Goal: Information Seeking & Learning: Find specific fact

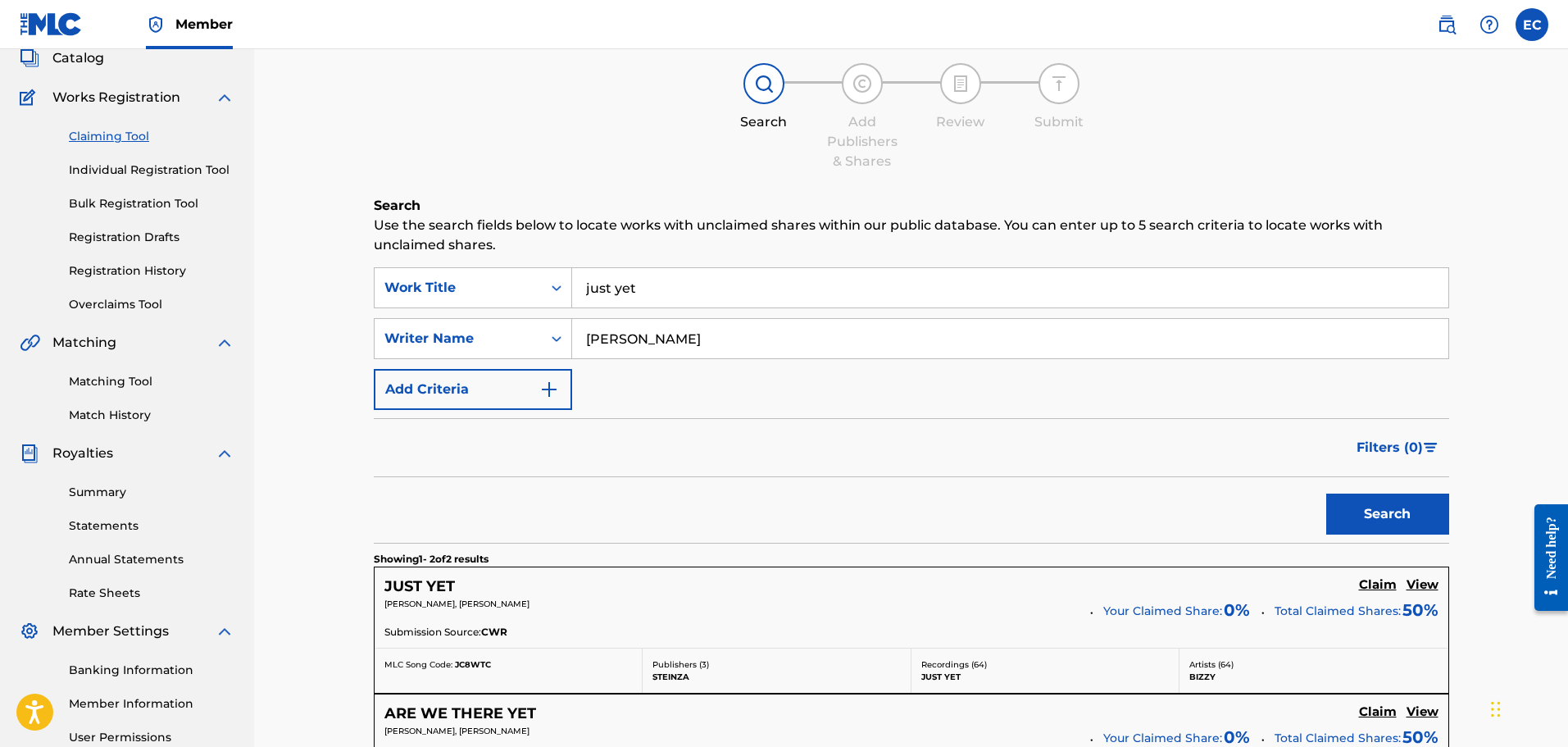
click at [811, 382] on div "SearchWithCriteria47adeaac-2070-4e75-a651-9cc26ecec27d Work Title just yet Sear…" at bounding box center [912, 338] width 1076 height 143
click at [106, 377] on link "Matching Tool" at bounding box center [151, 382] width 166 height 17
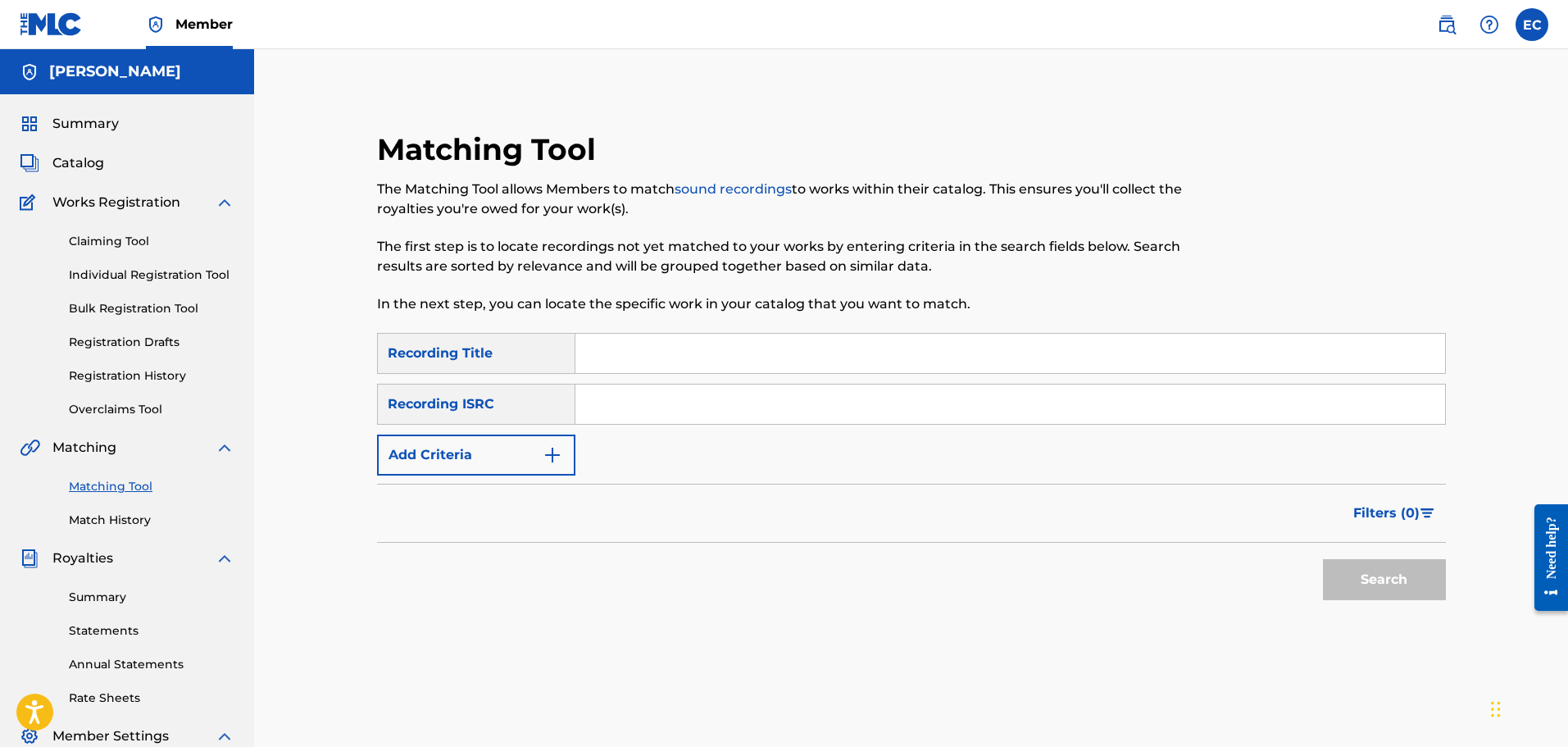
click at [659, 351] on input "Search Form" at bounding box center [1011, 354] width 870 height 40
type input "Devil On My Waist"
click at [656, 395] on input "Search Form" at bounding box center [1011, 404] width 870 height 40
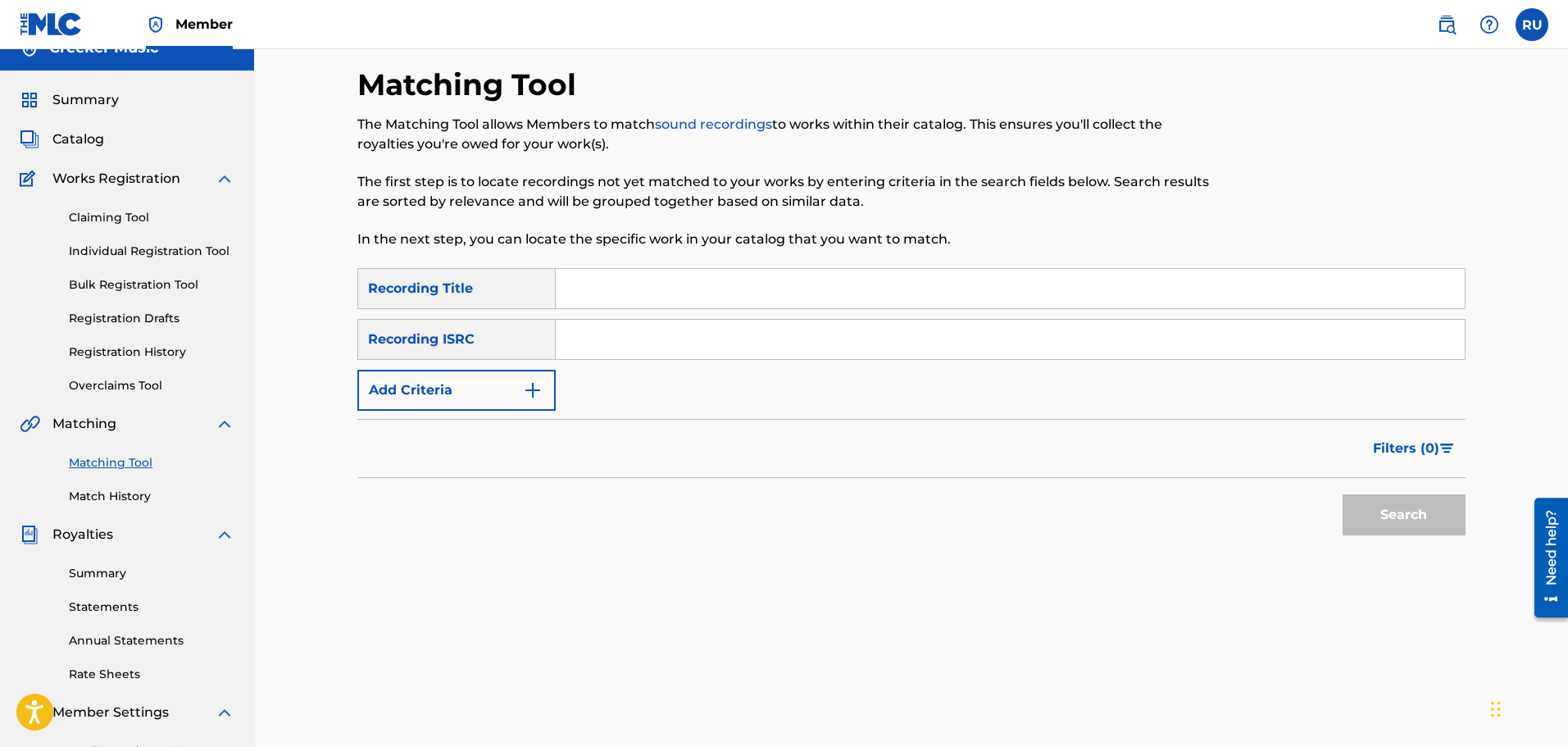
click at [569, 293] on input "Search Form" at bounding box center [1011, 289] width 910 height 40
type input "Devil on my waist"
click at [602, 343] on input "Search Form" at bounding box center [1011, 339] width 910 height 40
paste input "QZEQU2130288"
type input "QZEQU2130288"
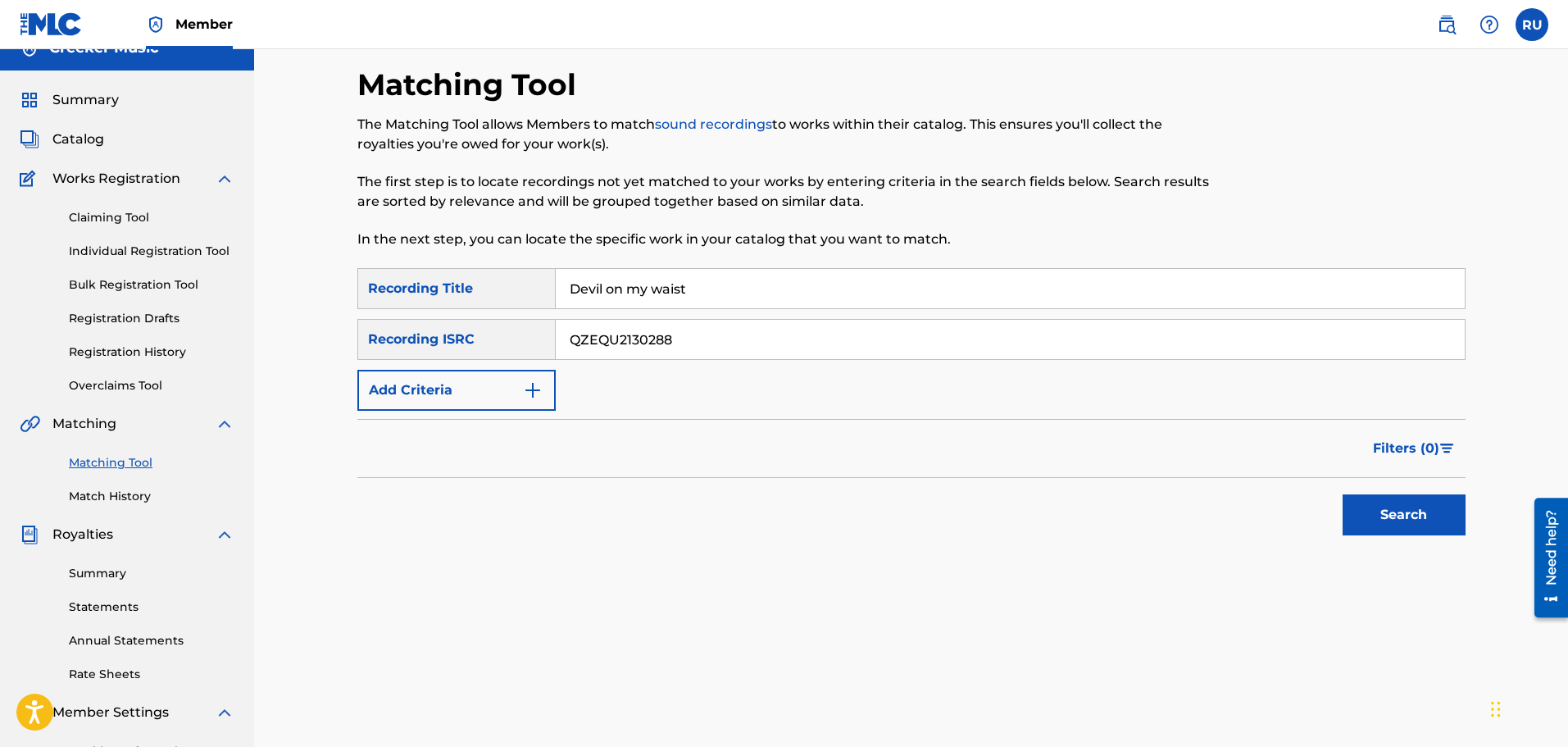
click at [1366, 504] on button "Search" at bounding box center [1404, 515] width 123 height 41
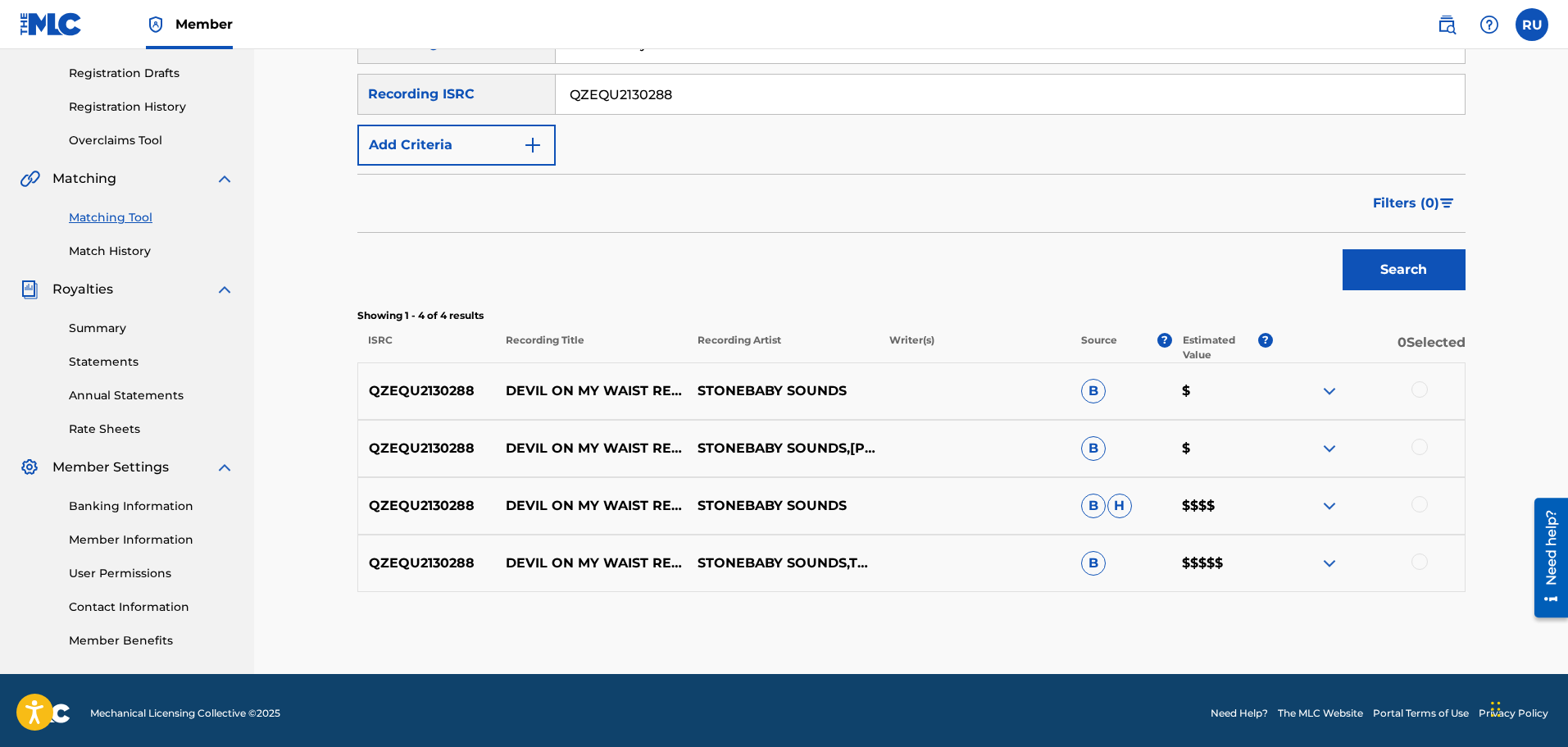
scroll to position [270, 0]
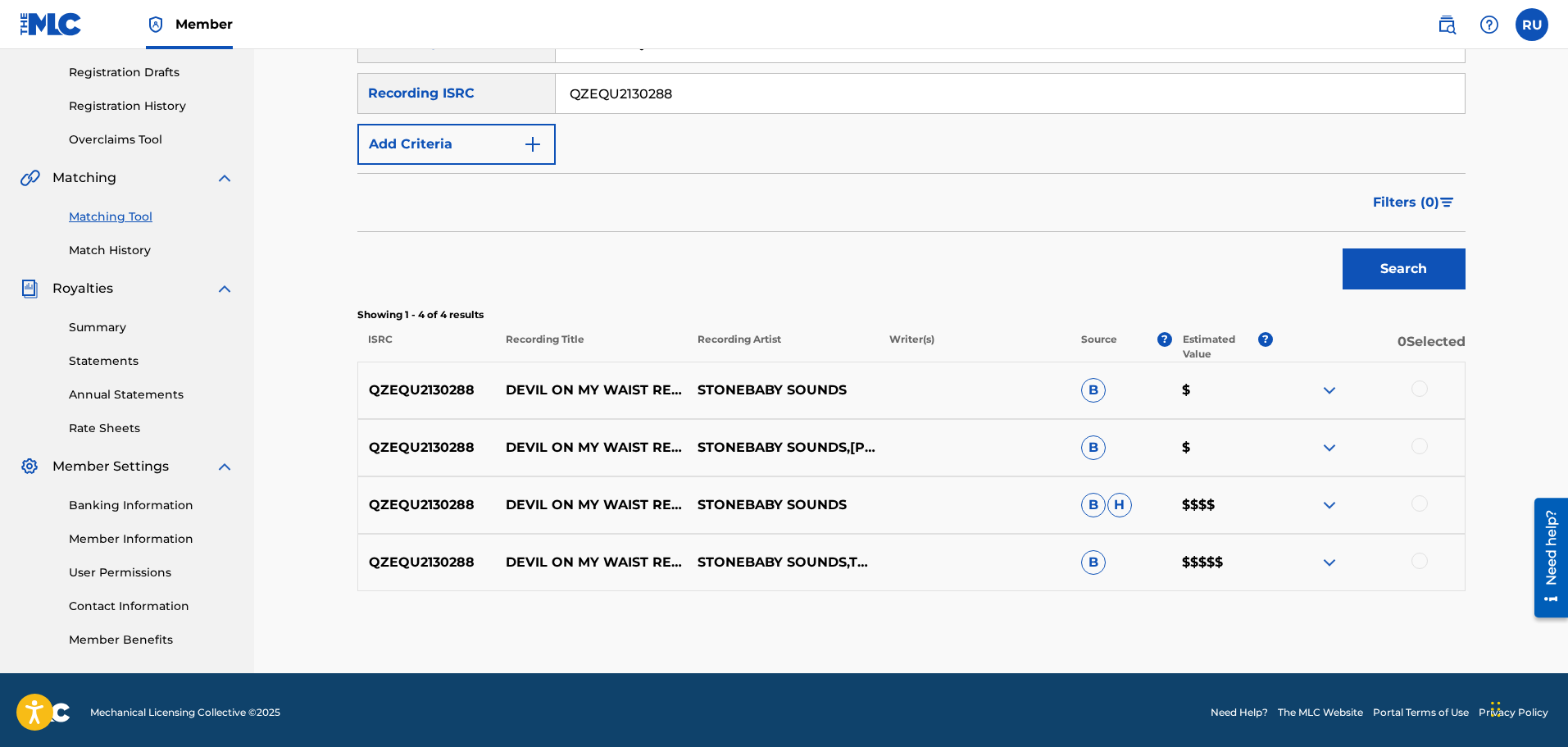
click at [1419, 566] on div at bounding box center [1419, 560] width 17 height 17
click at [1417, 506] on div at bounding box center [1419, 503] width 17 height 17
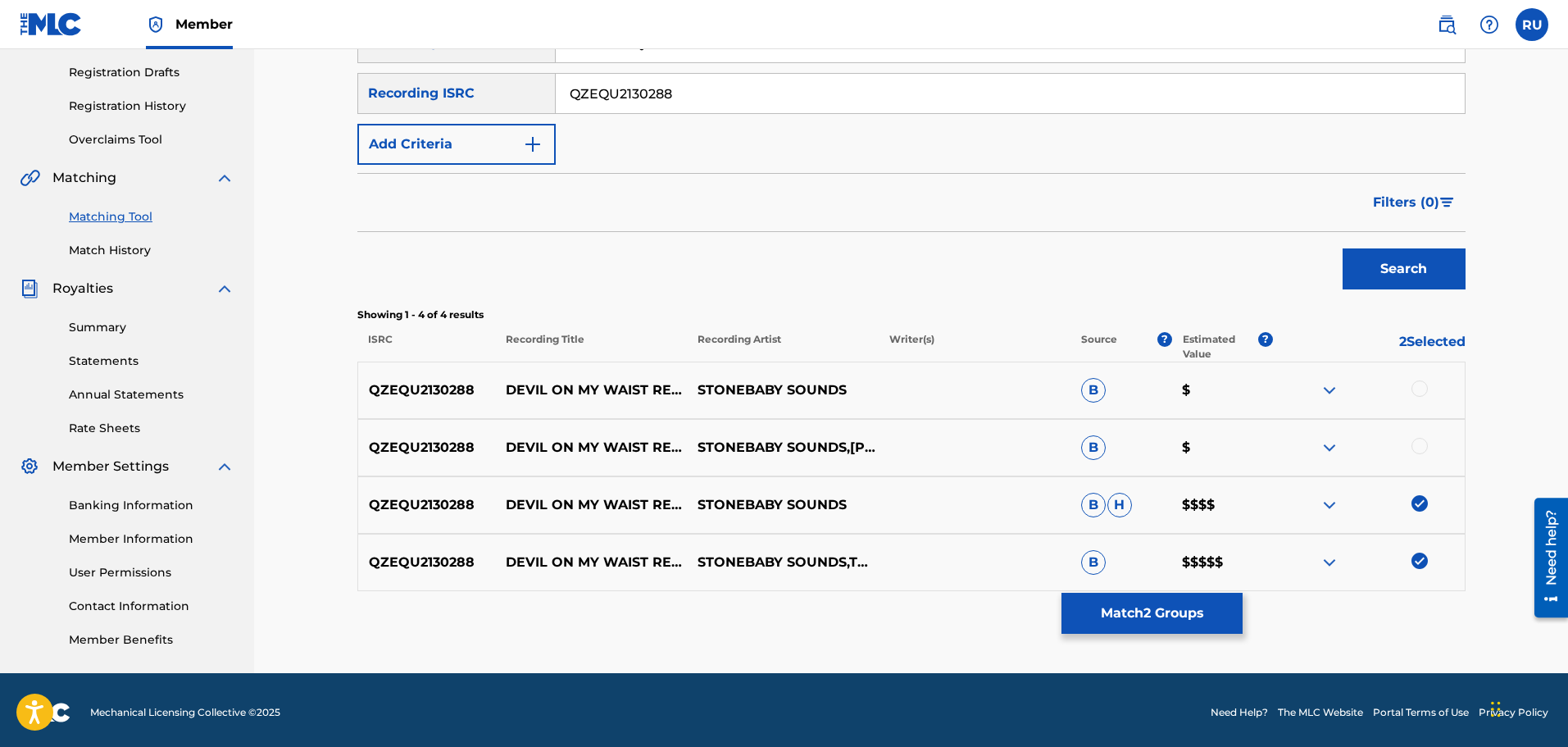
click at [1417, 449] on div at bounding box center [1419, 446] width 17 height 17
click at [1420, 392] on div at bounding box center [1419, 389] width 17 height 17
click at [1100, 620] on button "Match 4 Groups" at bounding box center [1152, 614] width 182 height 41
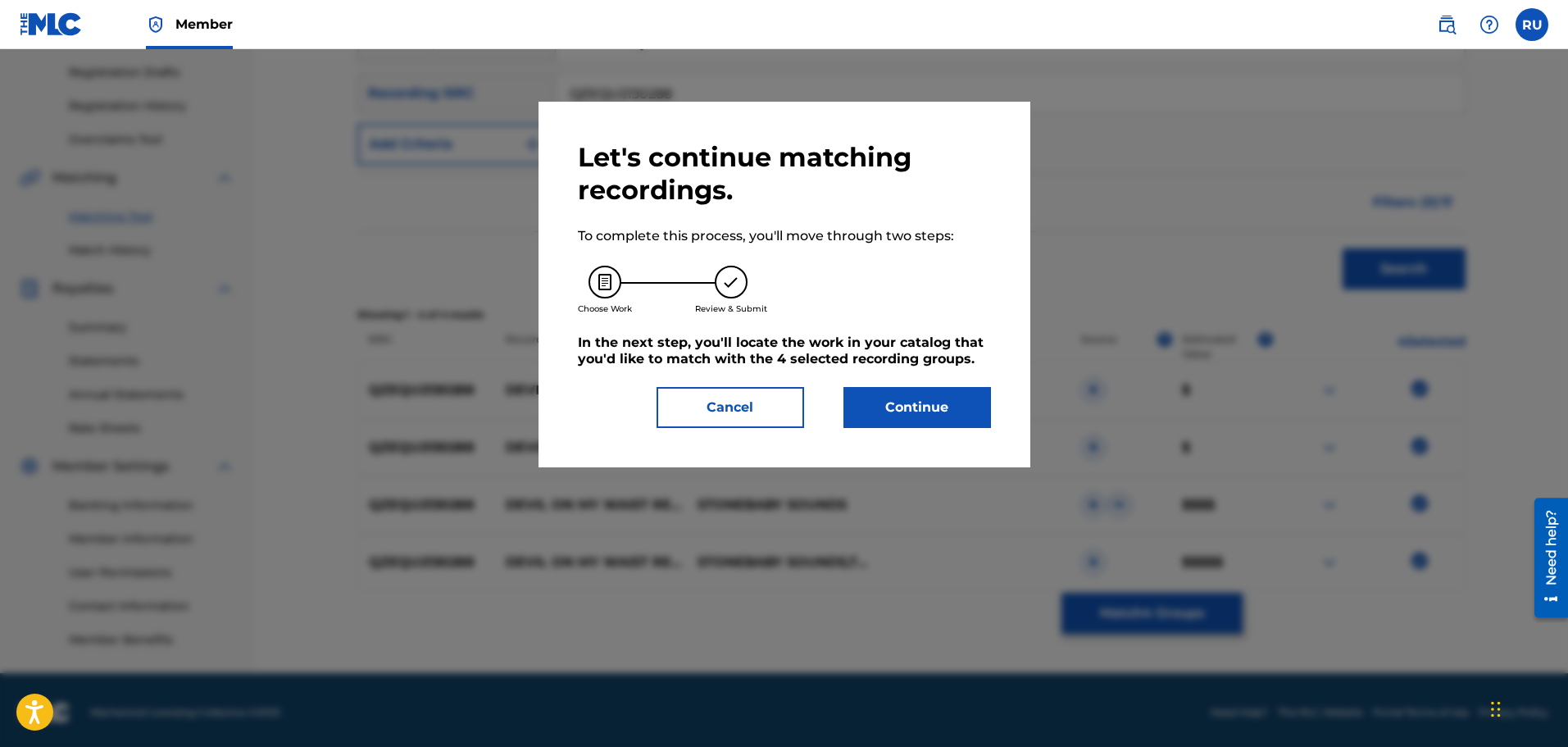
click at [925, 395] on button "Continue" at bounding box center [917, 408] width 148 height 41
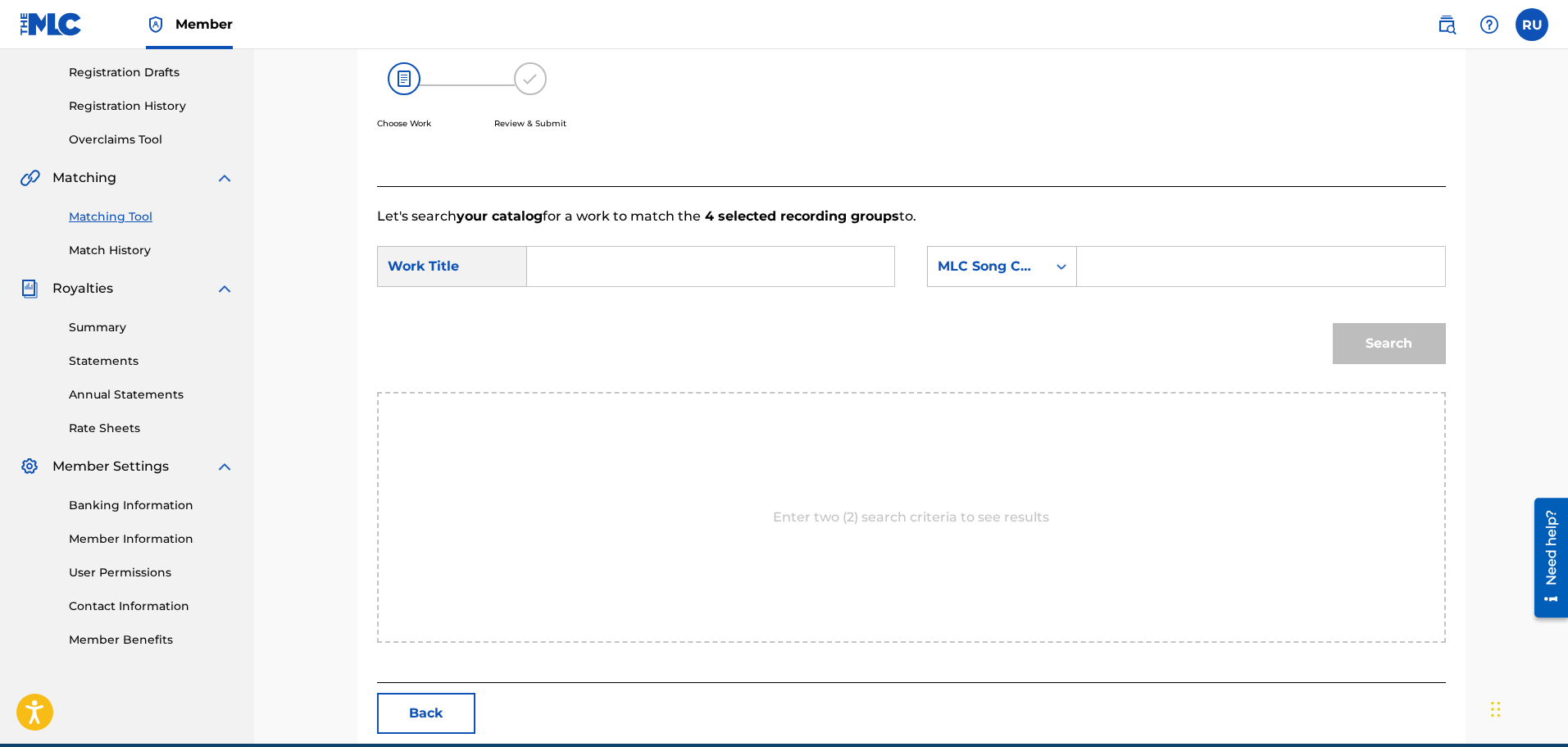
click at [597, 248] on input "Search Form" at bounding box center [711, 266] width 340 height 40
type input "devil on my waist (remix)"
drag, startPoint x: 1104, startPoint y: 269, endPoint x: 1088, endPoint y: 266, distance: 16.3
click at [1104, 269] on input "Search Form" at bounding box center [1261, 266] width 340 height 40
click at [1033, 264] on div "MLC Song Code" at bounding box center [987, 266] width 99 height 19
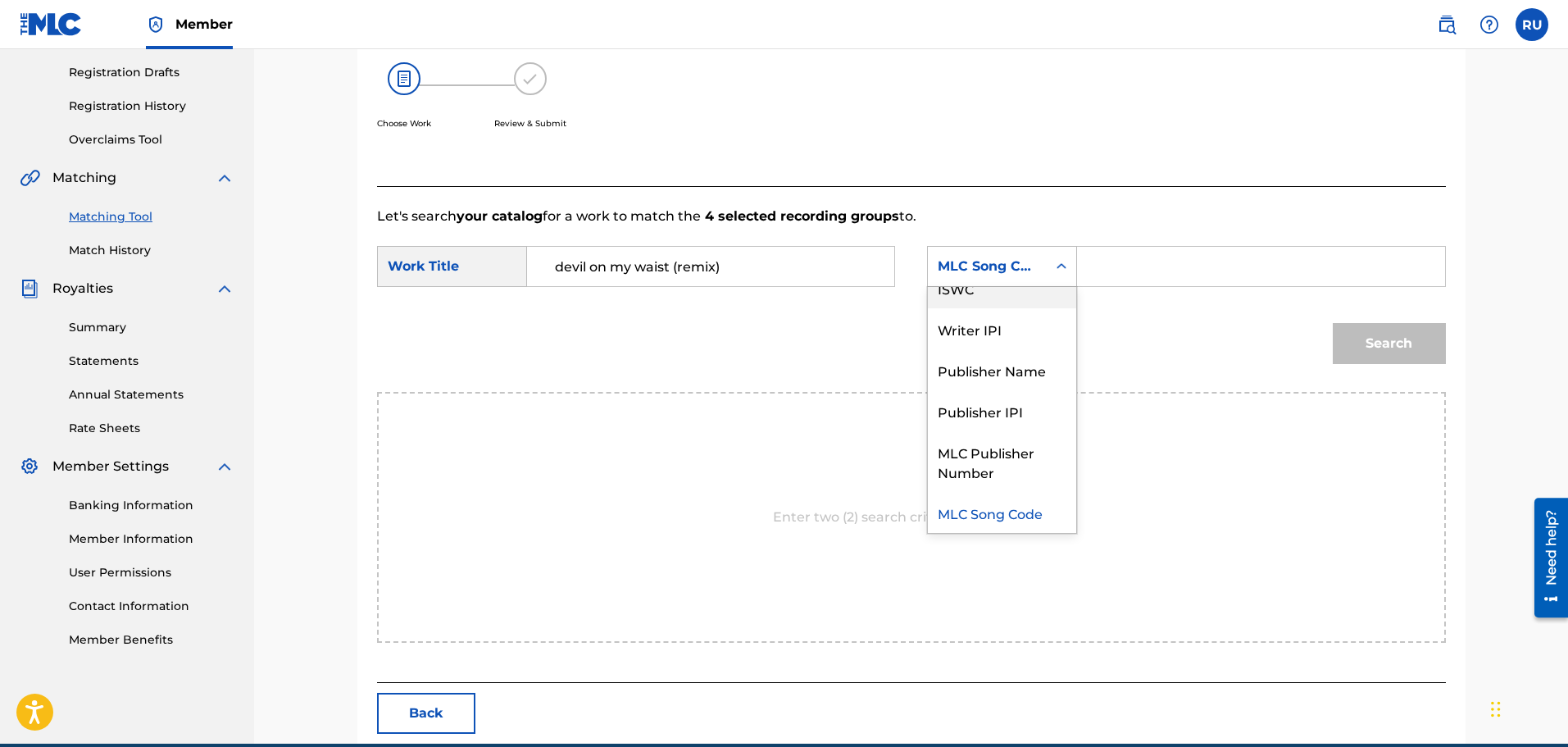
scroll to position [0, 0]
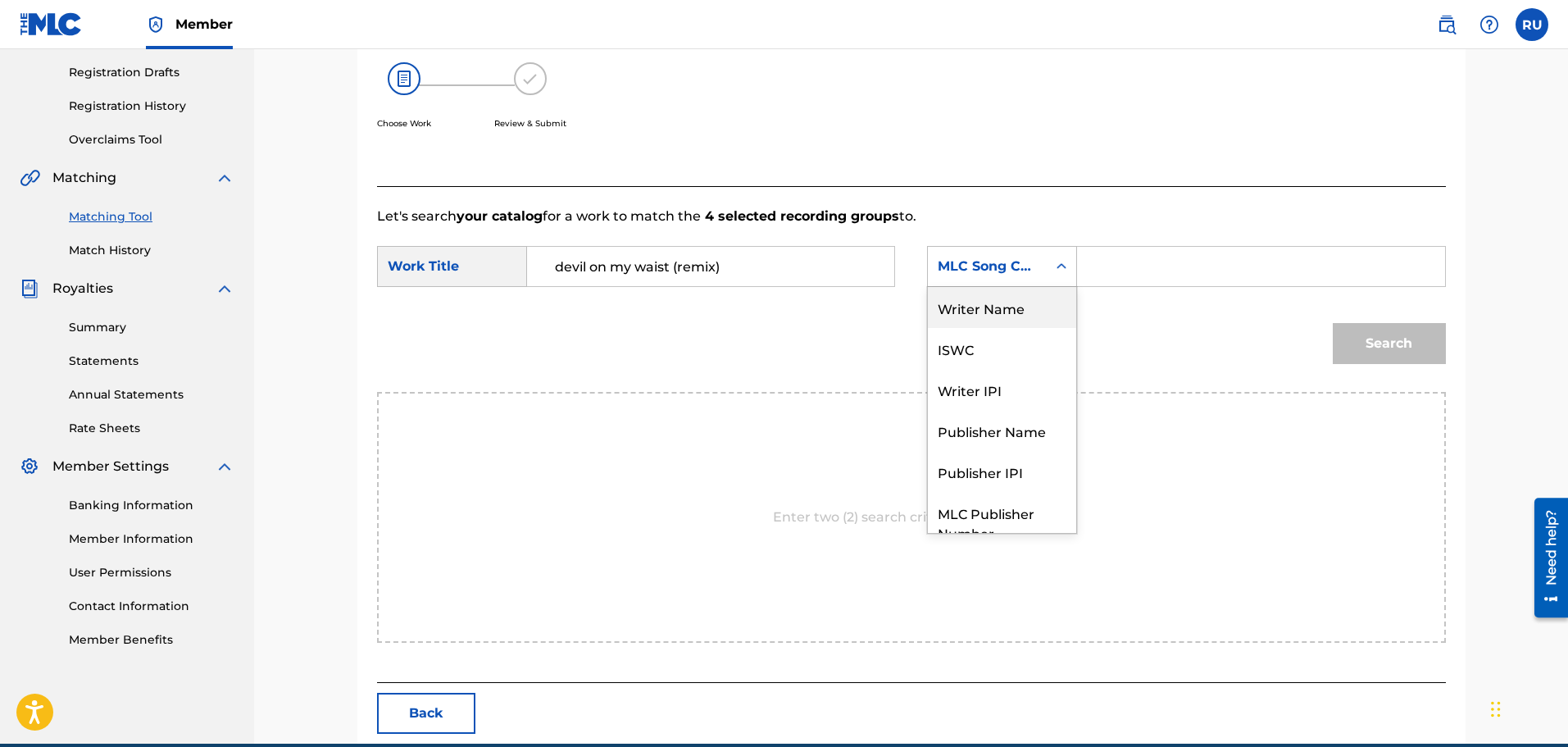
click at [1004, 324] on div "Writer Name" at bounding box center [1002, 308] width 149 height 41
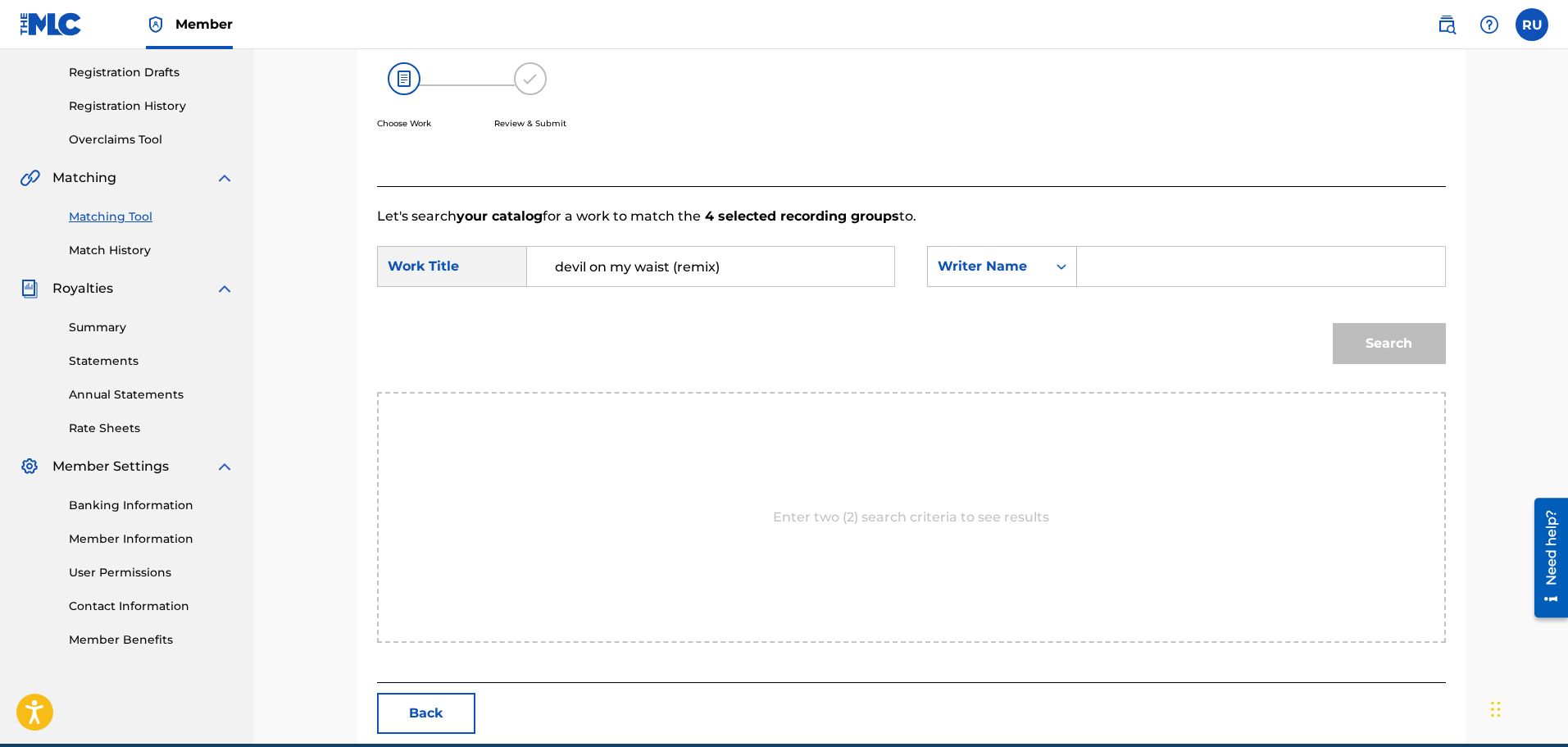
click at [1175, 276] on input "Search Form" at bounding box center [1261, 266] width 340 height 40
type input "[PERSON_NAME]"
click at [1333, 323] on button "Search" at bounding box center [1389, 344] width 114 height 41
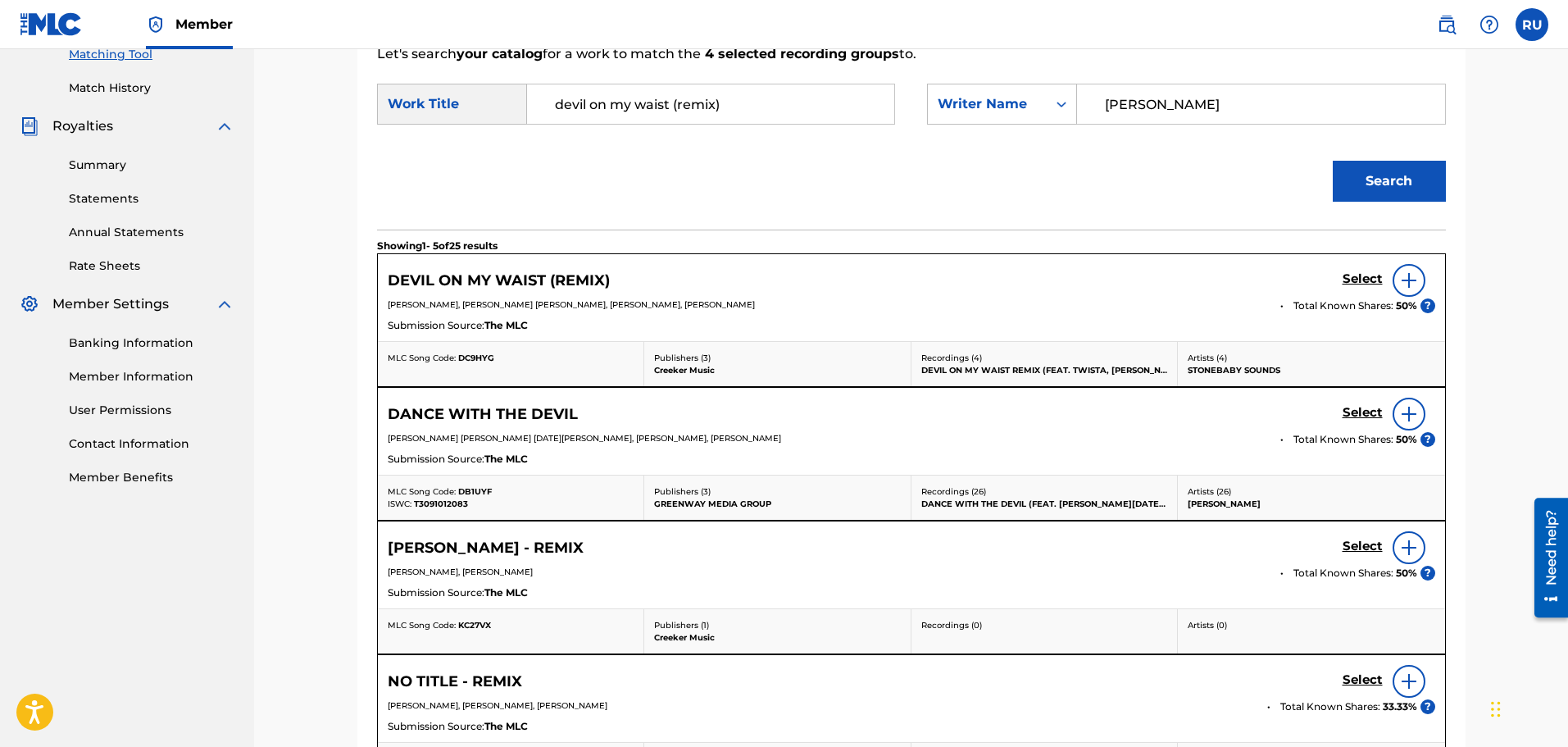
scroll to position [434, 0]
click at [1357, 275] on h5 "Select" at bounding box center [1362, 278] width 40 height 16
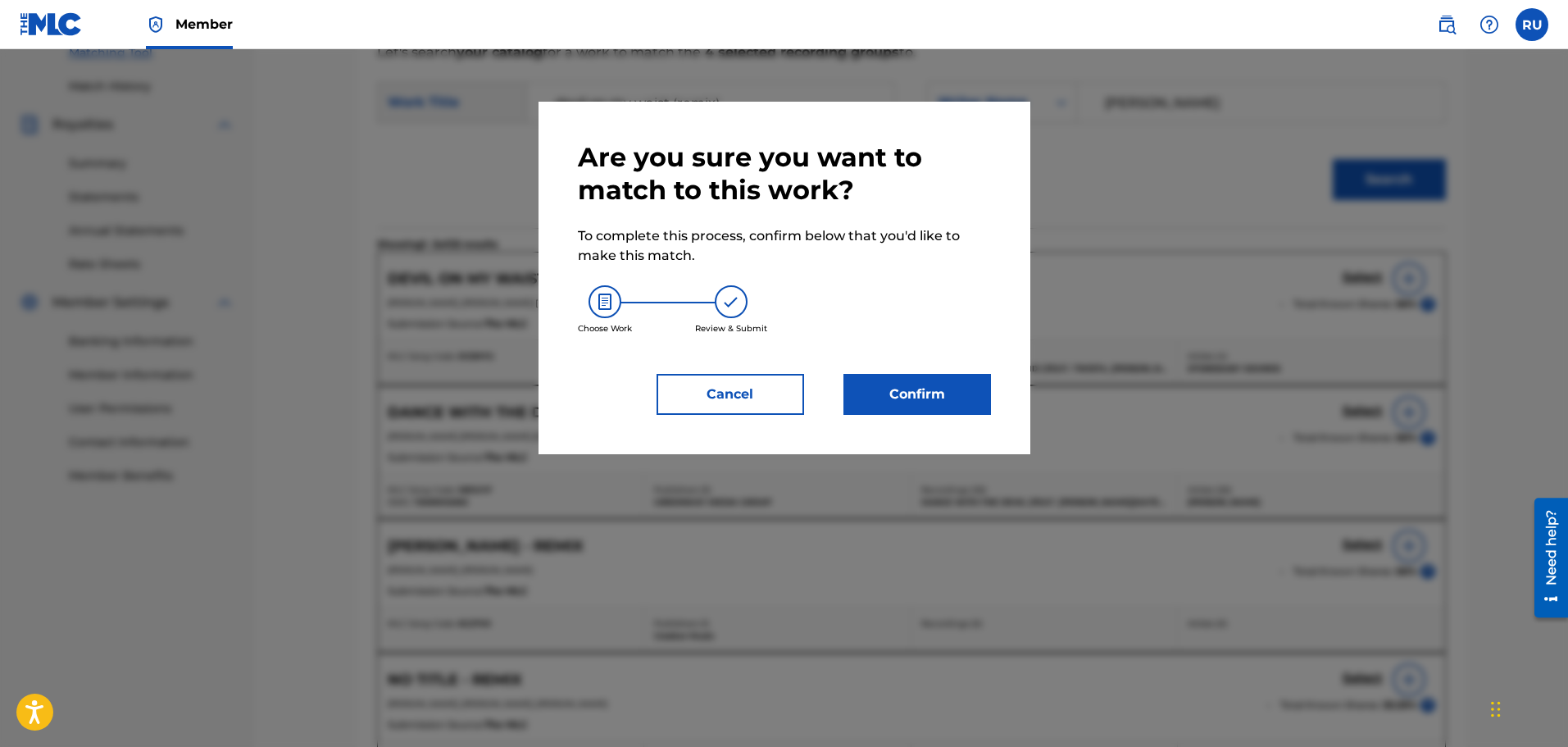
click at [879, 384] on button "Confirm" at bounding box center [917, 394] width 148 height 41
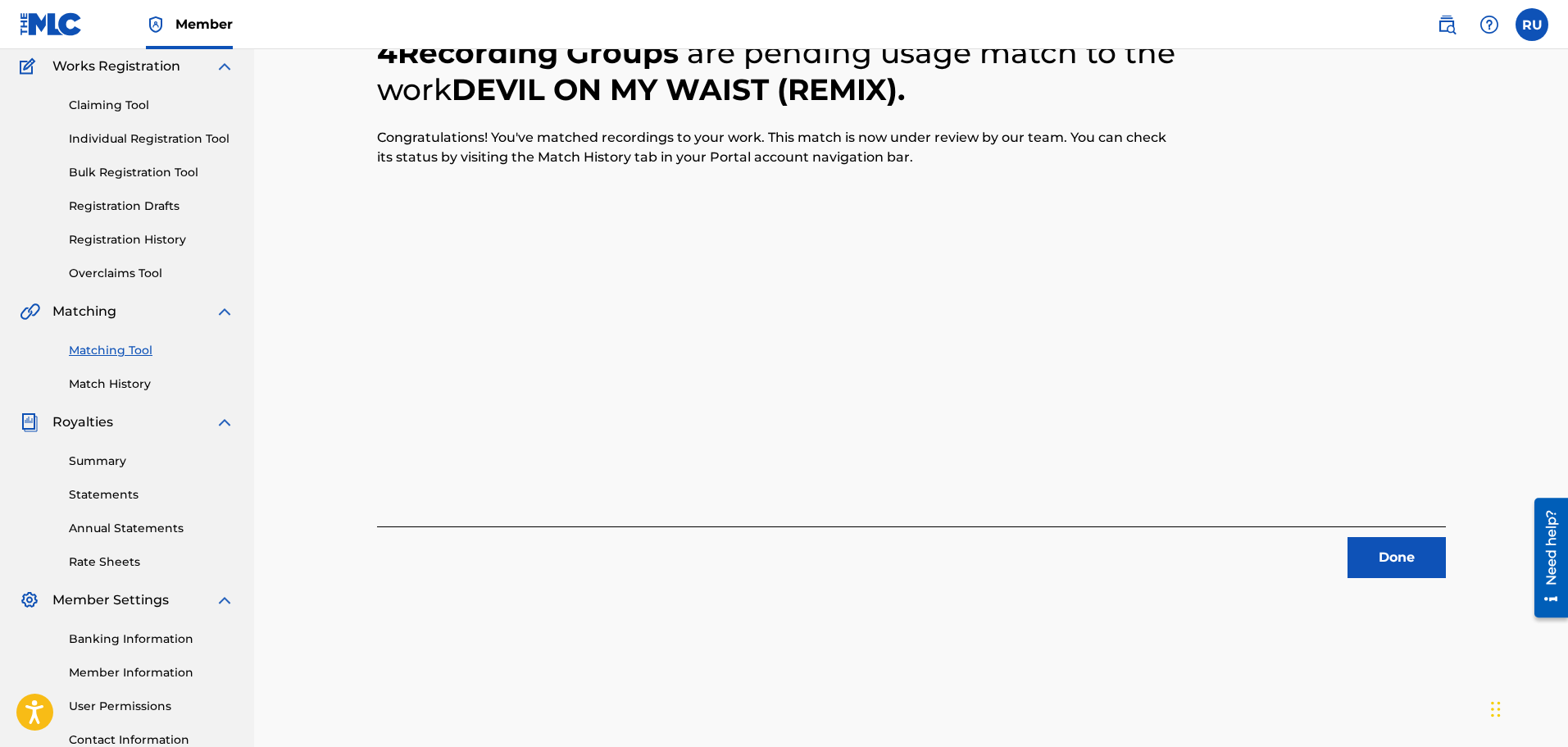
scroll to position [0, 0]
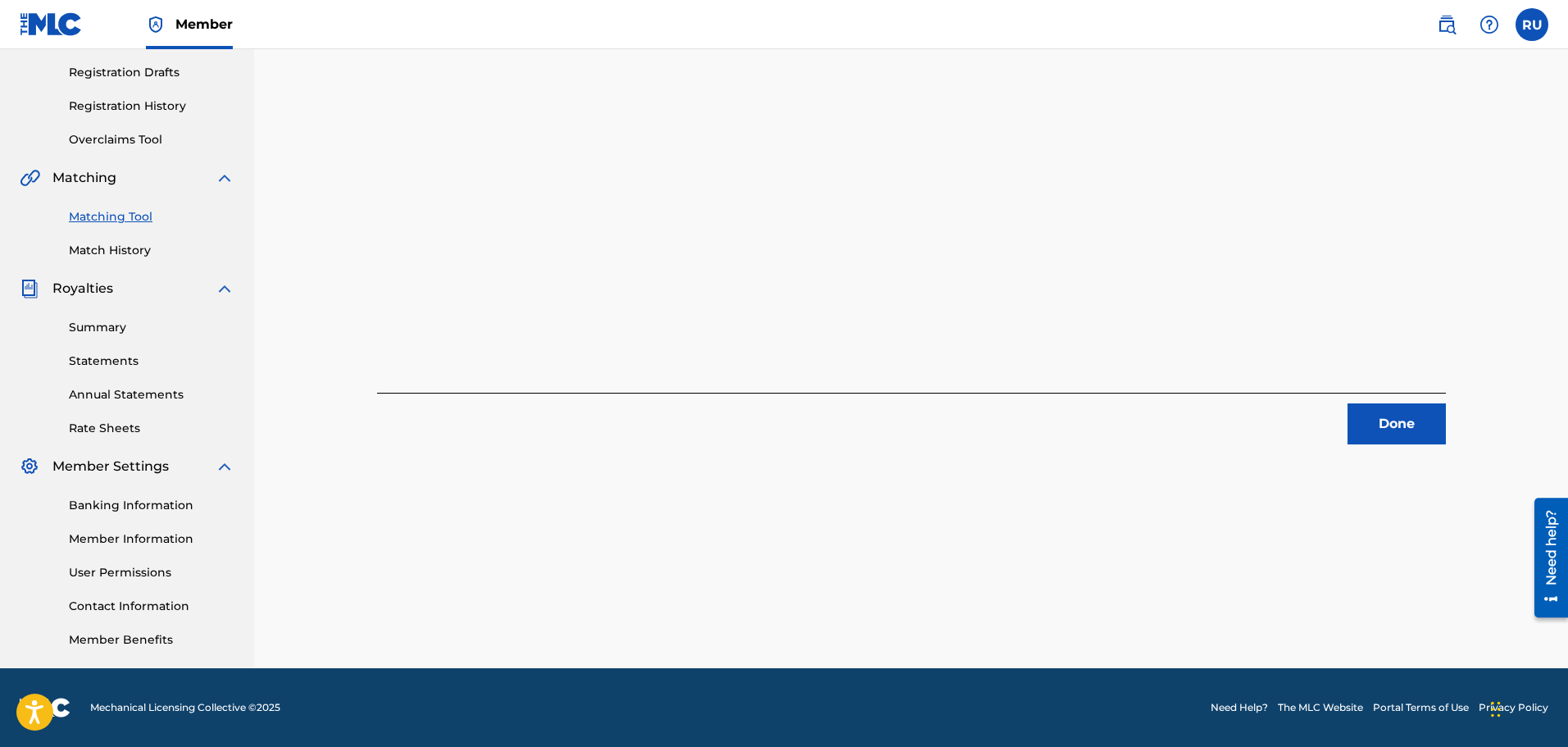
click at [1361, 403] on button "Done" at bounding box center [1396, 424] width 98 height 41
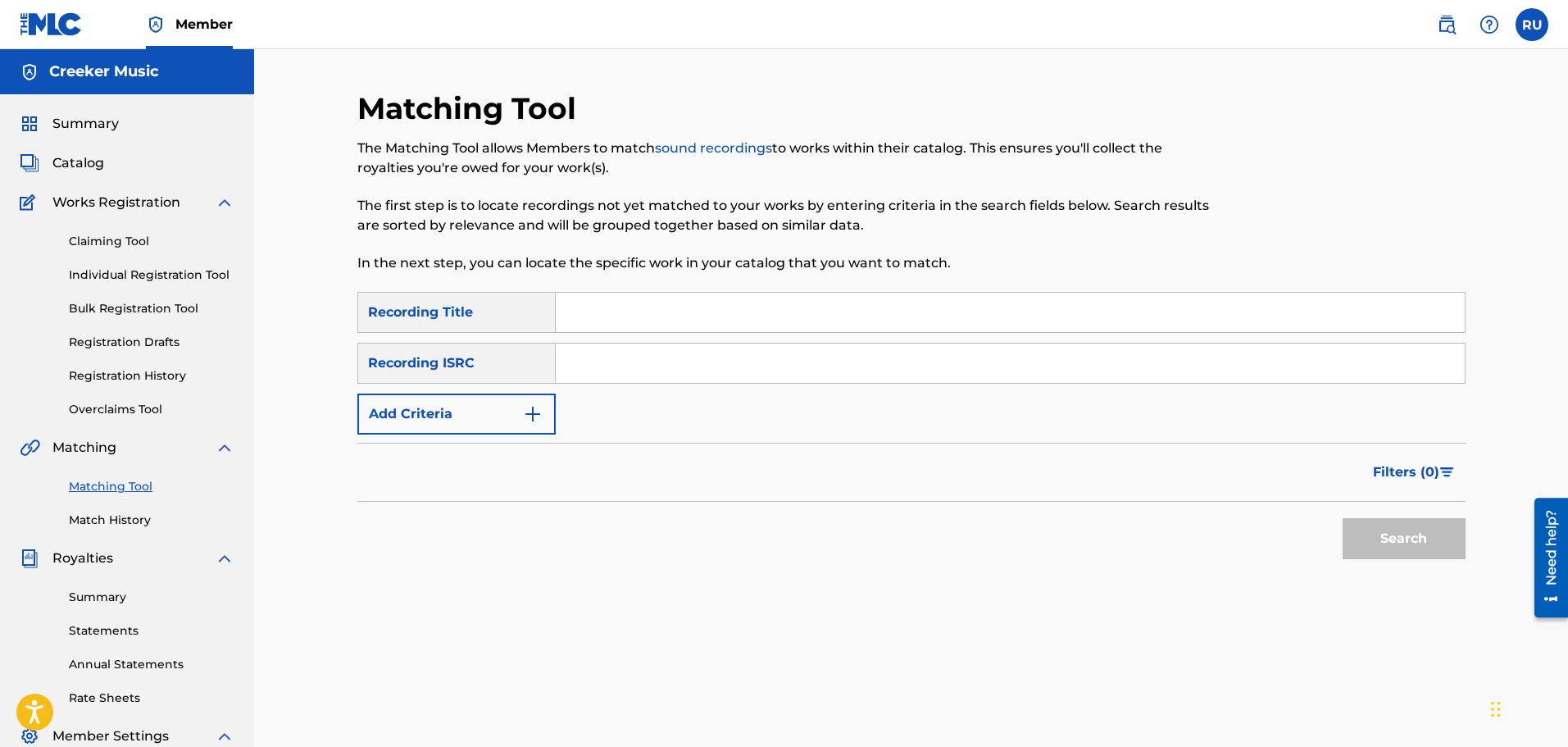
click at [587, 314] on input "Search Form" at bounding box center [1011, 312] width 910 height 40
type input "No time to waste"
click at [631, 356] on input "Search Form" at bounding box center [1011, 363] width 910 height 40
paste input "QZEQU2051073"
type input "QZEQU2051073"
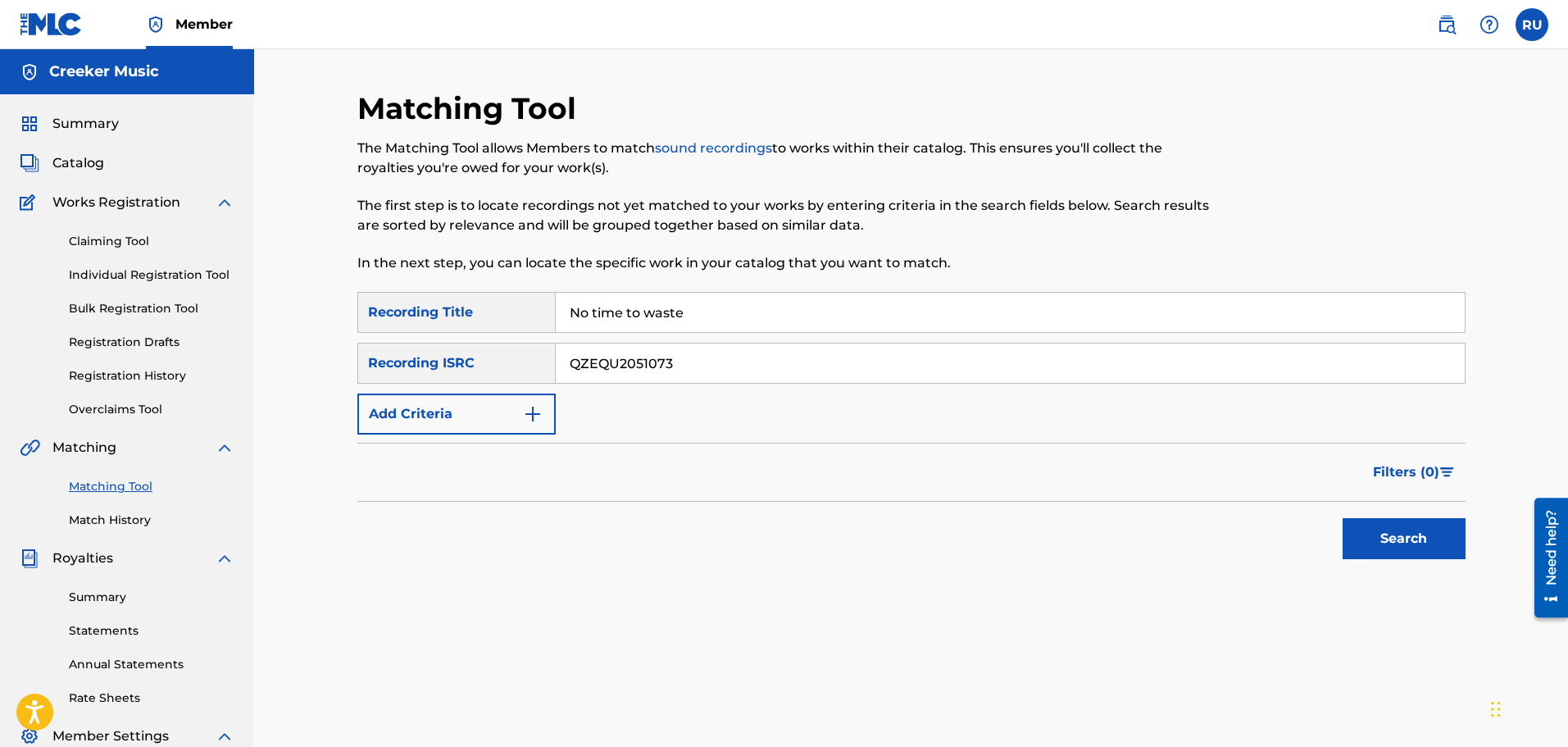
click at [1418, 527] on button "Search" at bounding box center [1404, 539] width 123 height 41
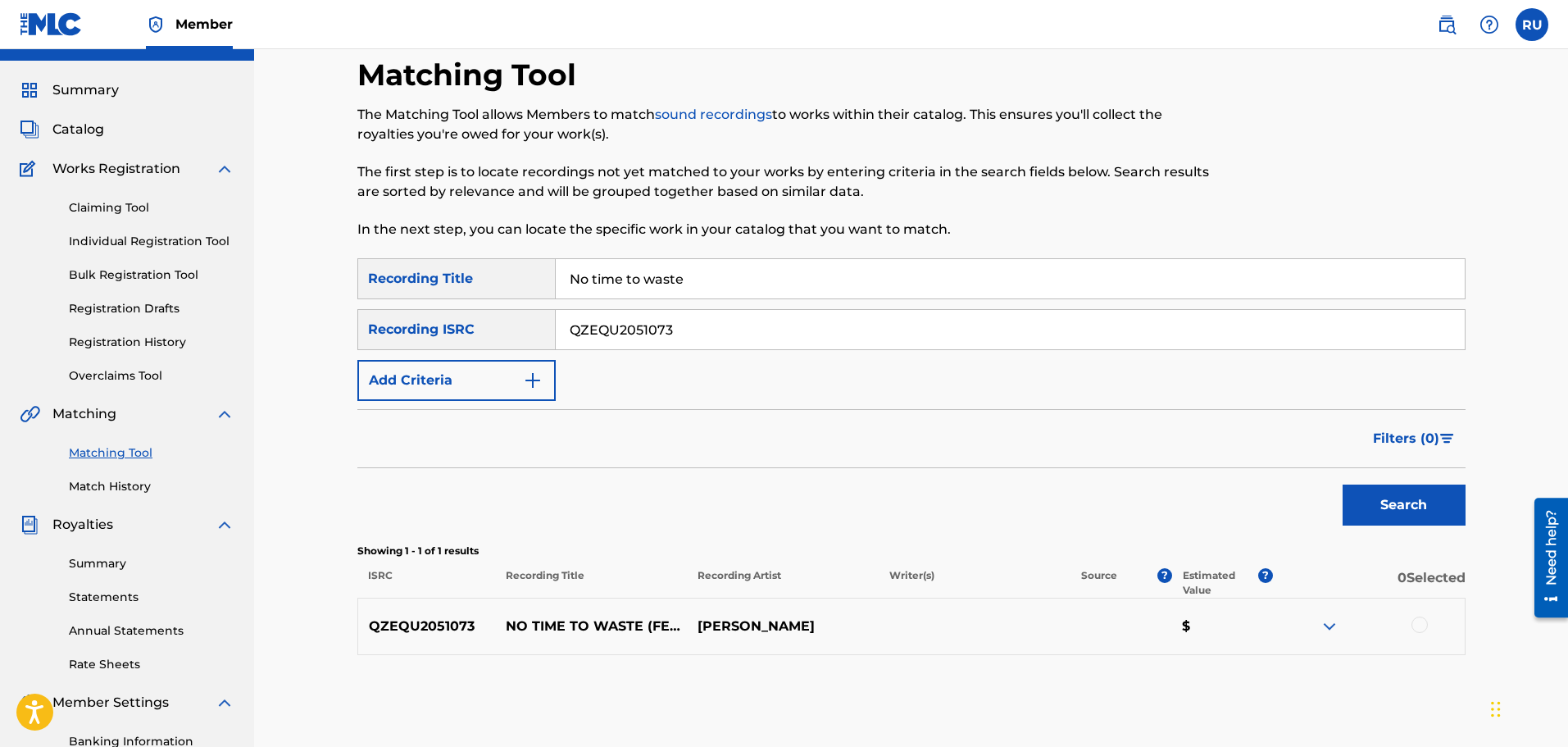
scroll to position [82, 0]
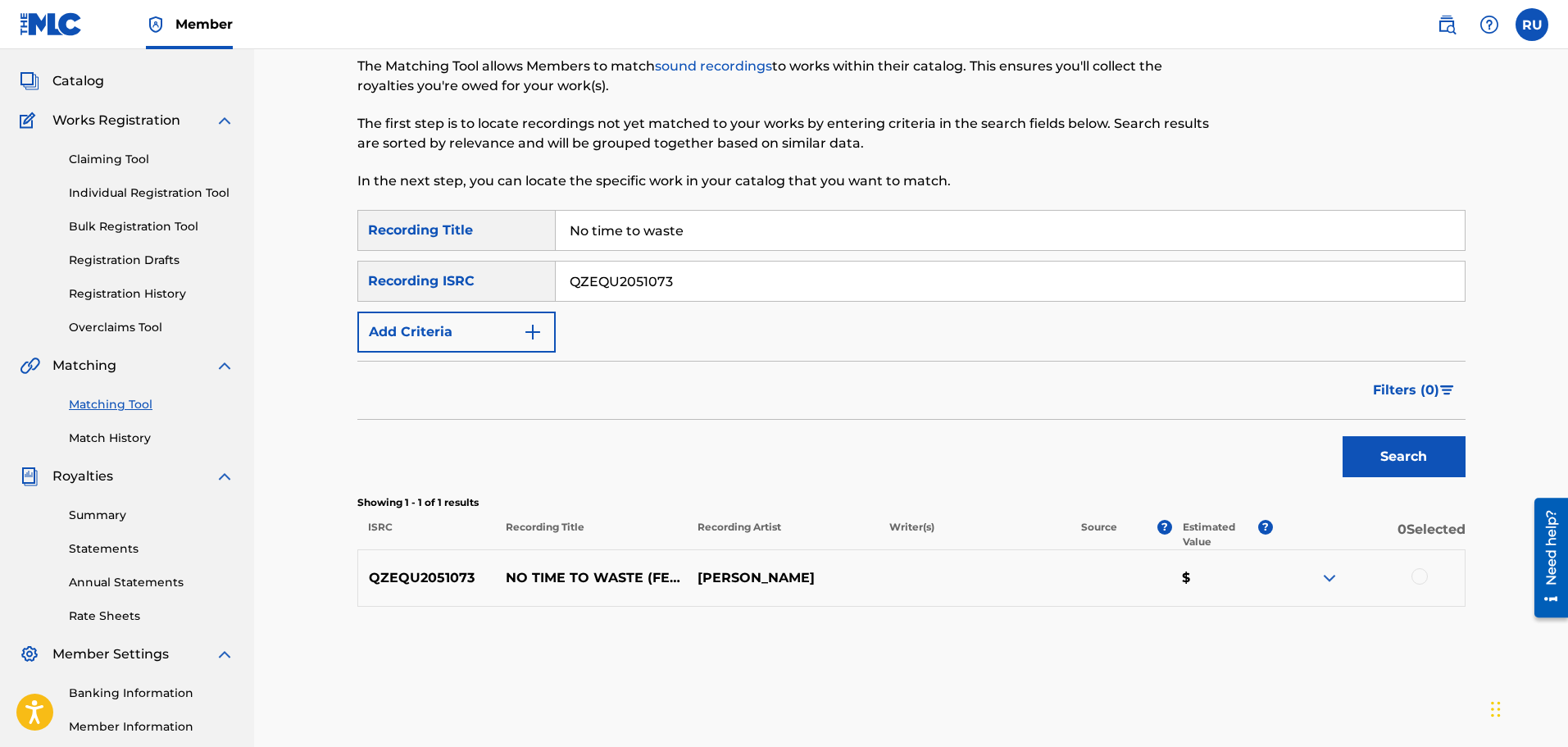
click at [1415, 574] on div at bounding box center [1419, 576] width 17 height 17
click at [1184, 606] on button "Match 1 Group" at bounding box center [1152, 614] width 182 height 41
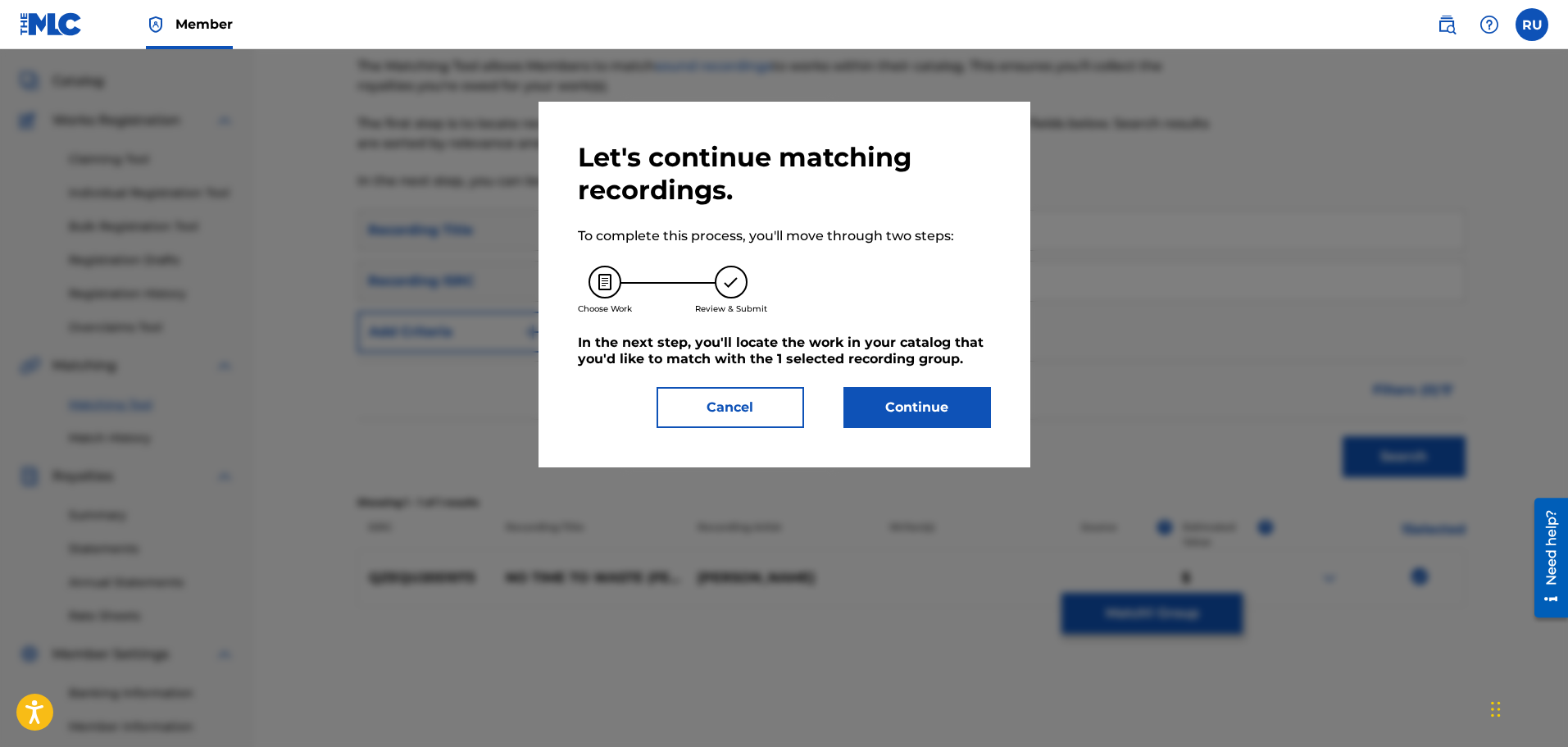
click at [883, 413] on button "Continue" at bounding box center [917, 408] width 148 height 41
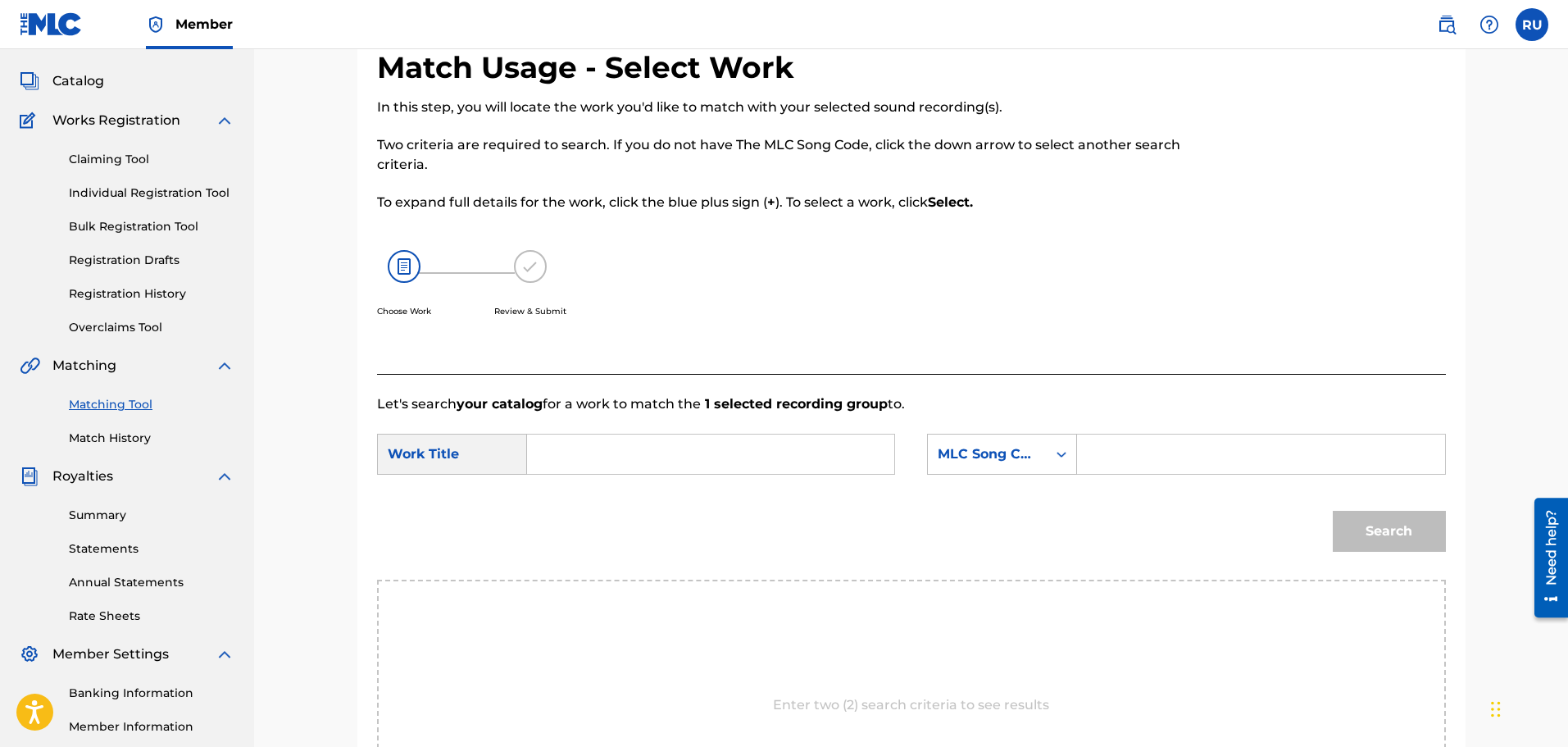
click at [725, 452] on input "Search Form" at bounding box center [711, 455] width 340 height 40
type input "no time to waste ft [PERSON_NAME]"
click at [993, 465] on div "MLC Song Code" at bounding box center [987, 455] width 118 height 31
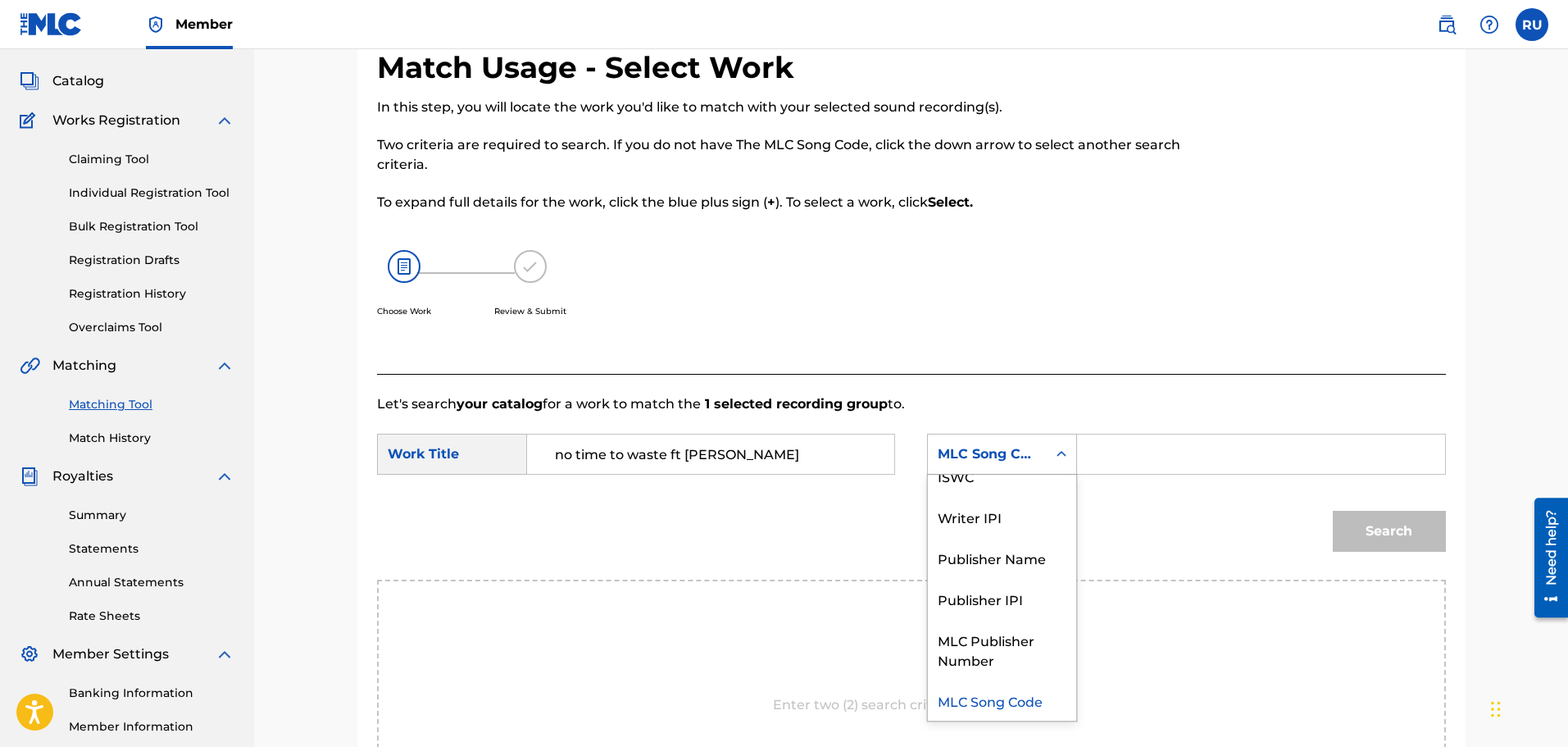
scroll to position [0, 0]
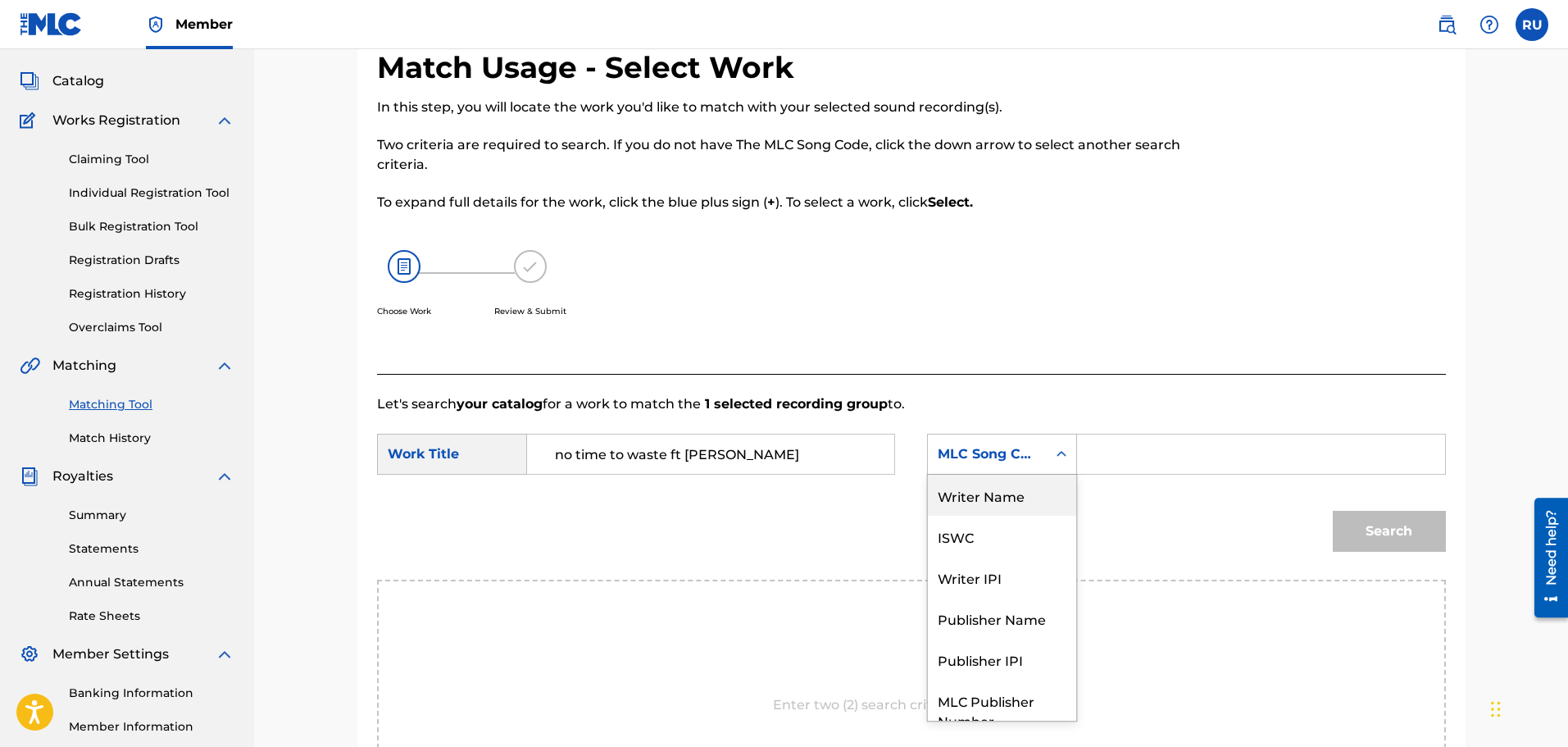
click at [996, 496] on div "Writer Name" at bounding box center [1002, 495] width 149 height 41
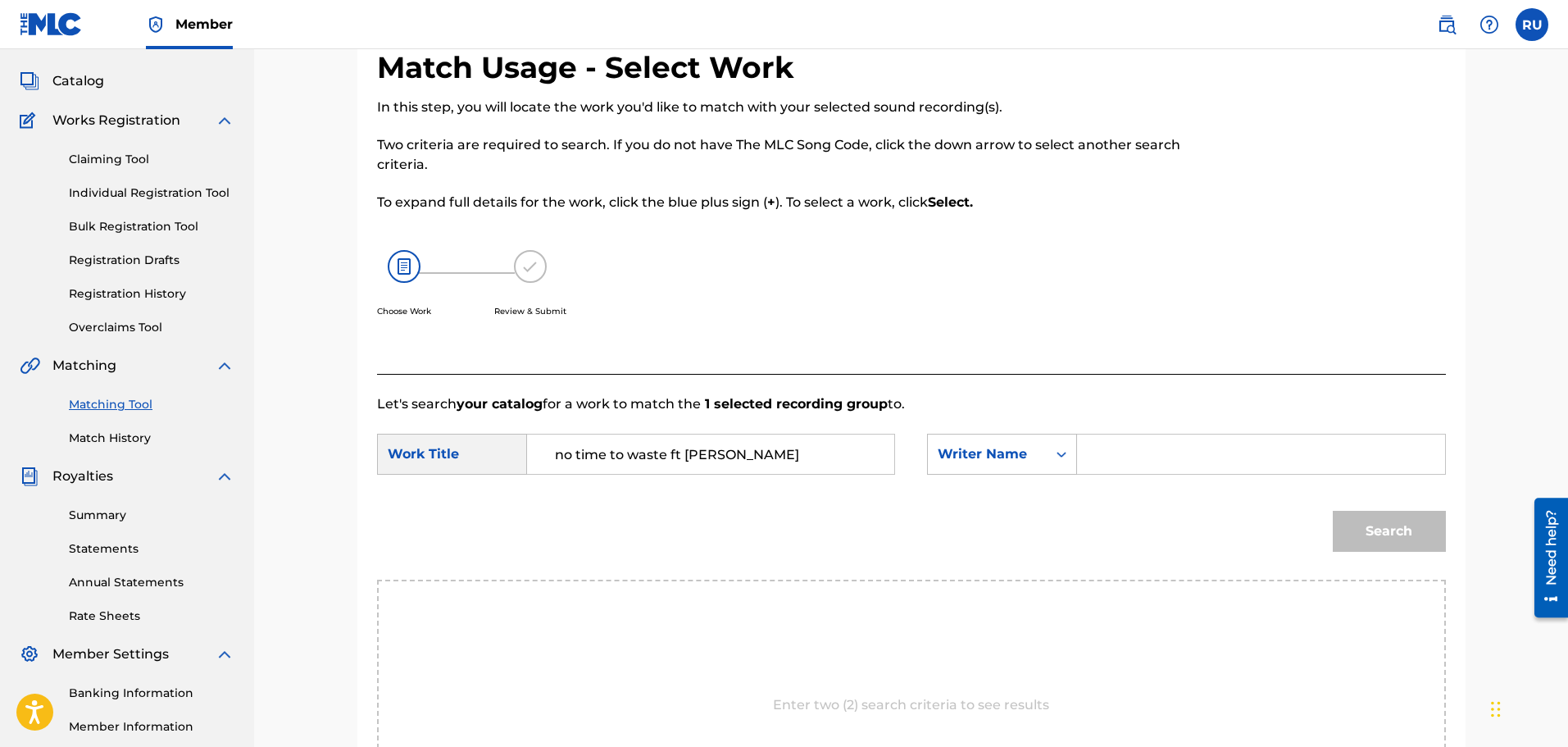
click at [1157, 444] on input "Search Form" at bounding box center [1261, 455] width 340 height 40
type input "[PERSON_NAME]"
click at [1333, 511] on button "Search" at bounding box center [1389, 531] width 114 height 41
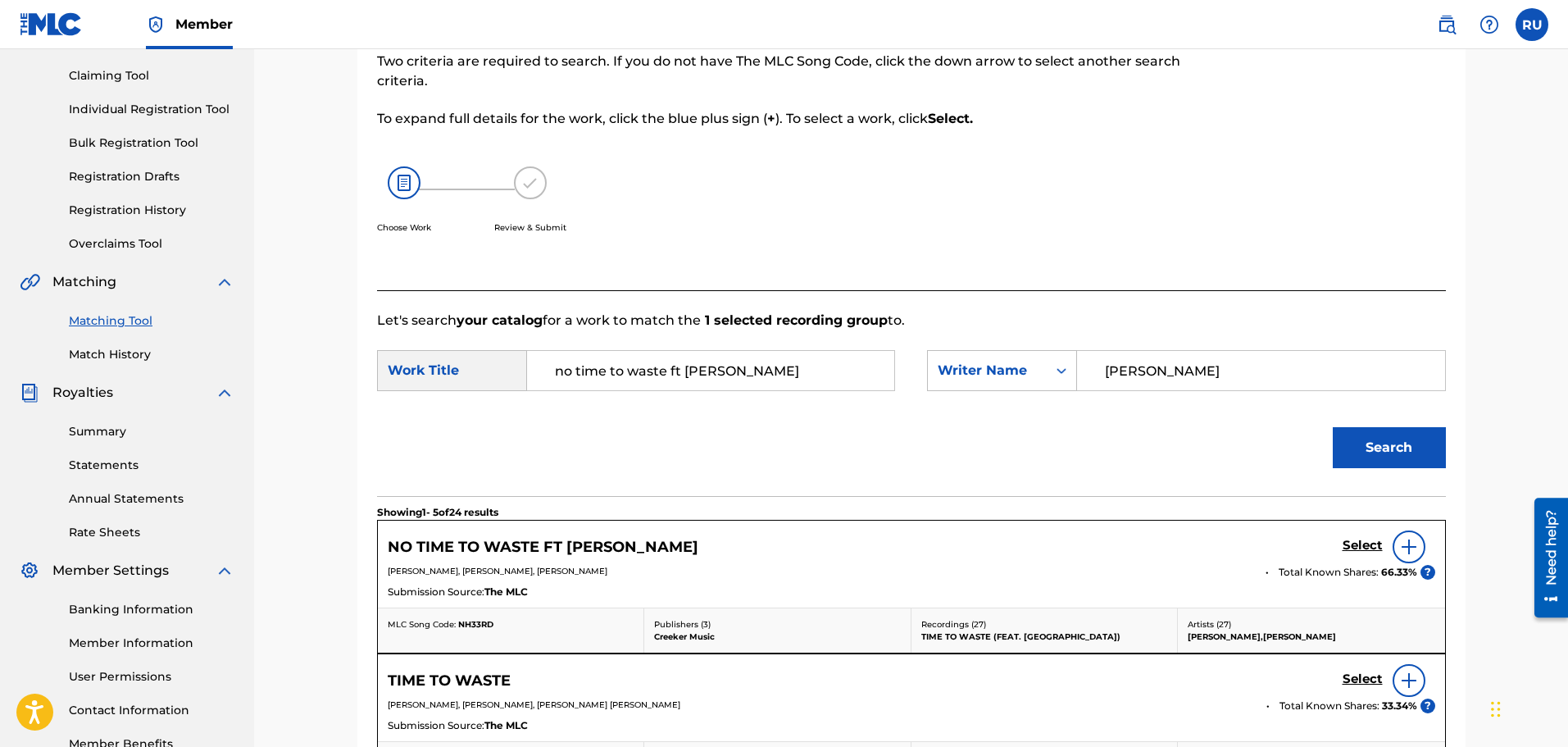
scroll to position [328, 0]
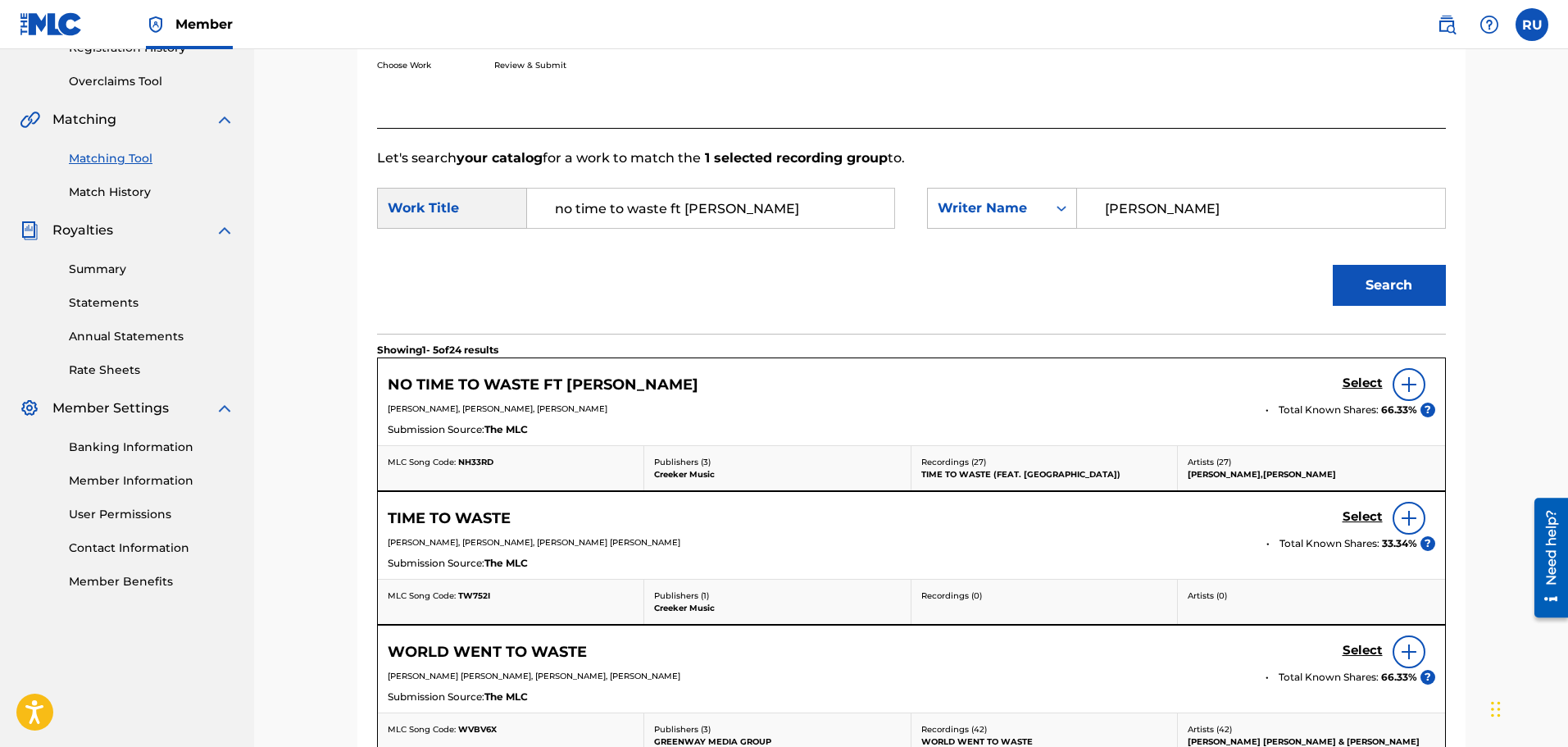
click at [1363, 378] on h5 "Select" at bounding box center [1362, 384] width 40 height 16
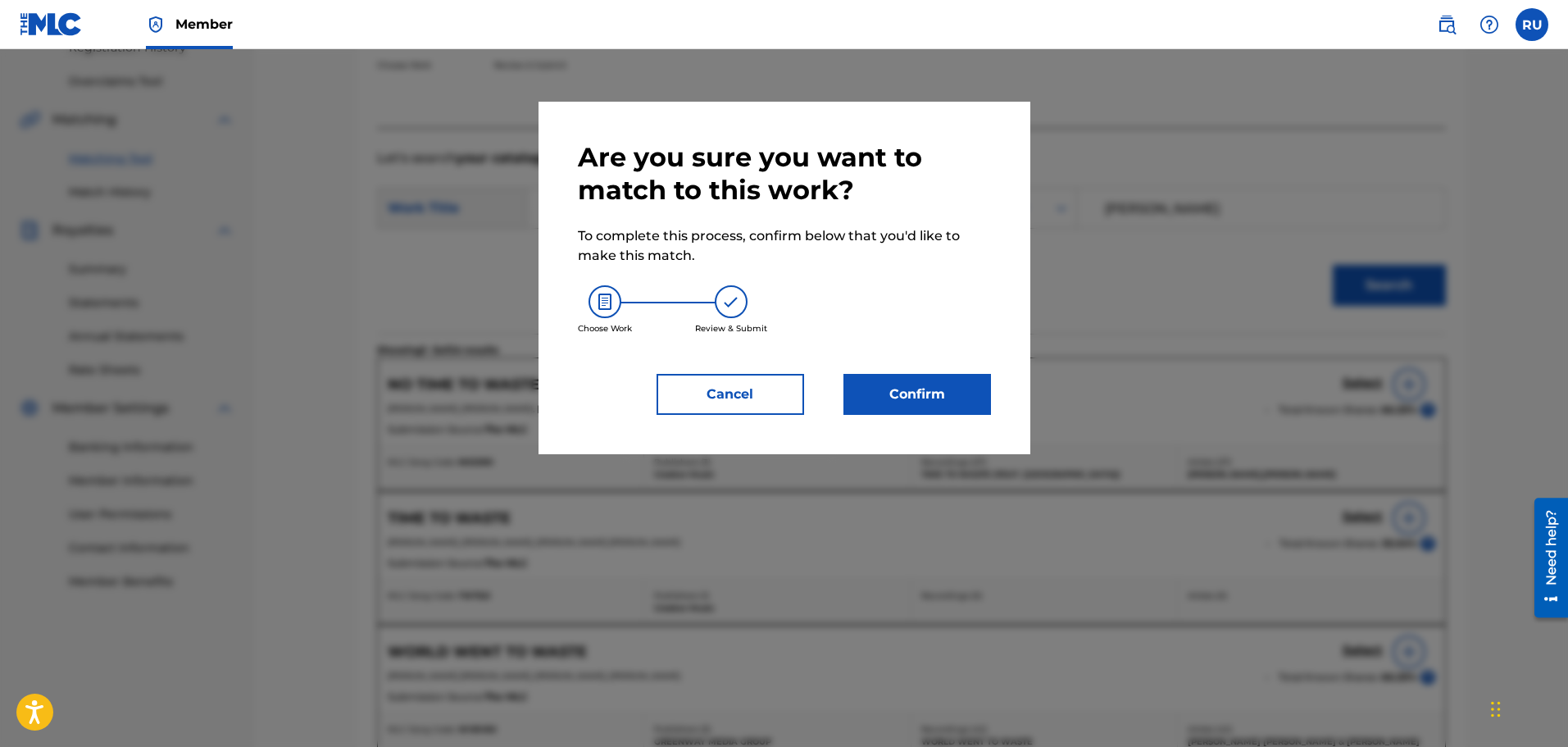
click at [895, 411] on button "Confirm" at bounding box center [917, 394] width 148 height 41
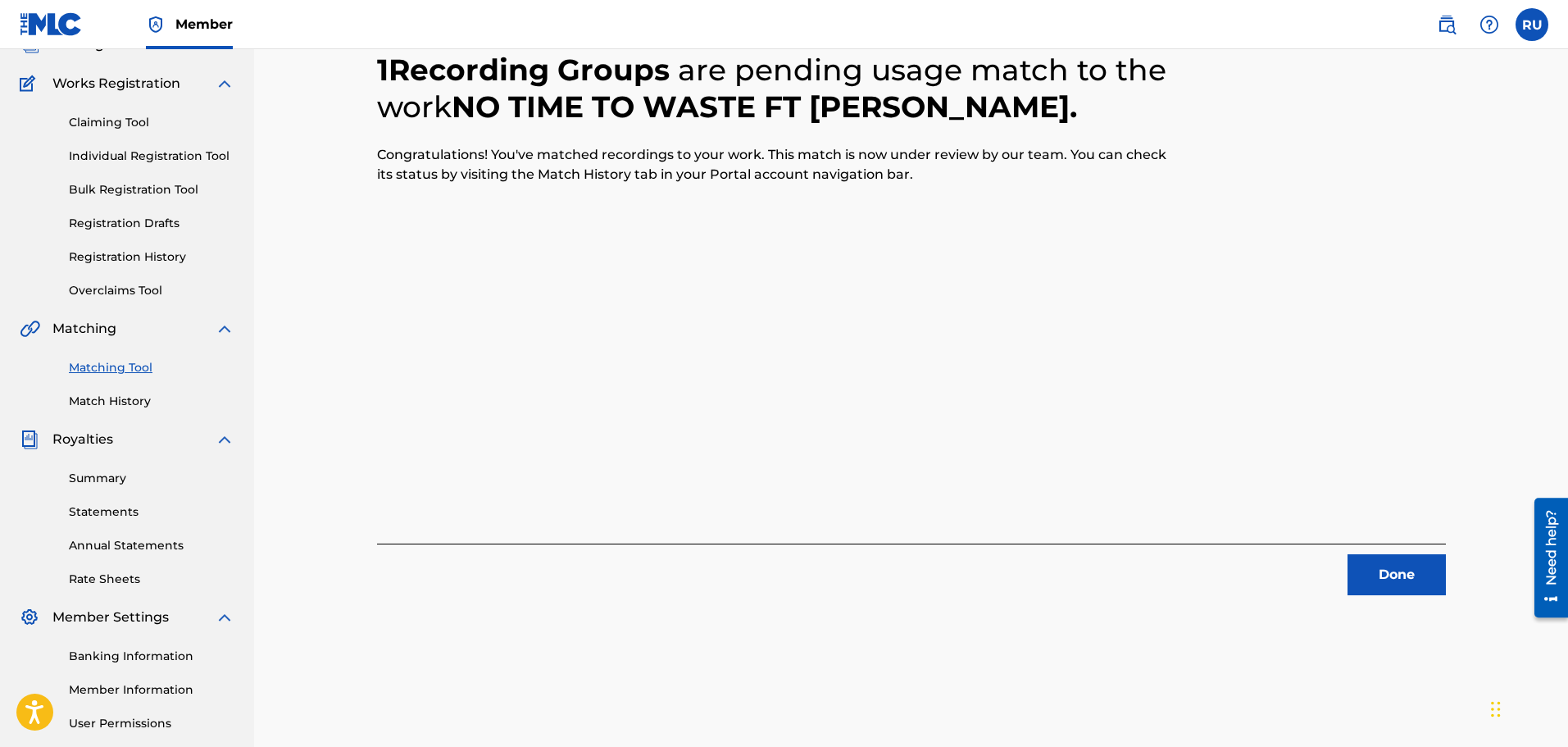
scroll to position [164, 0]
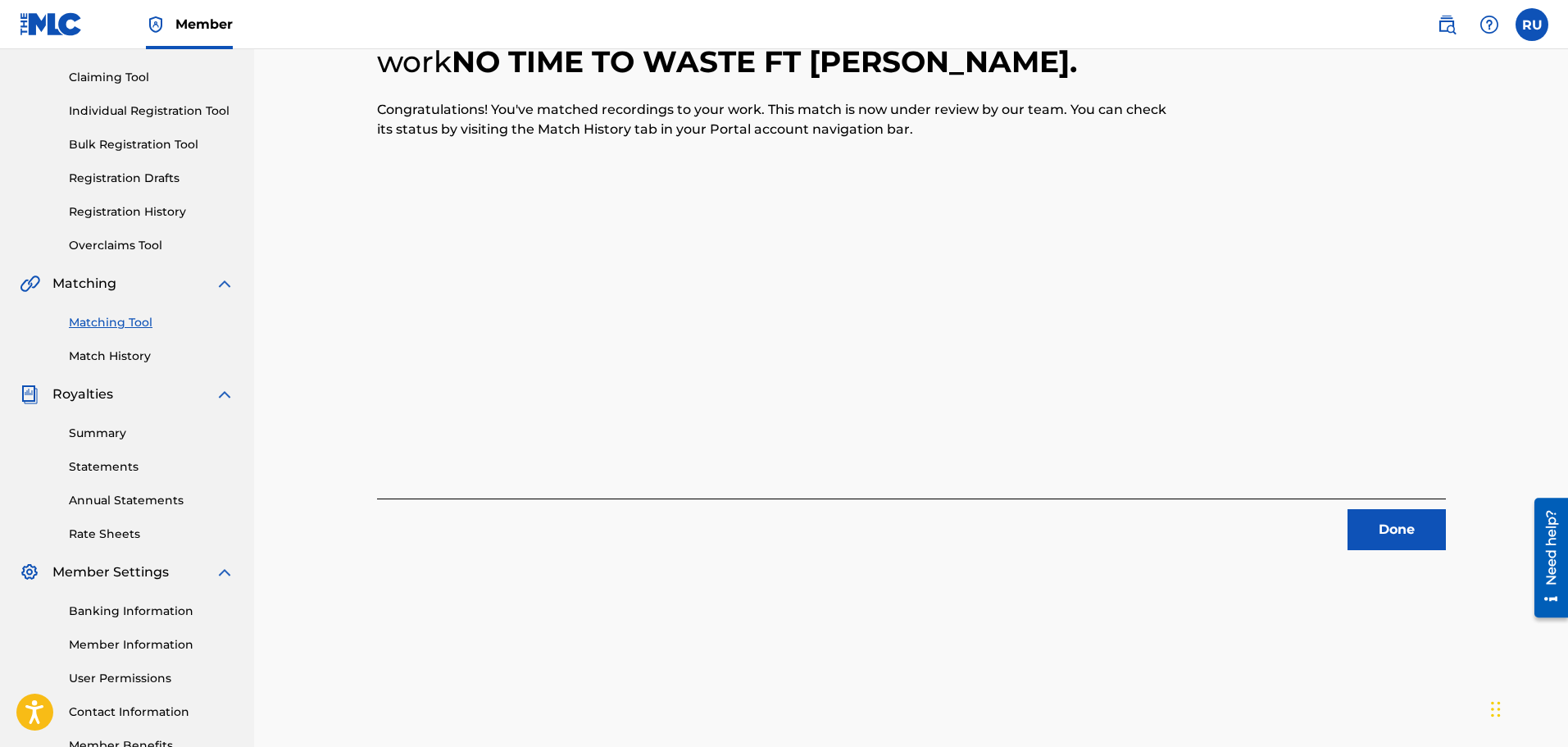
click at [1391, 518] on button "Done" at bounding box center [1396, 529] width 98 height 41
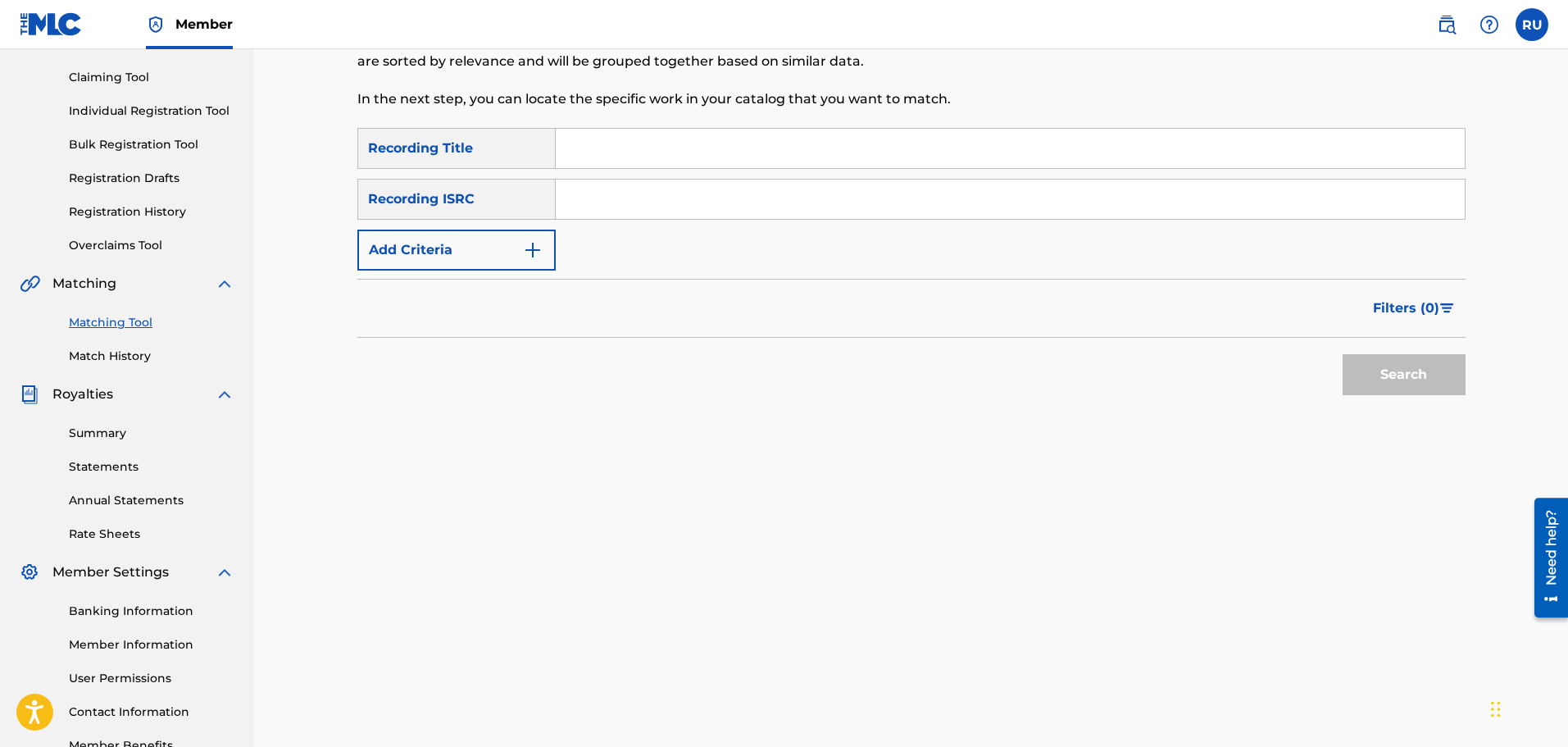
click at [667, 164] on input "Search Form" at bounding box center [1011, 149] width 910 height 40
type input "Time to waste"
click at [668, 216] on input "Search Form" at bounding box center [1011, 199] width 910 height 40
paste input "QZEQU2051073"
click at [1385, 382] on button "Search" at bounding box center [1404, 375] width 123 height 41
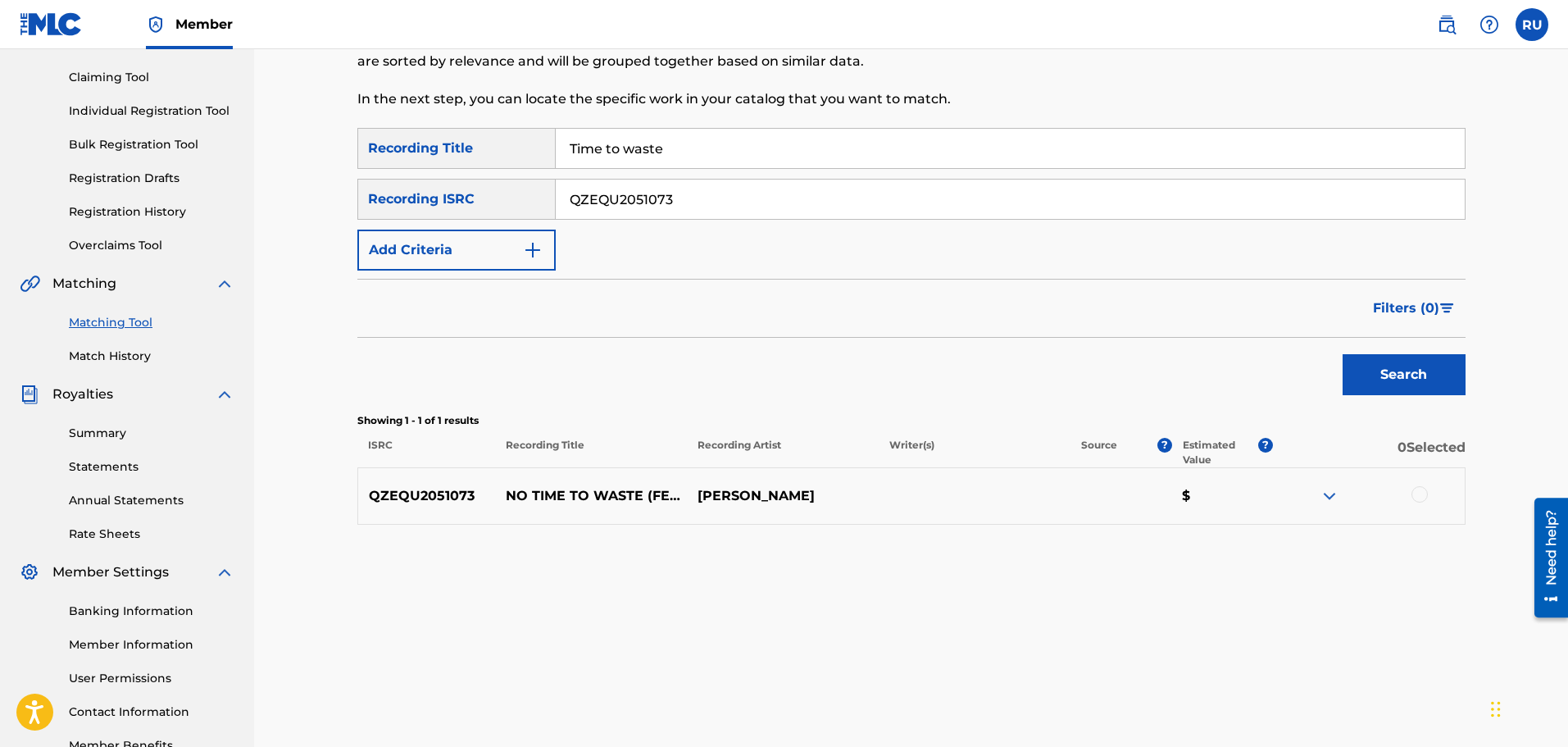
click at [1420, 498] on div at bounding box center [1419, 494] width 17 height 17
click at [1420, 498] on img at bounding box center [1419, 494] width 17 height 17
drag, startPoint x: 680, startPoint y: 152, endPoint x: 695, endPoint y: 161, distance: 17.5
click at [690, 160] on input "Time to waste" at bounding box center [1011, 149] width 910 height 40
drag, startPoint x: 702, startPoint y: 208, endPoint x: 472, endPoint y: 193, distance: 230.5
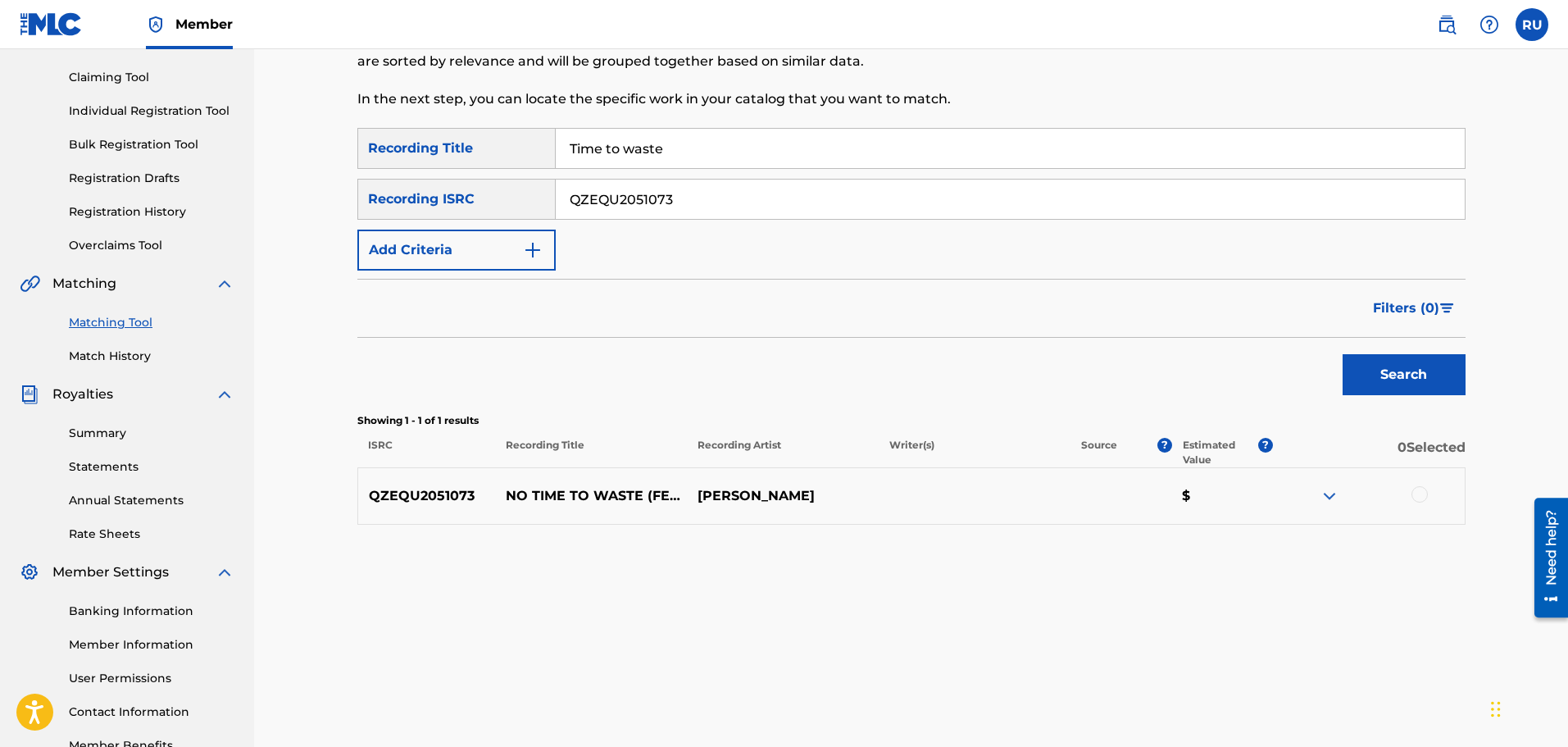
click at [488, 195] on div "SearchWithCriteriac5c63ec0-5895-4052-b9a8-23c58a13a875 Recording ISRC QZEQU2051…" at bounding box center [912, 199] width 1109 height 41
paste input "1921838"
type input "QZEQU1921838"
drag, startPoint x: 630, startPoint y: 149, endPoint x: 464, endPoint y: 145, distance: 166.0
click at [475, 145] on div "SearchWithCriteriaa40ba3d2-d852-470c-8c6f-2a2888883973 Recording Title Time to …" at bounding box center [912, 149] width 1109 height 41
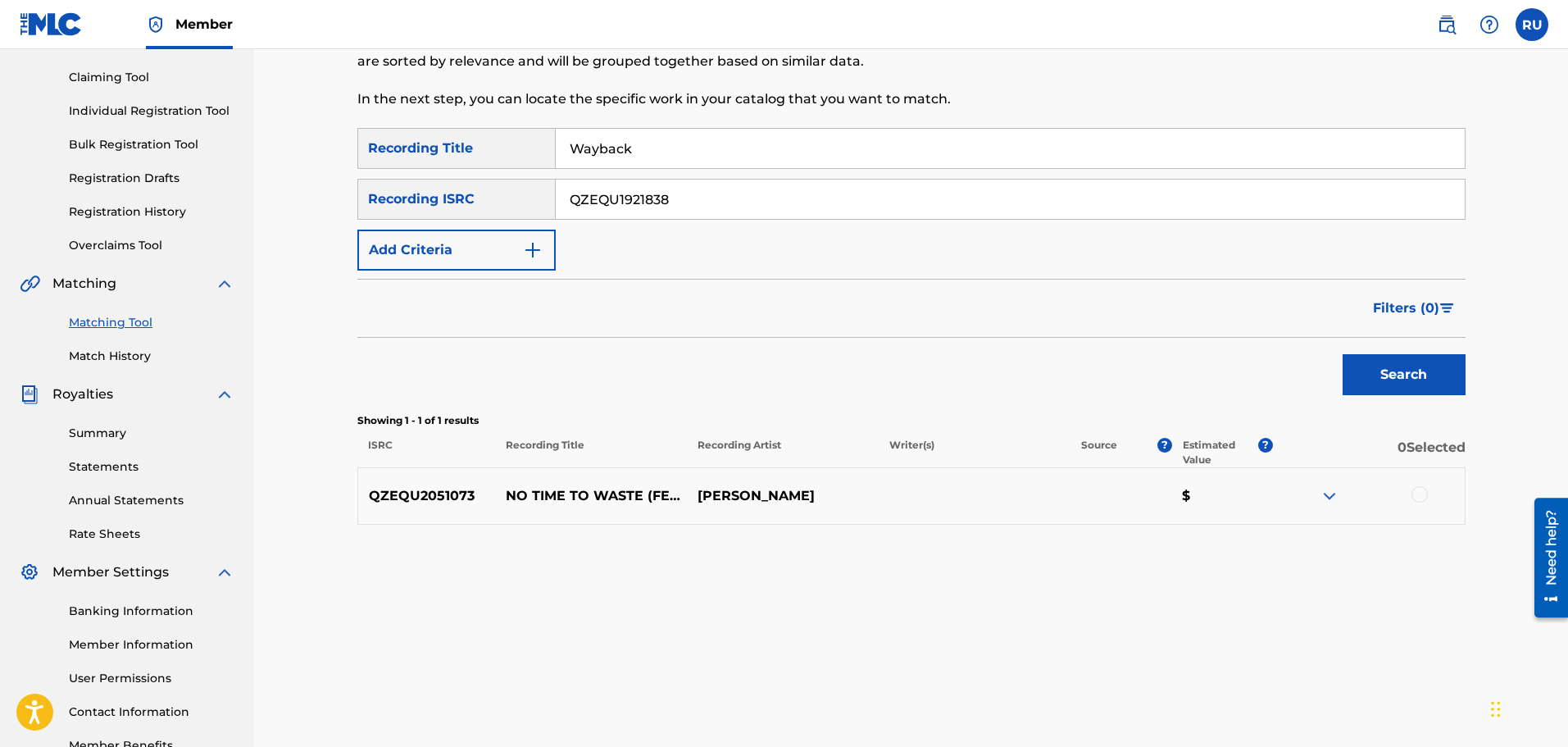
type input "Wayback"
click at [1379, 359] on button "Search" at bounding box center [1404, 375] width 123 height 41
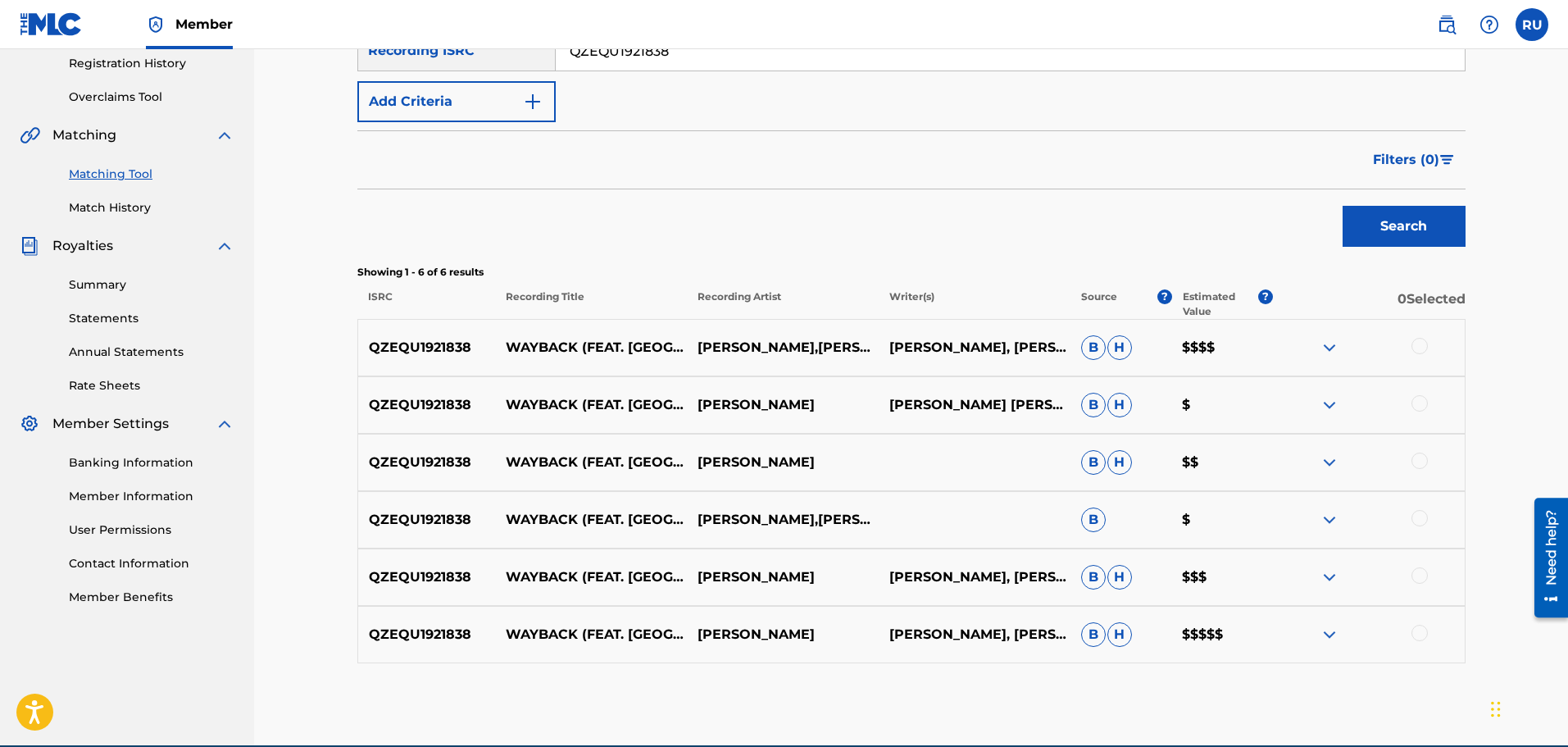
scroll to position [328, 0]
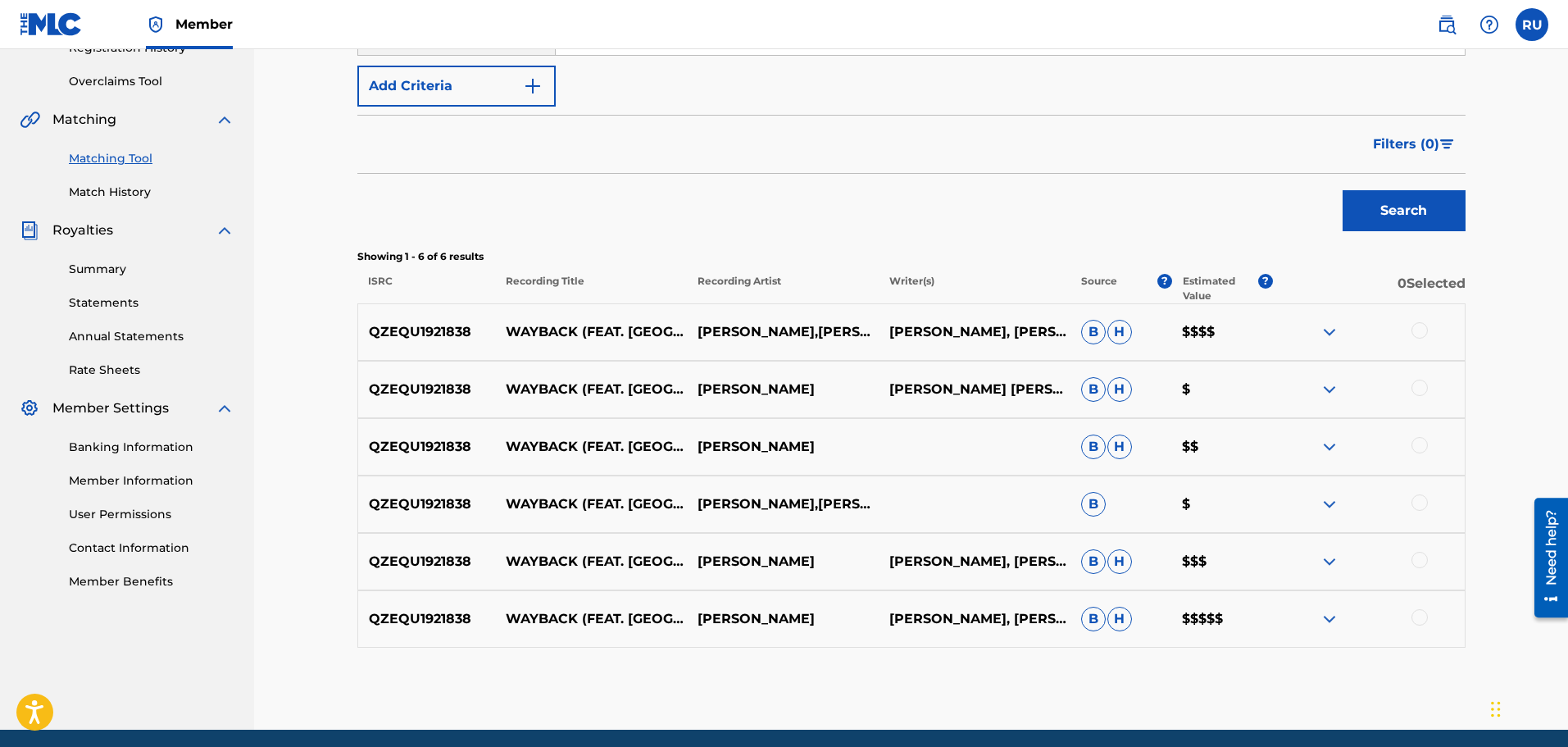
click at [1414, 327] on div at bounding box center [1419, 330] width 17 height 17
click at [1410, 388] on div at bounding box center [1369, 390] width 192 height 19
click at [1417, 390] on div at bounding box center [1419, 388] width 17 height 17
click at [1420, 437] on div "QZEQU1921838 WAYBACK (FEAT. [PERSON_NAME]) CHUCKY V B H $$" at bounding box center [912, 447] width 1109 height 57
click at [1420, 450] on div at bounding box center [1419, 445] width 17 height 17
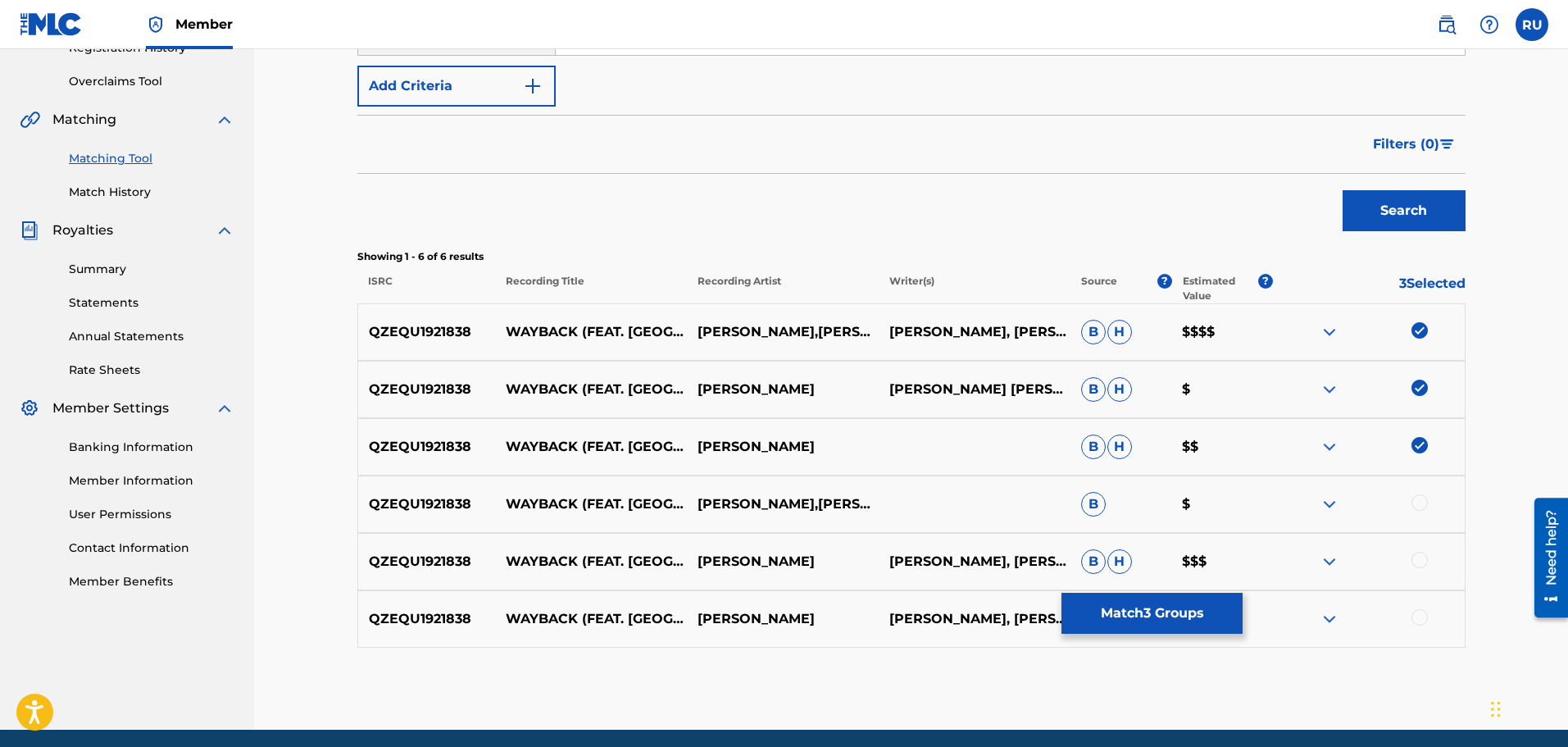
click at [1422, 498] on div at bounding box center [1419, 502] width 17 height 17
click at [1424, 564] on div at bounding box center [1419, 560] width 17 height 17
click at [1422, 615] on div at bounding box center [1419, 617] width 17 height 17
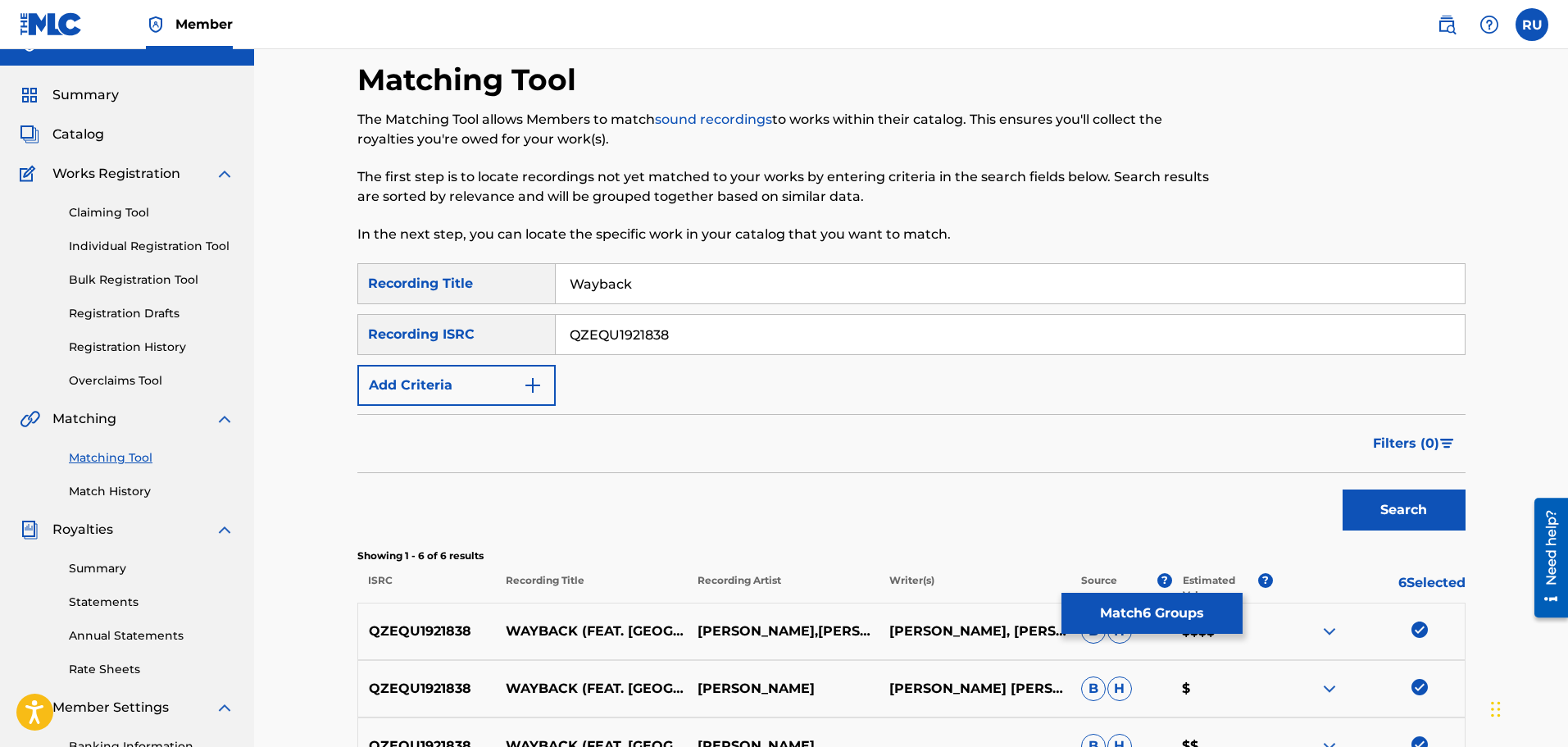
scroll to position [0, 0]
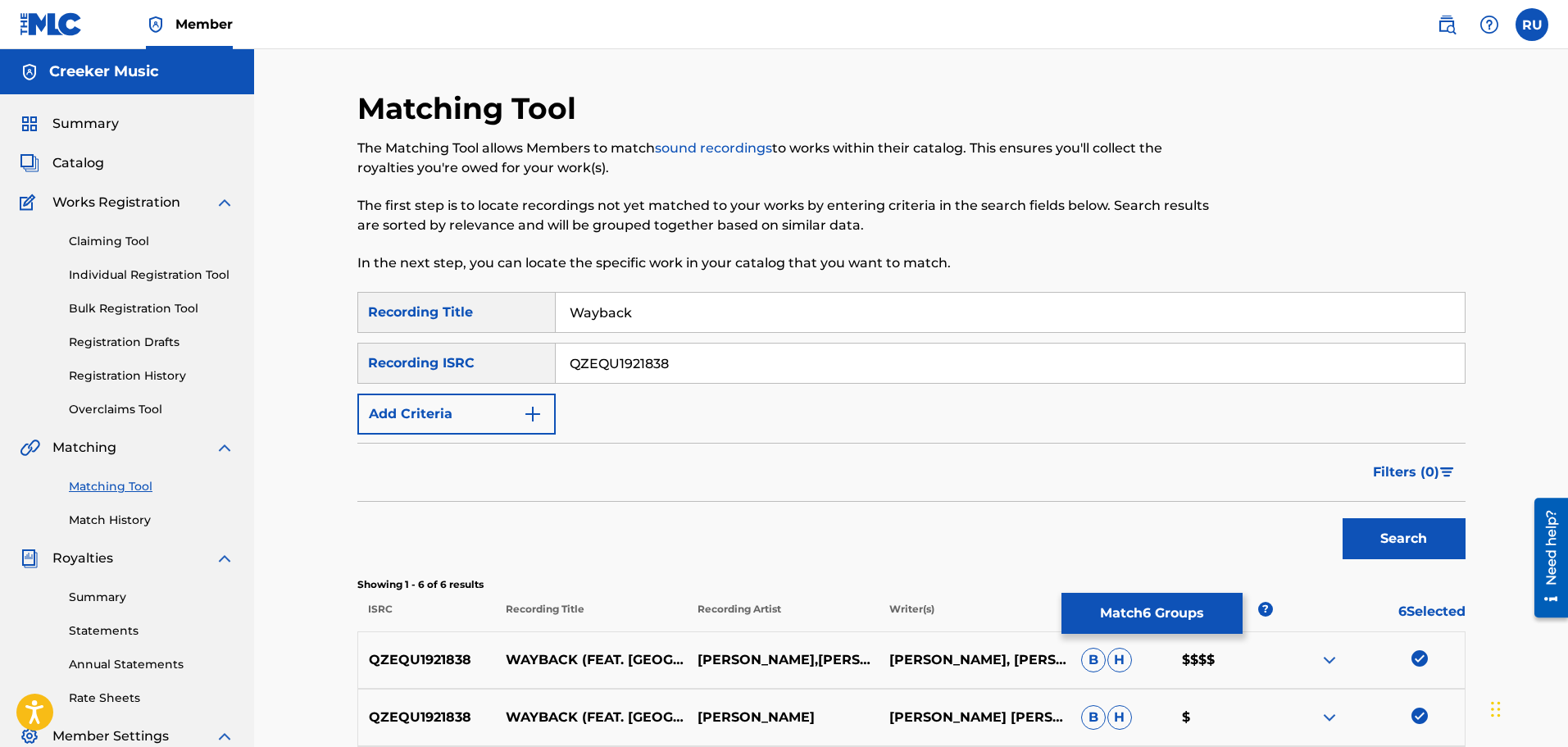
click at [1184, 600] on button "Match 6 Groups" at bounding box center [1152, 614] width 182 height 41
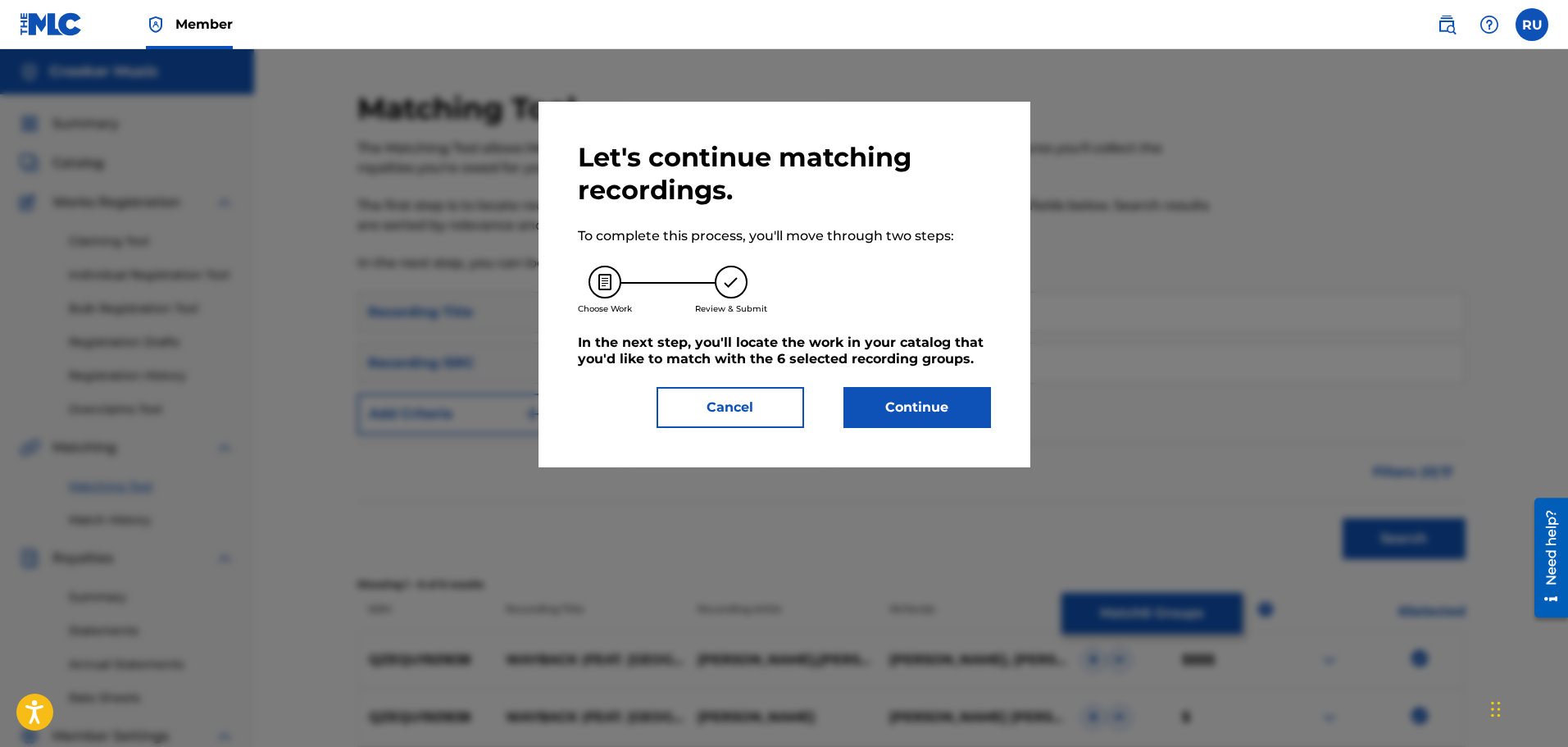
click at [930, 398] on button "Continue" at bounding box center [917, 408] width 148 height 41
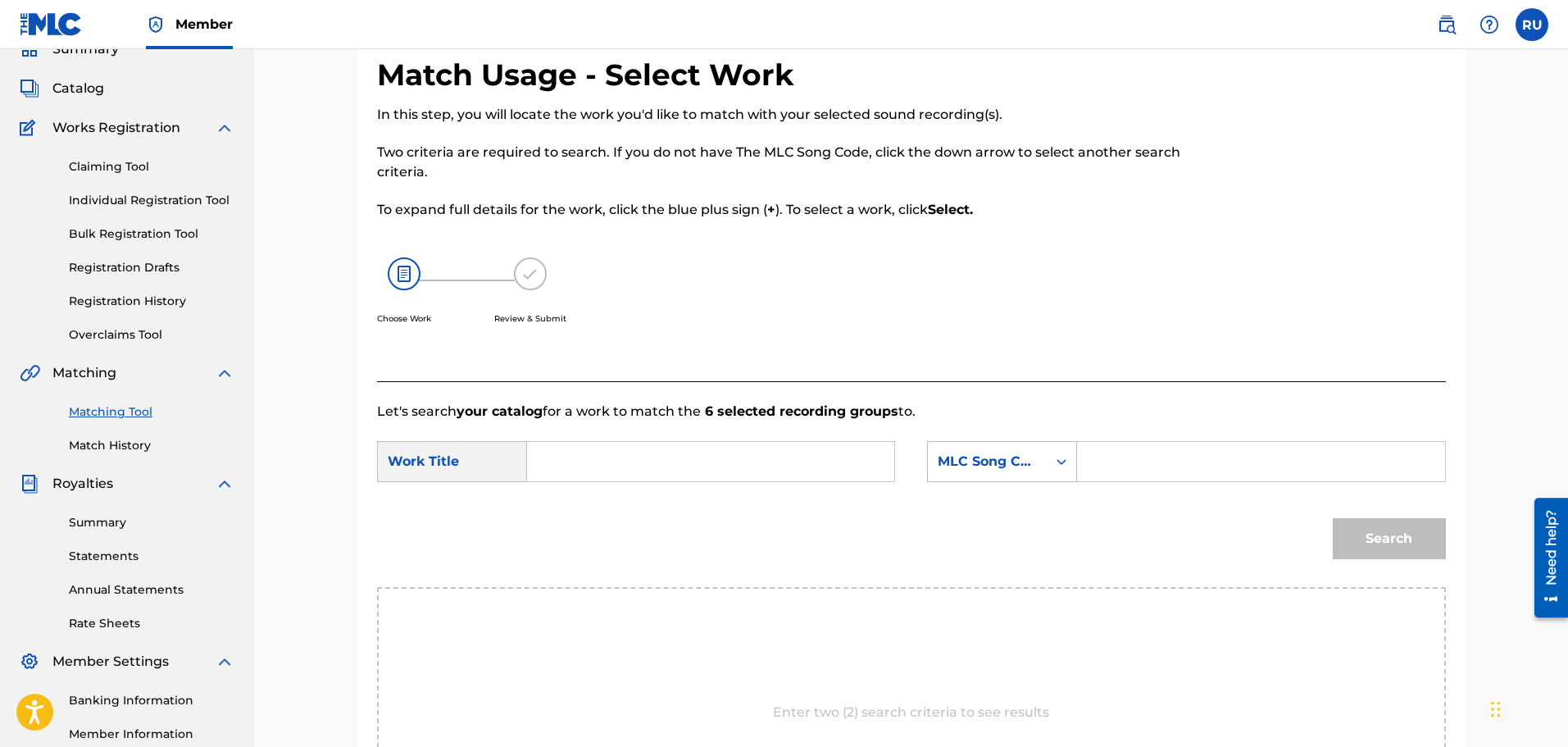
scroll to position [164, 0]
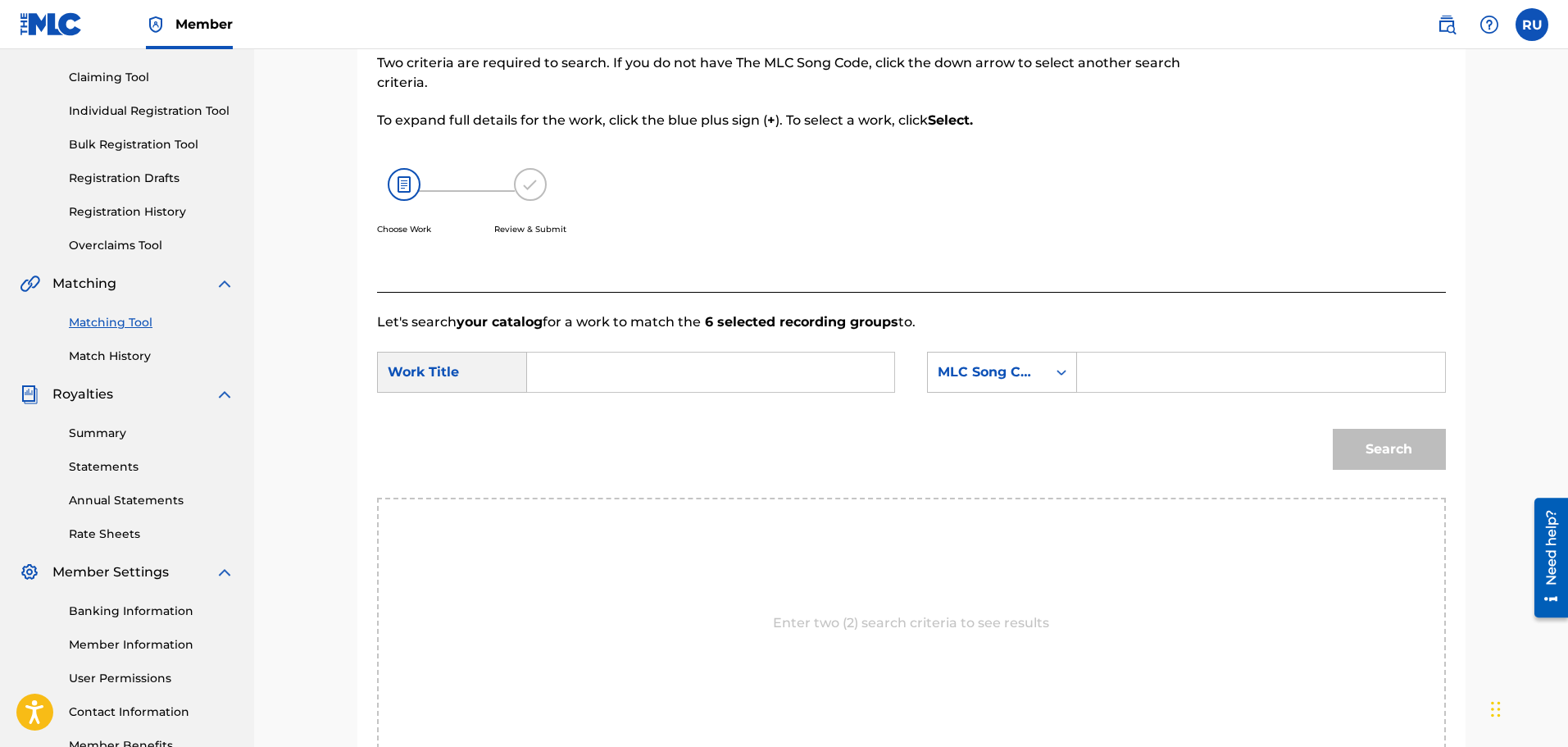
click at [652, 375] on input "Search Form" at bounding box center [711, 372] width 340 height 40
type input "wayback"
type input "r"
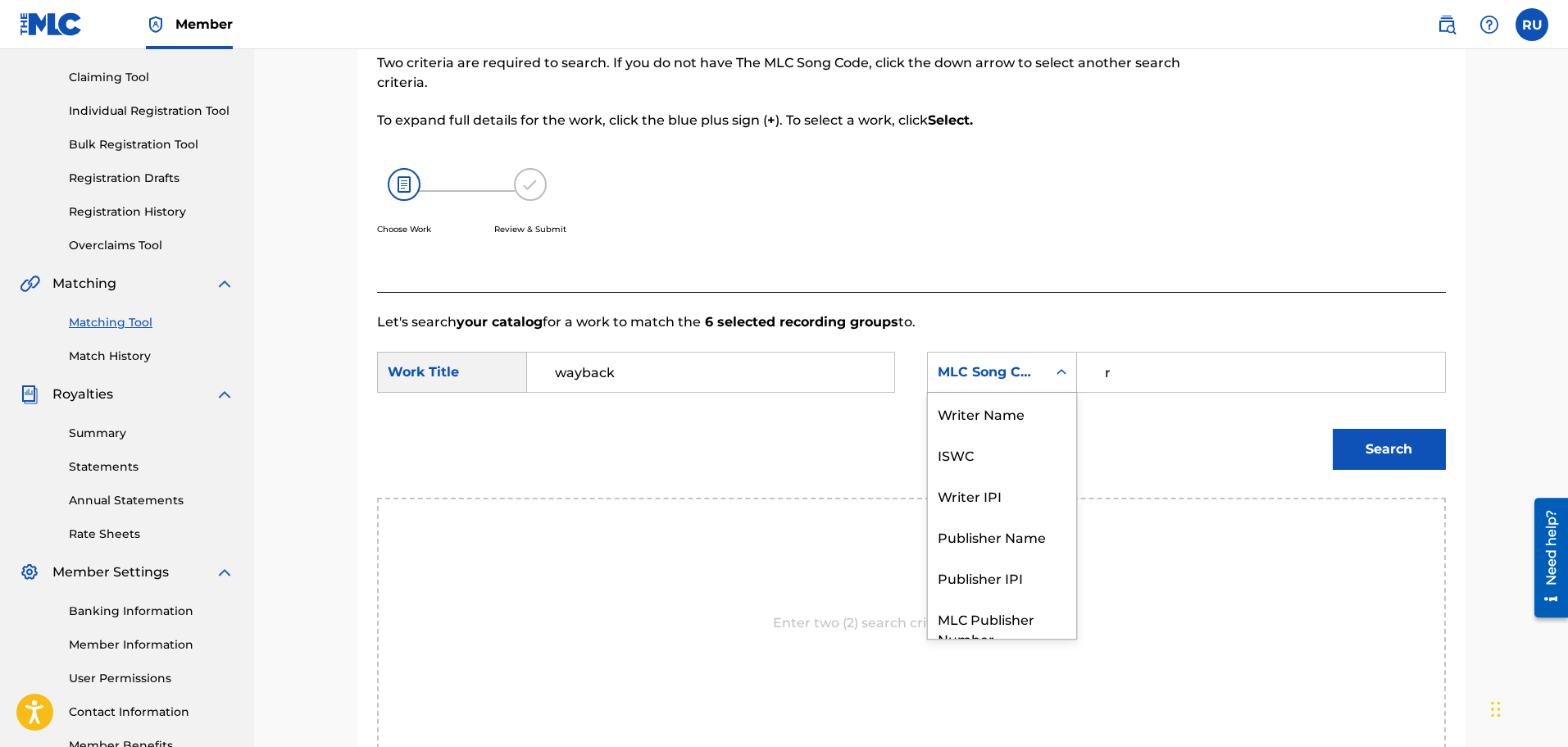
click at [1027, 376] on div "MLC Song Code" at bounding box center [987, 372] width 99 height 19
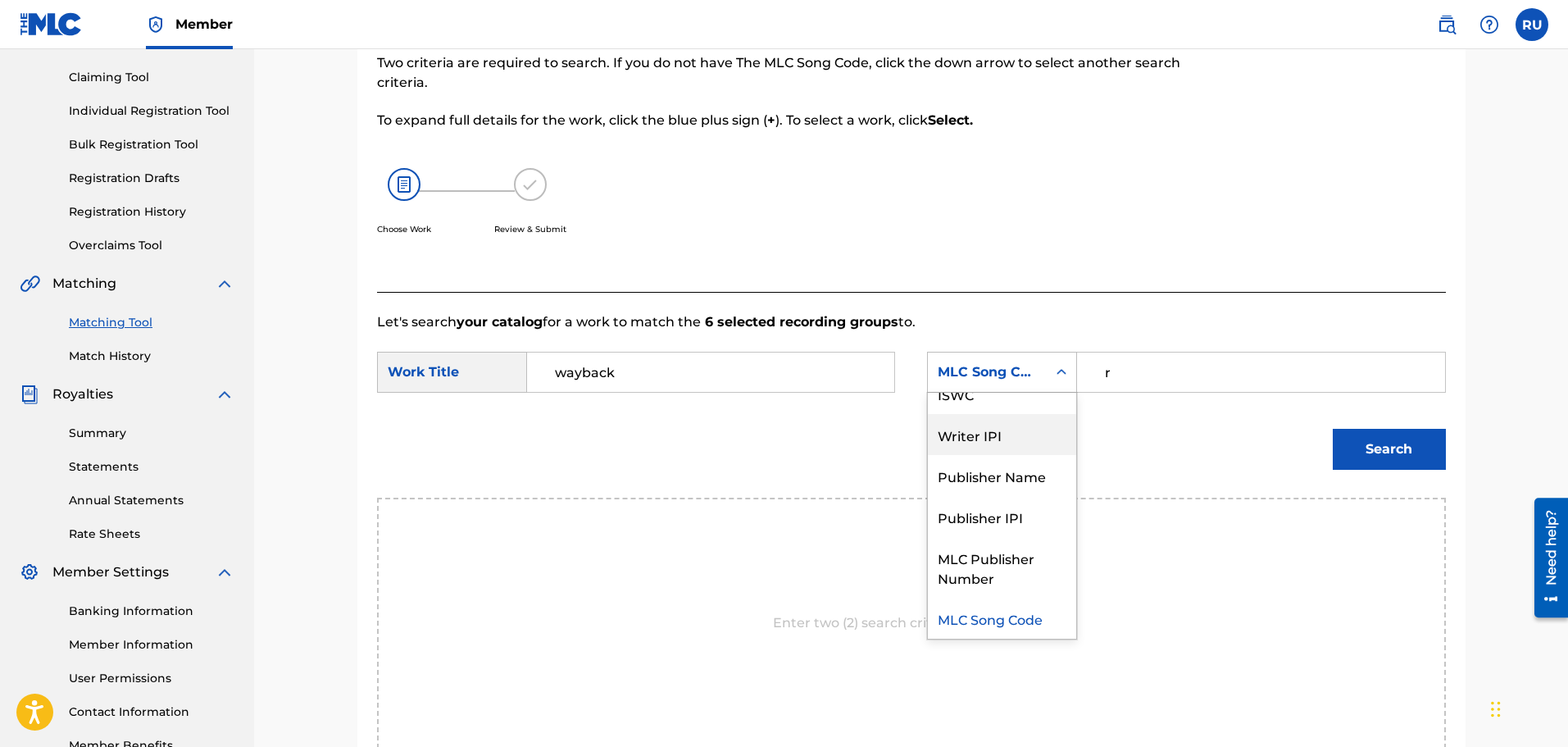
scroll to position [0, 0]
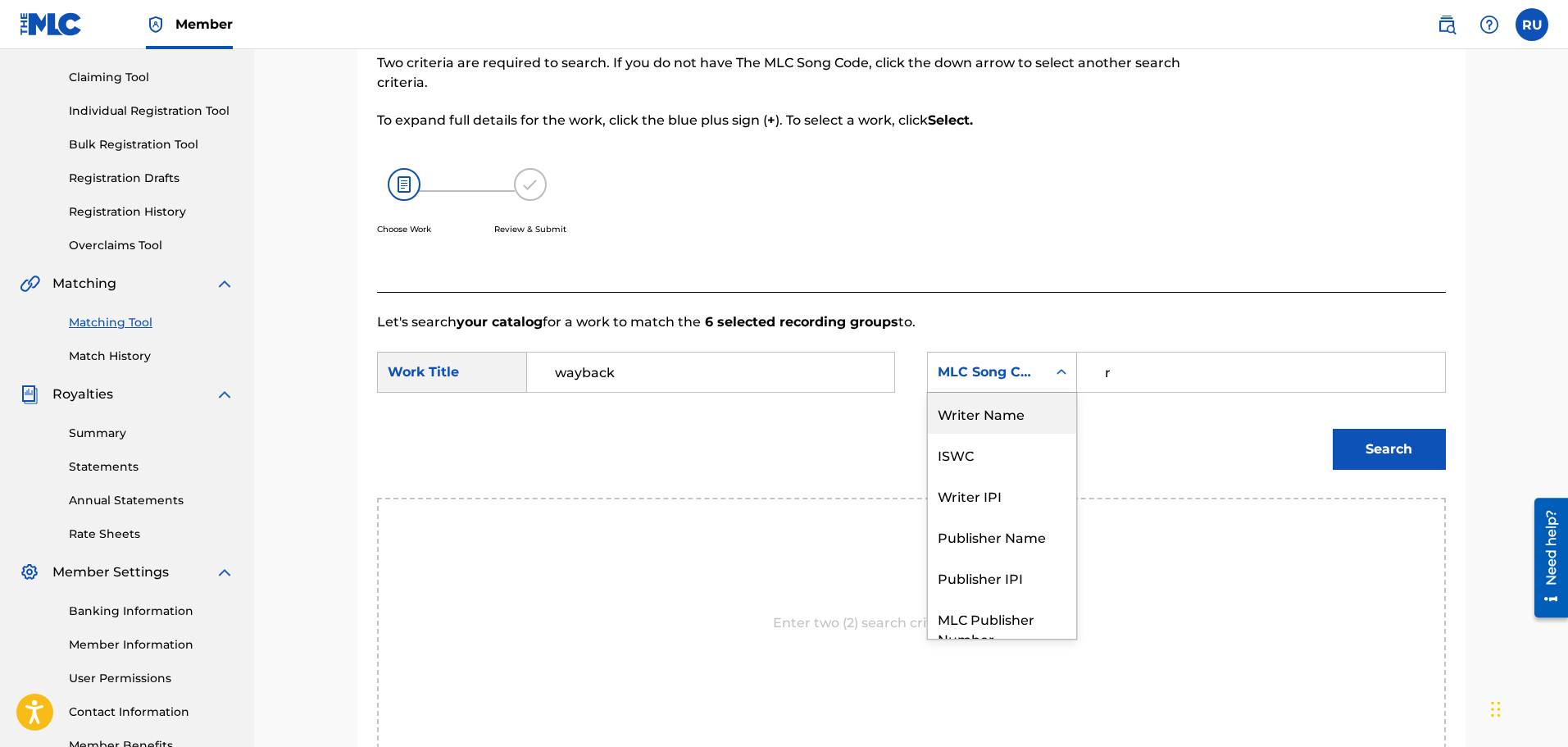
click at [1004, 427] on div "Writer Name" at bounding box center [1002, 414] width 149 height 41
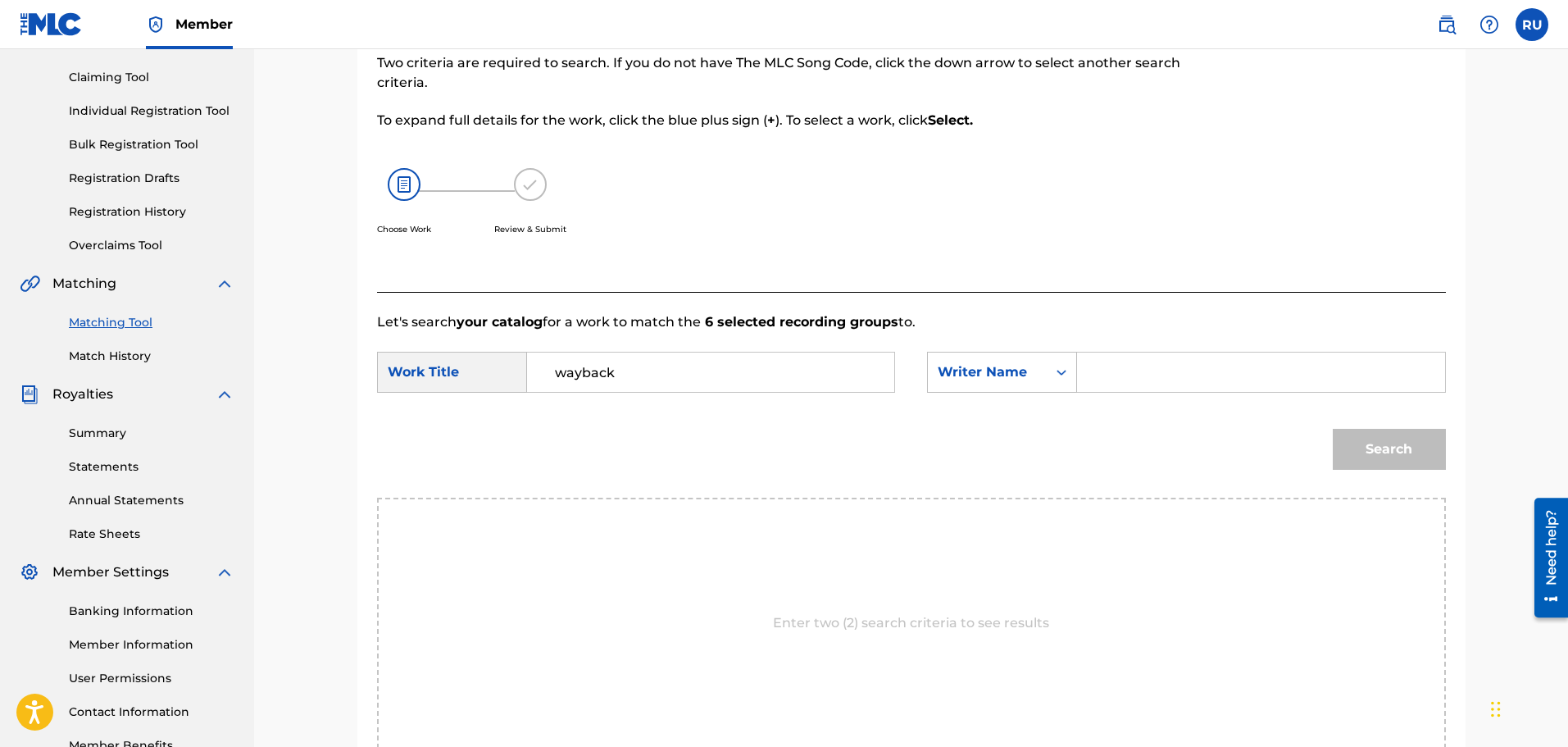
click at [1142, 382] on input "Search Form" at bounding box center [1261, 372] width 340 height 40
type input "[PERSON_NAME]"
click at [1333, 429] on button "Search" at bounding box center [1389, 450] width 114 height 41
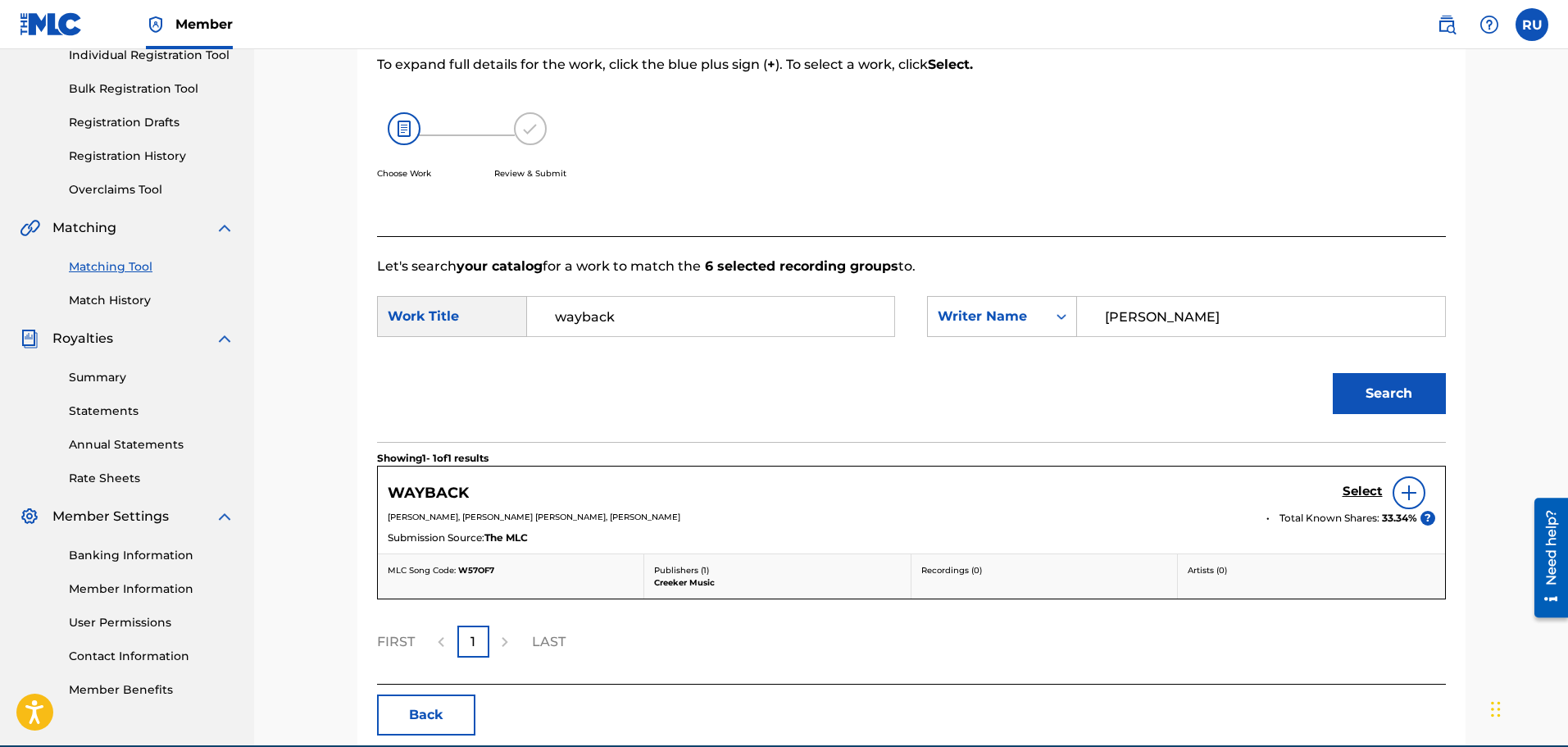
scroll to position [297, 0]
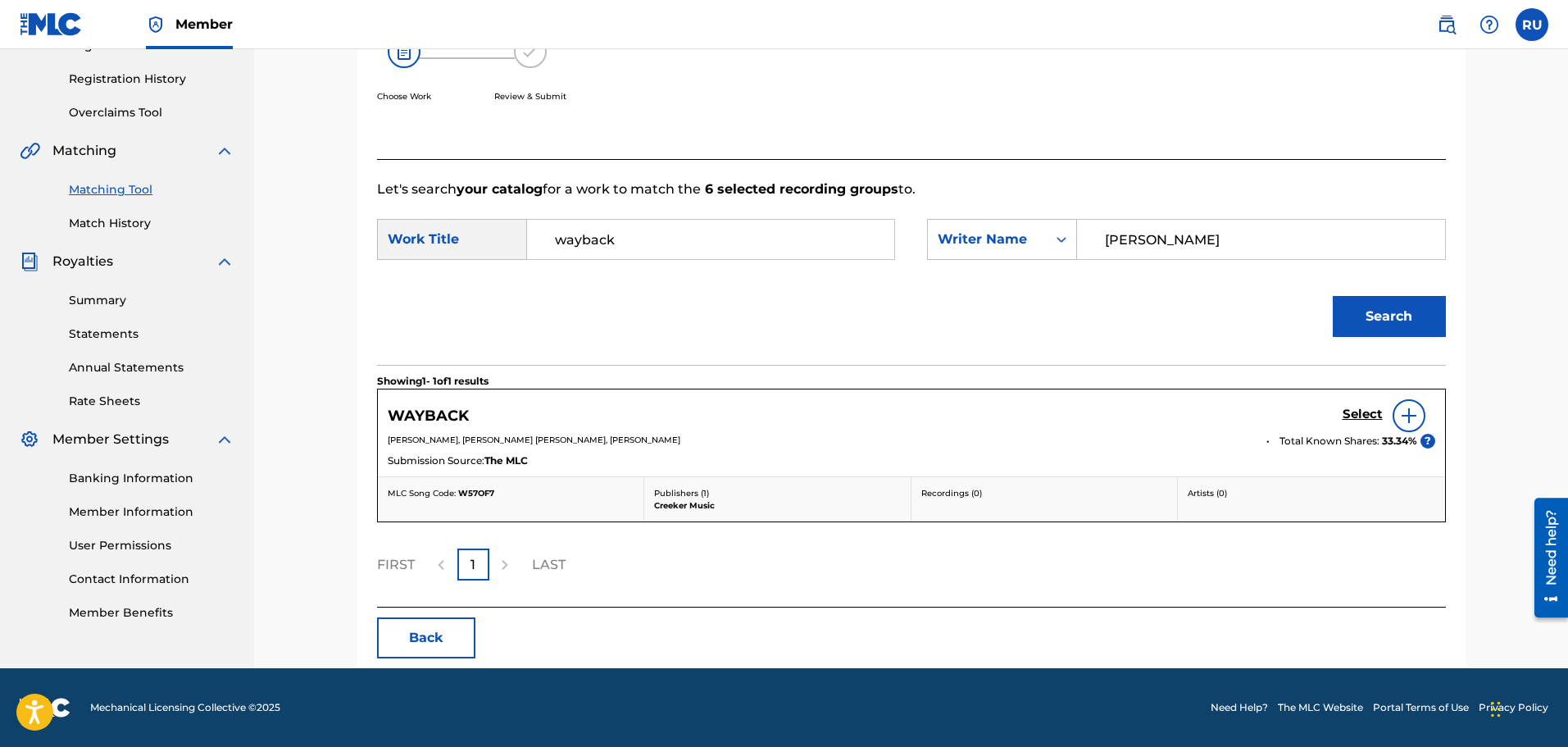
click at [1360, 413] on h5 "Select" at bounding box center [1362, 415] width 40 height 16
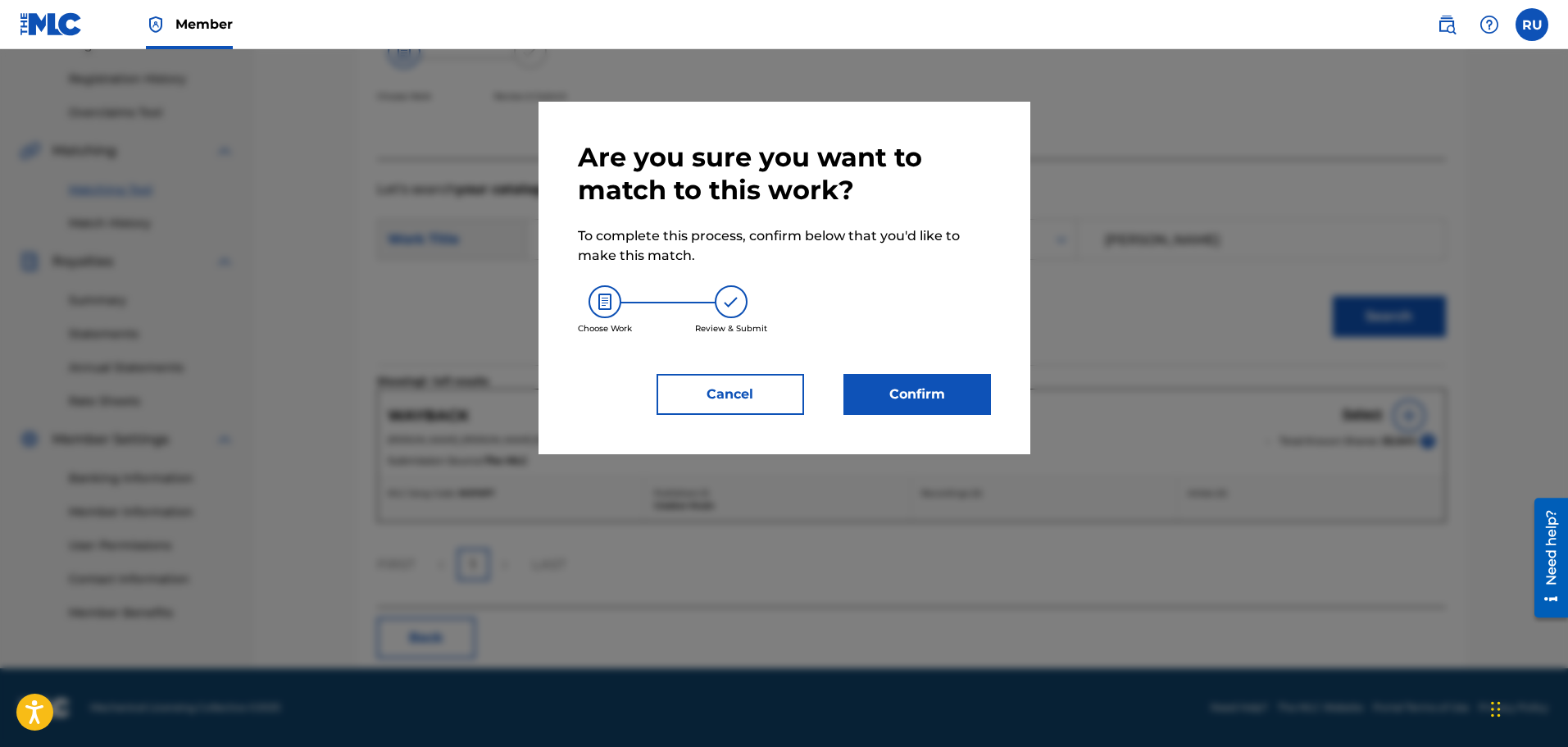
click at [900, 402] on button "Confirm" at bounding box center [917, 394] width 148 height 41
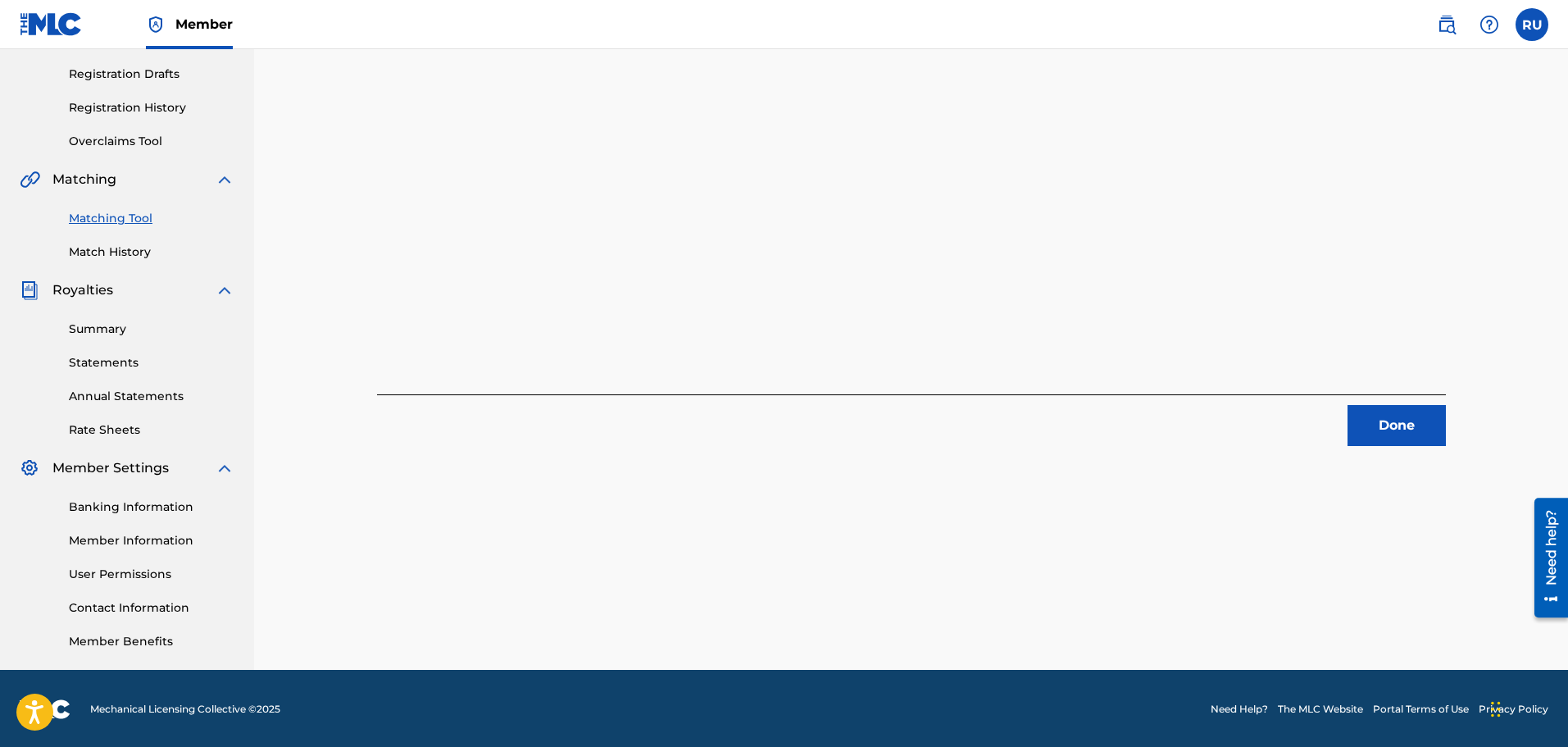
scroll to position [270, 0]
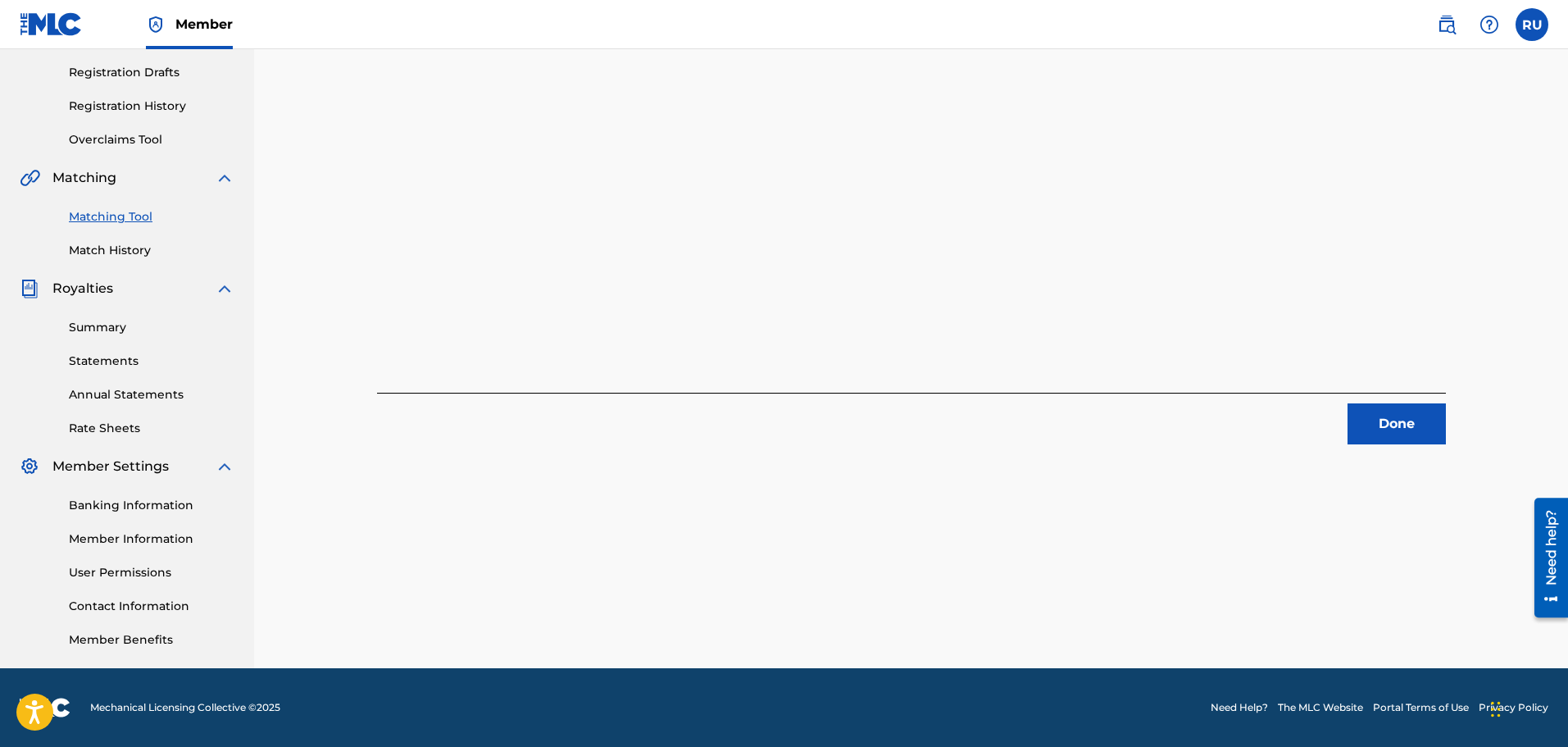
click at [1404, 447] on div "6 Recording Groups are pending usage match to the work WAYBACK . Congratulation…" at bounding box center [912, 244] width 1148 height 848
click at [1400, 441] on button "Done" at bounding box center [1396, 424] width 98 height 41
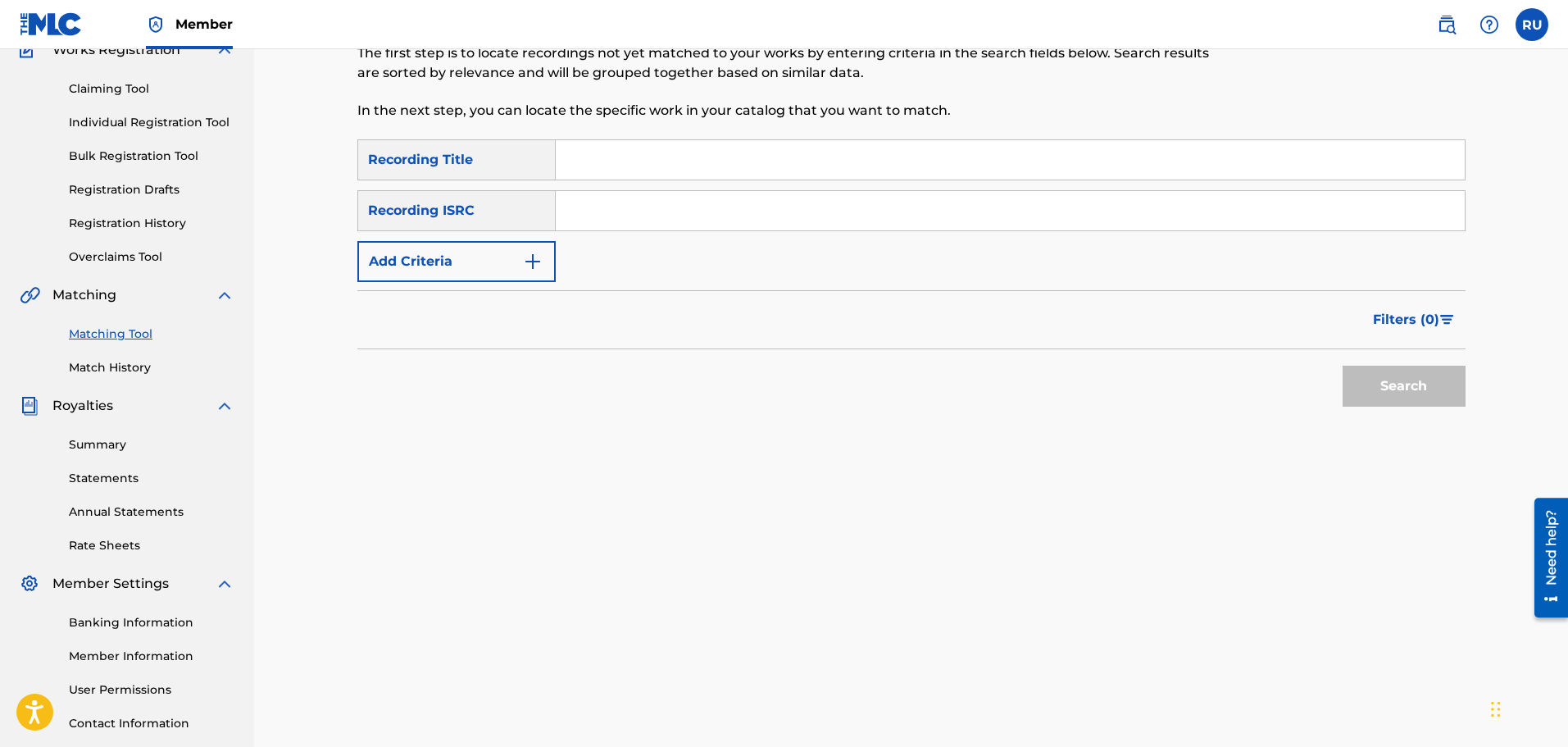
scroll to position [0, 0]
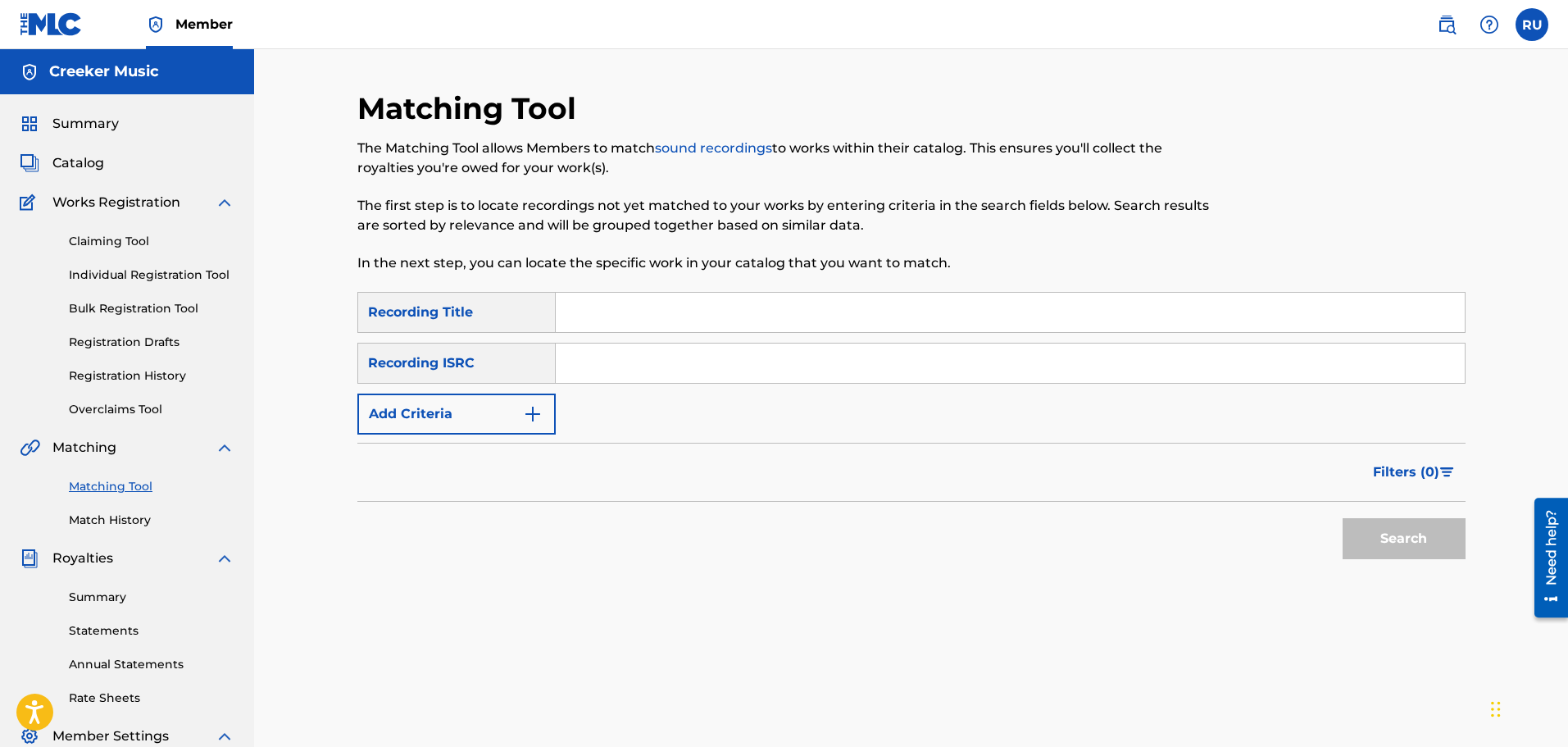
click at [598, 335] on div "SearchWithCriteriaa40ba3d2-d852-470c-8c6f-2a2888883973 Recording Title SearchWi…" at bounding box center [912, 363] width 1109 height 143
click at [598, 328] on input "Search Form" at bounding box center [1011, 312] width 910 height 40
type input "Country Ghetto"
click at [692, 374] on input "Search Form" at bounding box center [1011, 363] width 910 height 40
paste input "TCACK1515515"
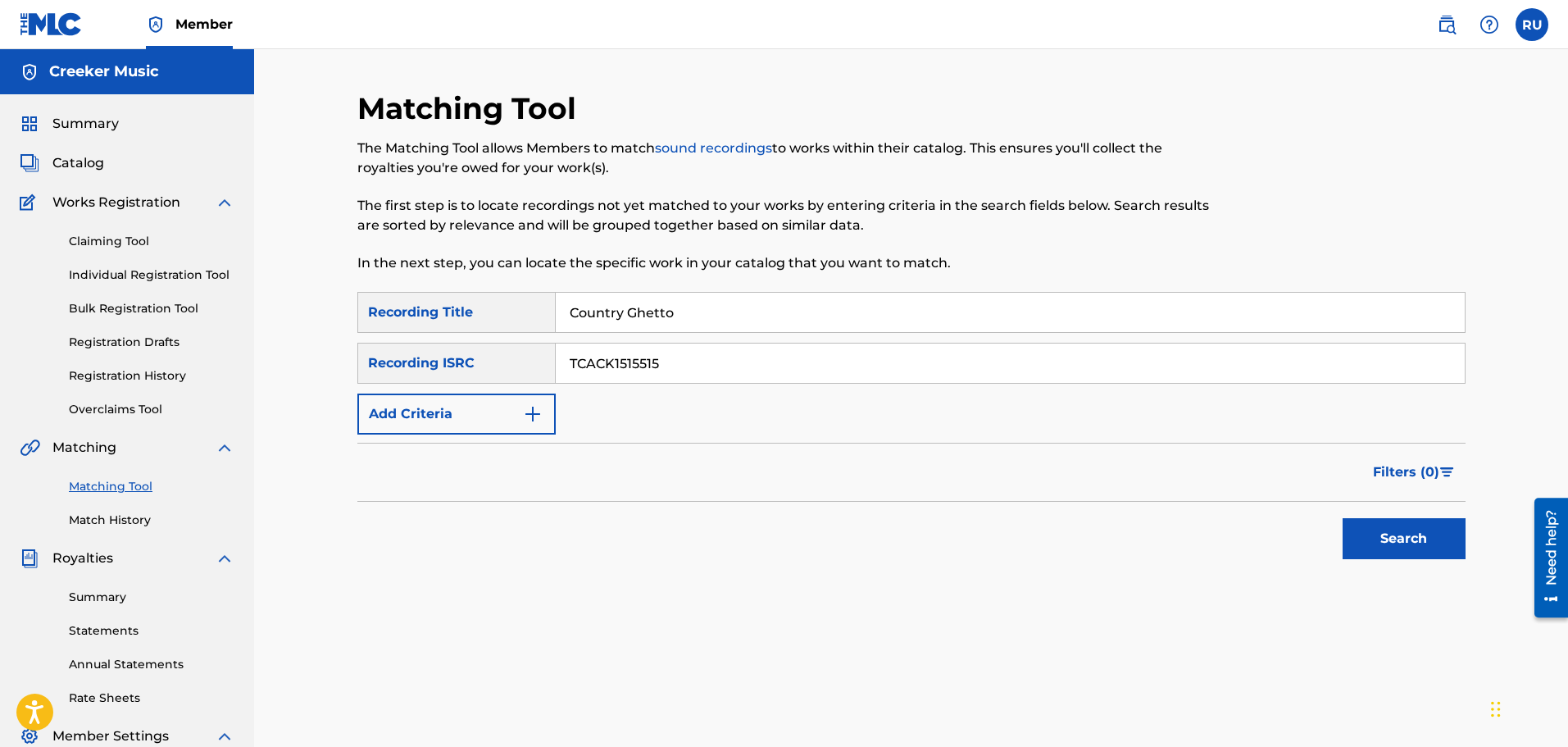
type input "TCACK1515515"
click at [1394, 526] on button "Search" at bounding box center [1404, 539] width 123 height 41
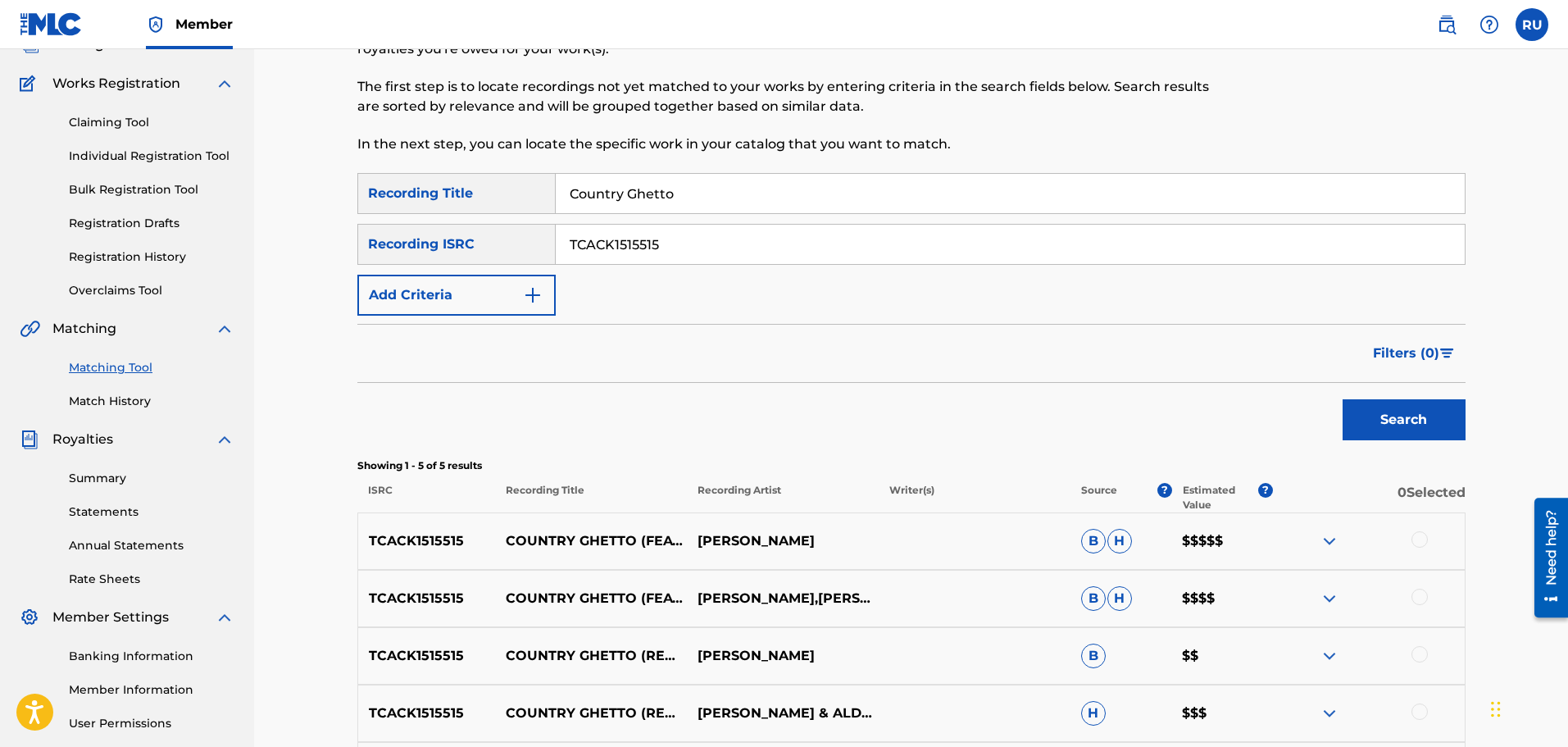
scroll to position [246, 0]
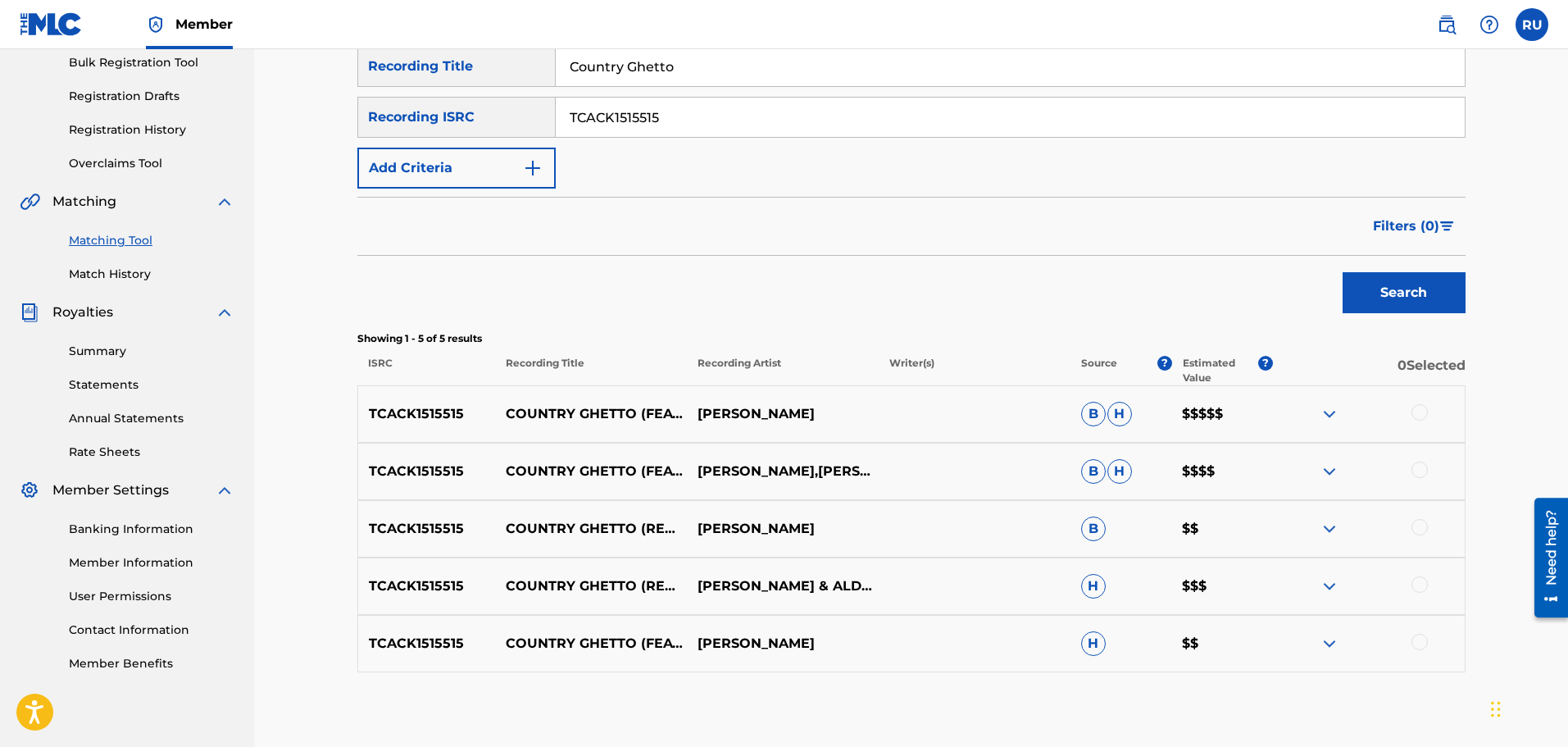
click at [1420, 415] on div at bounding box center [1419, 412] width 17 height 17
click at [1423, 460] on div "TCACK1515515 COUNTRY GHETTO (FEAT. [PERSON_NAME] & ALDERR) [PERSON_NAME],[PERSO…" at bounding box center [912, 471] width 1109 height 57
click at [1422, 467] on div at bounding box center [1419, 469] width 17 height 17
drag, startPoint x: 1418, startPoint y: 525, endPoint x: 1420, endPoint y: 546, distance: 21.1
click at [1418, 525] on div at bounding box center [1419, 527] width 17 height 17
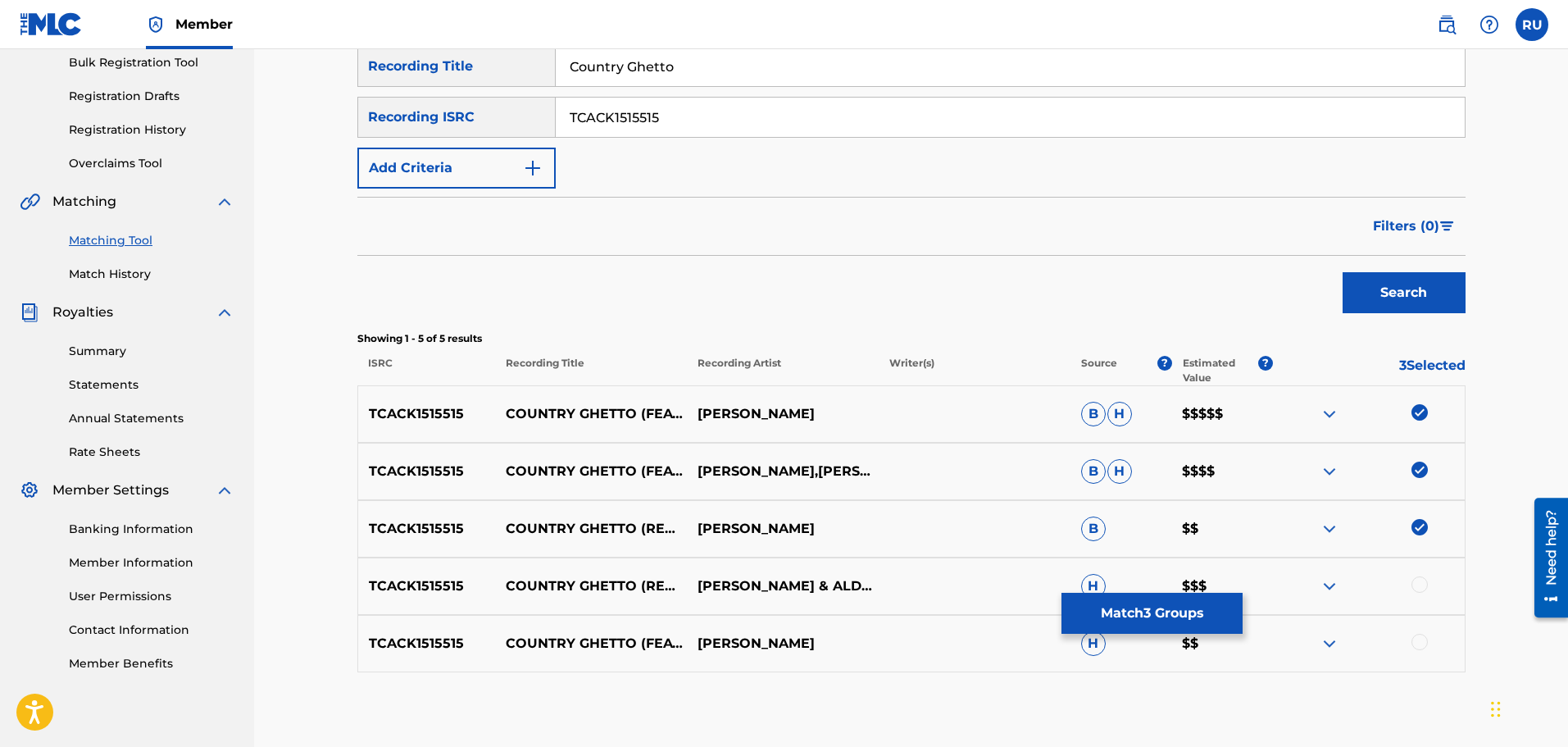
click at [1417, 585] on div at bounding box center [1419, 585] width 17 height 17
click at [1419, 646] on div at bounding box center [1419, 642] width 17 height 17
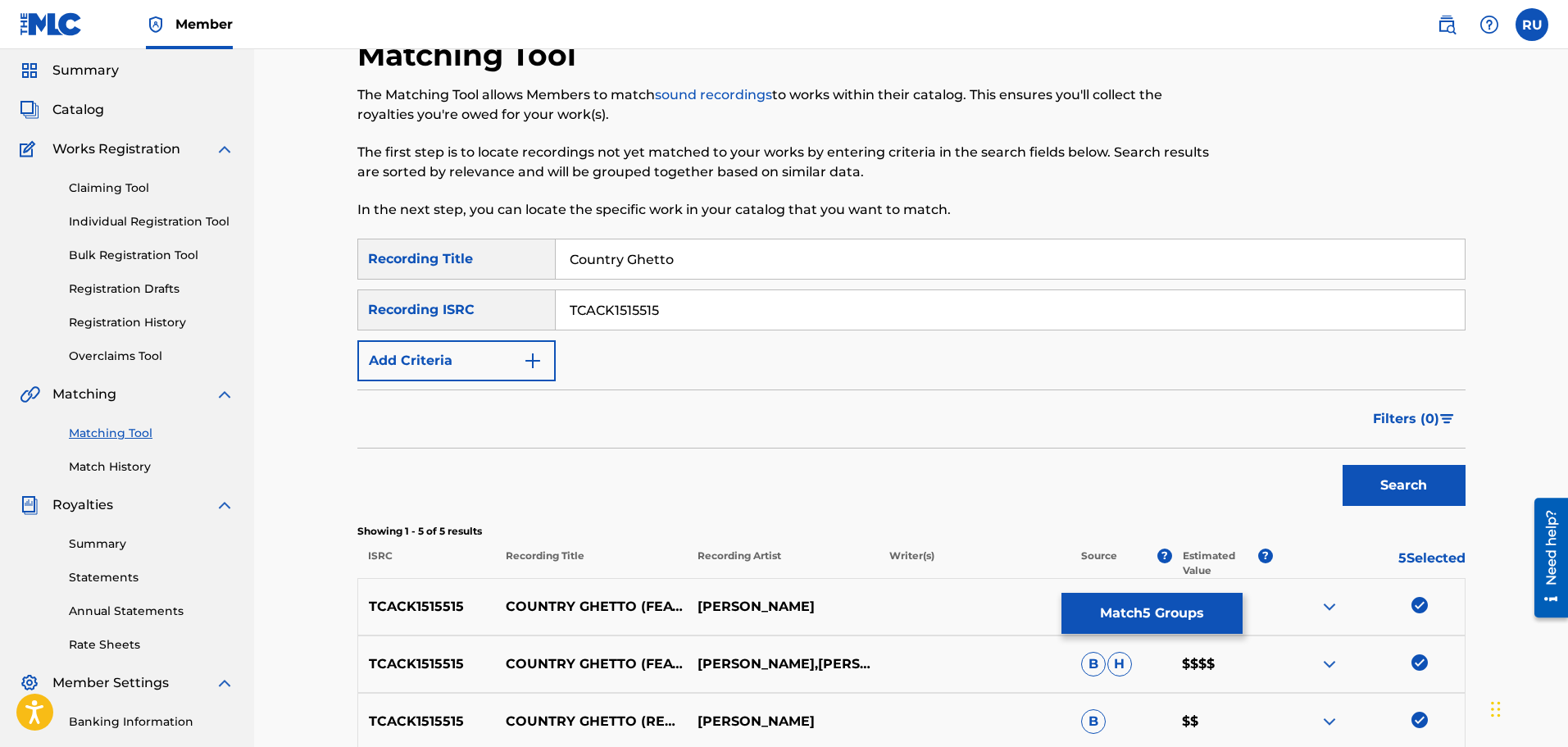
scroll to position [82, 0]
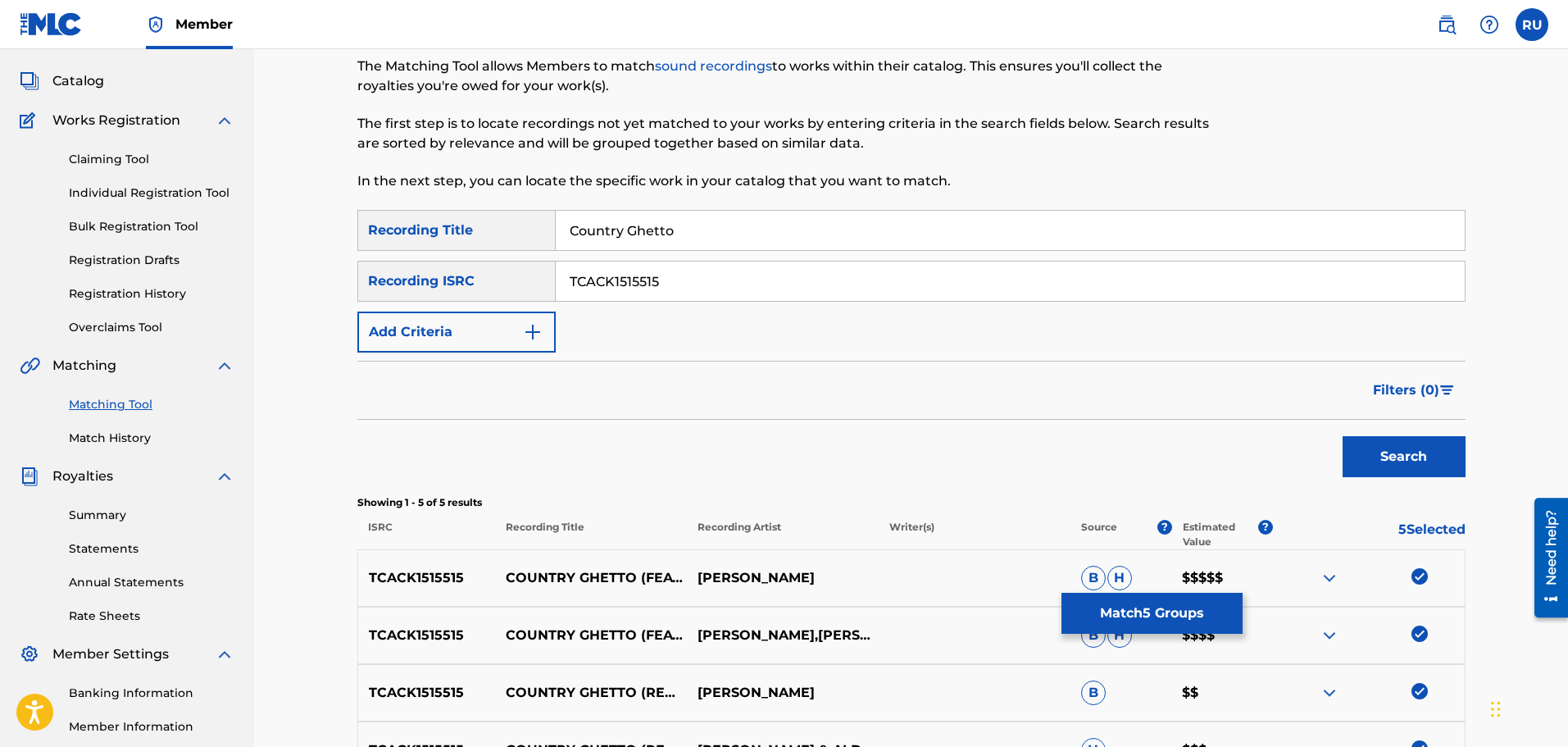
click at [1163, 603] on button "Match 5 Groups" at bounding box center [1152, 614] width 182 height 41
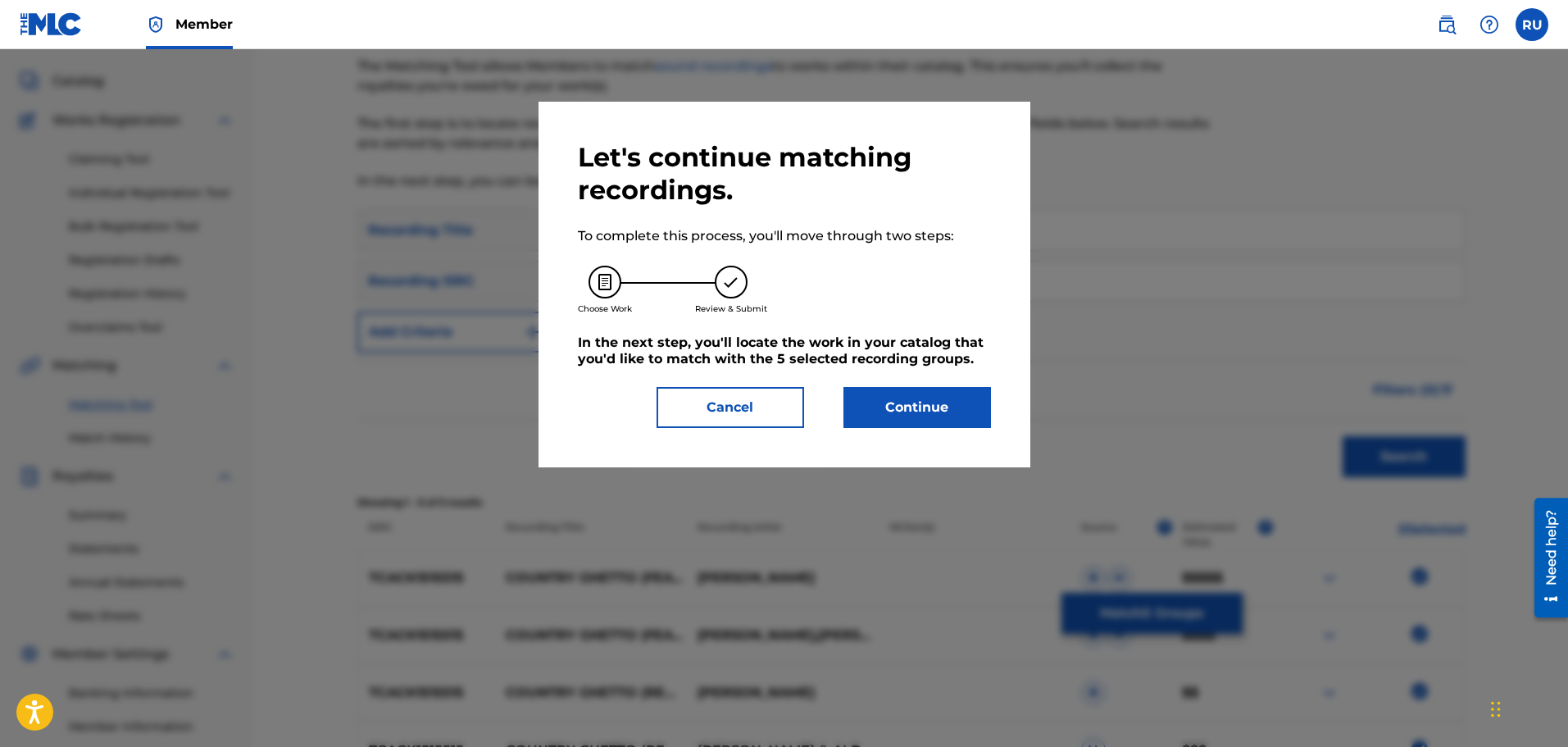
click at [899, 407] on button "Continue" at bounding box center [917, 408] width 148 height 41
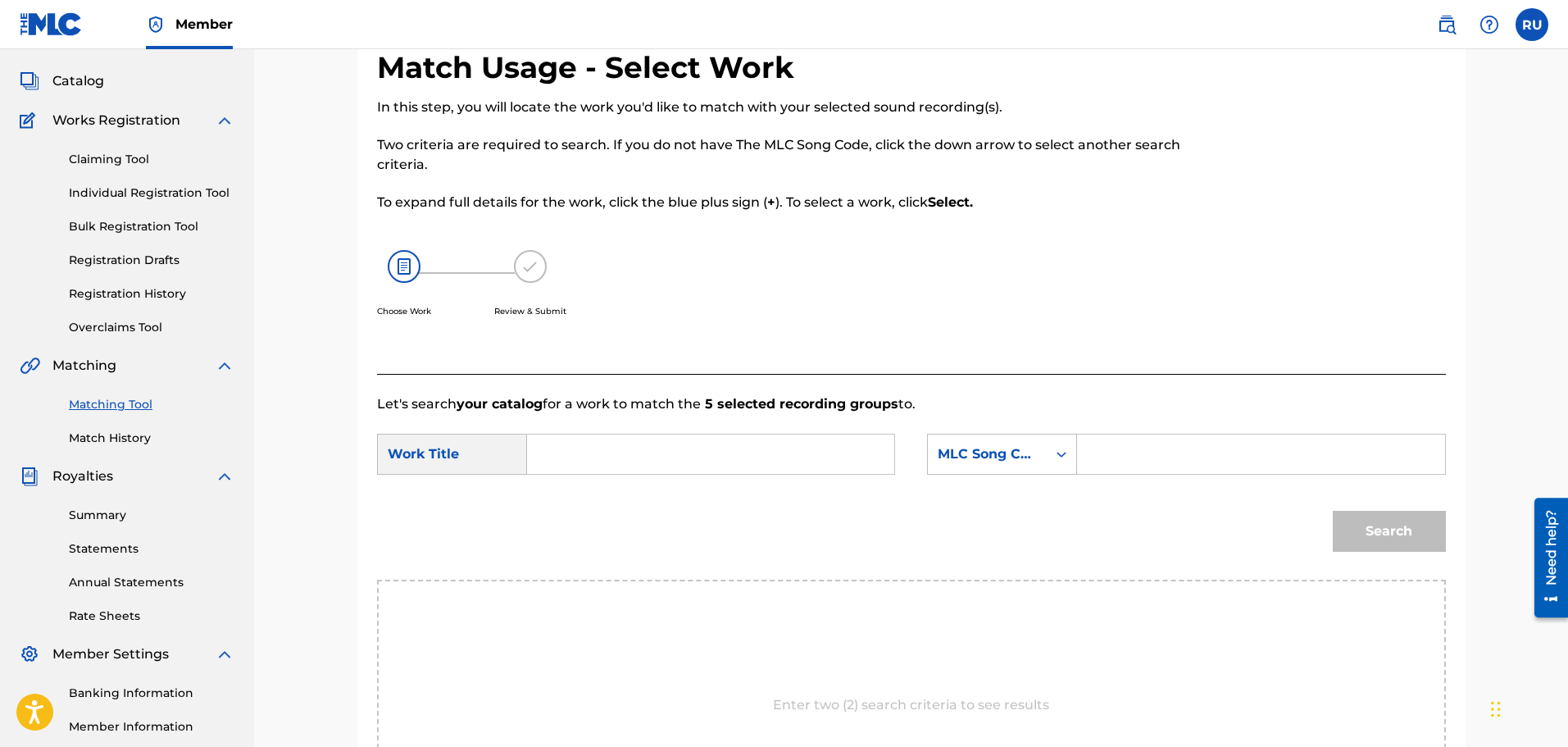
drag, startPoint x: 555, startPoint y: 425, endPoint x: 569, endPoint y: 450, distance: 28.7
click at [558, 430] on form "SearchWithCriteria1353ed5f-2eba-46c7-ab0e-ecf0195ef554 Work Title SearchWithCri…" at bounding box center [911, 496] width 1069 height 166
click at [570, 451] on input "Search Form" at bounding box center [711, 455] width 340 height 40
type input "country ghetto"
click at [972, 455] on div "MLC Song Code" at bounding box center [987, 455] width 99 height 19
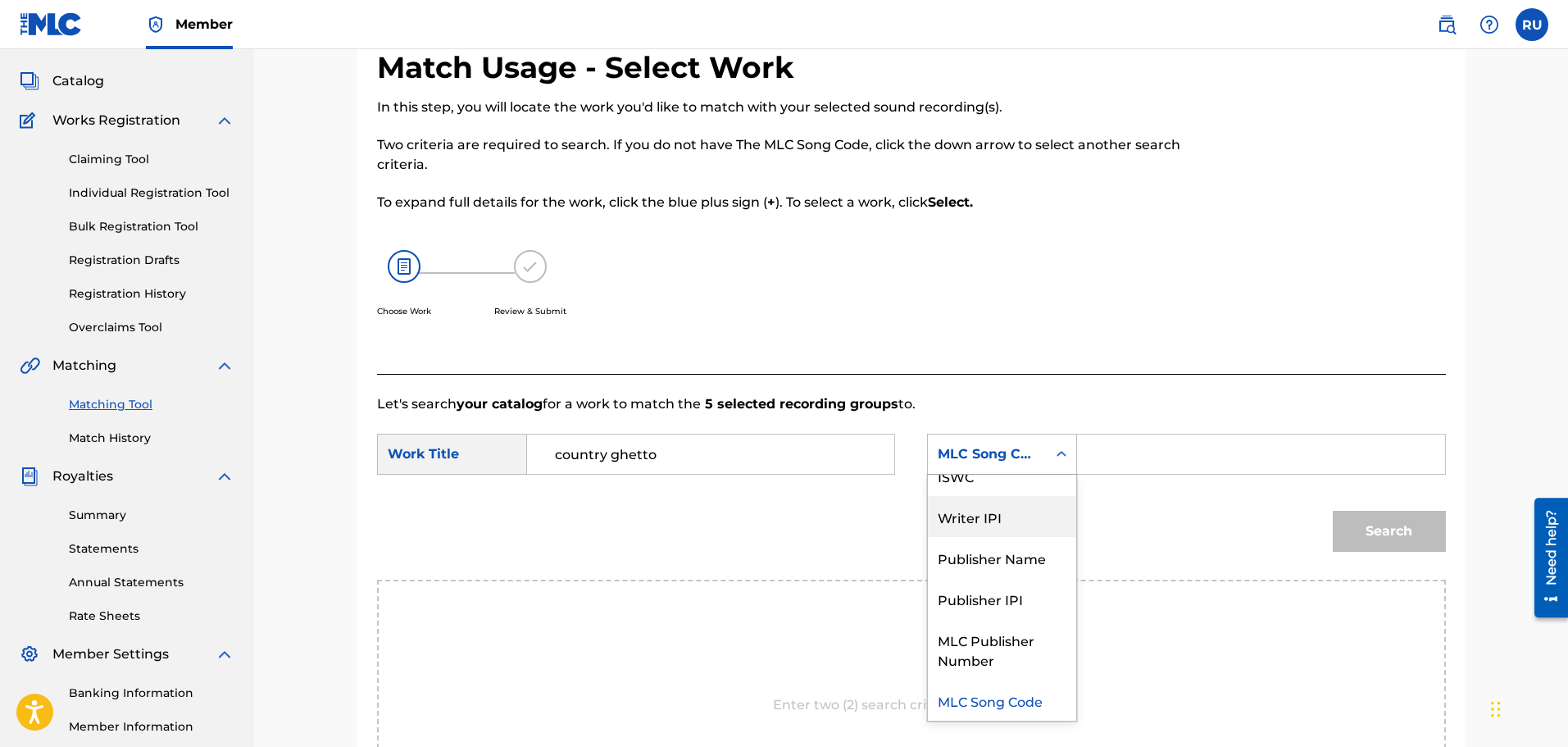
scroll to position [0, 0]
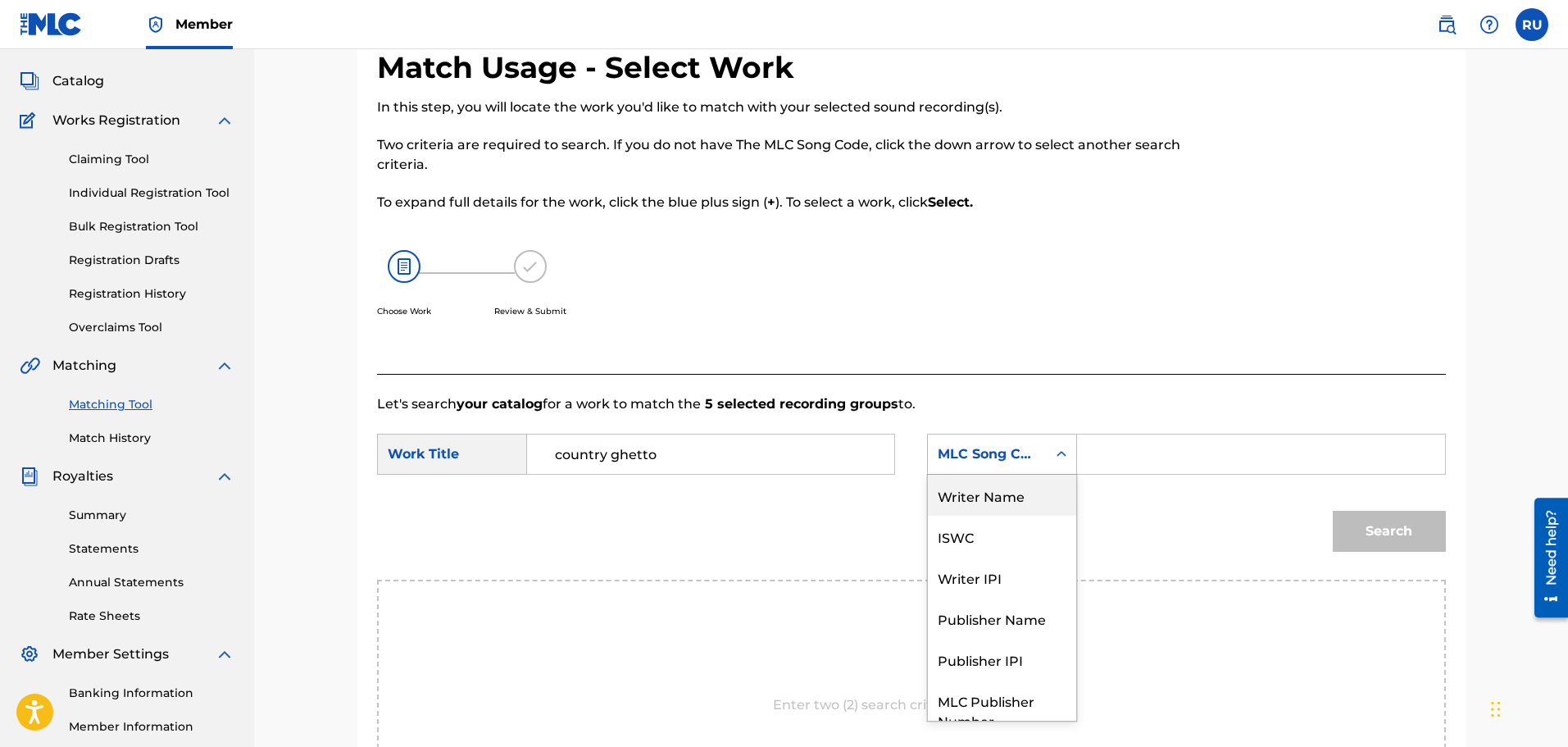
click at [972, 501] on div "Writer Name" at bounding box center [1002, 495] width 149 height 41
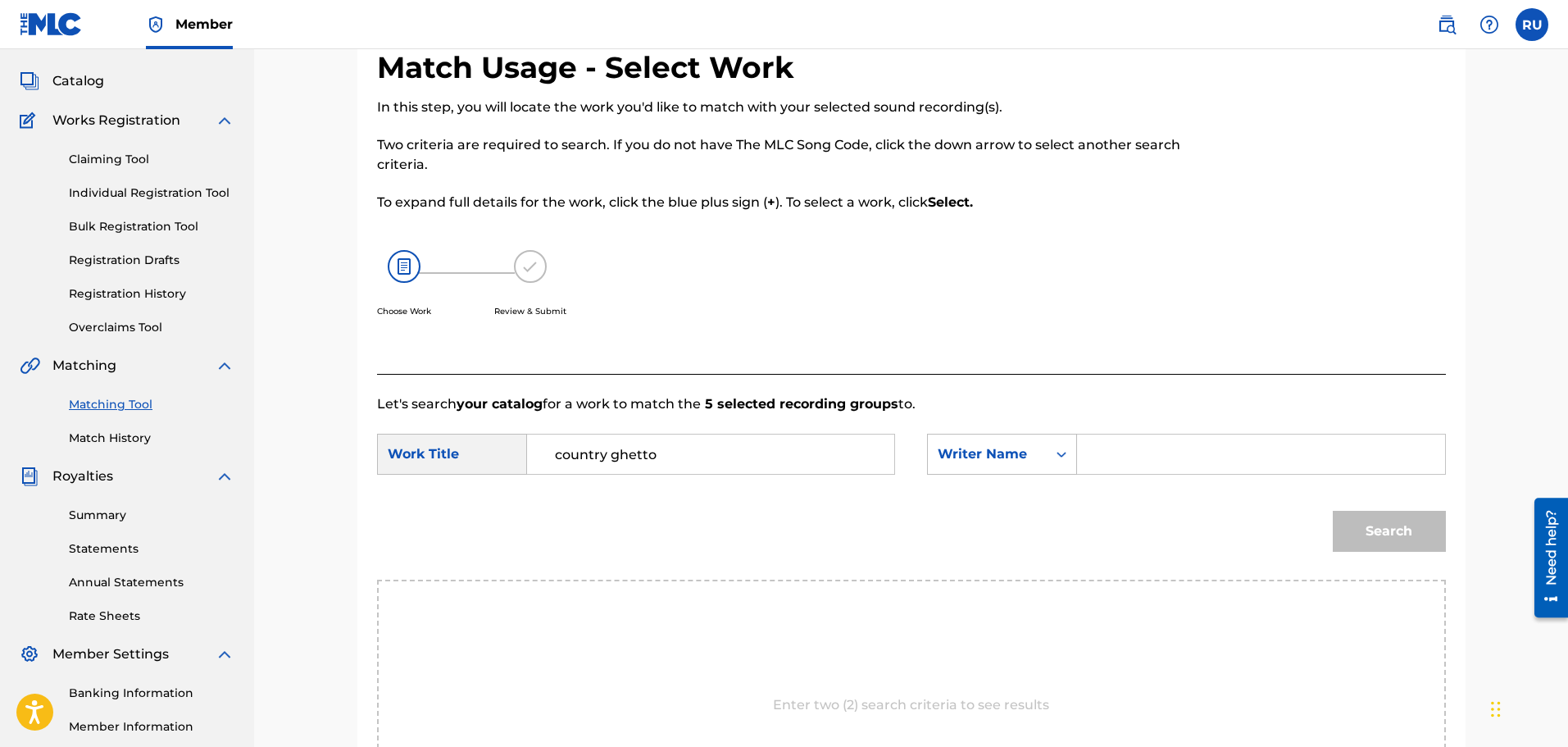
click at [1132, 460] on input "Search Form" at bounding box center [1261, 455] width 340 height 40
type input "[PERSON_NAME]"
click at [1333, 511] on button "Search" at bounding box center [1389, 531] width 114 height 41
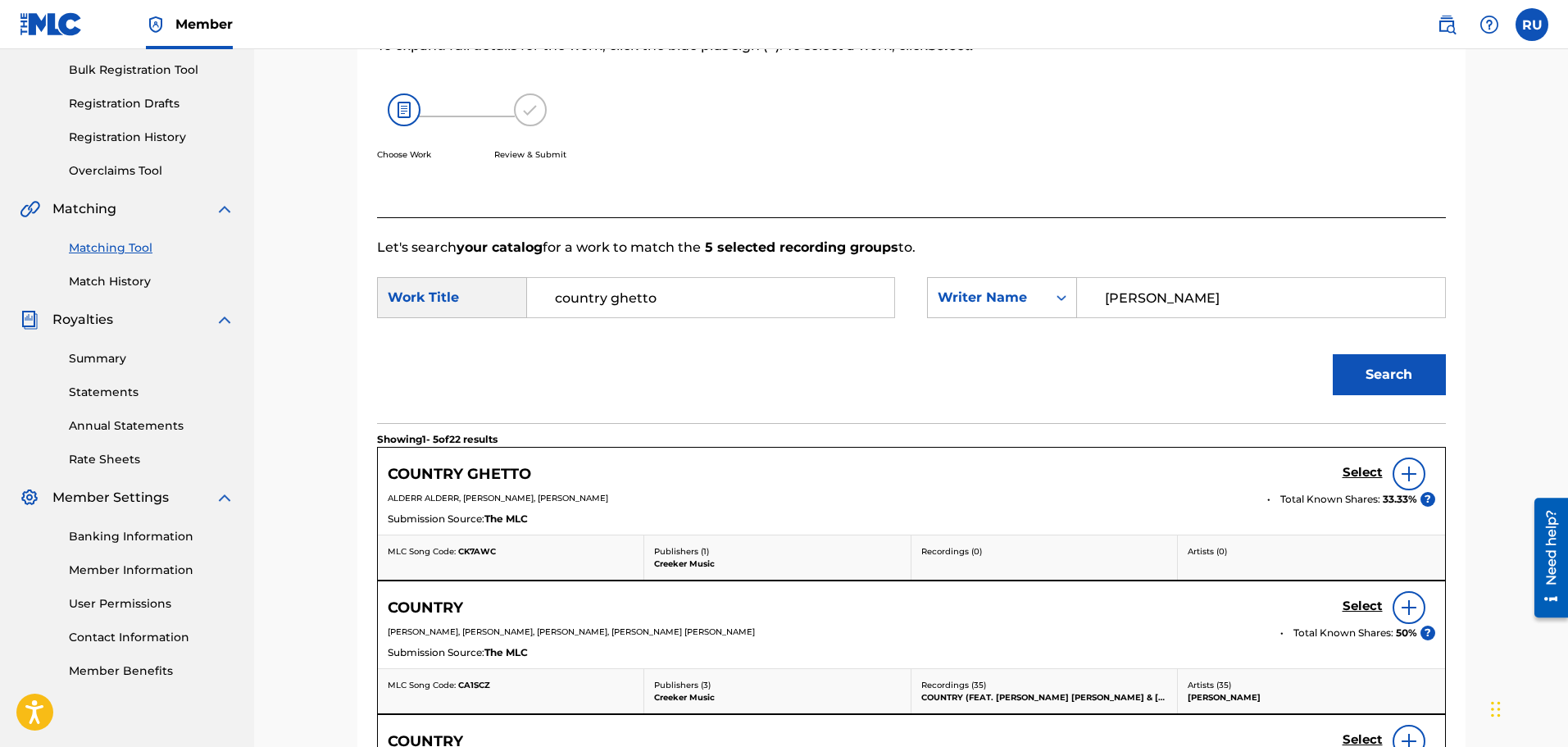
scroll to position [410, 0]
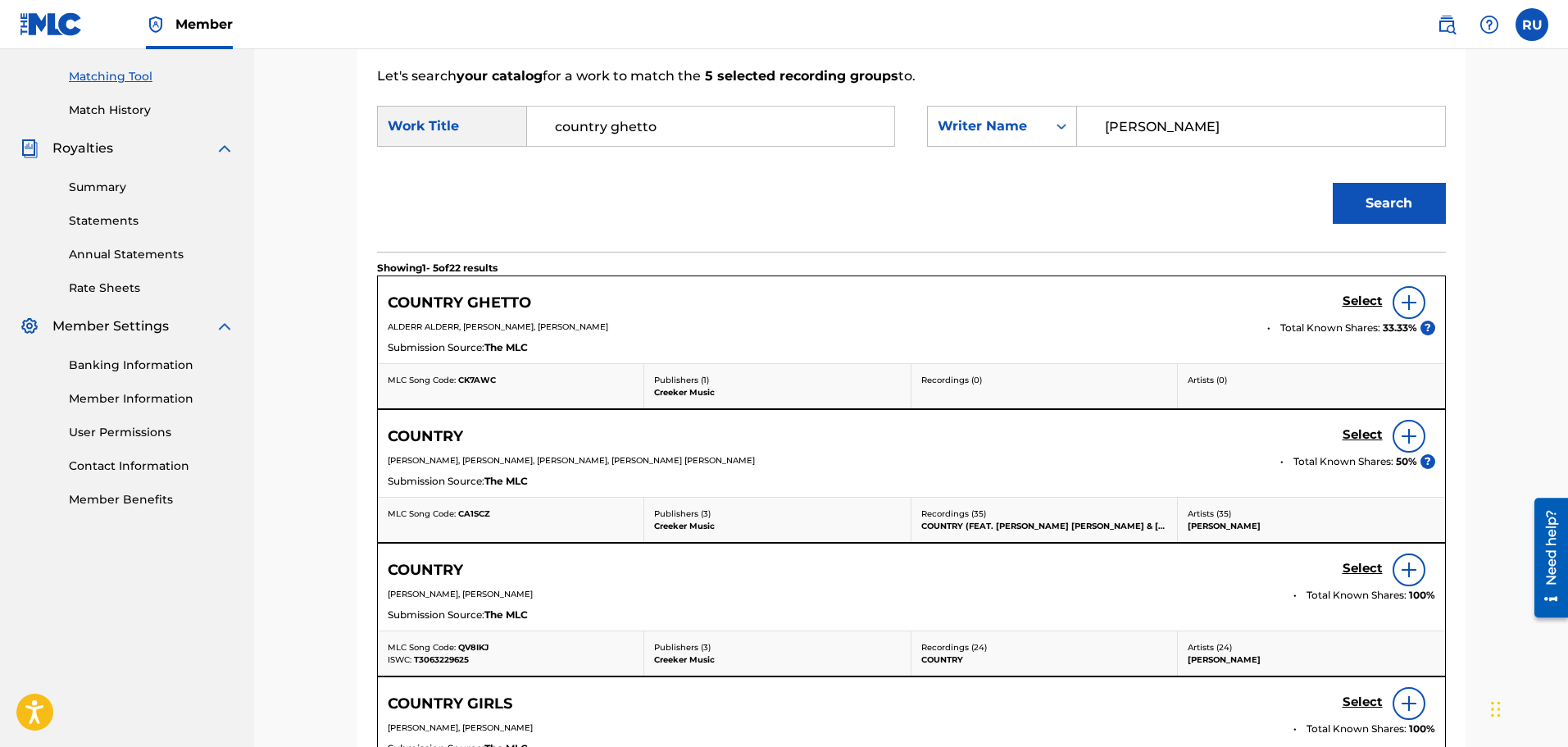
click at [1366, 303] on h5 "Select" at bounding box center [1362, 301] width 40 height 16
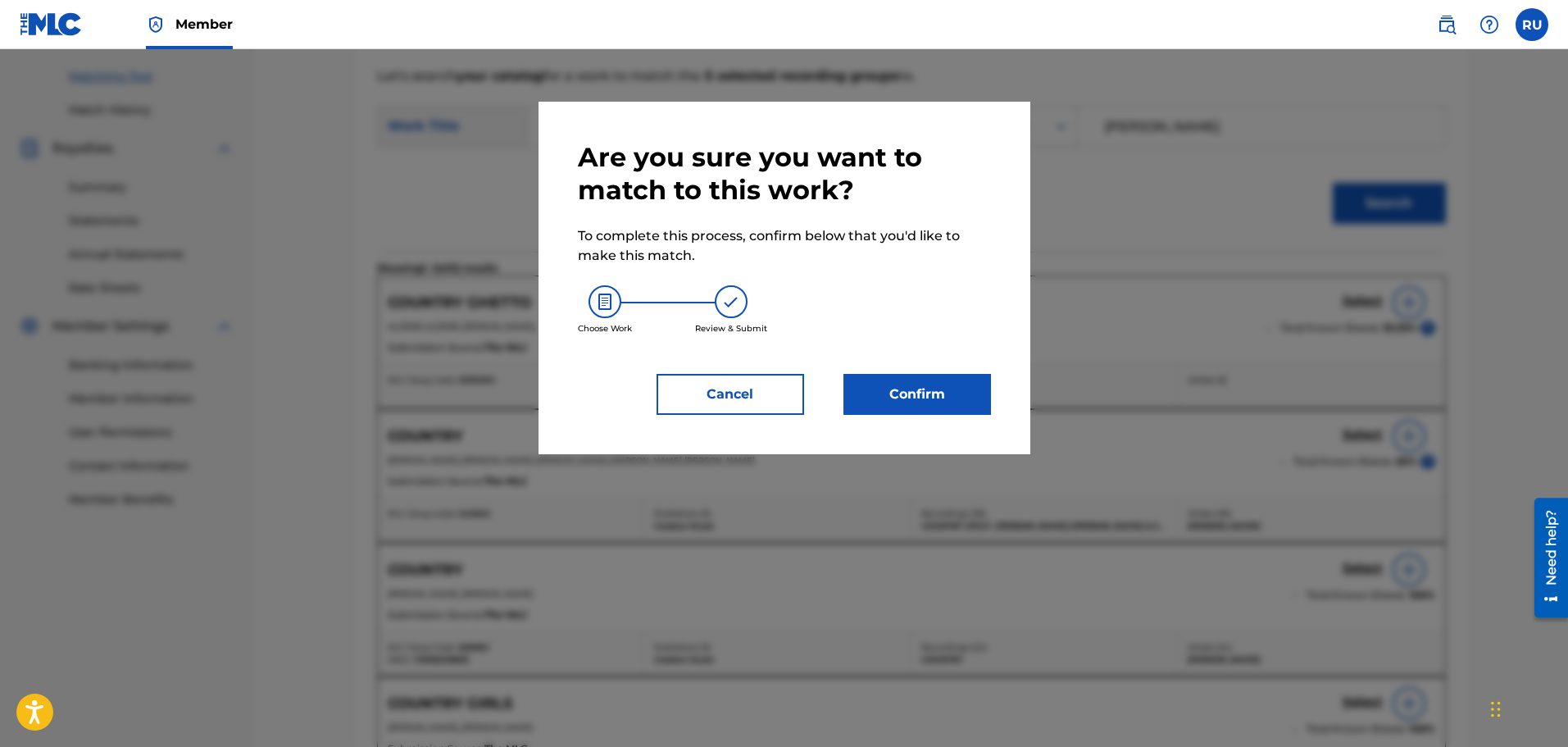
click at [955, 385] on button "Confirm" at bounding box center [917, 394] width 148 height 41
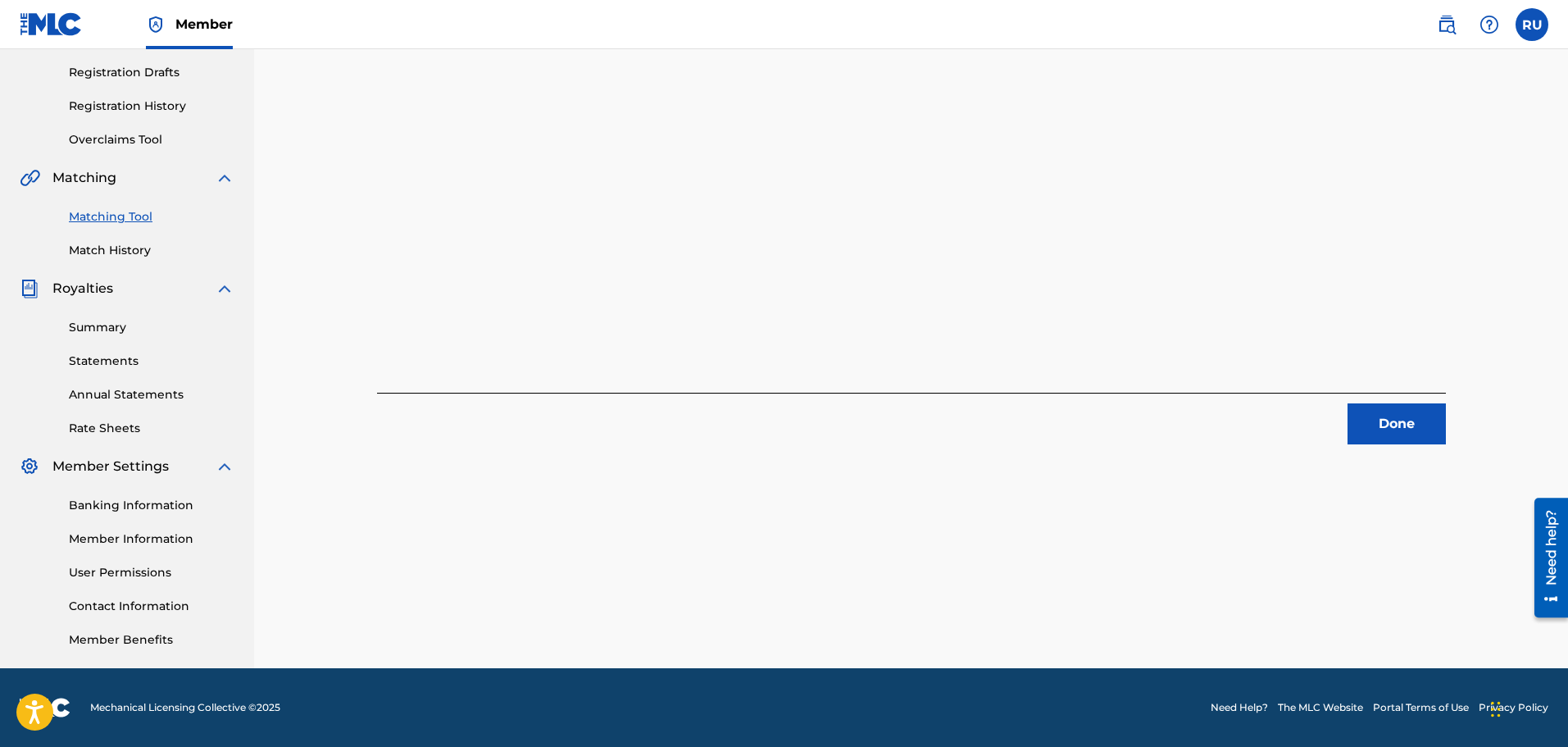
click at [1350, 429] on button "Done" at bounding box center [1396, 424] width 98 height 41
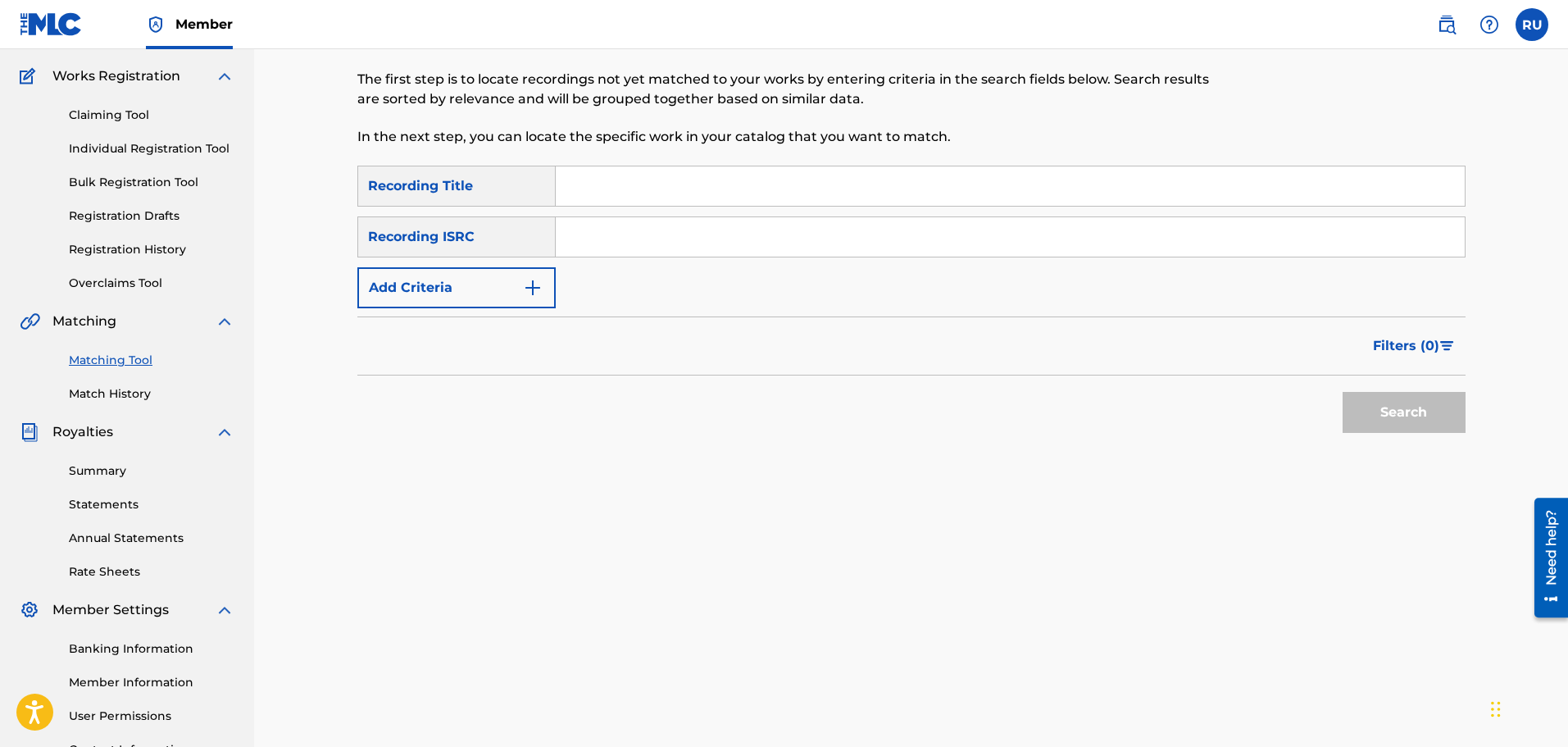
scroll to position [0, 0]
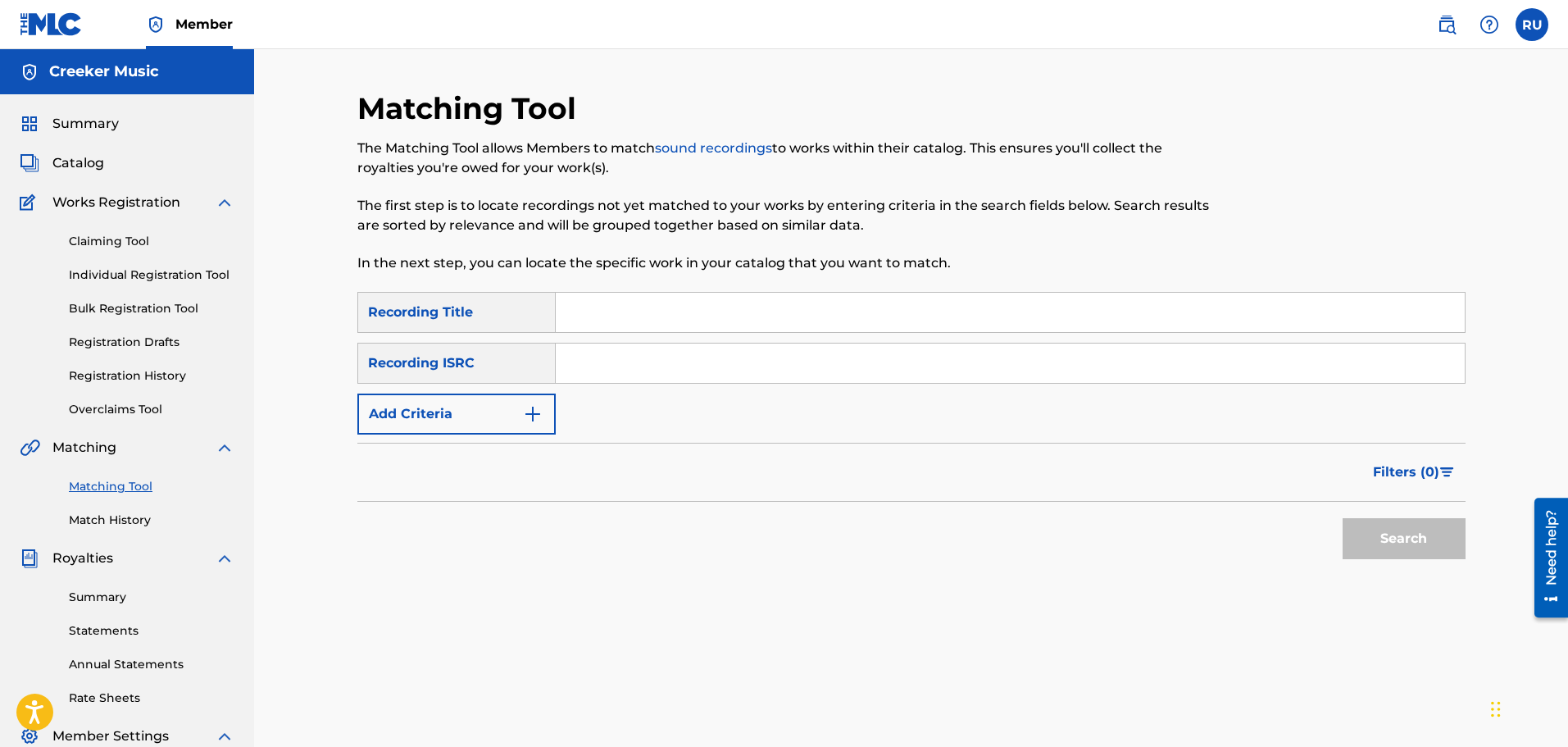
click at [80, 153] on div "Summary Catalog Works Registration Claiming Tool Individual Registration Tool B…" at bounding box center [127, 516] width 254 height 844
click at [80, 159] on span "Catalog" at bounding box center [78, 163] width 51 height 19
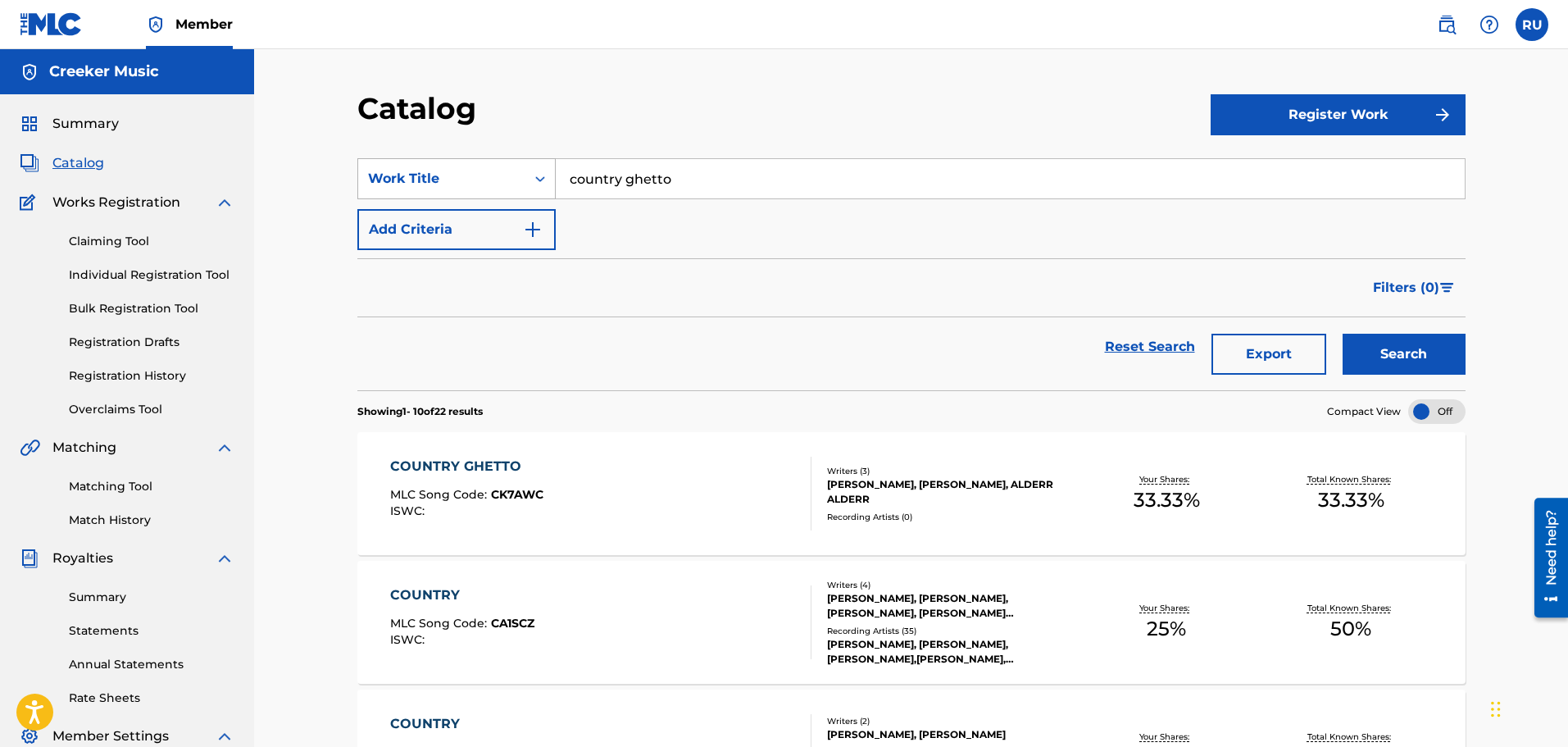
drag, startPoint x: 723, startPoint y: 171, endPoint x: 461, endPoint y: 176, distance: 262.0
click at [464, 177] on div "SearchWithCriteriafdce86e7-89b2-4f2c-8c8b-2f4fbff2d3d4 Work Title country ghetto" at bounding box center [912, 179] width 1109 height 41
type input "window of time"
click at [1426, 359] on button "Search" at bounding box center [1404, 355] width 123 height 41
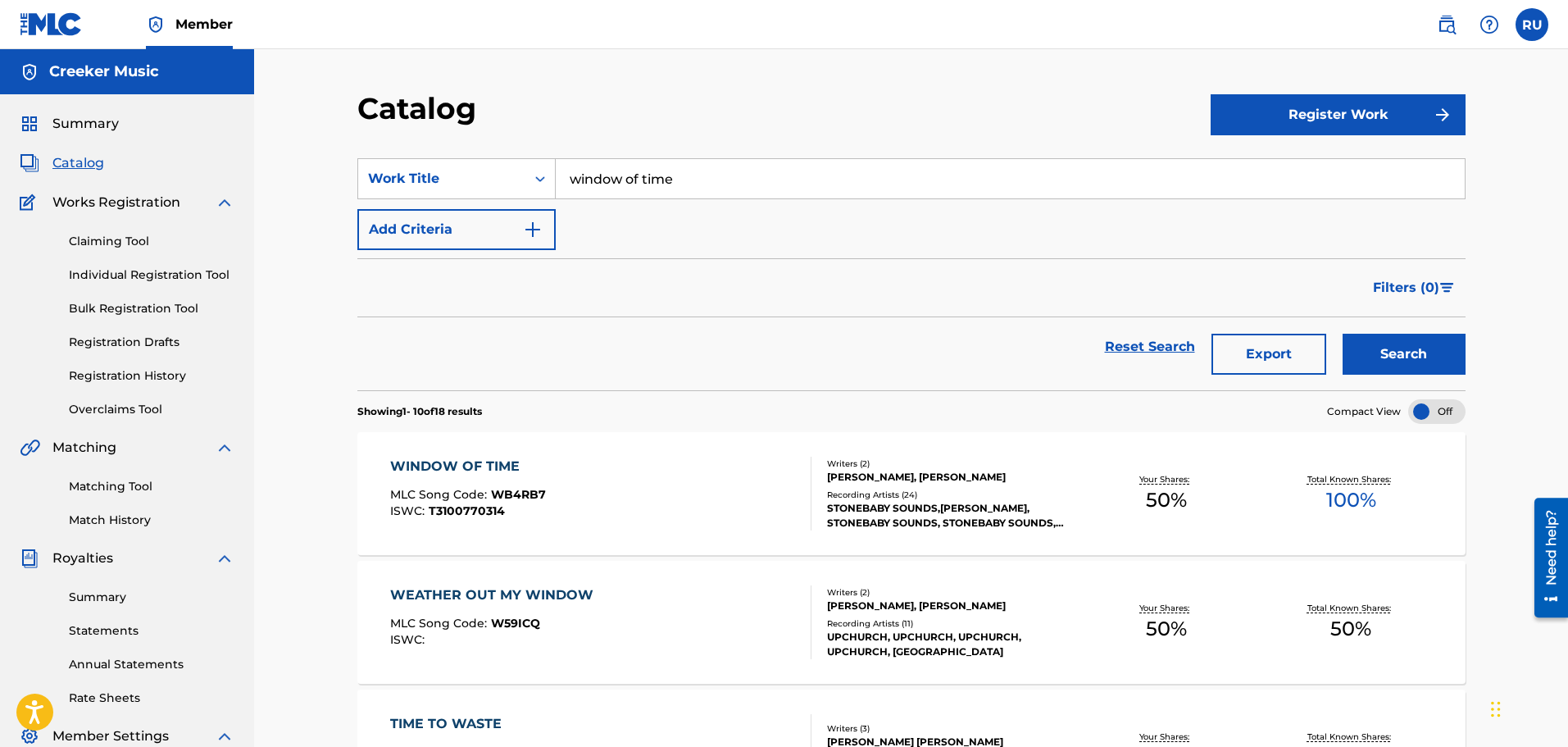
scroll to position [82, 0]
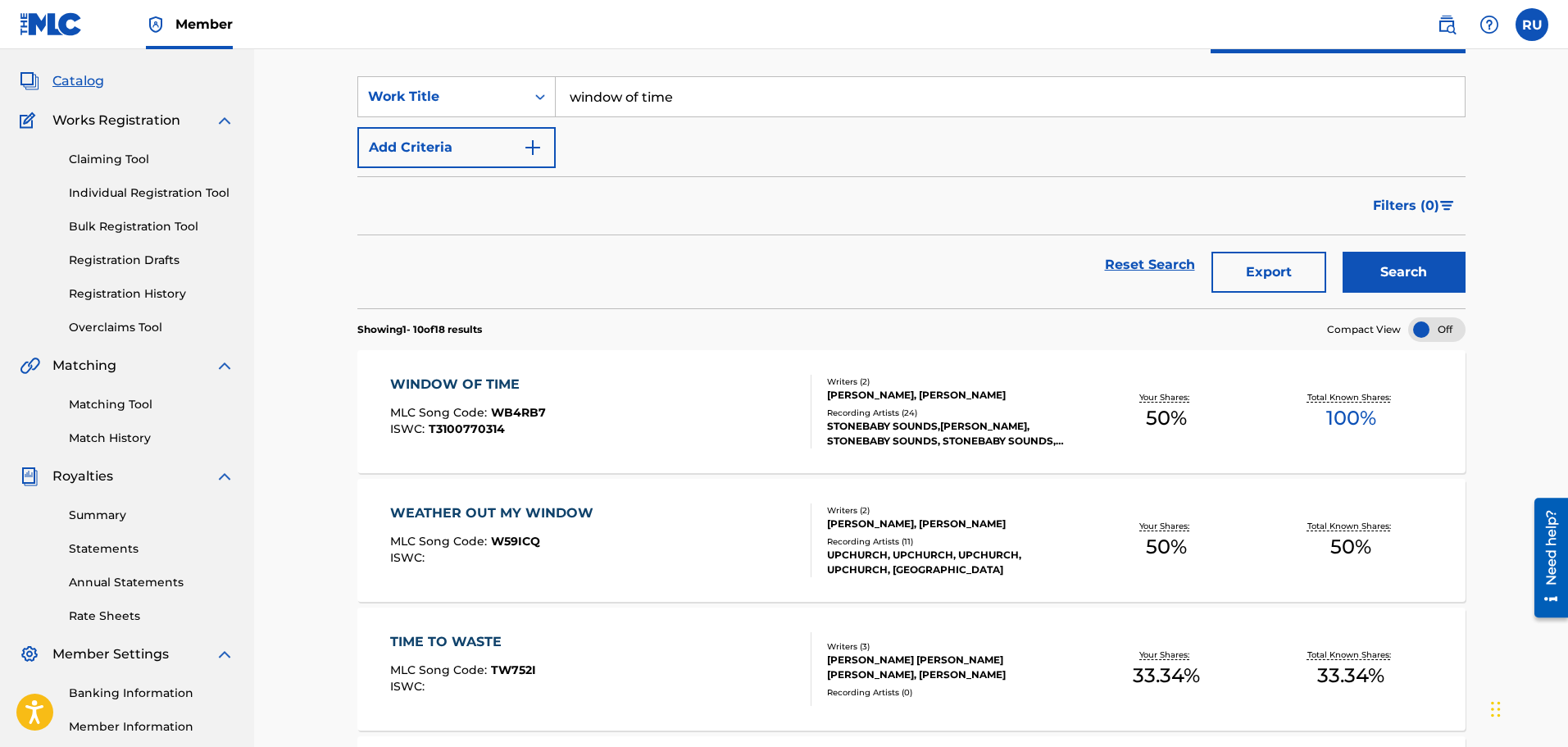
click at [672, 400] on div "WINDOW OF TIME MLC Song Code : WB4RB7 ISWC : T3100770314" at bounding box center [601, 412] width 421 height 74
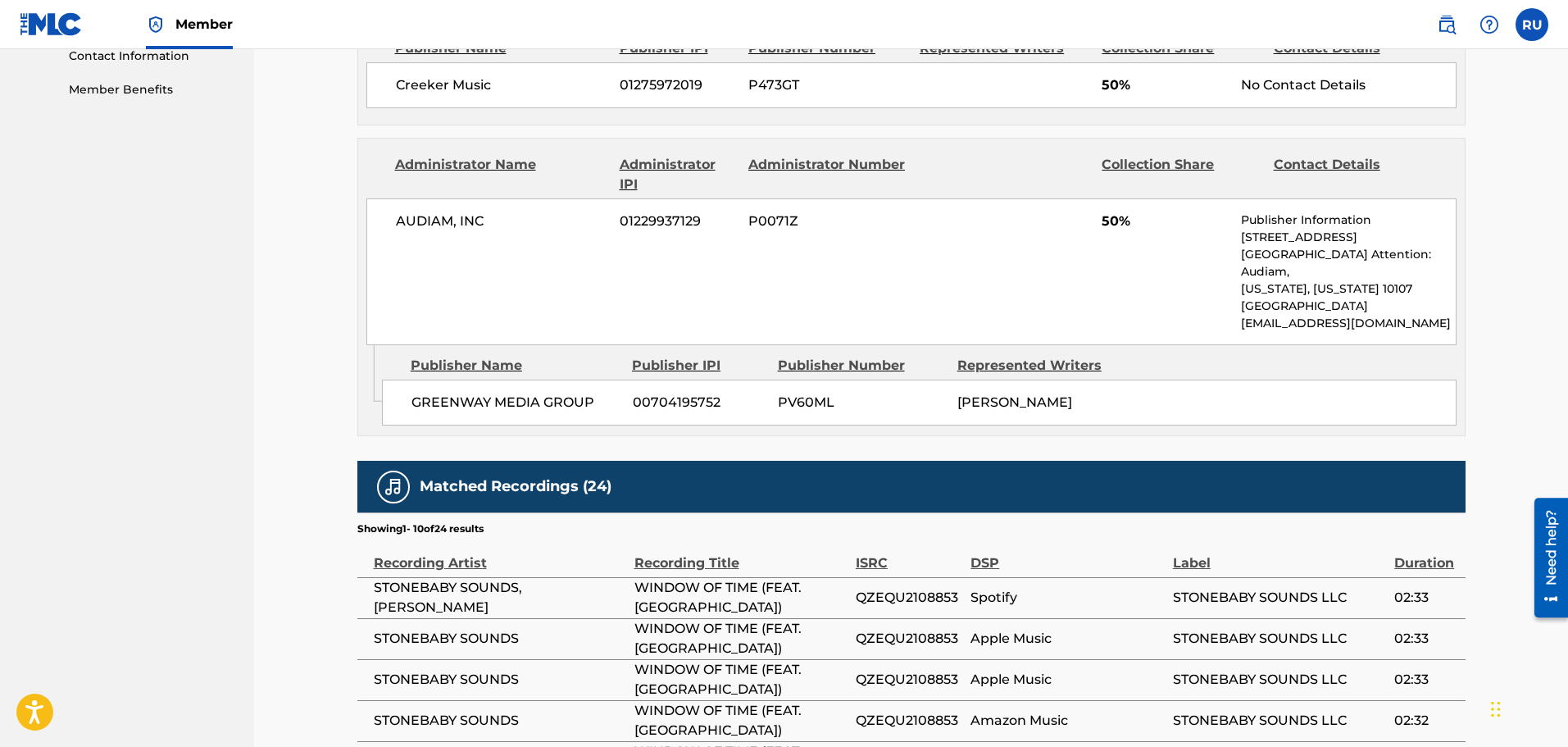
scroll to position [738, 0]
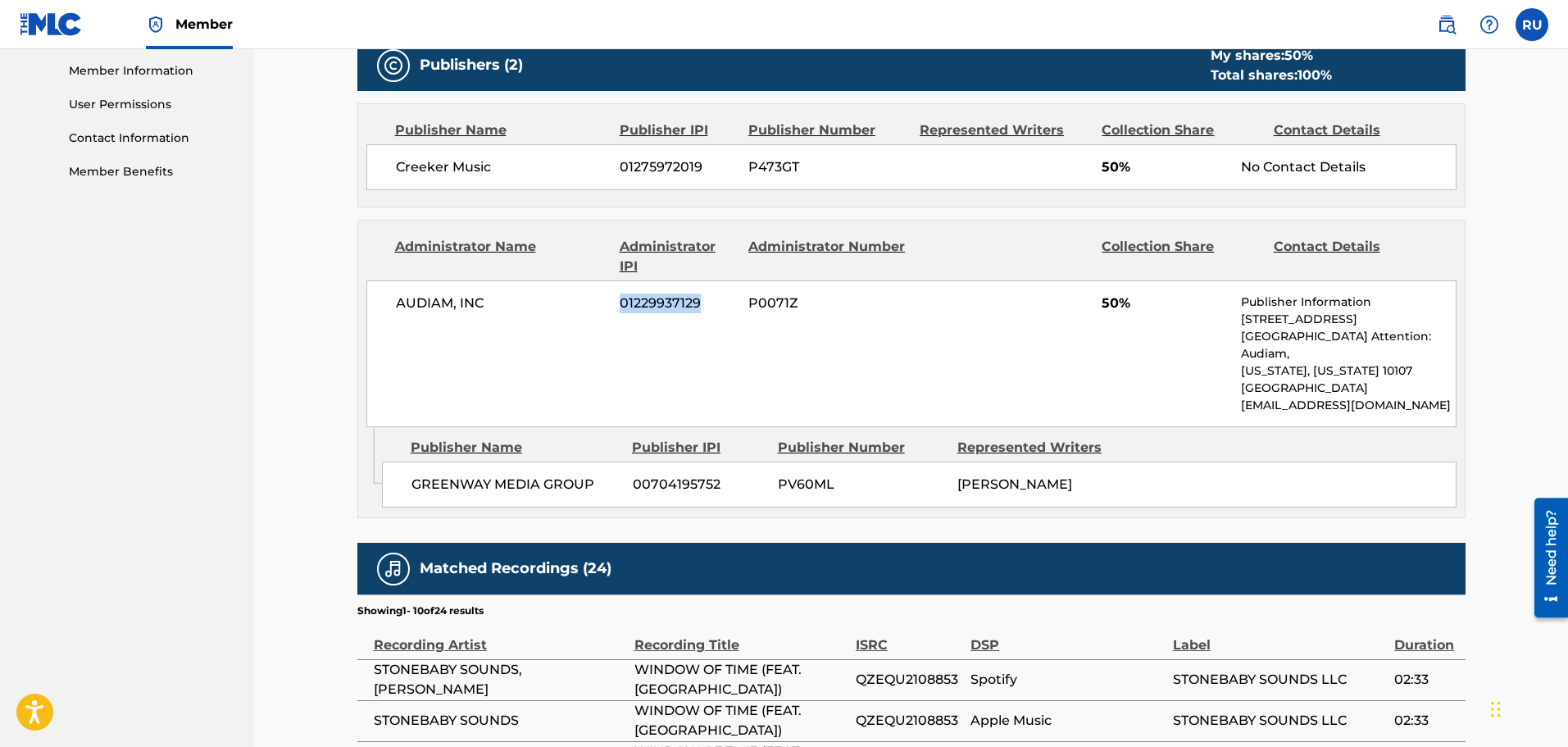
drag, startPoint x: 705, startPoint y: 300, endPoint x: 618, endPoint y: 295, distance: 87.1
click at [618, 295] on div "AUDIAM, INC 01229937129 P0071Z 50% Publisher Information [STREET_ADDRESS][US_ST…" at bounding box center [911, 354] width 1090 height 147
copy span "01229937129"
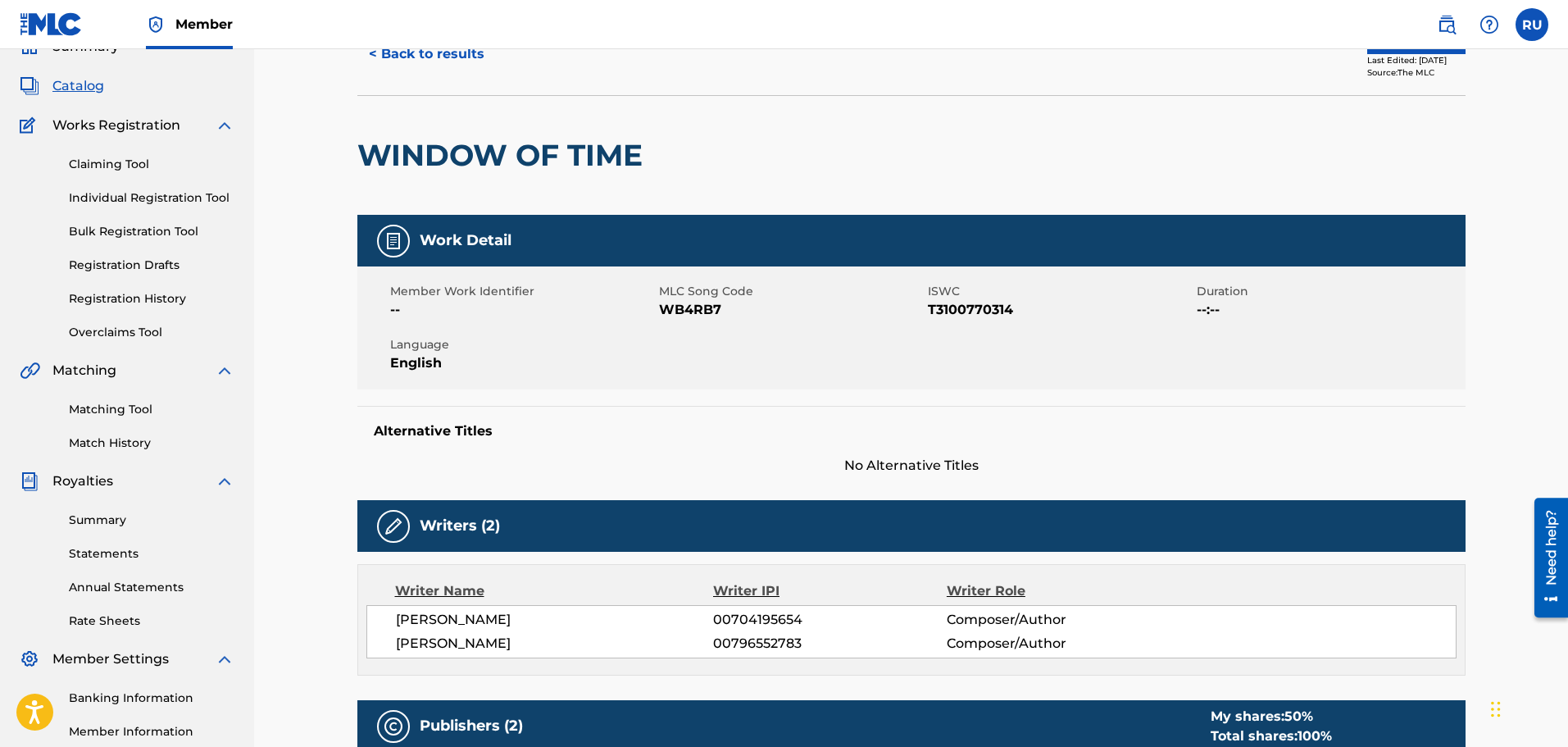
scroll to position [0, 0]
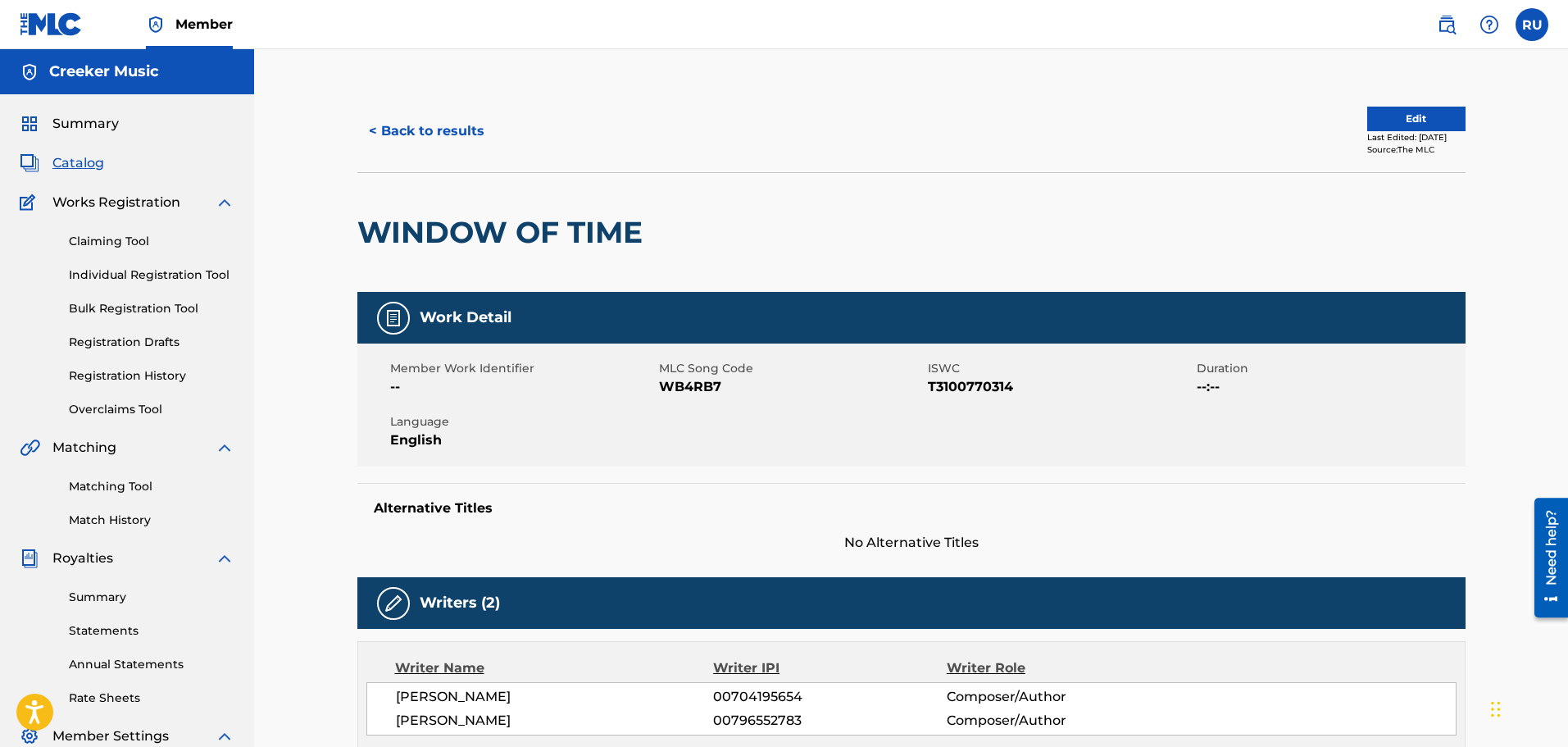
click at [112, 238] on link "Claiming Tool" at bounding box center [151, 242] width 166 height 17
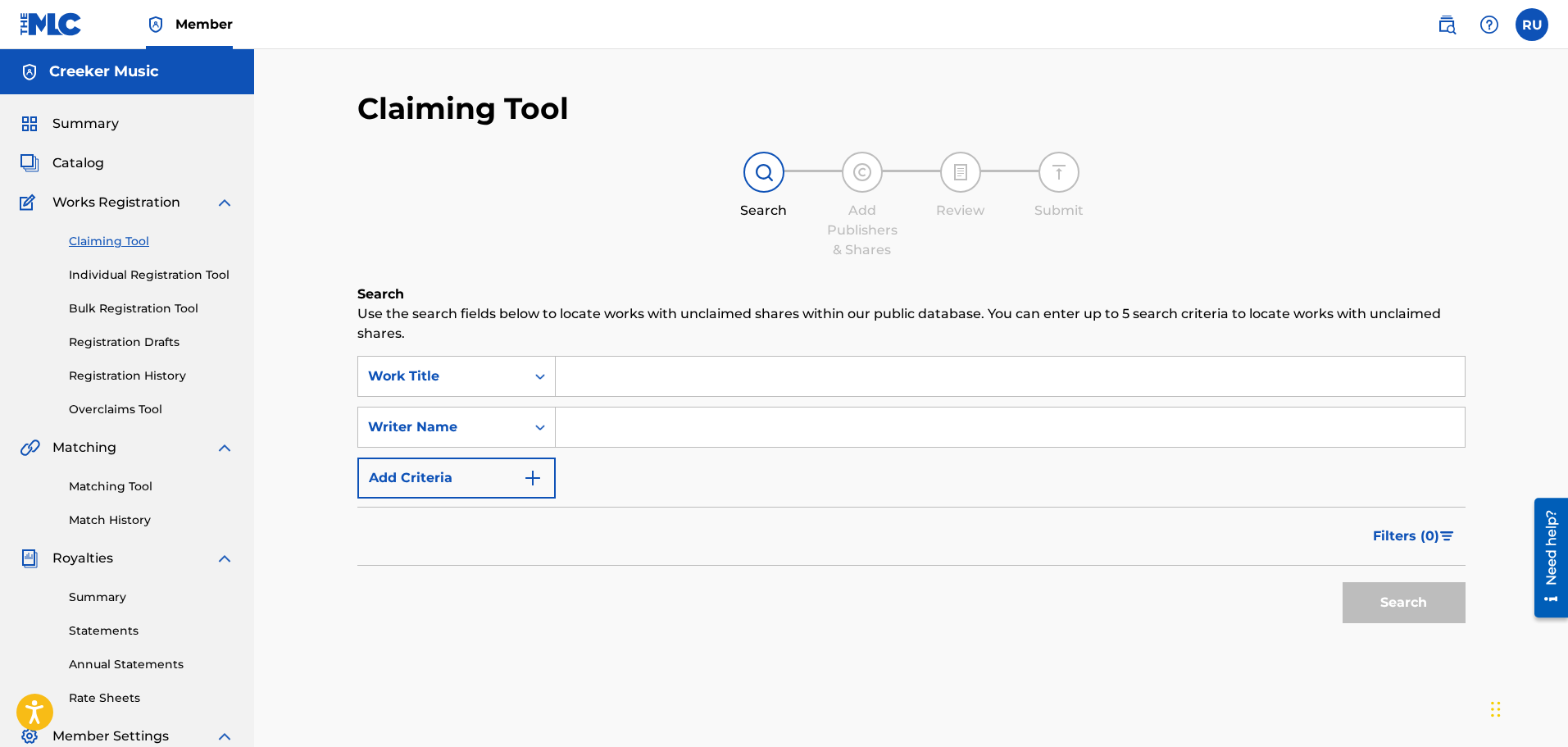
click at [80, 165] on span "Catalog" at bounding box center [78, 163] width 51 height 19
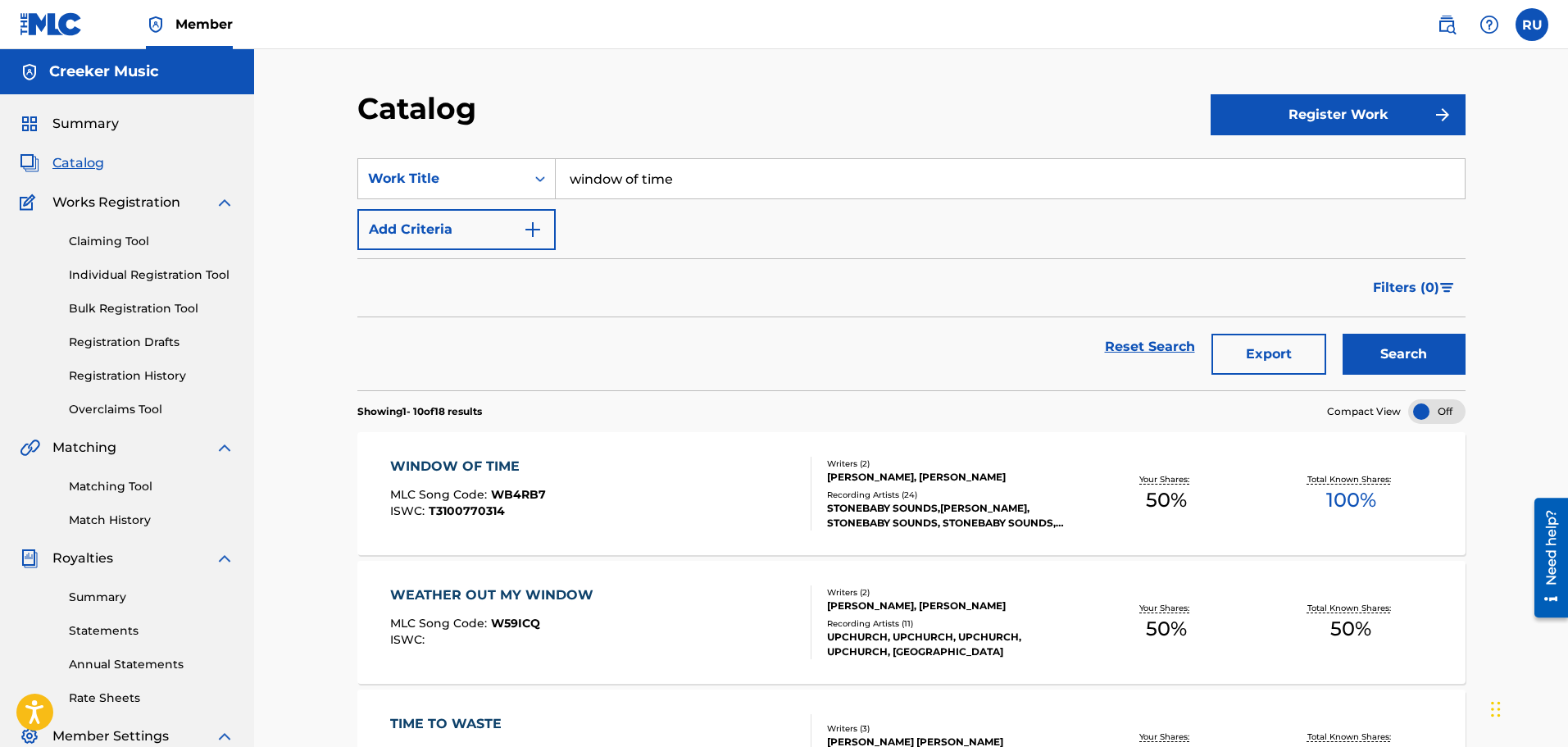
drag, startPoint x: 677, startPoint y: 168, endPoint x: 366, endPoint y: 154, distance: 311.3
click at [377, 155] on section "SearchWithCriteriafdce86e7-89b2-4f2c-8c8b-2f4fbff2d3d4 Work Title window of tim…" at bounding box center [912, 264] width 1109 height 252
type input "9 clouds"
click at [1343, 334] on button "Search" at bounding box center [1404, 355] width 123 height 41
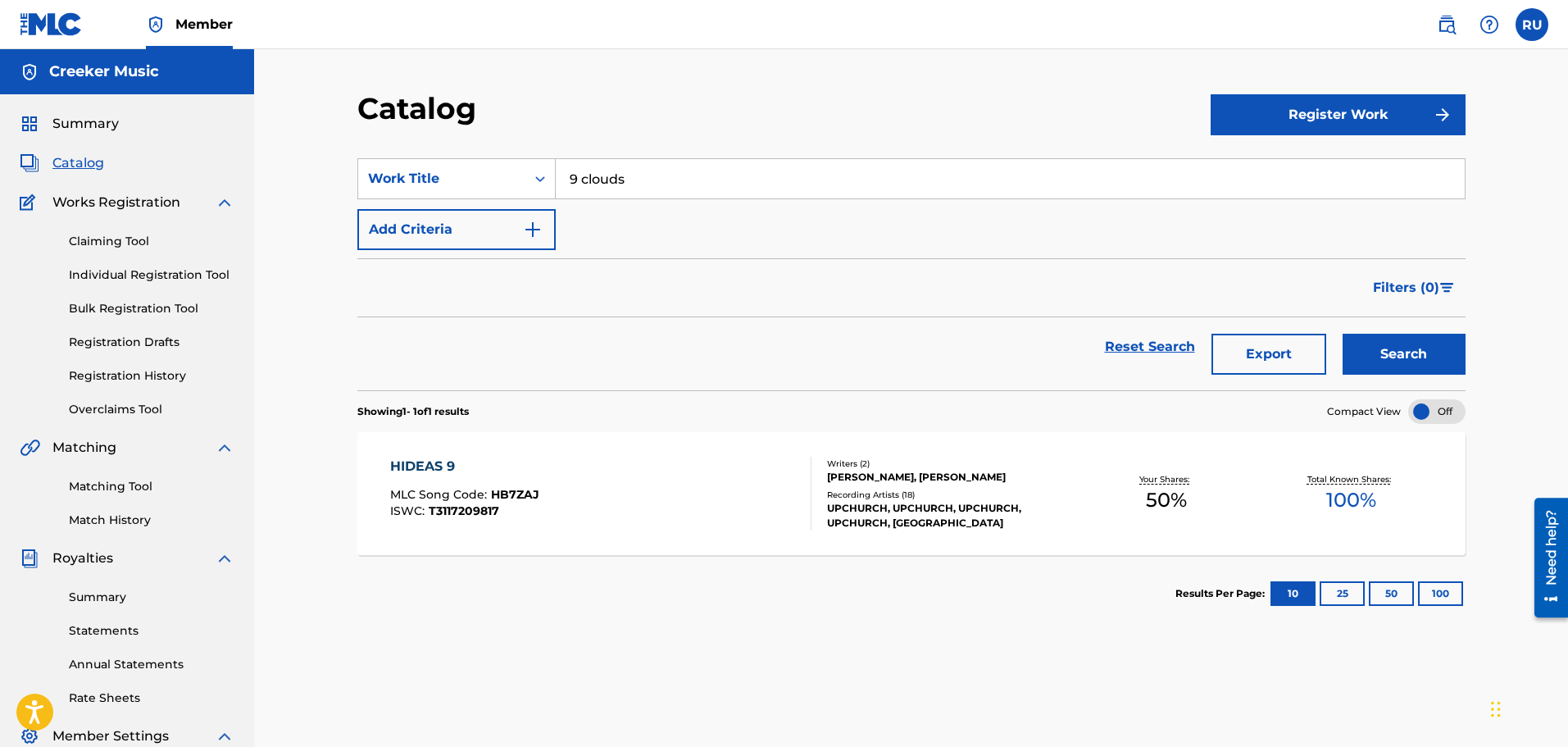
click at [134, 247] on link "Claiming Tool" at bounding box center [151, 242] width 166 height 17
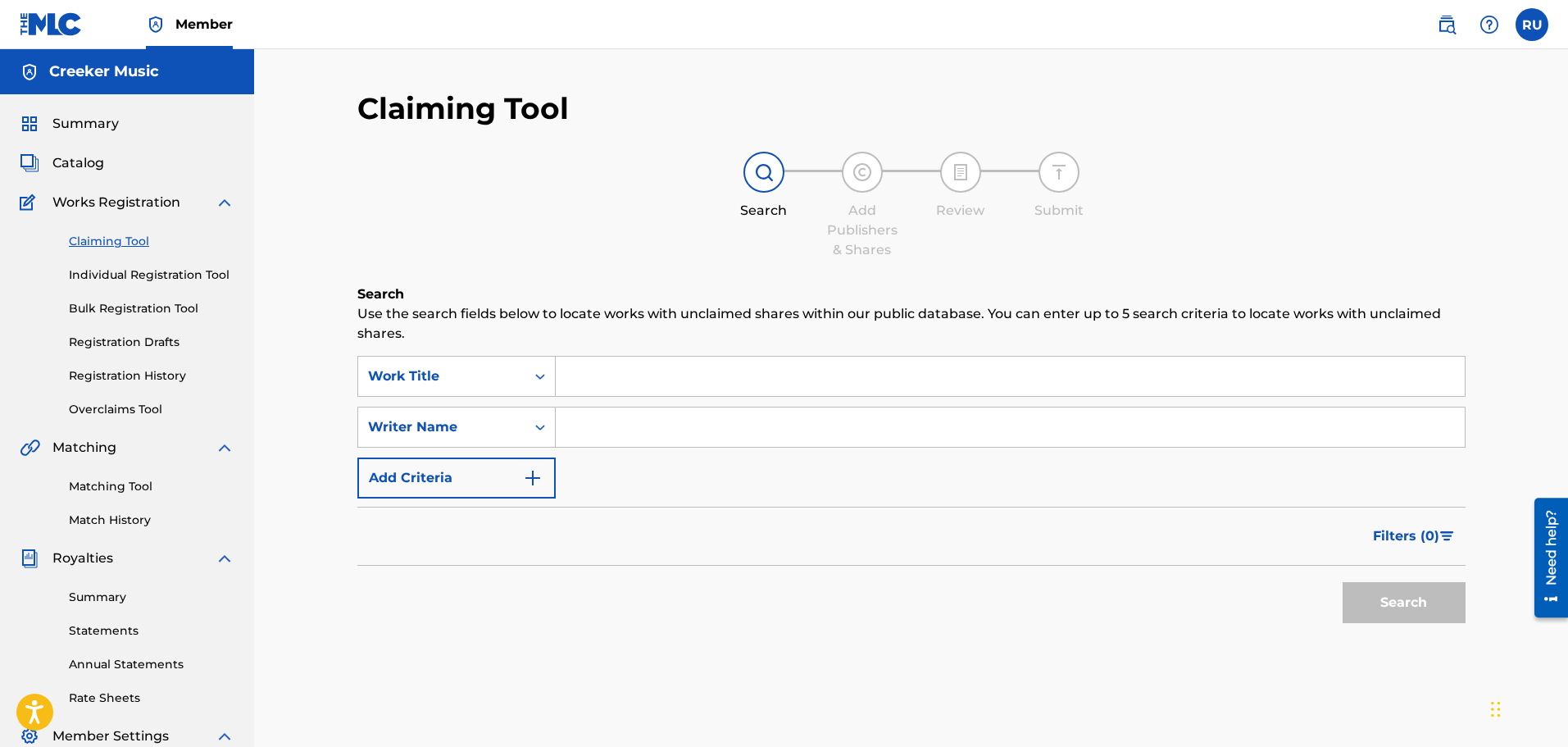
click at [617, 377] on input "Search Form" at bounding box center [1011, 376] width 910 height 40
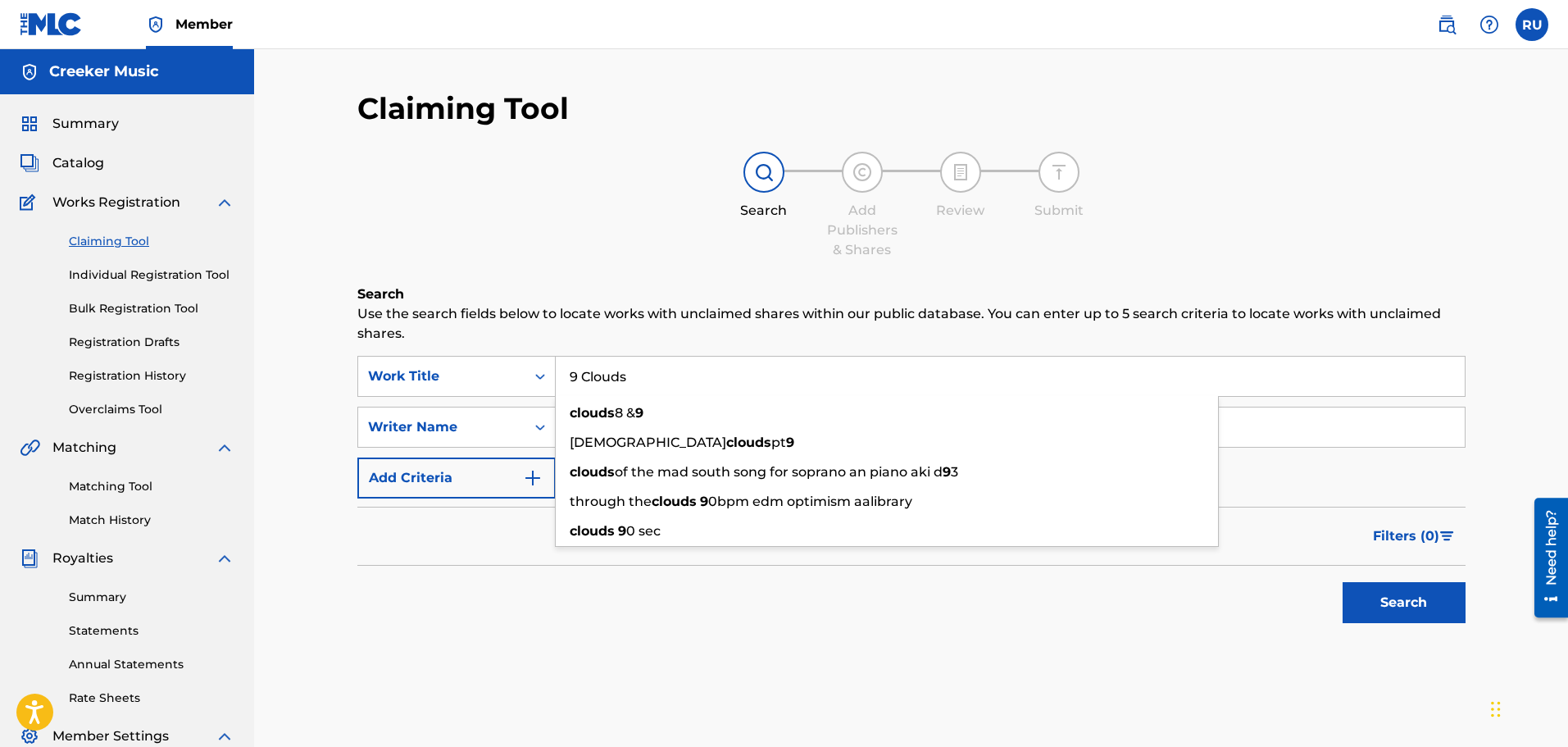
type input "9 Clouds"
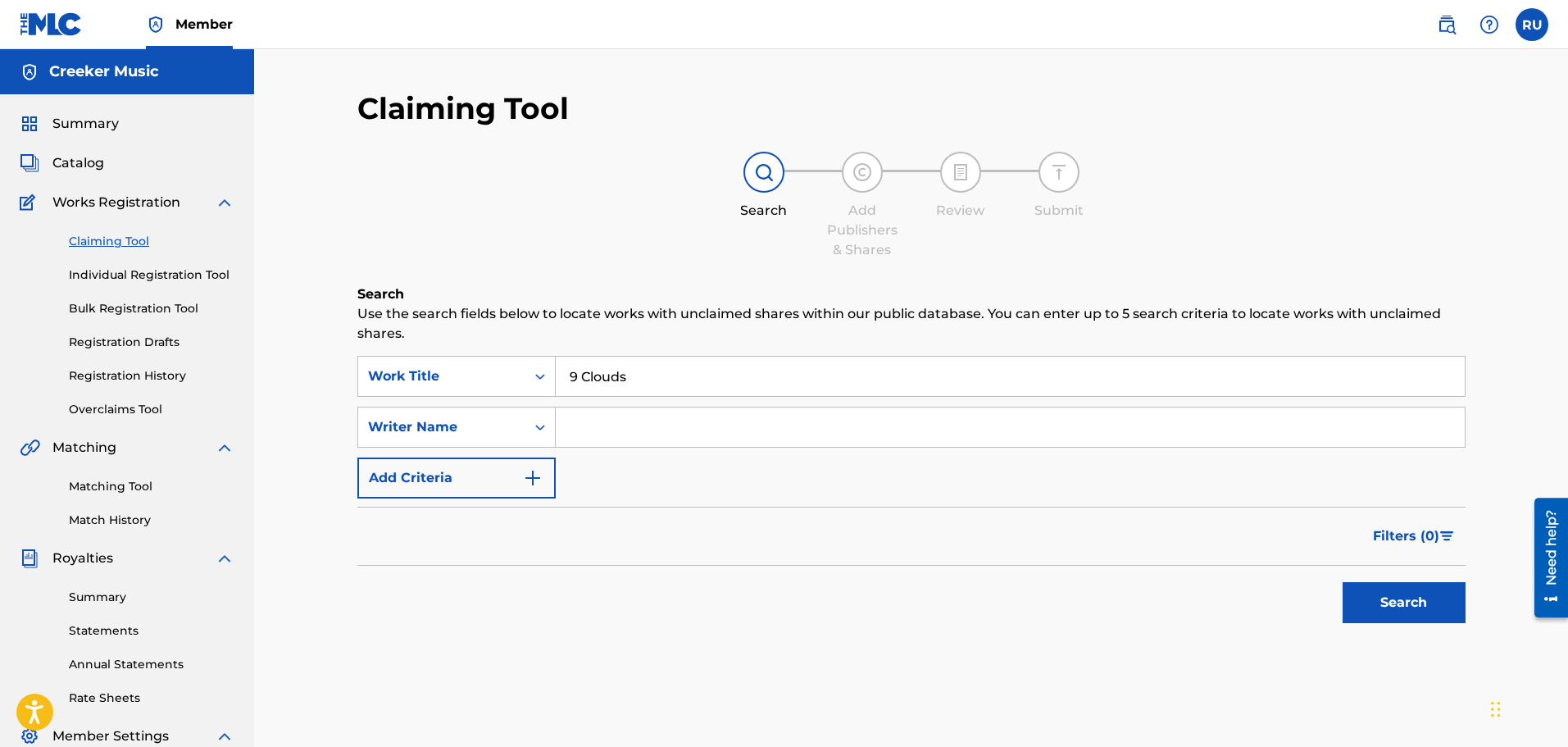
click at [450, 541] on div "Filters ( 0 )" at bounding box center [912, 536] width 1109 height 59
click at [449, 443] on div "Writer Name" at bounding box center [456, 427] width 198 height 41
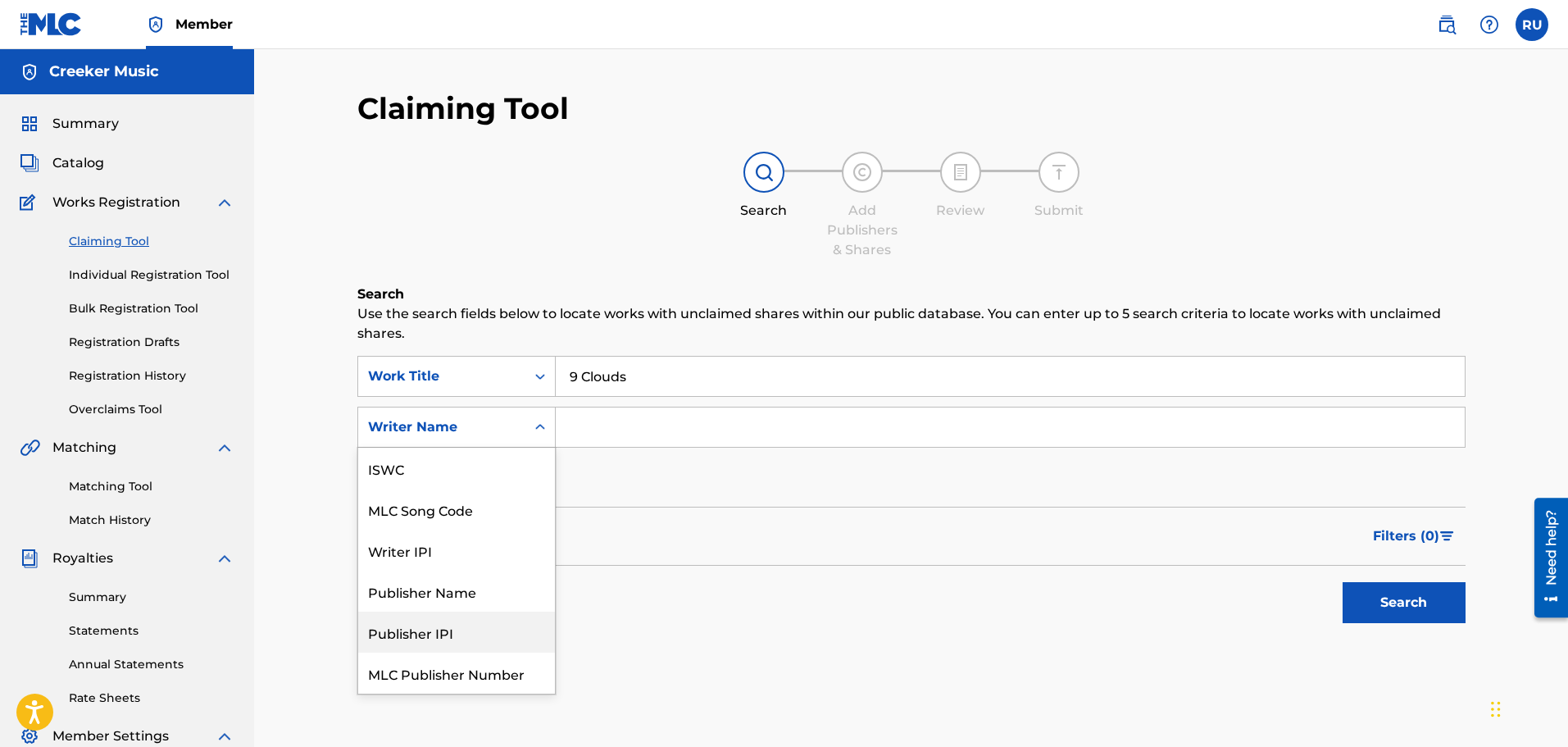
click at [654, 575] on div "Search" at bounding box center [912, 599] width 1109 height 66
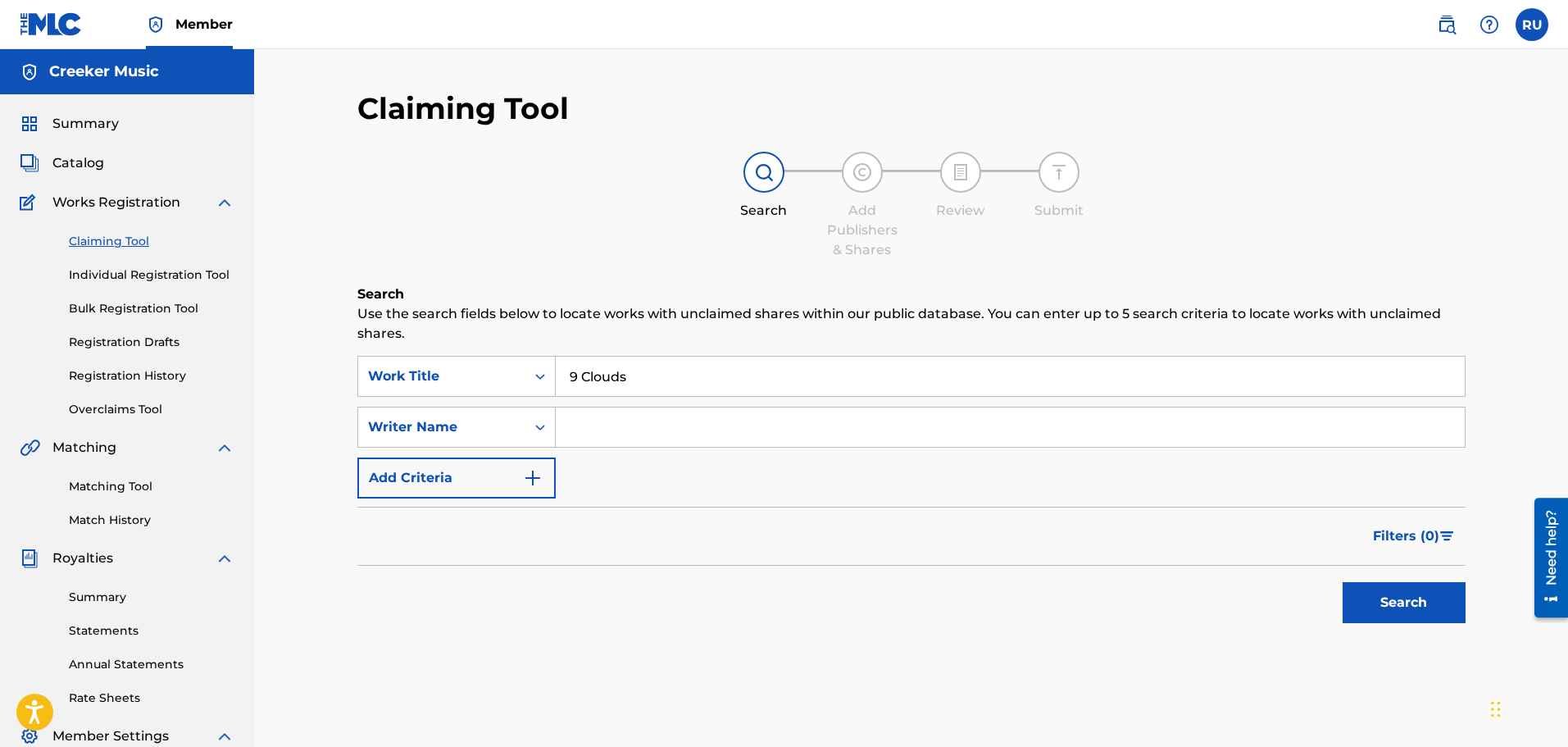
click at [1464, 598] on button "Search" at bounding box center [1404, 603] width 123 height 41
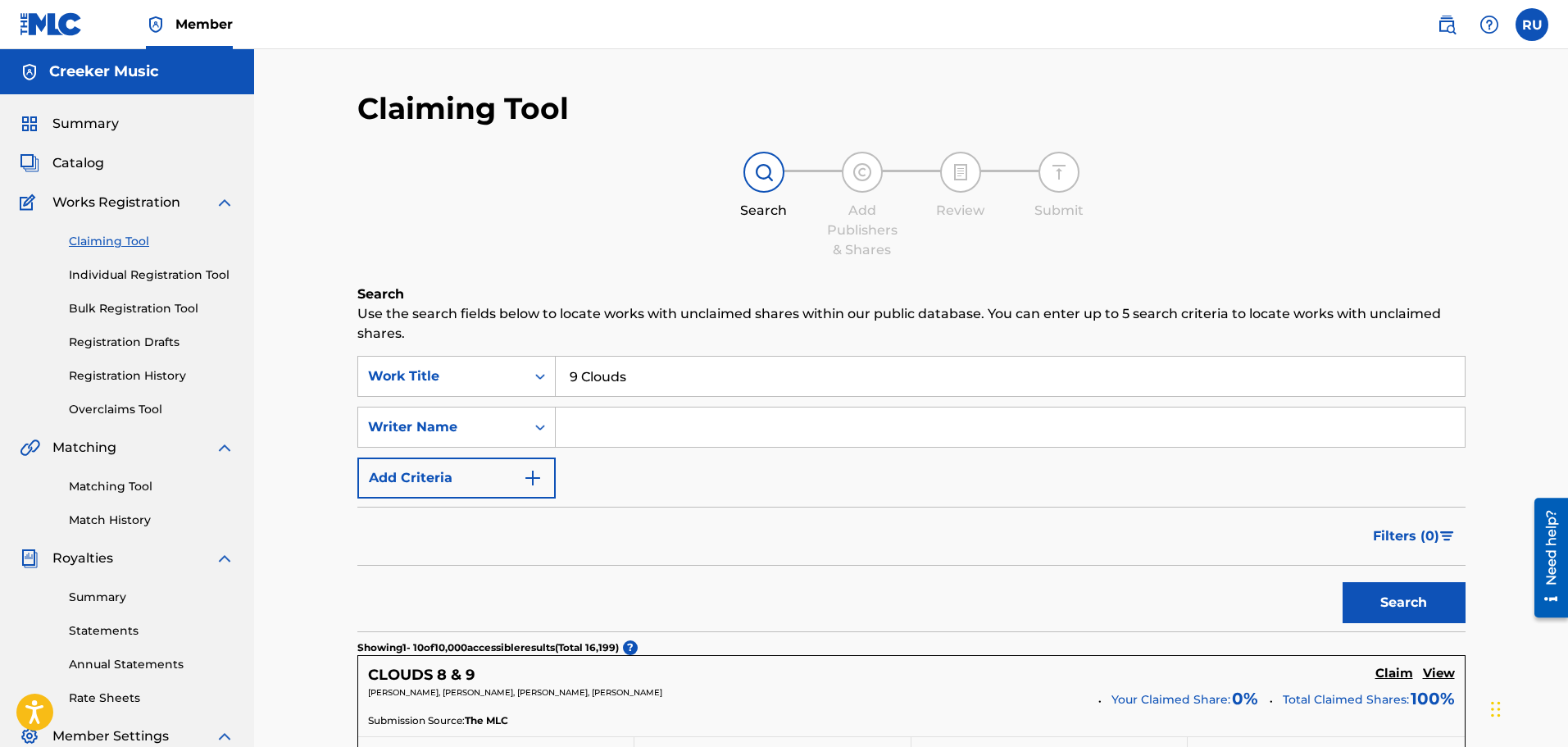
click at [469, 450] on div "SearchWithCriteria8416164d-0ffe-4fea-80ab-e188a22dc27c Work Title 9 Clouds Sear…" at bounding box center [912, 427] width 1109 height 143
click at [469, 433] on div "Writer Name" at bounding box center [442, 427] width 148 height 19
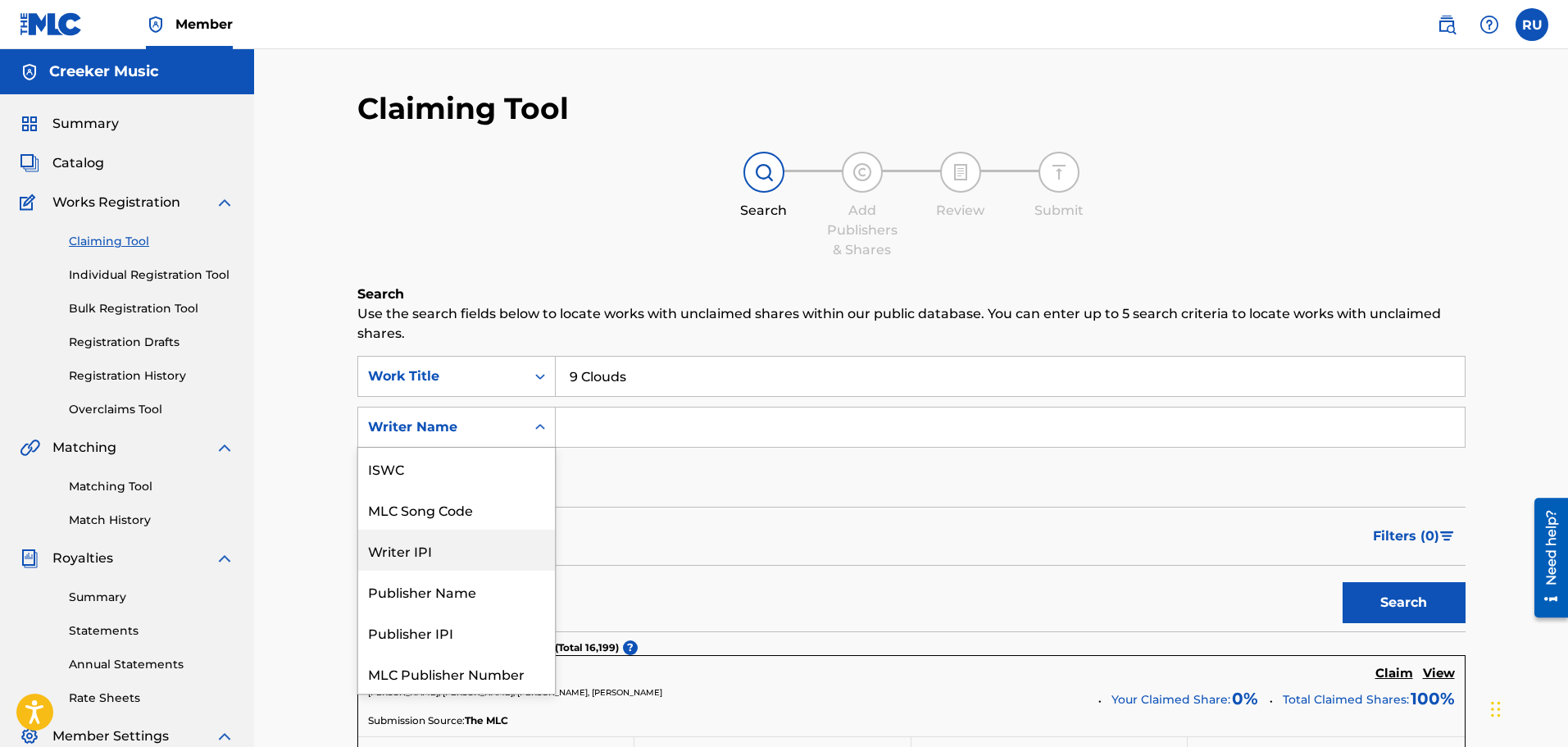
scroll to position [41, 0]
click at [735, 544] on div "Filters ( 0 )" at bounding box center [912, 536] width 1109 height 59
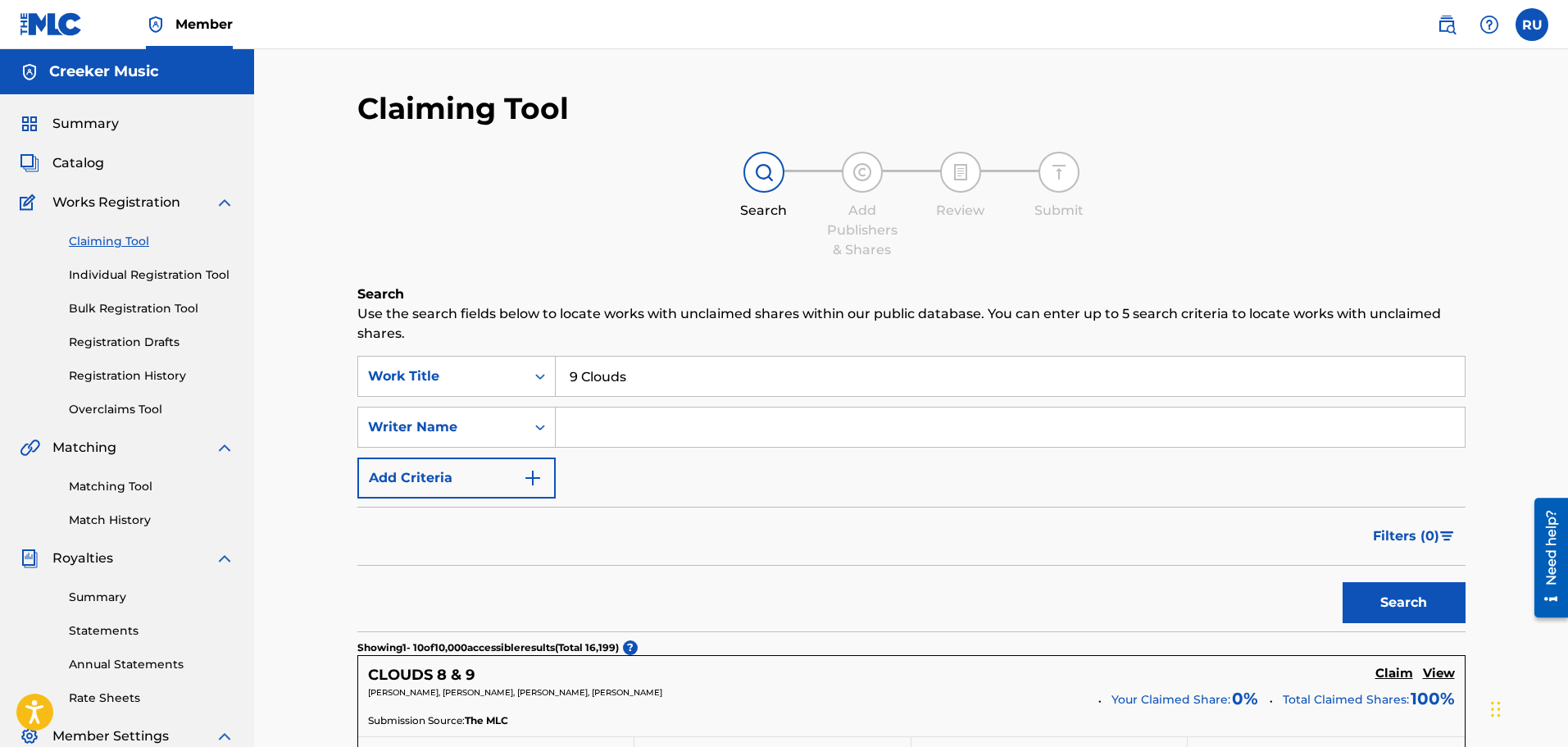
click at [142, 275] on link "Individual Registration Tool" at bounding box center [151, 275] width 166 height 17
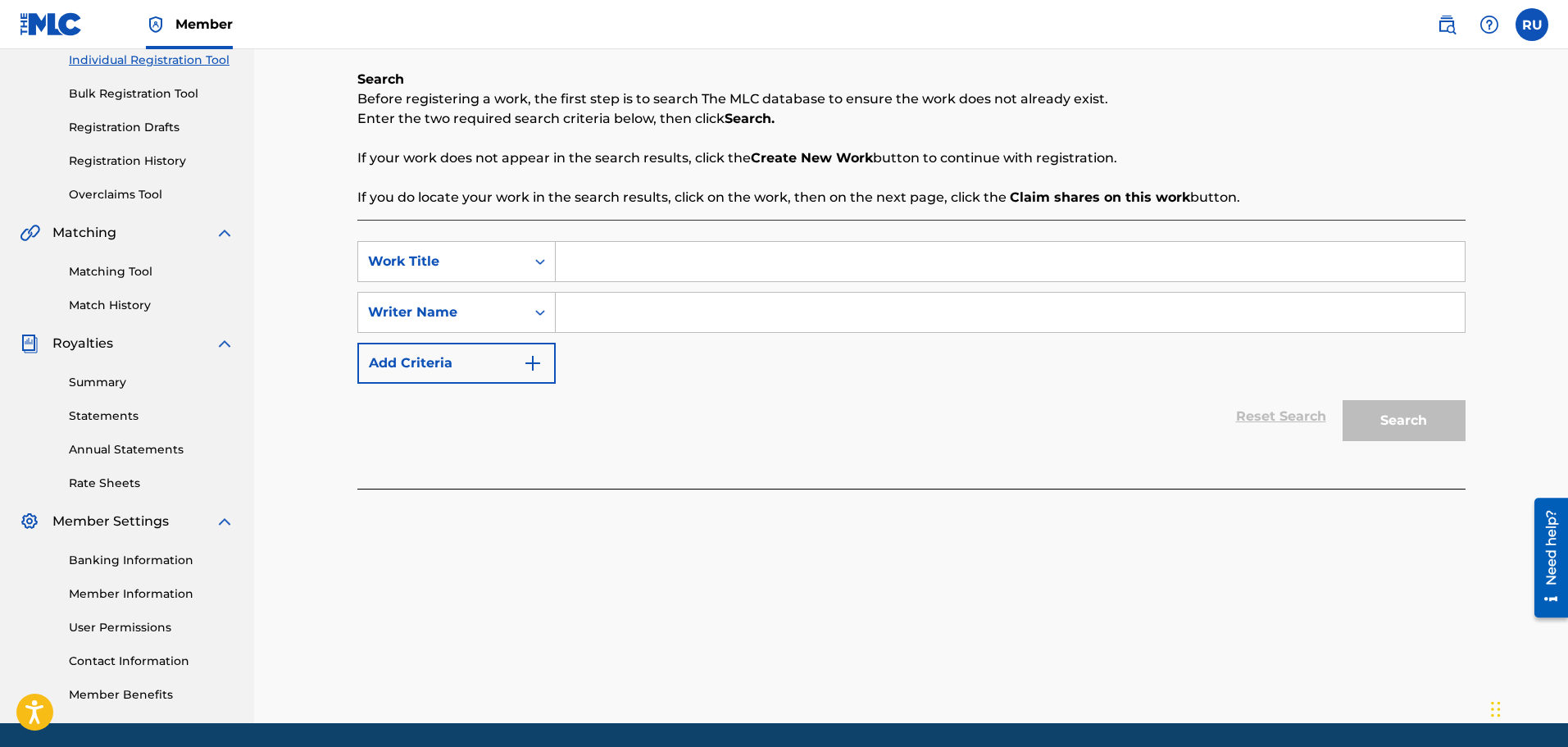
scroll to position [106, 0]
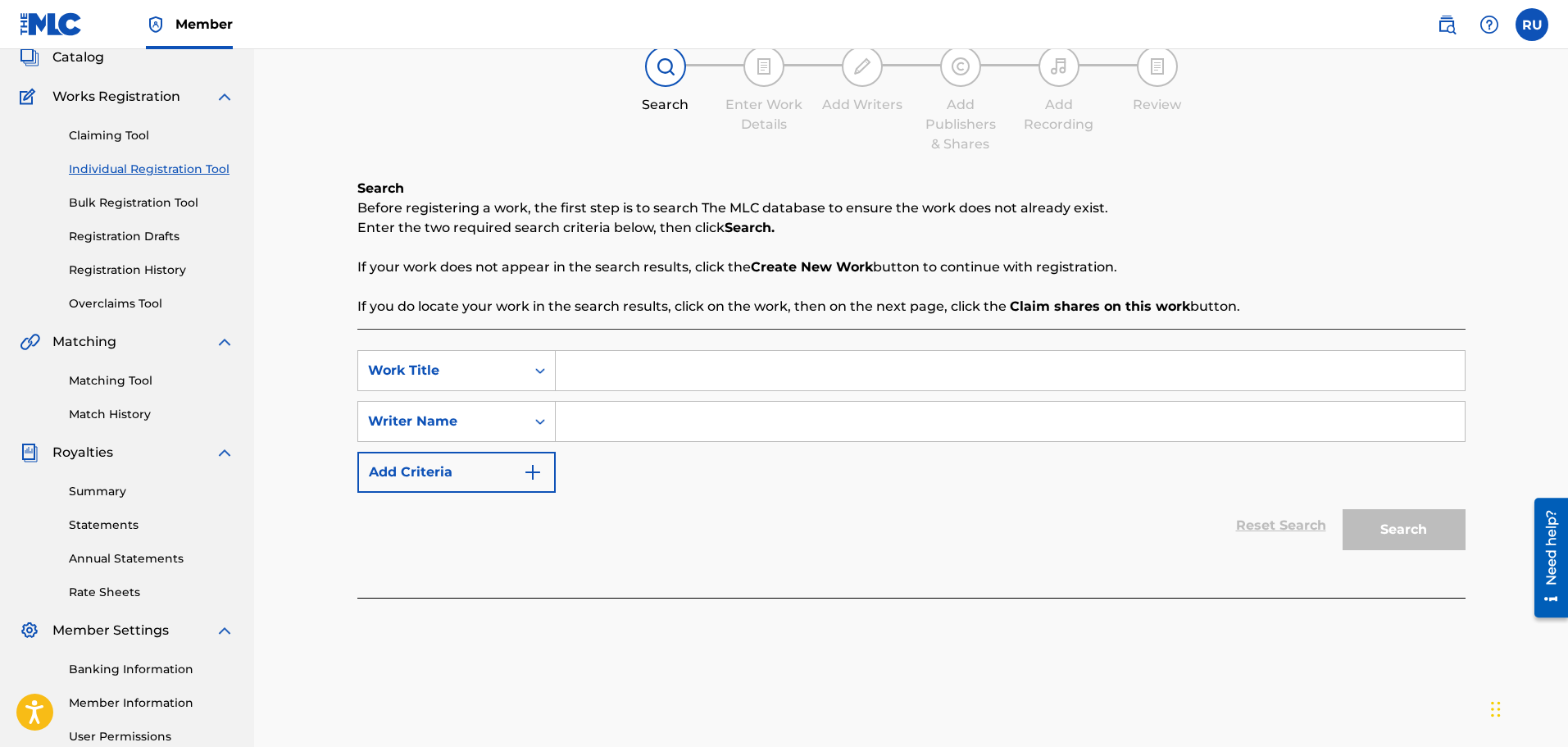
click at [121, 266] on link "Registration History" at bounding box center [151, 270] width 166 height 17
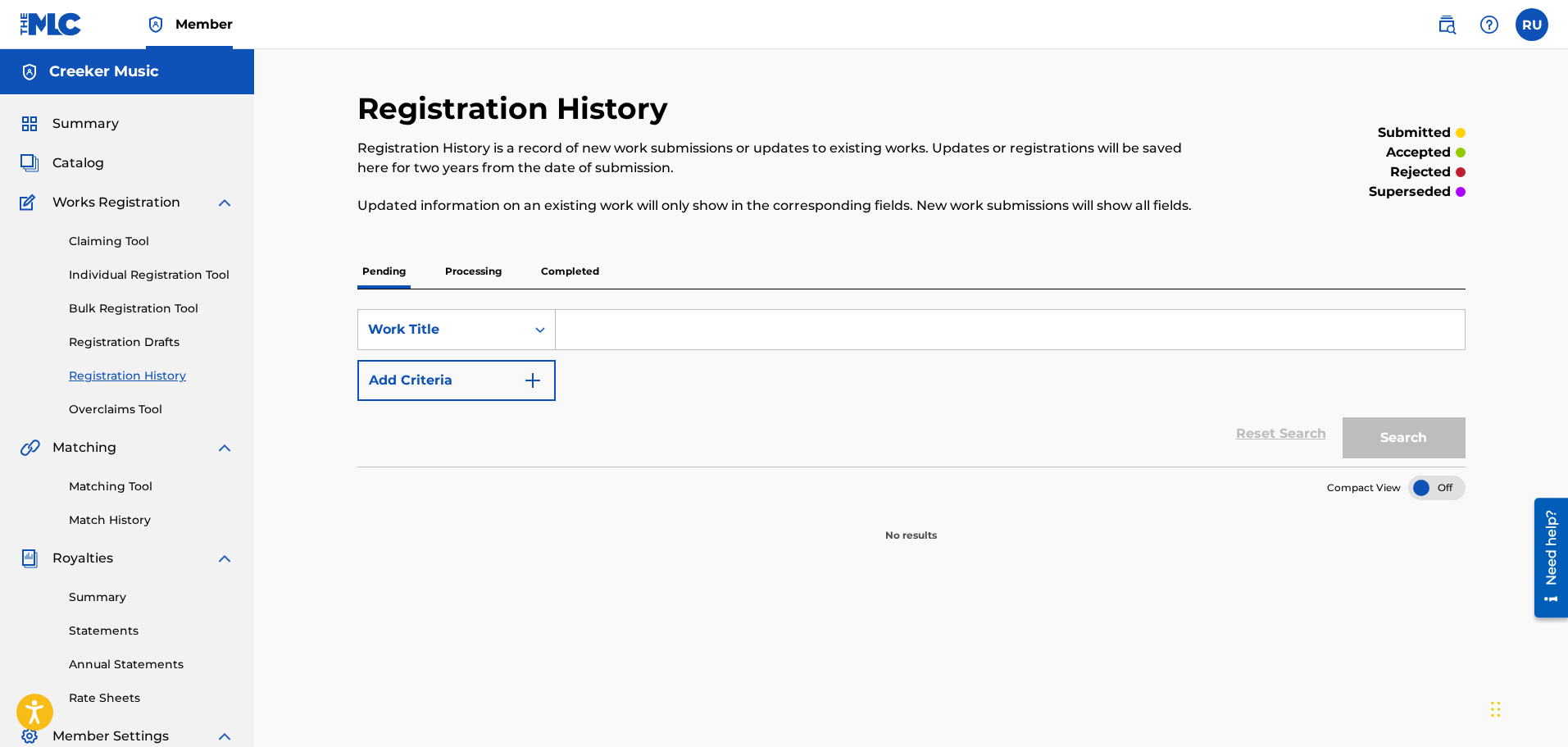
click at [483, 266] on p "Processing" at bounding box center [473, 271] width 66 height 34
click at [569, 275] on p "Completed" at bounding box center [570, 271] width 68 height 34
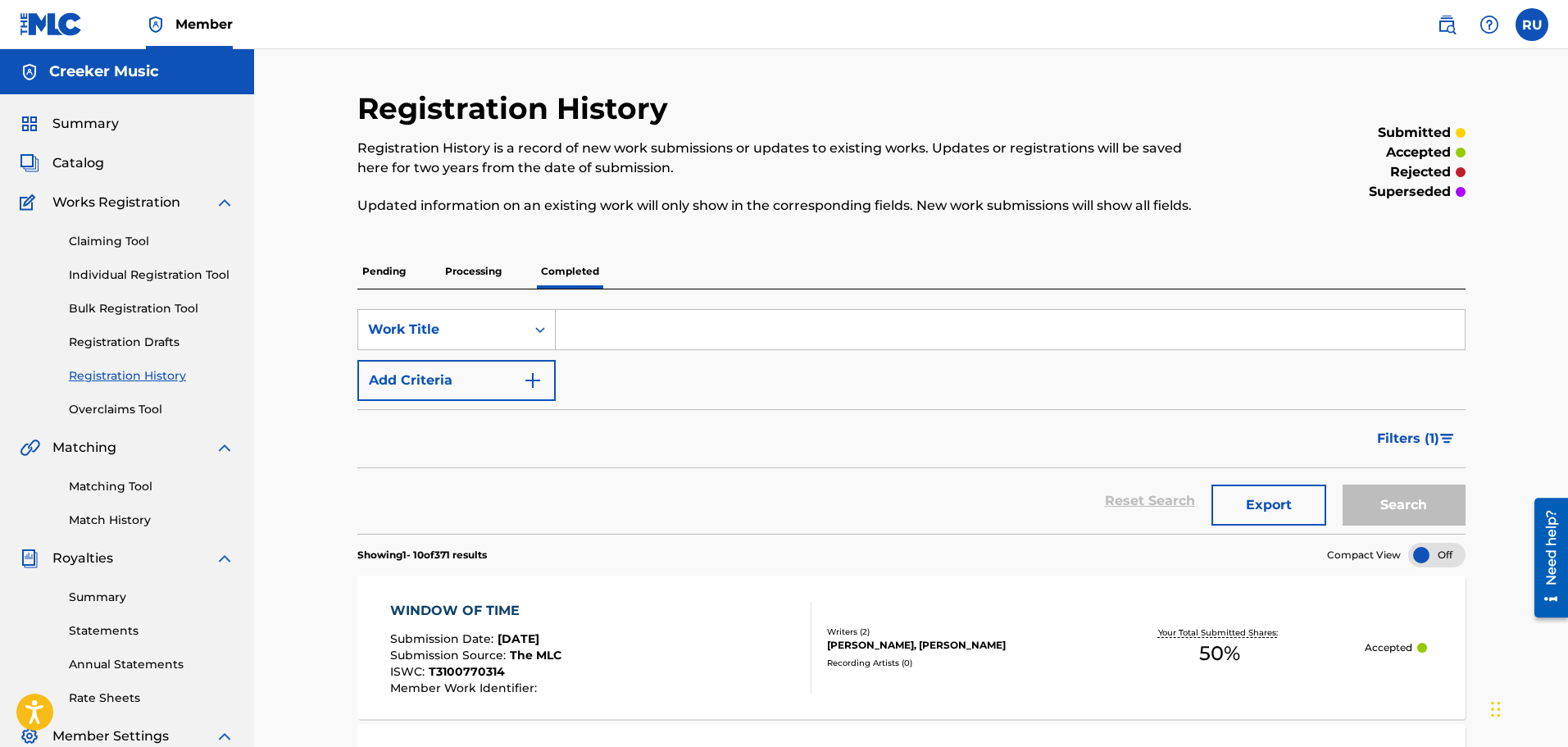
click at [1427, 434] on span "Filters ( 1 )" at bounding box center [1409, 439] width 62 height 19
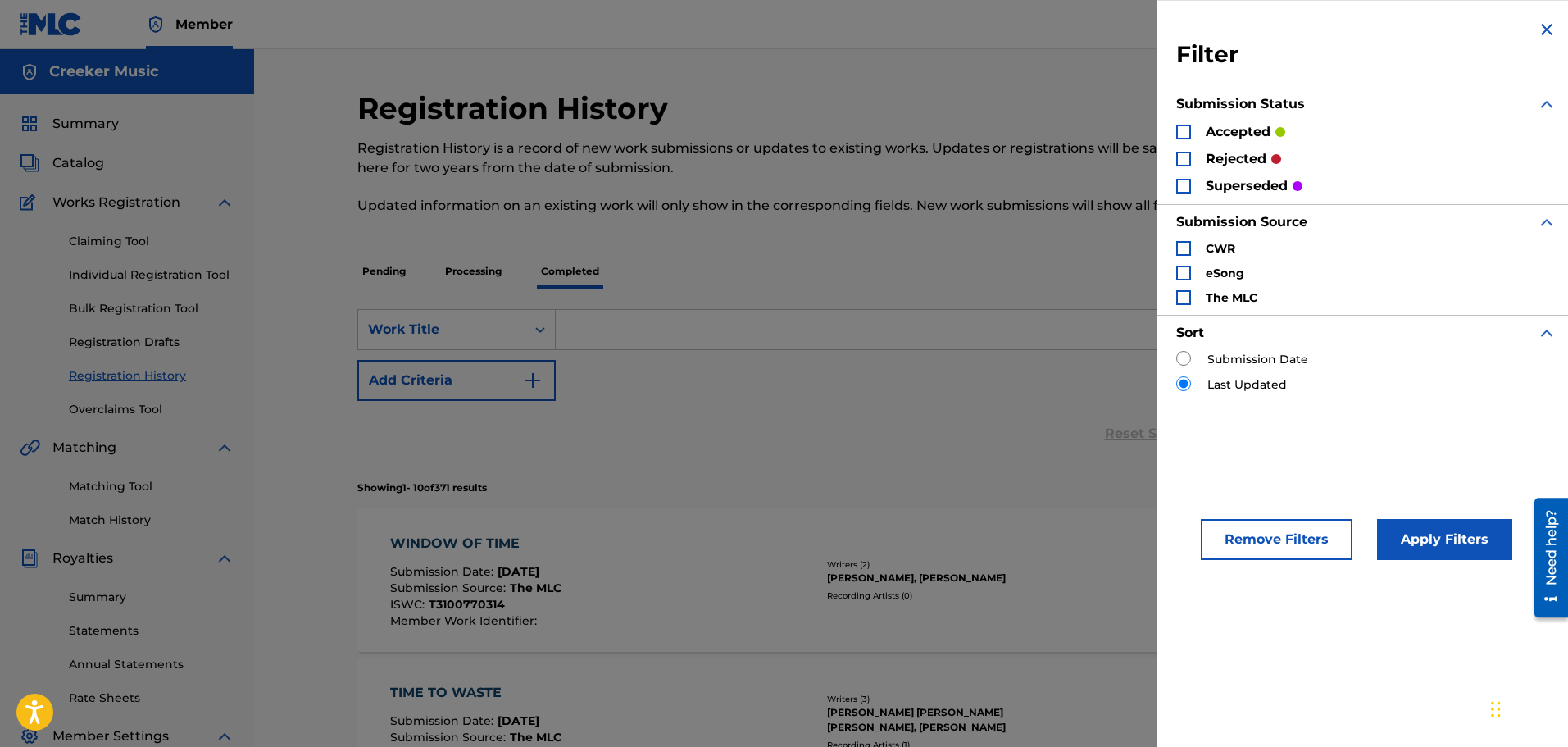
click at [1182, 158] on div "Search Form" at bounding box center [1184, 158] width 15 height 15
click at [1182, 192] on div "Search Form" at bounding box center [1184, 186] width 15 height 15
click at [1442, 526] on button "Apply Filters" at bounding box center [1445, 540] width 135 height 41
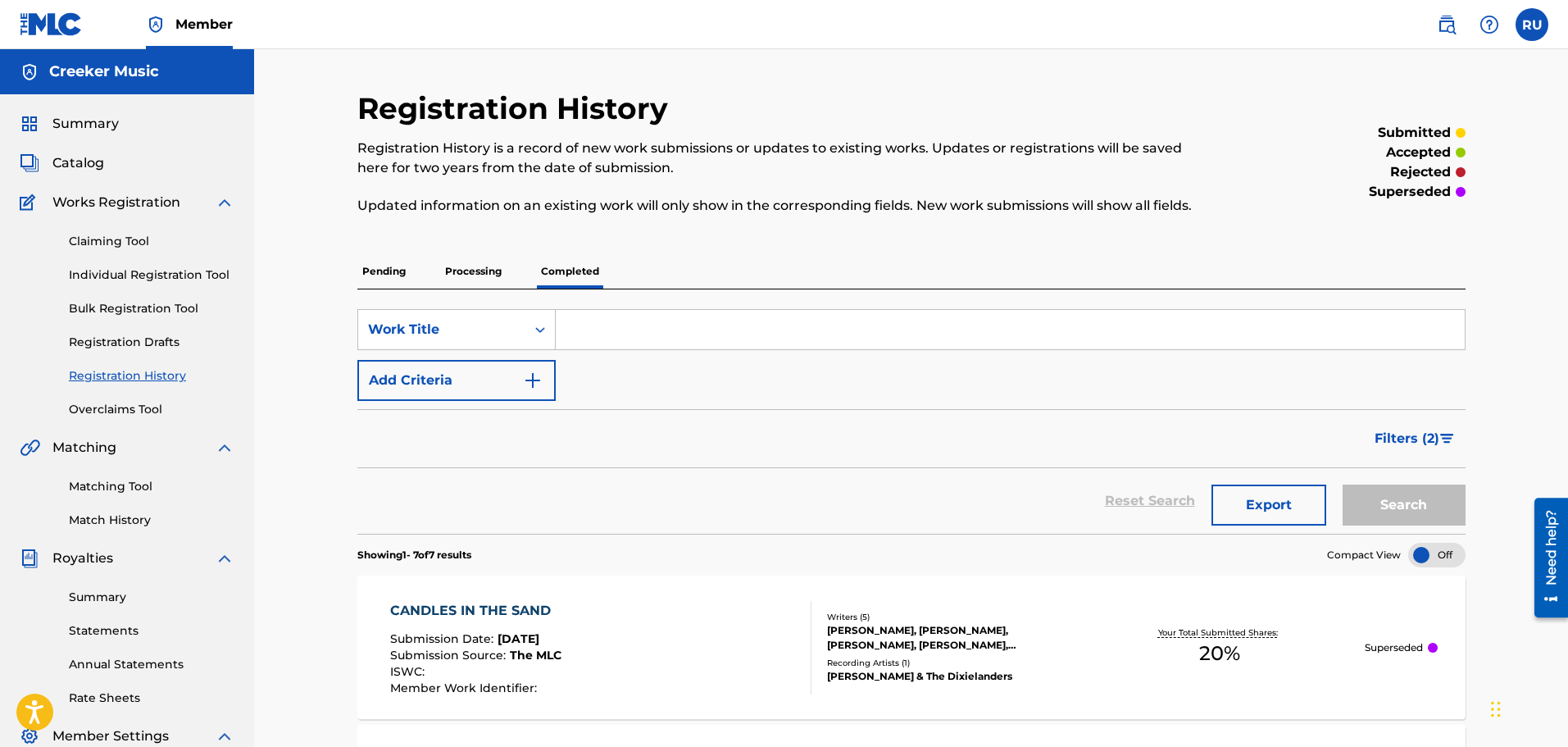
click at [609, 319] on input "Search Form" at bounding box center [1011, 329] width 910 height 40
click at [456, 270] on p "Processing" at bounding box center [473, 271] width 66 height 34
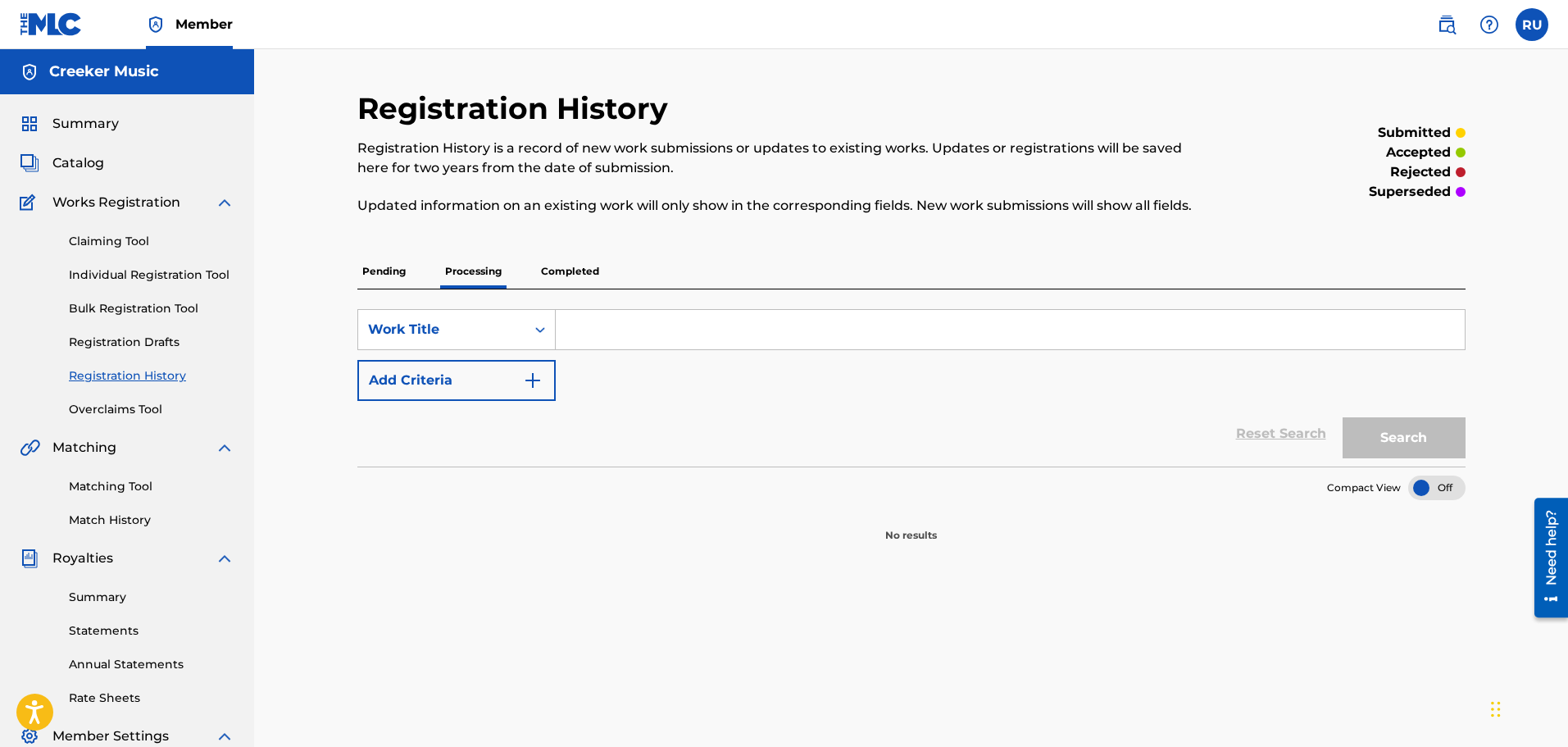
click at [382, 270] on p "Pending" at bounding box center [384, 271] width 53 height 34
click at [472, 267] on p "Processing" at bounding box center [473, 271] width 66 height 34
click at [574, 274] on p "Completed" at bounding box center [570, 271] width 68 height 34
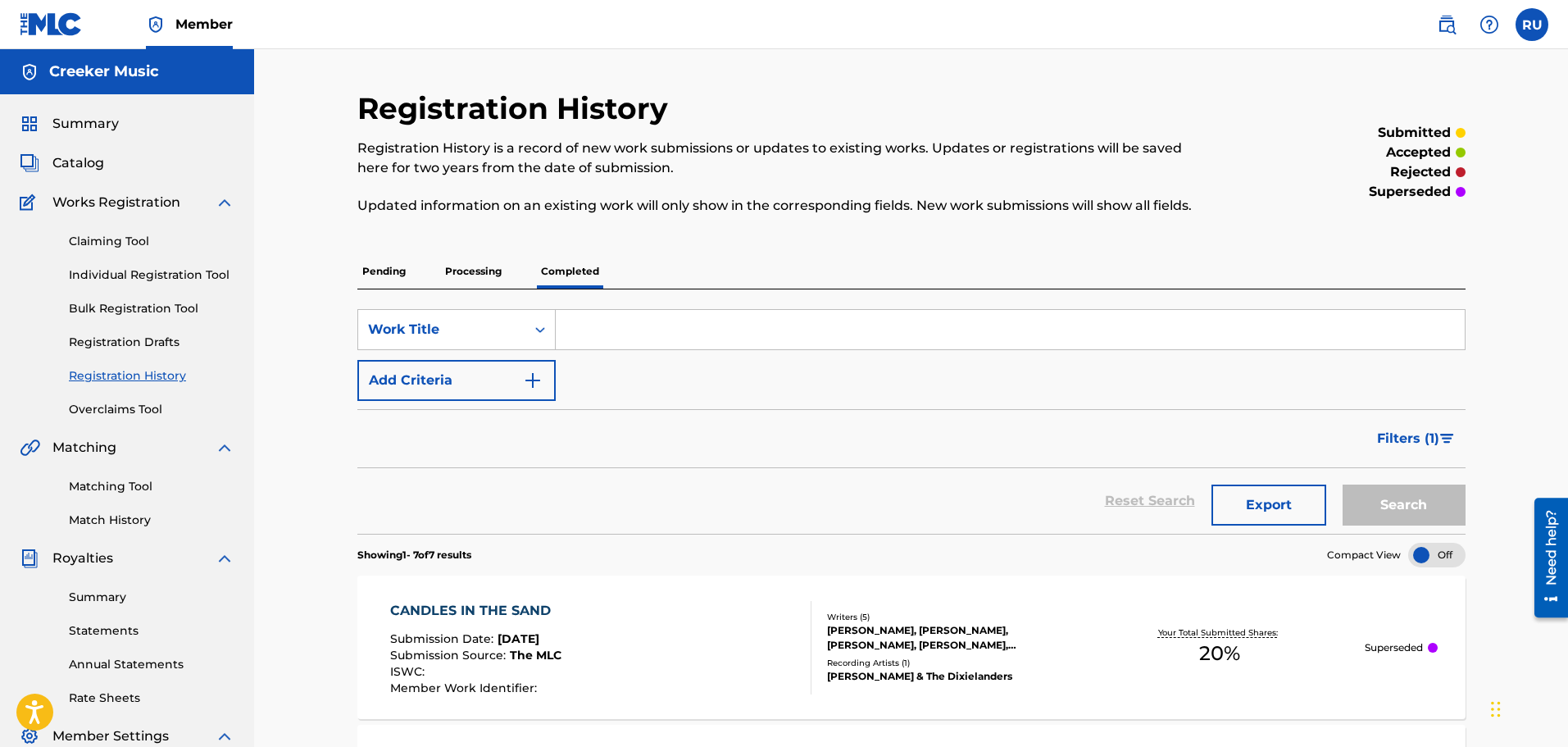
click at [1411, 437] on span "Filters ( 1 )" at bounding box center [1409, 439] width 62 height 19
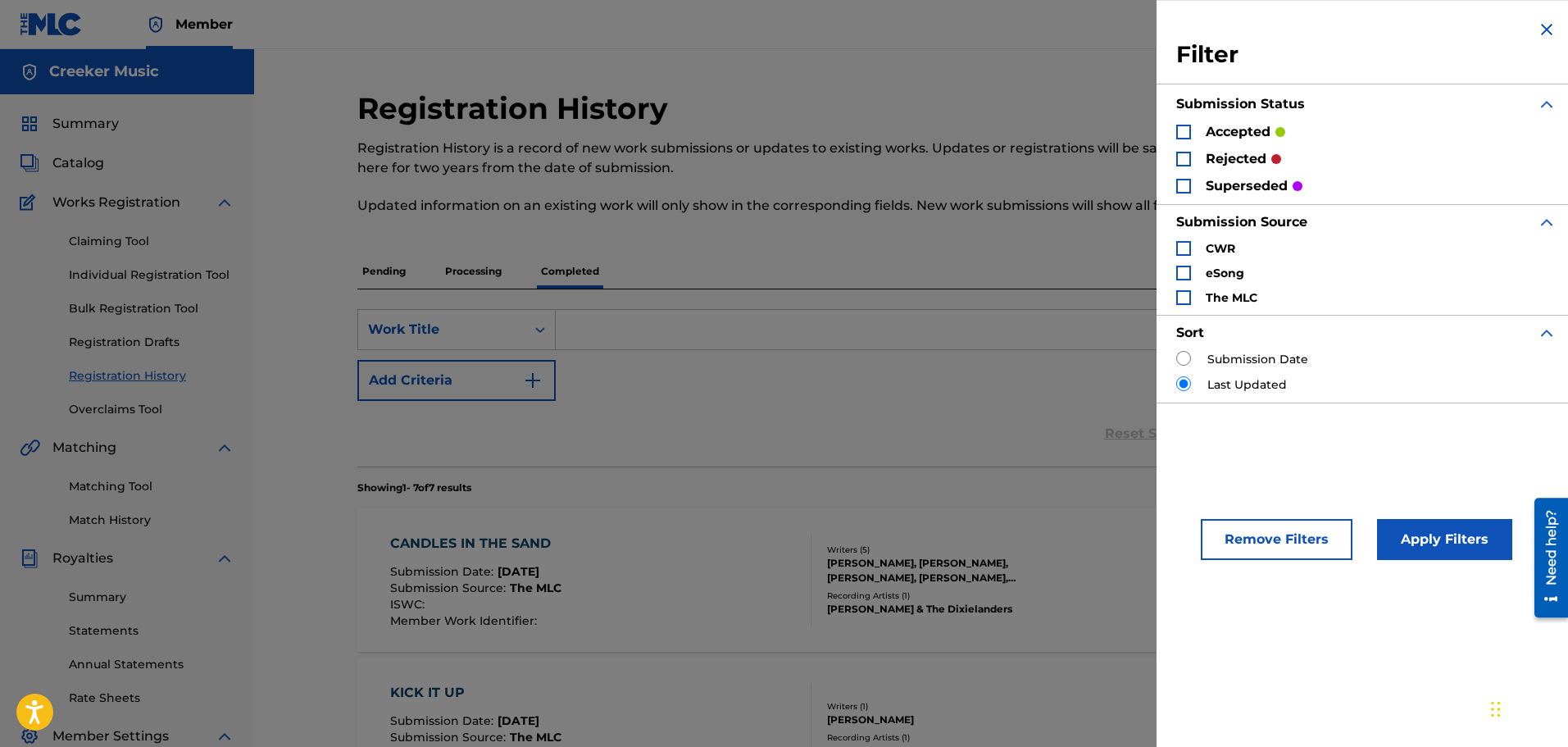
click at [1320, 533] on button "Remove Filters" at bounding box center [1277, 540] width 151 height 41
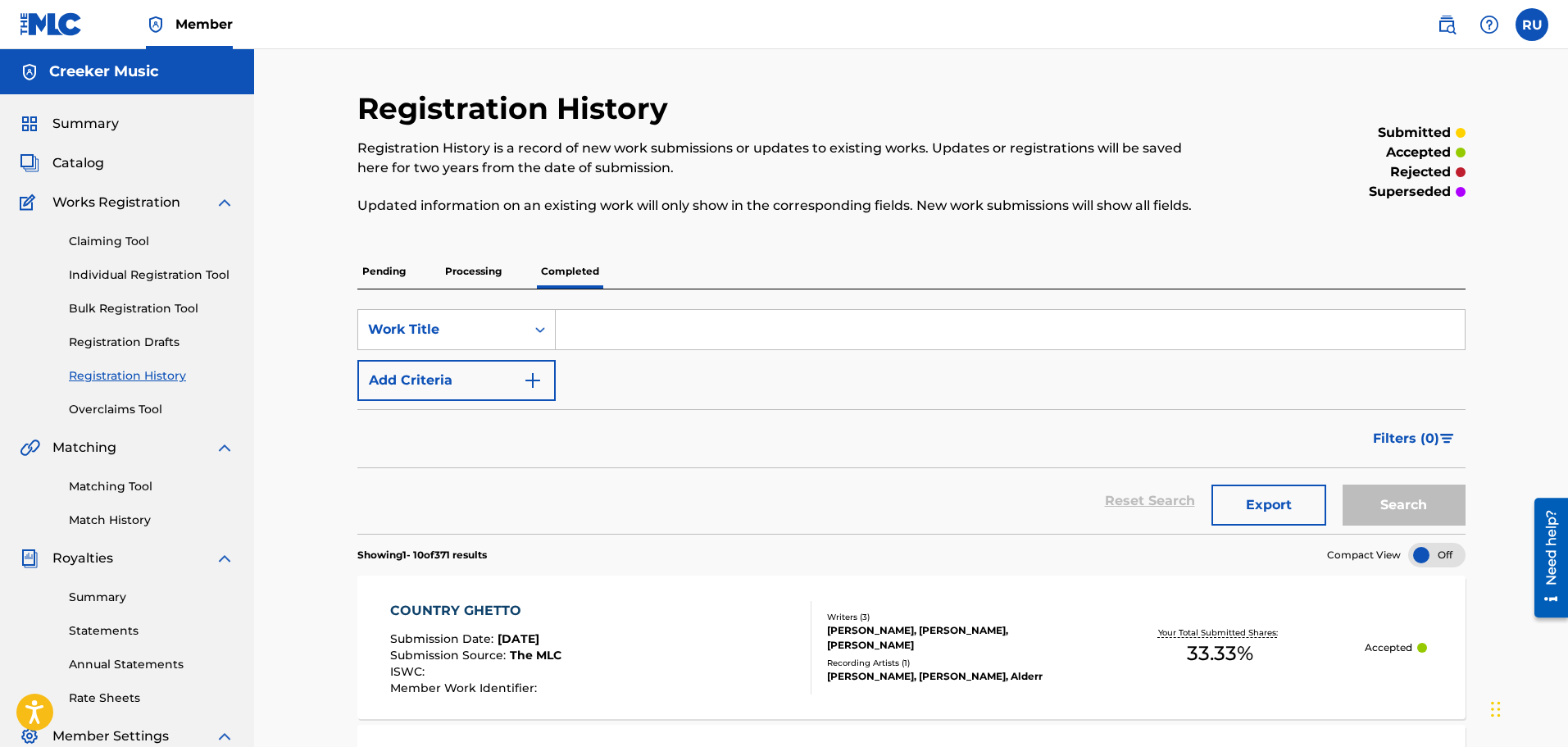
click at [799, 330] on input "Search Form" at bounding box center [1011, 329] width 910 height 40
type input "9 clouds"
click at [1343, 485] on button "Search" at bounding box center [1404, 505] width 123 height 41
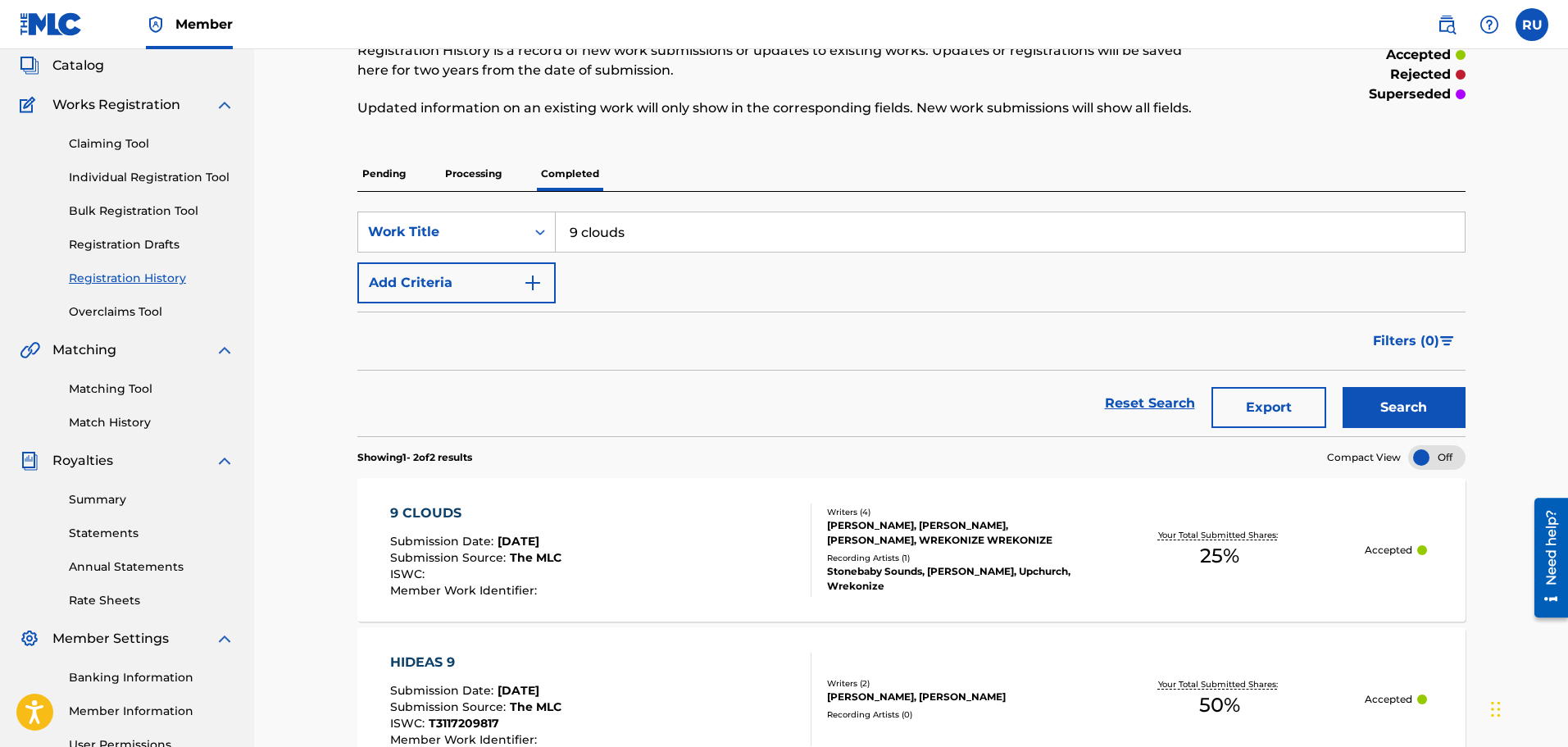
scroll to position [246, 0]
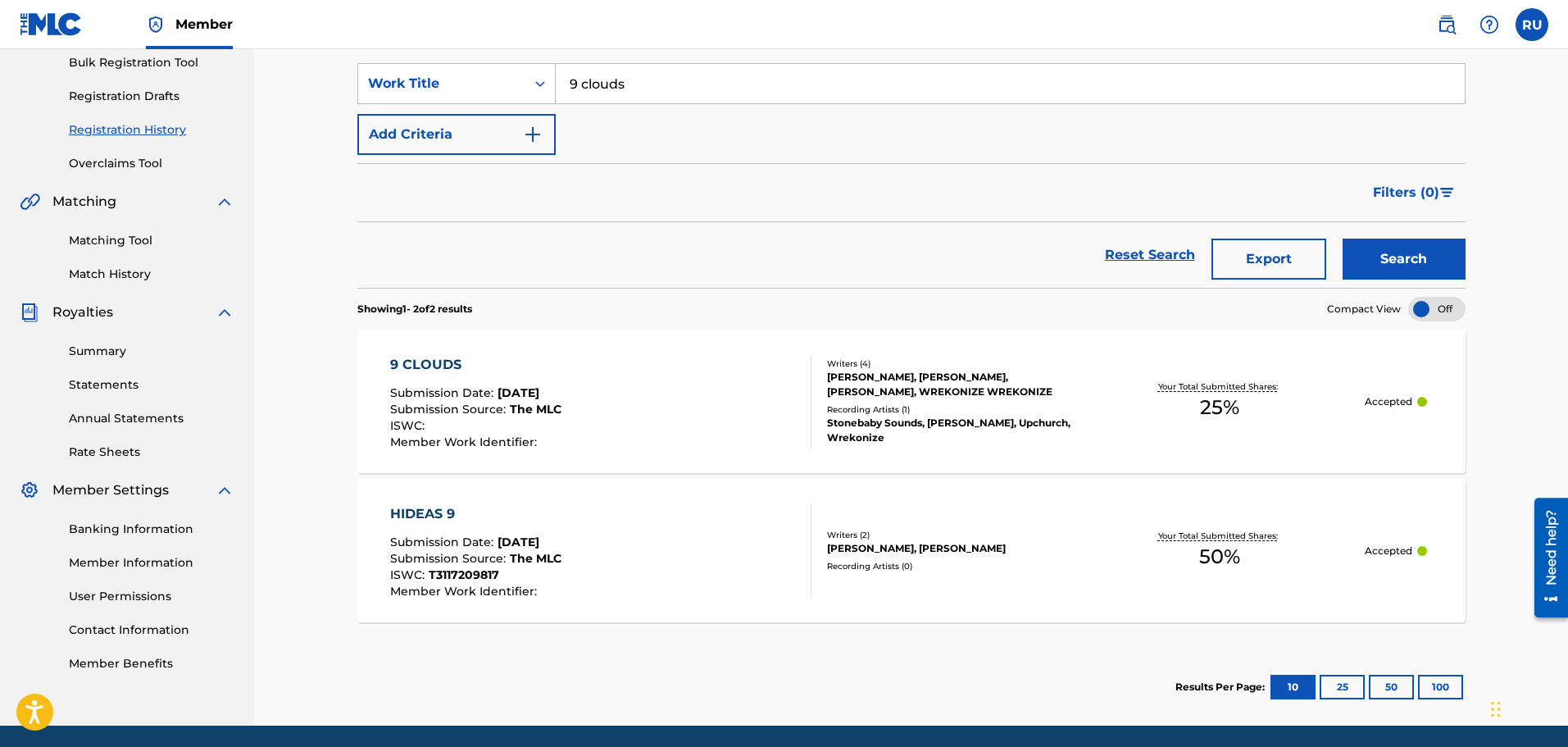
click at [678, 370] on div "9 CLOUDS Submission Date : [DATE] Submission Source : The MLC ISWC : Member Wor…" at bounding box center [601, 402] width 421 height 93
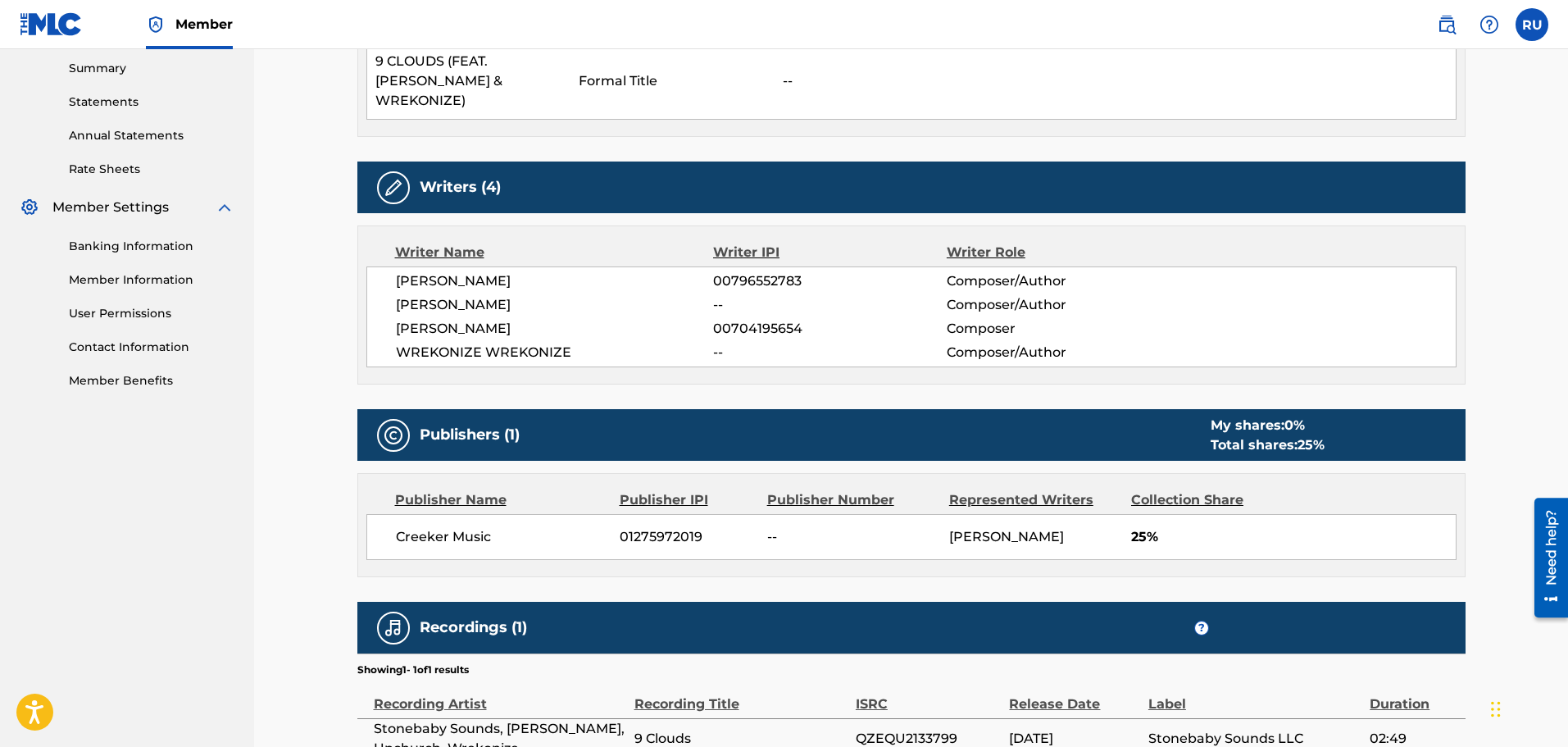
scroll to position [523, 0]
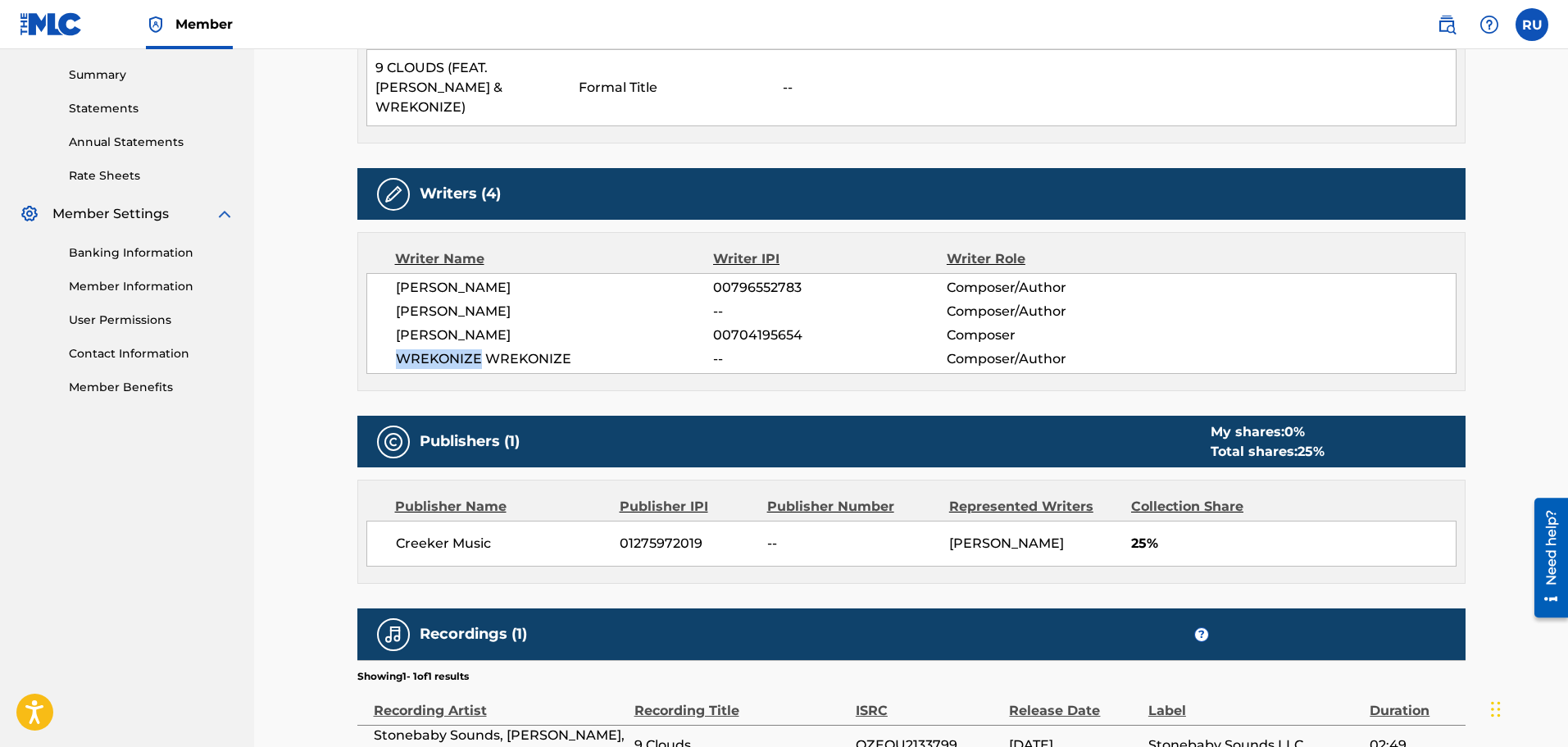
drag, startPoint x: 478, startPoint y: 357, endPoint x: 385, endPoint y: 361, distance: 93.1
click at [385, 361] on div "[PERSON_NAME] 00796552783 Composer/Author [PERSON_NAME] -- Composer/Author [PER…" at bounding box center [911, 323] width 1090 height 101
copy span "WREKONIZE"
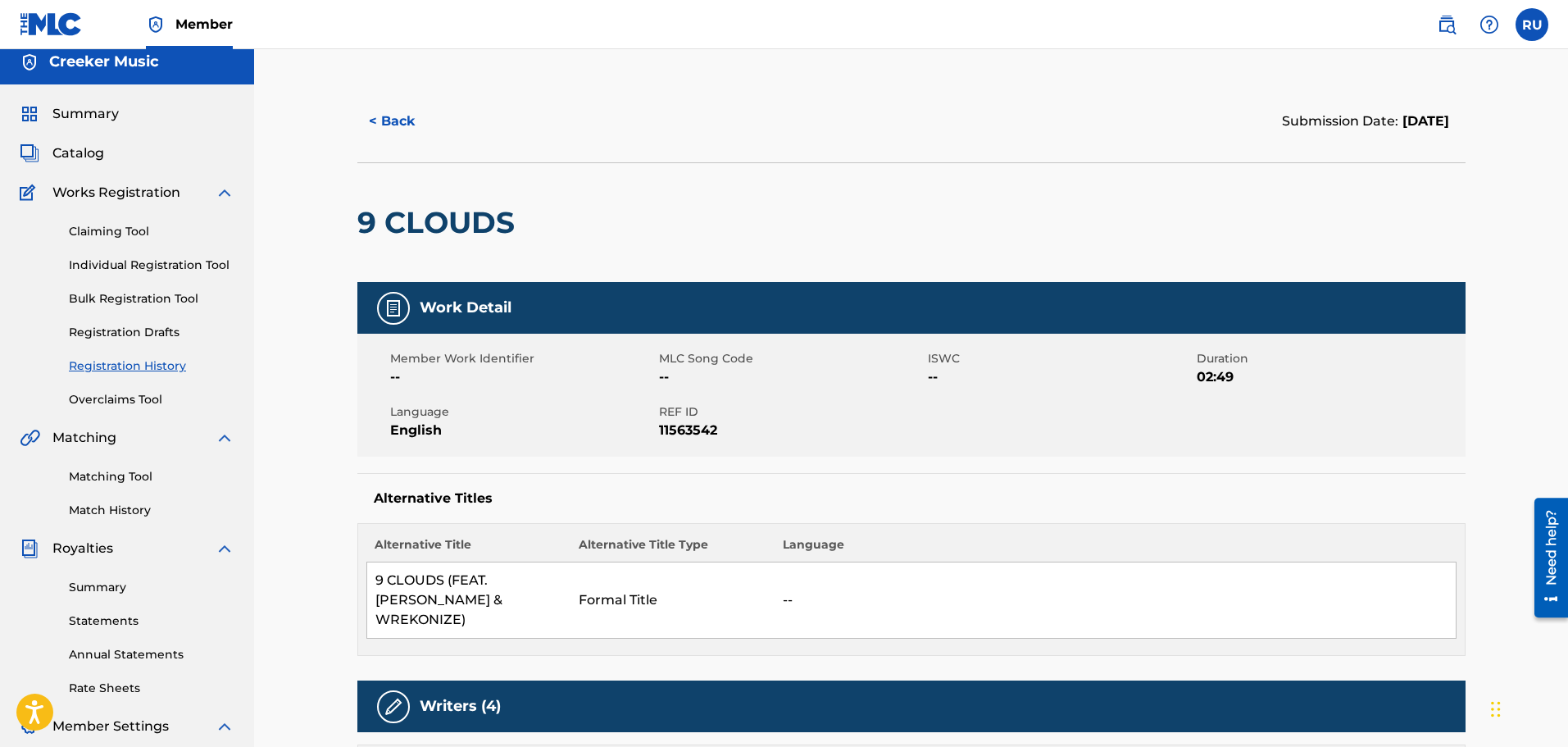
scroll to position [0, 0]
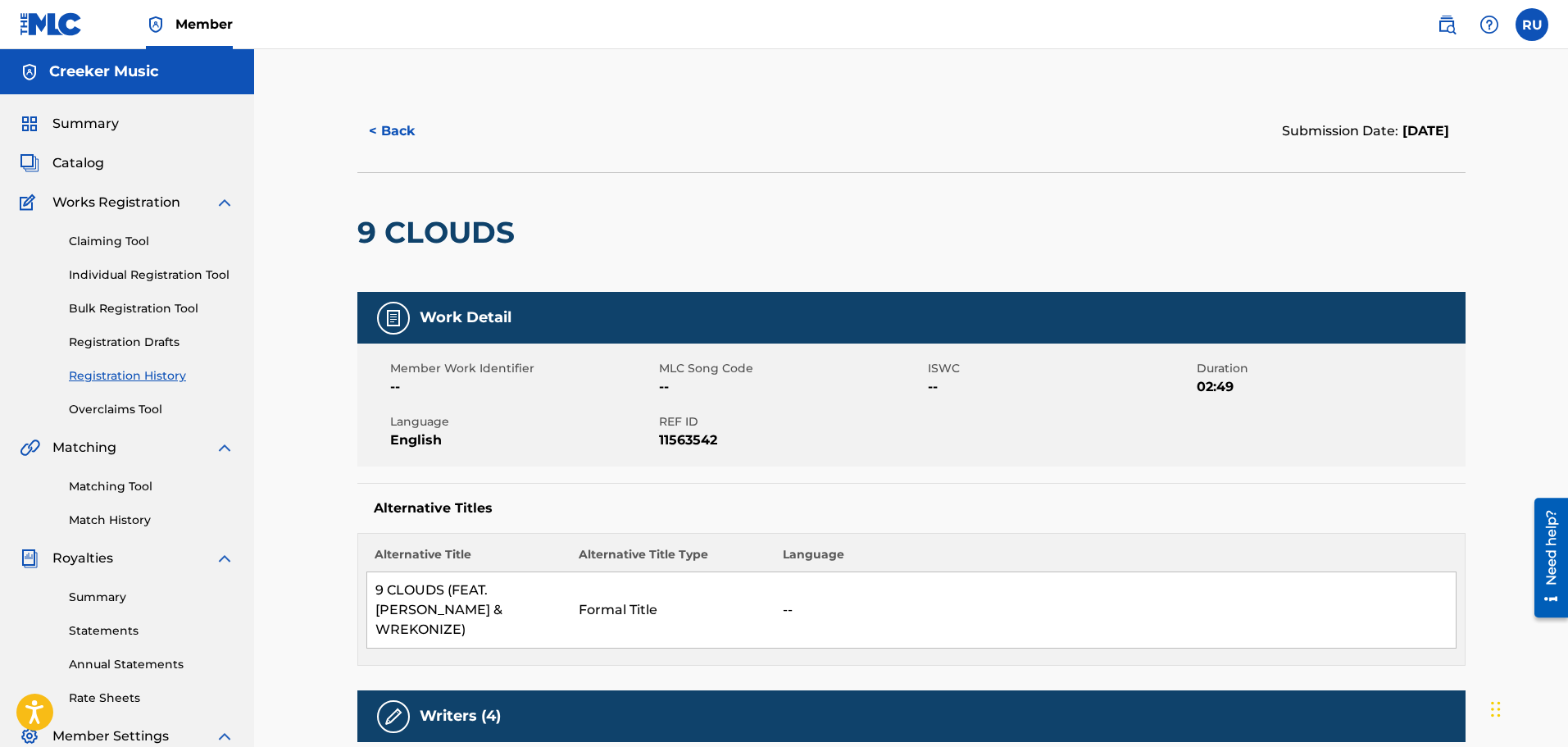
click at [400, 145] on button "< Back" at bounding box center [406, 131] width 98 height 41
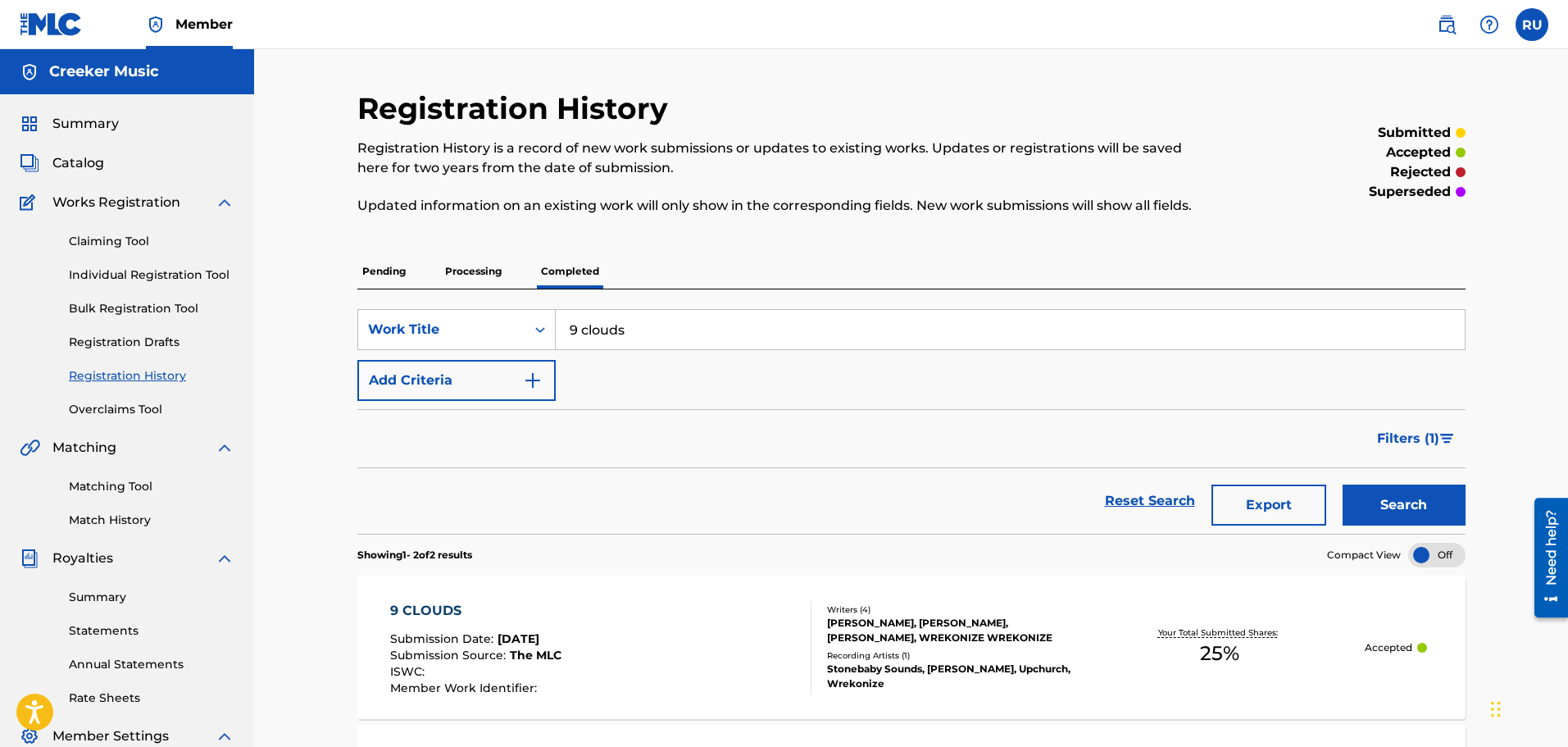
click at [108, 236] on link "Claiming Tool" at bounding box center [151, 242] width 166 height 17
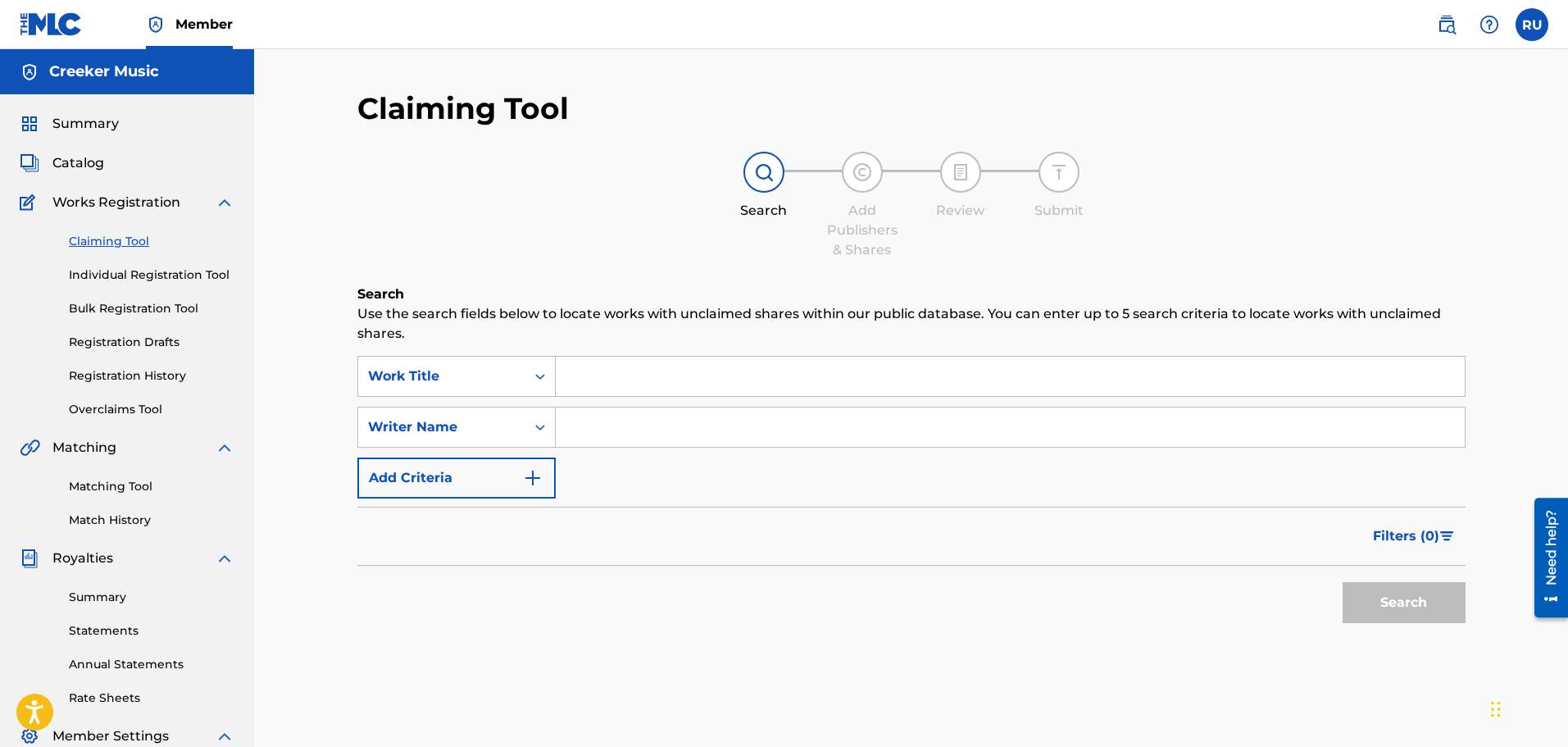
click at [83, 166] on span "Catalog" at bounding box center [78, 163] width 51 height 19
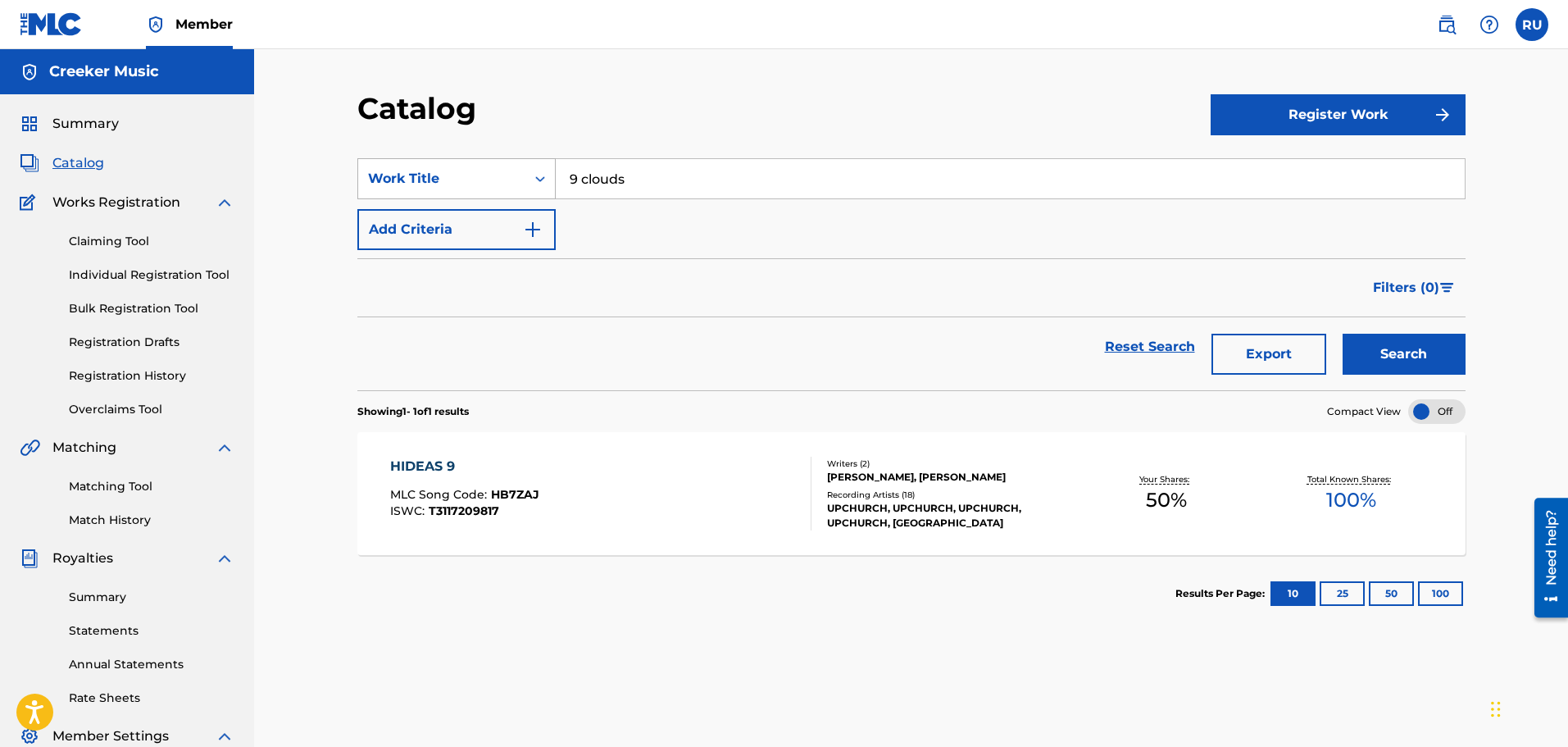
drag, startPoint x: 693, startPoint y: 179, endPoint x: 372, endPoint y: 167, distance: 321.2
click at [378, 167] on div "SearchWithCriteriafdce86e7-89b2-4f2c-8c8b-2f4fbff2d3d4 Work Title 9 clouds" at bounding box center [912, 179] width 1109 height 41
type input "woke up bmf"
click at [1343, 334] on button "Search" at bounding box center [1404, 355] width 123 height 41
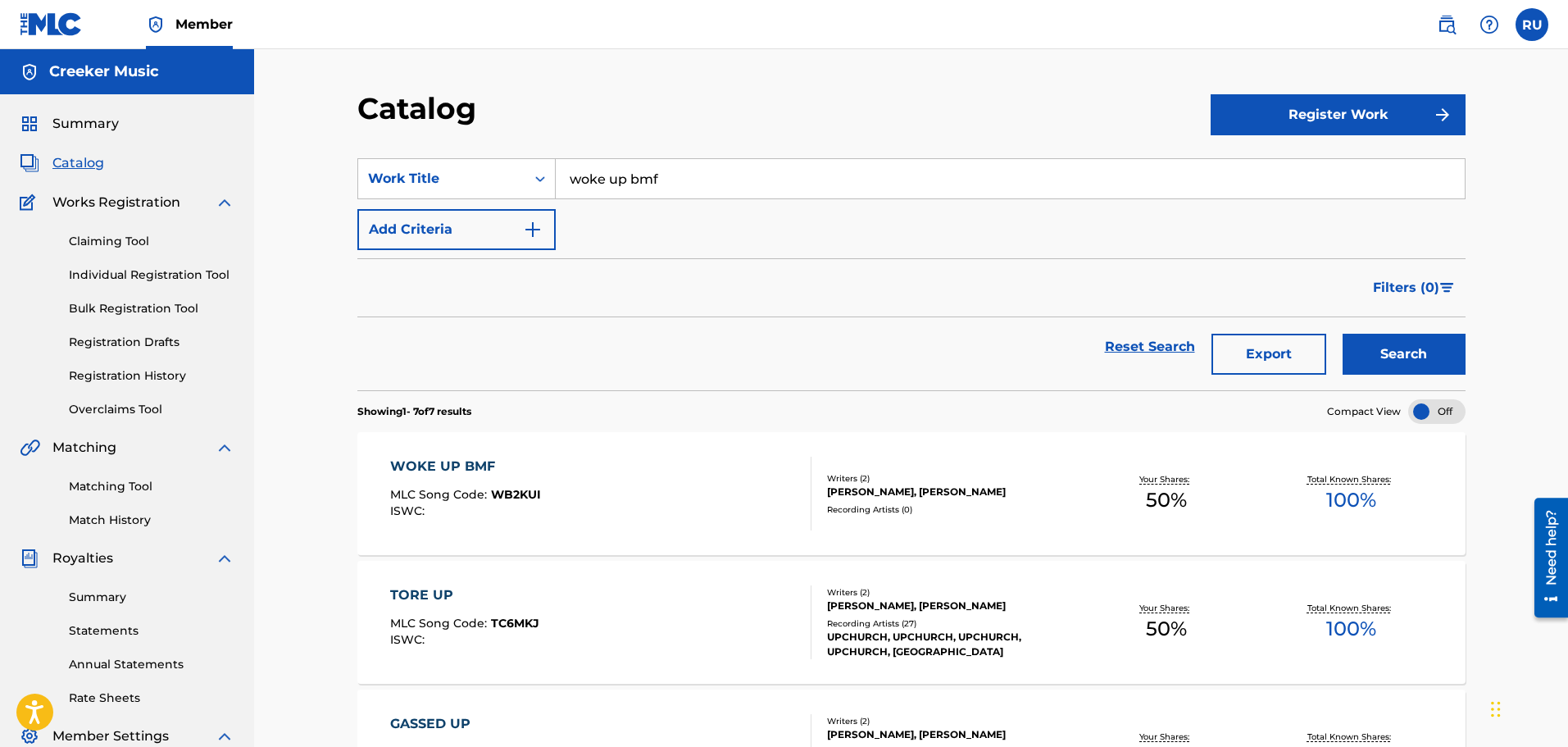
click at [686, 465] on div "WOKE UP BMF MLC Song Code : WB2KUI ISWC :" at bounding box center [601, 493] width 421 height 74
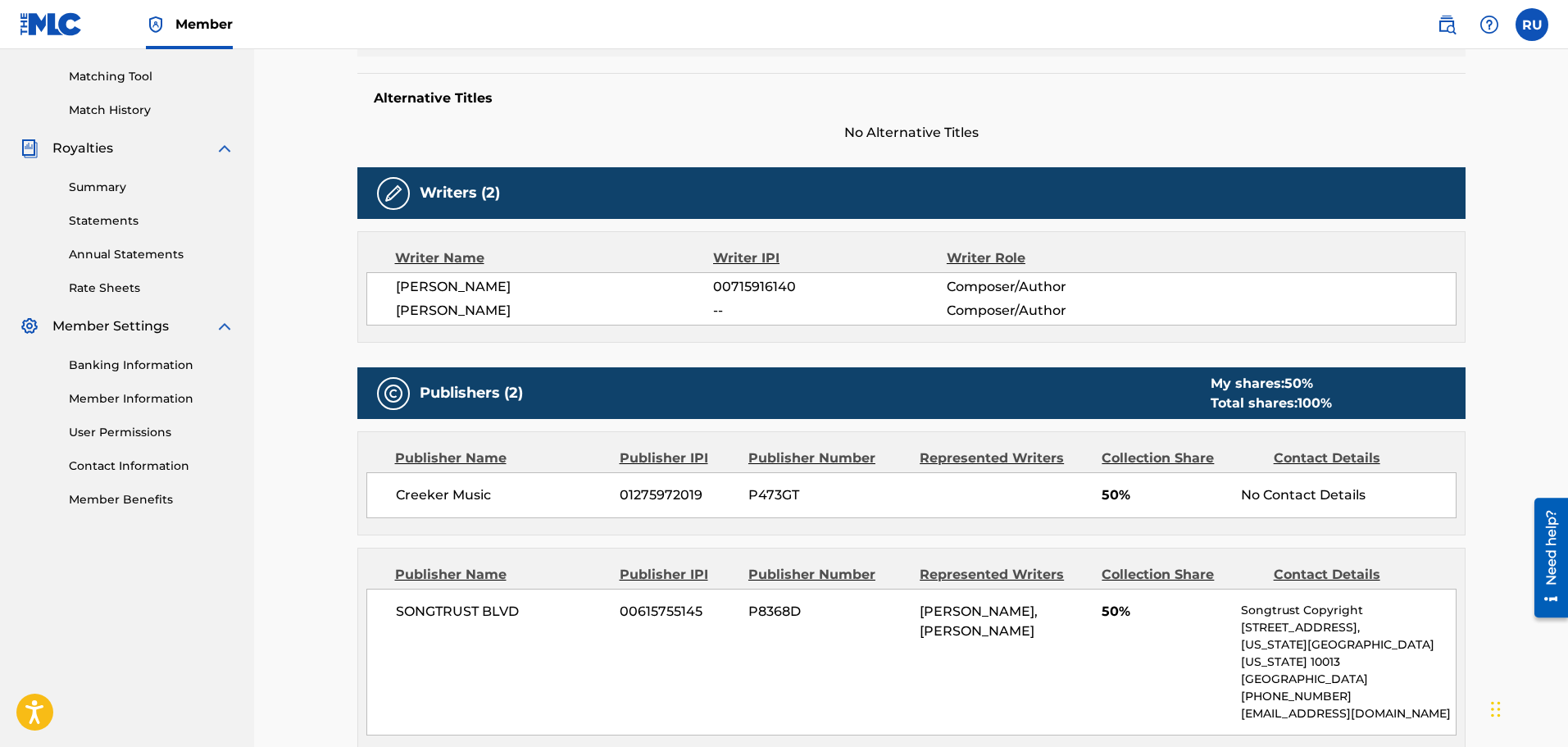
scroll to position [574, 0]
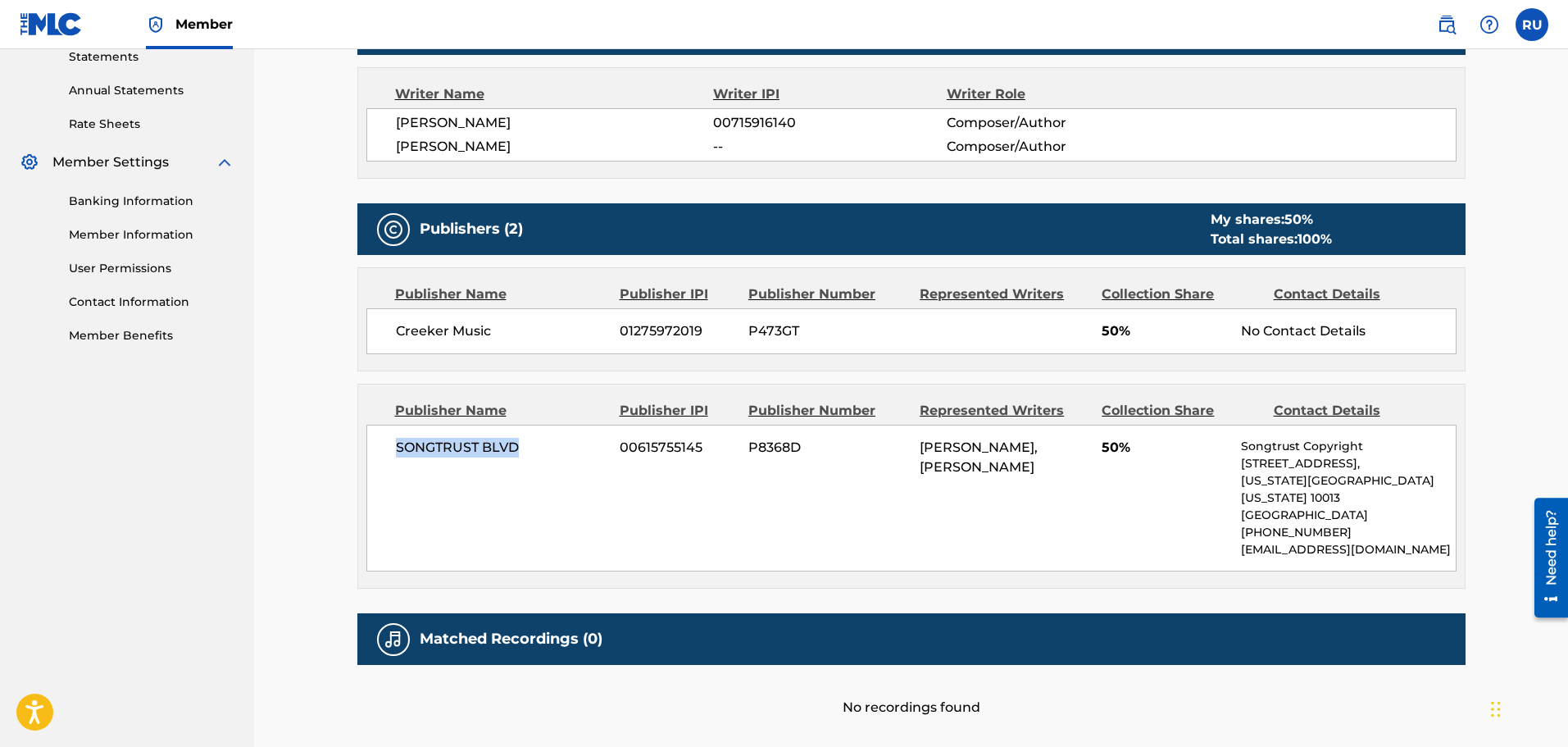
drag, startPoint x: 480, startPoint y: 450, endPoint x: 378, endPoint y: 449, distance: 102.0
click at [378, 449] on div "SONGTRUST BLVD 00615755145 P8368D [PERSON_NAME], [PERSON_NAME] 50% Songtrust Co…" at bounding box center [911, 497] width 1090 height 147
copy span "SONGTRUST BLVD"
drag, startPoint x: 700, startPoint y: 446, endPoint x: 529, endPoint y: 449, distance: 171.0
click at [529, 449] on div "SONGTRUST BLVD 00615755145 P8368D [PERSON_NAME], [PERSON_NAME] 50% Songtrust Co…" at bounding box center [911, 497] width 1090 height 147
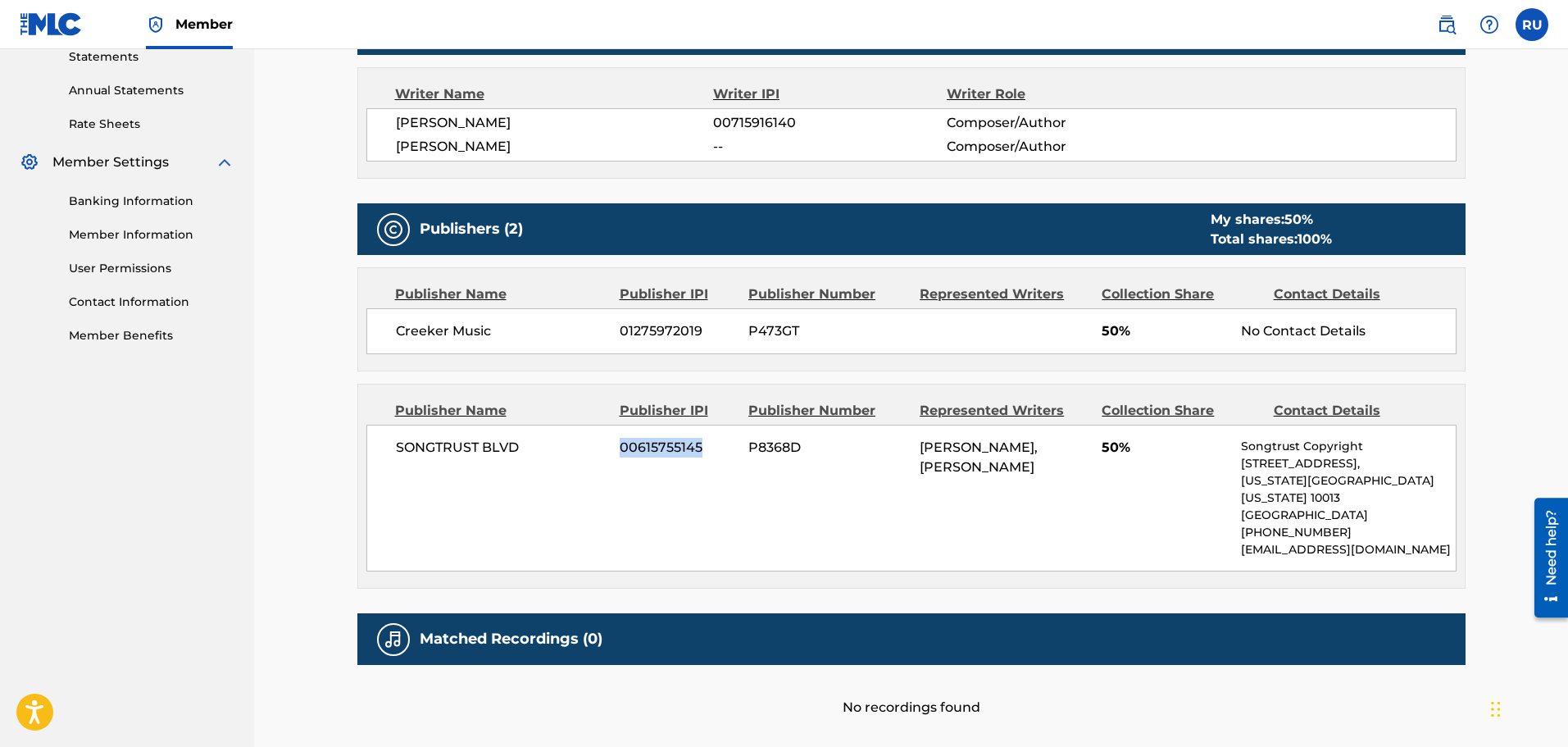
copy div "00615755145"
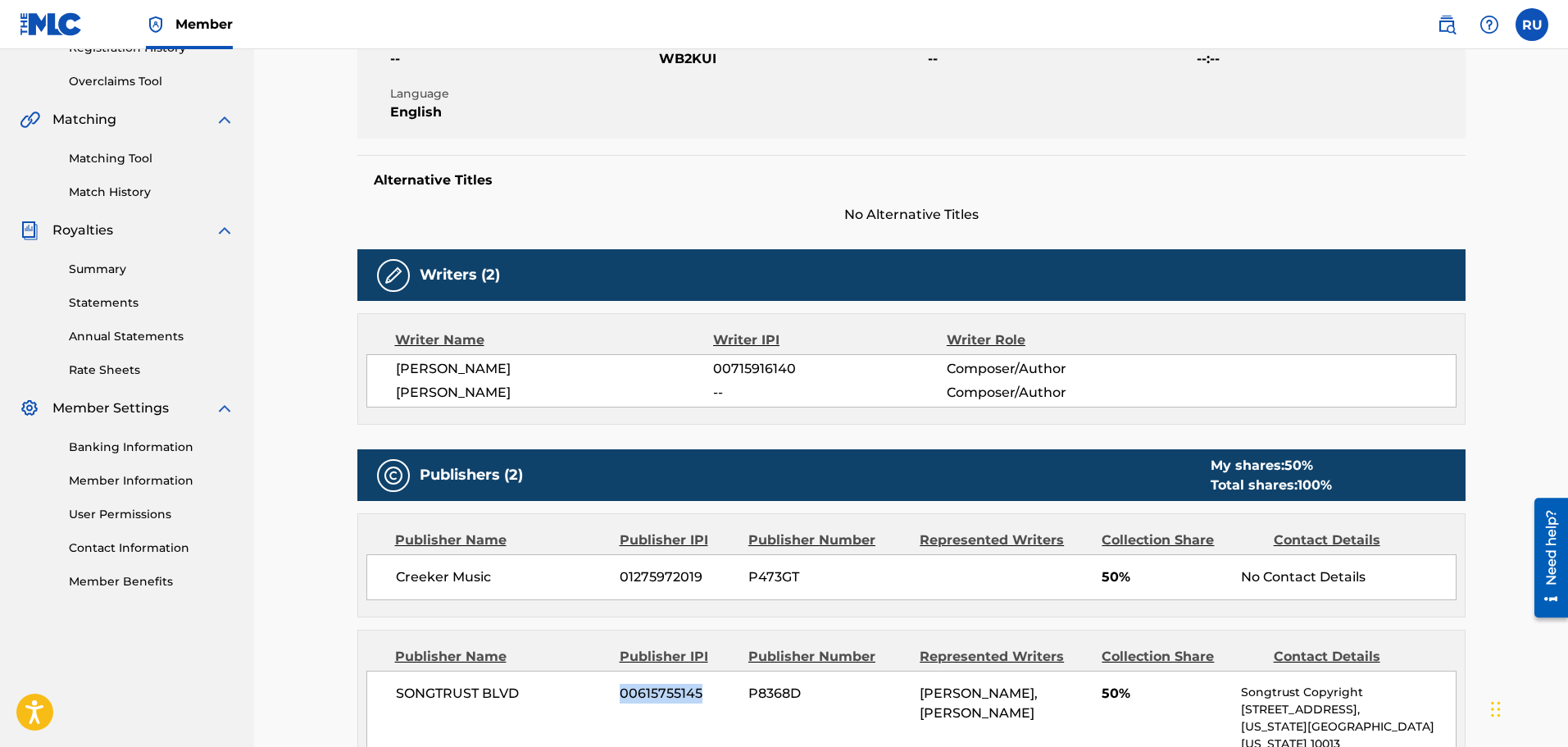
drag, startPoint x: 803, startPoint y: 365, endPoint x: 713, endPoint y: 363, distance: 90.0
click at [713, 363] on div "[PERSON_NAME] SEAL 00715916140 Composer/Author" at bounding box center [926, 369] width 1060 height 19
copy div "00715916140"
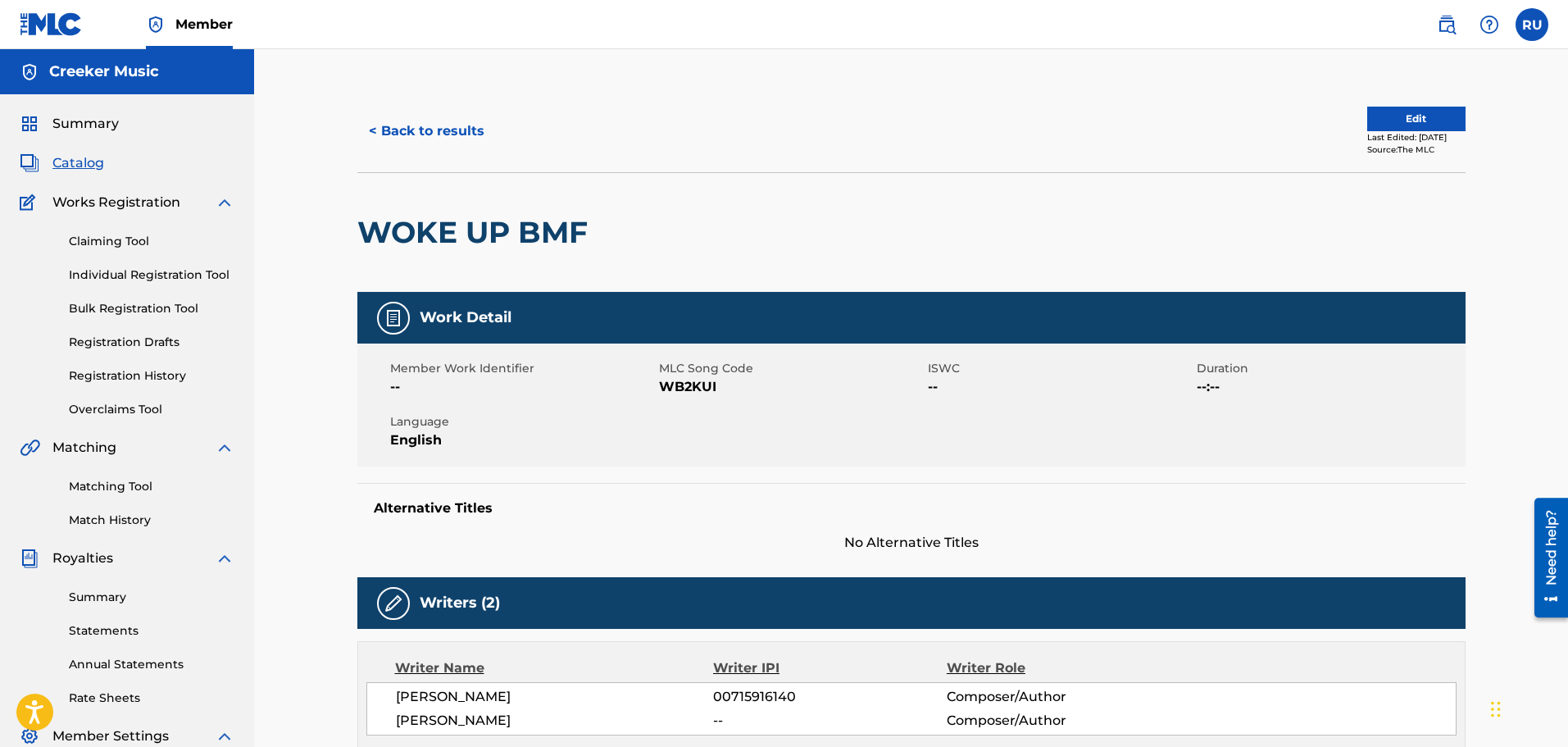
click at [392, 137] on button "< Back to results" at bounding box center [426, 131] width 139 height 41
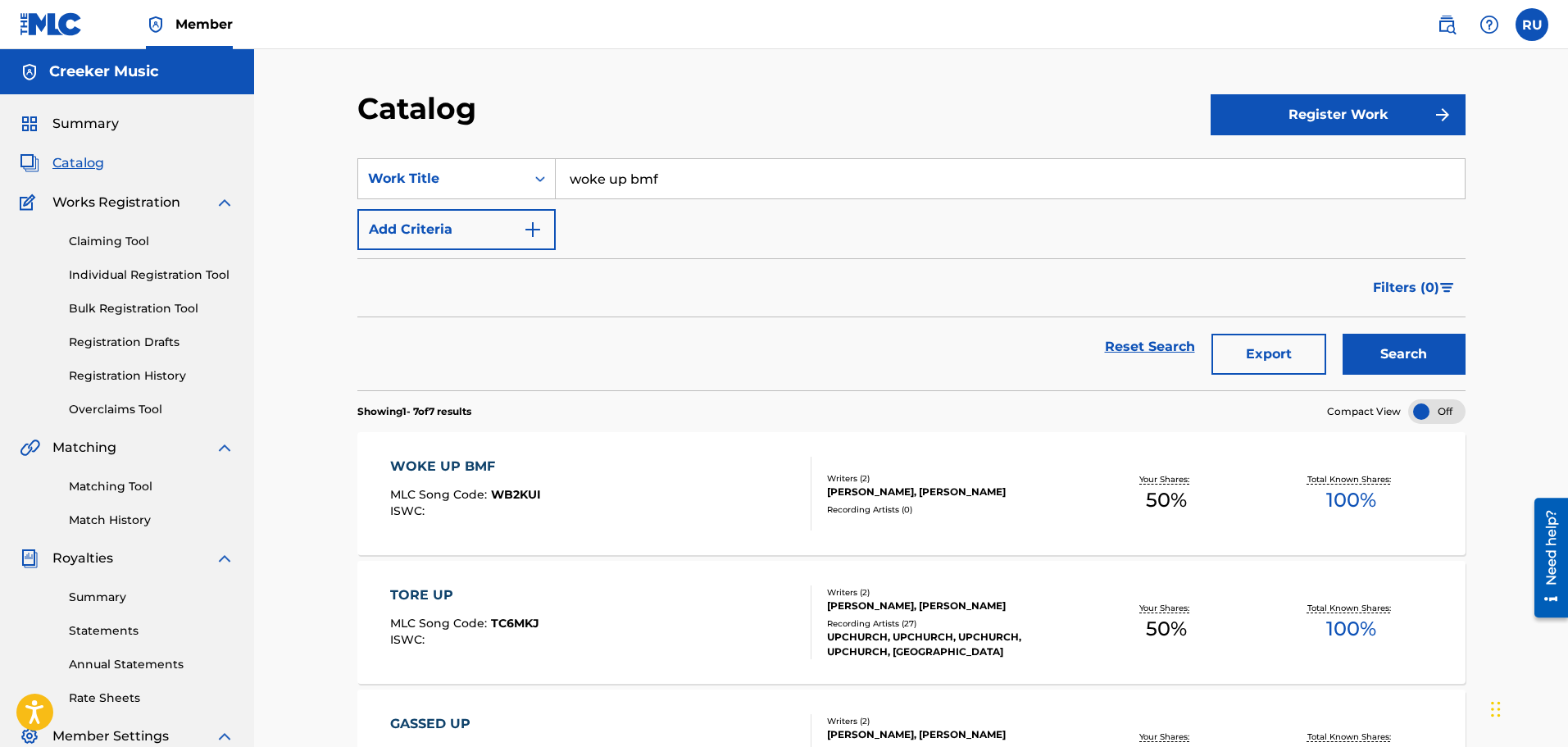
drag, startPoint x: 683, startPoint y: 167, endPoint x: 284, endPoint y: 189, distance: 399.6
click at [287, 187] on div "Catalog Register Work SearchWithCriteriafdce86e7-89b2-4f2c-8c8b-2f4fbff2d3d4 Wo…" at bounding box center [912, 728] width 1315 height 1356
type input "pull up"
click at [1343, 334] on button "Search" at bounding box center [1404, 355] width 123 height 41
click at [613, 473] on div "PULL UP MLC Song Code : PM8URI ISWC :" at bounding box center [601, 493] width 421 height 74
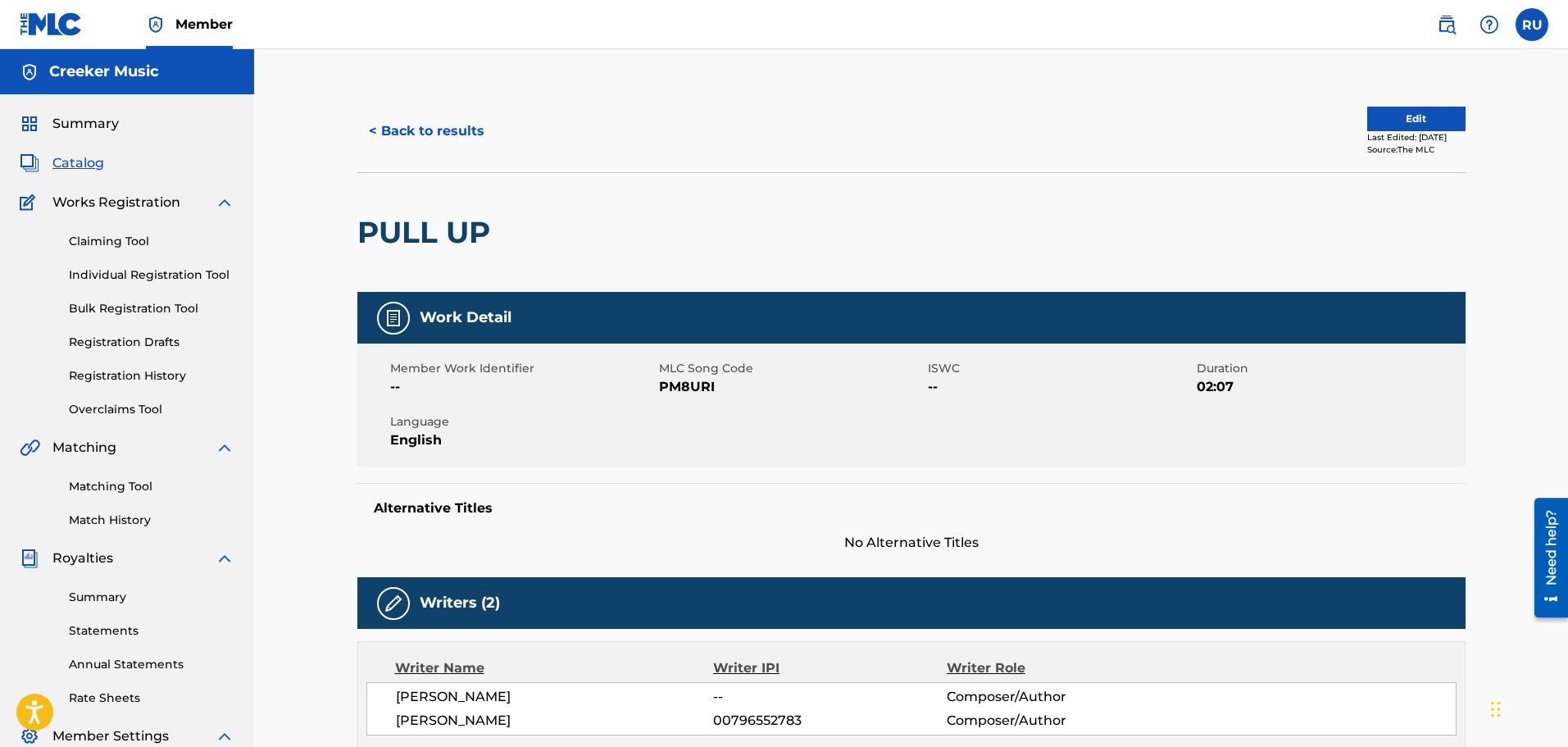
click at [374, 124] on button "< Back to results" at bounding box center [426, 131] width 139 height 41
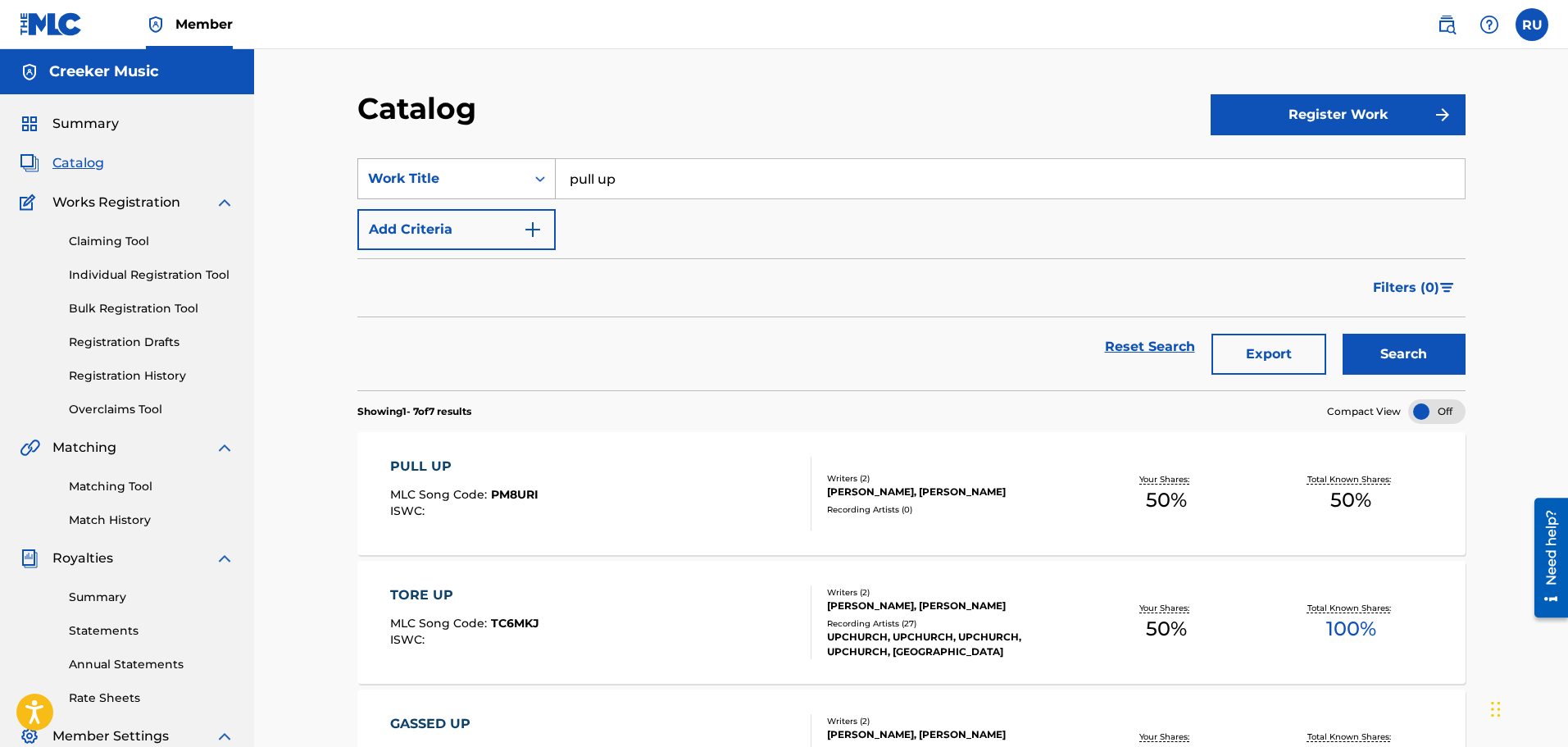
drag, startPoint x: 726, startPoint y: 187, endPoint x: 417, endPoint y: 178, distance: 309.1
click at [417, 178] on div "SearchWithCriteriafdce86e7-89b2-4f2c-8c8b-2f4fbff2d3d4 Work Title pull up" at bounding box center [912, 179] width 1109 height 41
type input "devil on my waist (remix)"
click at [1343, 334] on button "Search" at bounding box center [1404, 355] width 123 height 41
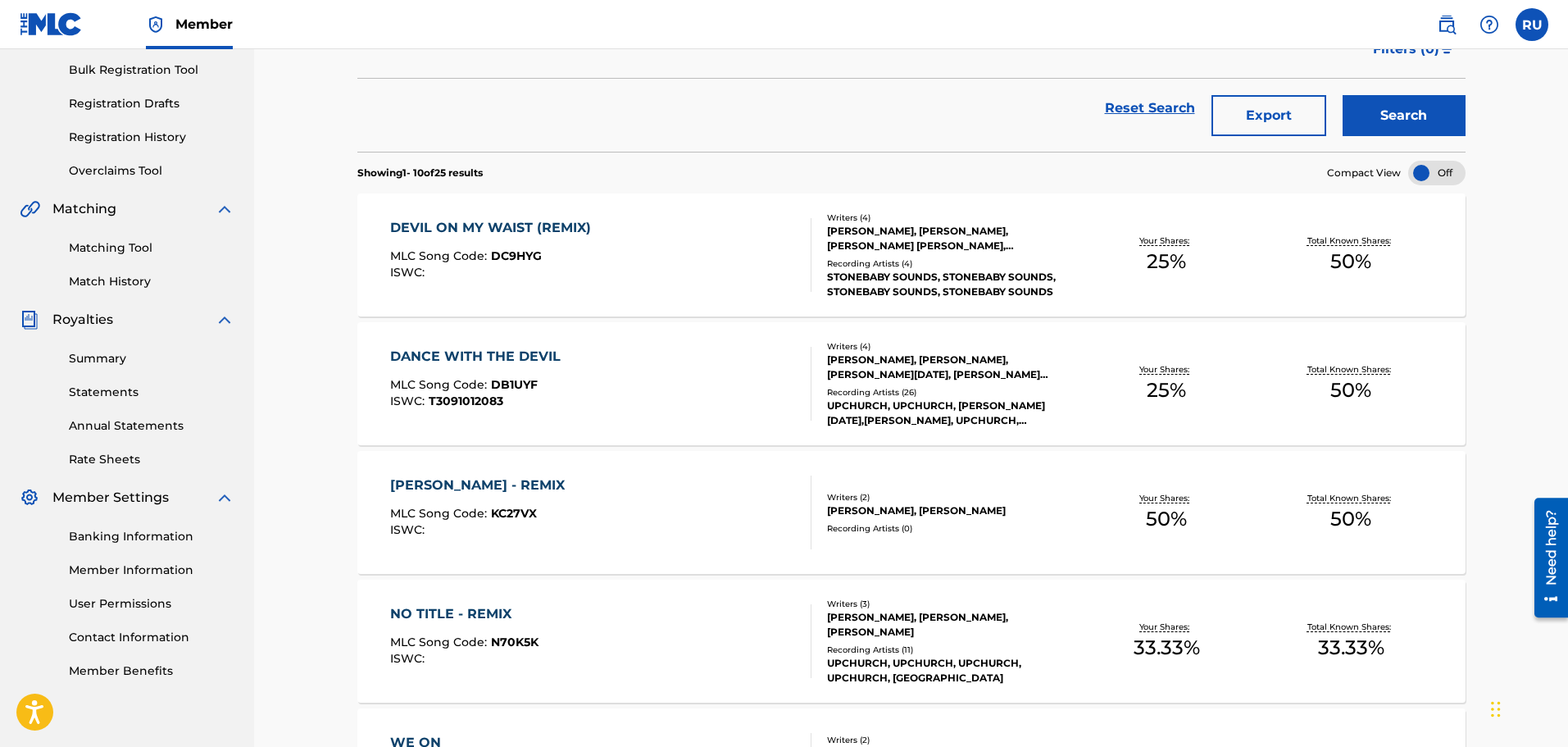
scroll to position [246, 0]
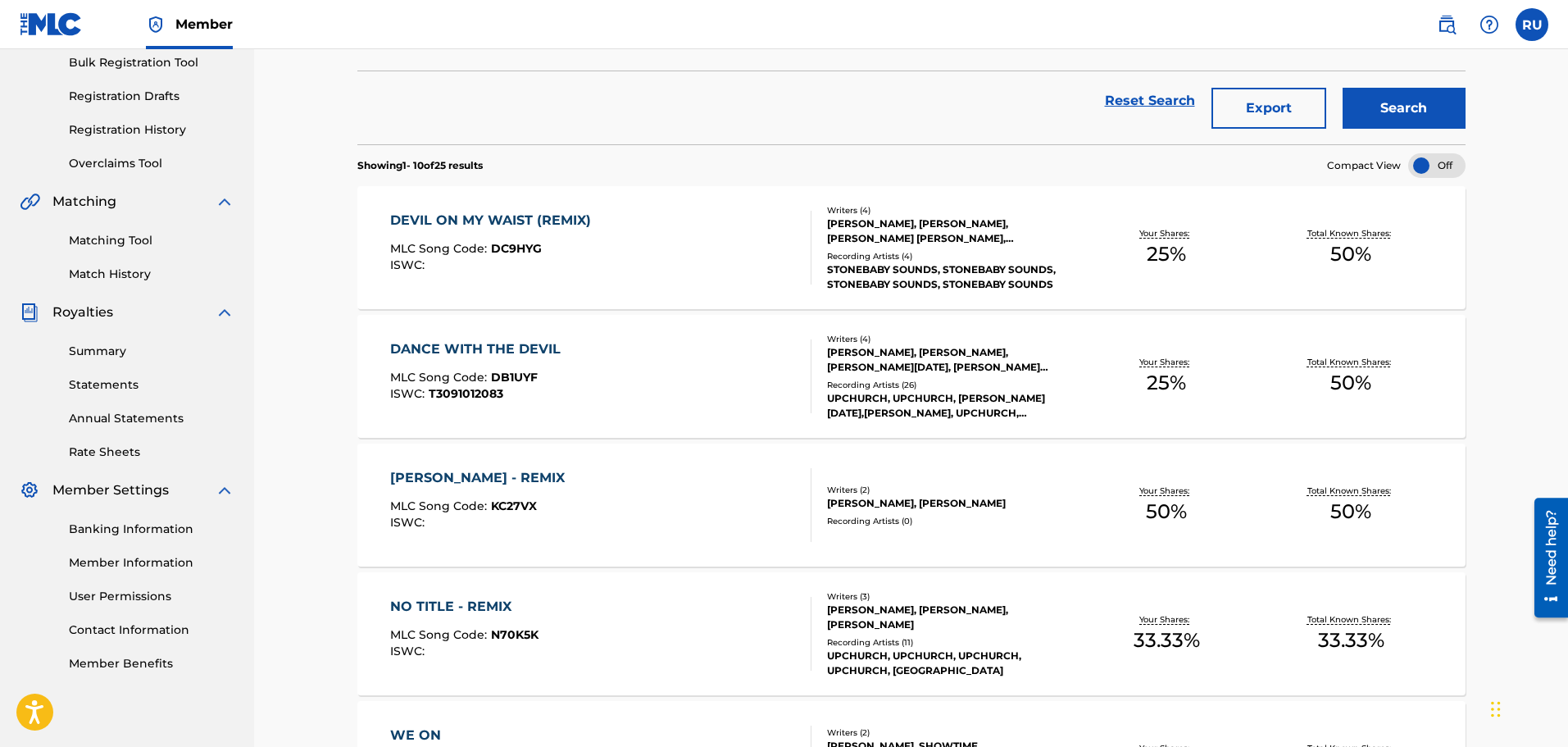
click at [720, 255] on div "DEVIL ON MY WAIST (REMIX) MLC Song Code : DC9HYG ISWC :" at bounding box center [601, 248] width 421 height 74
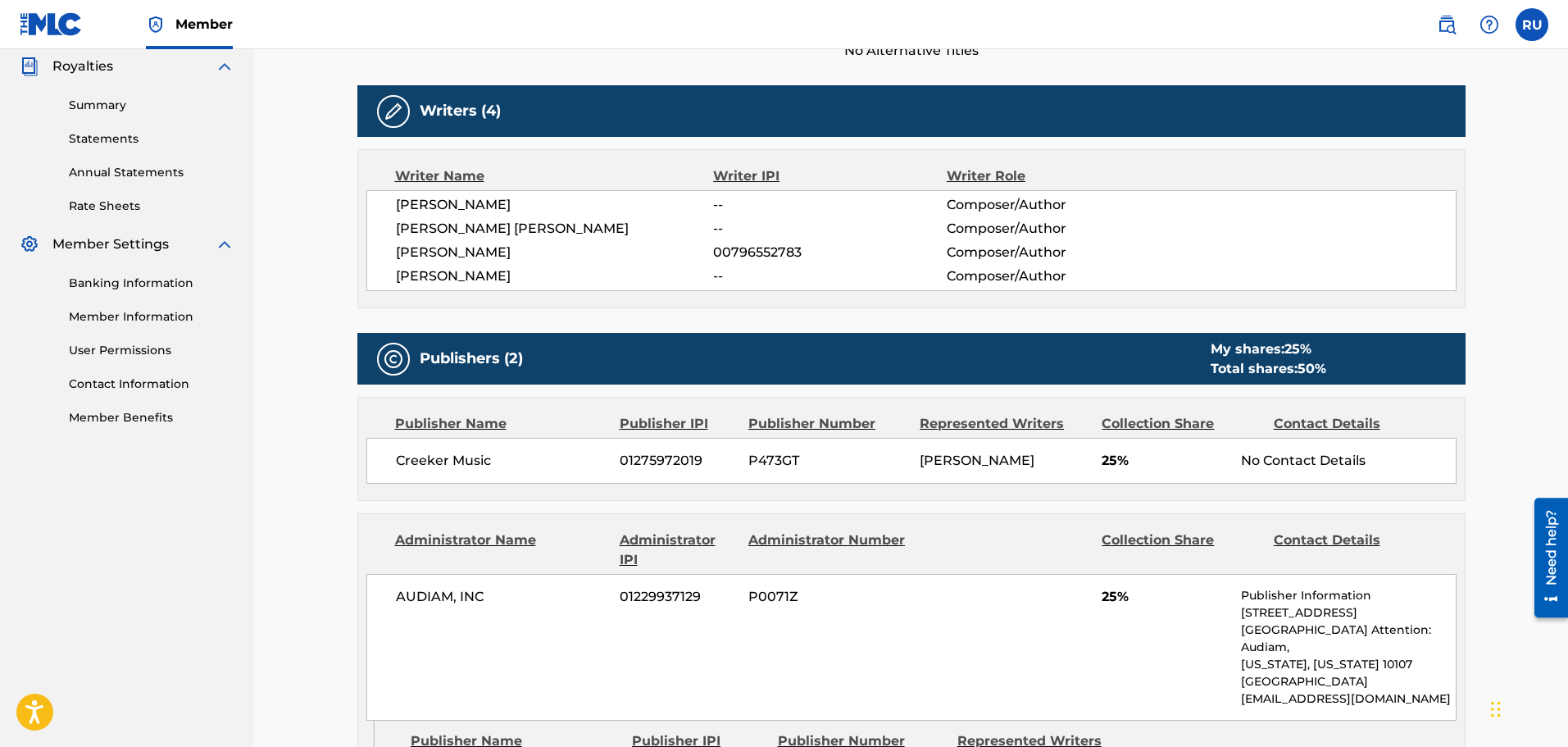
scroll to position [738, 0]
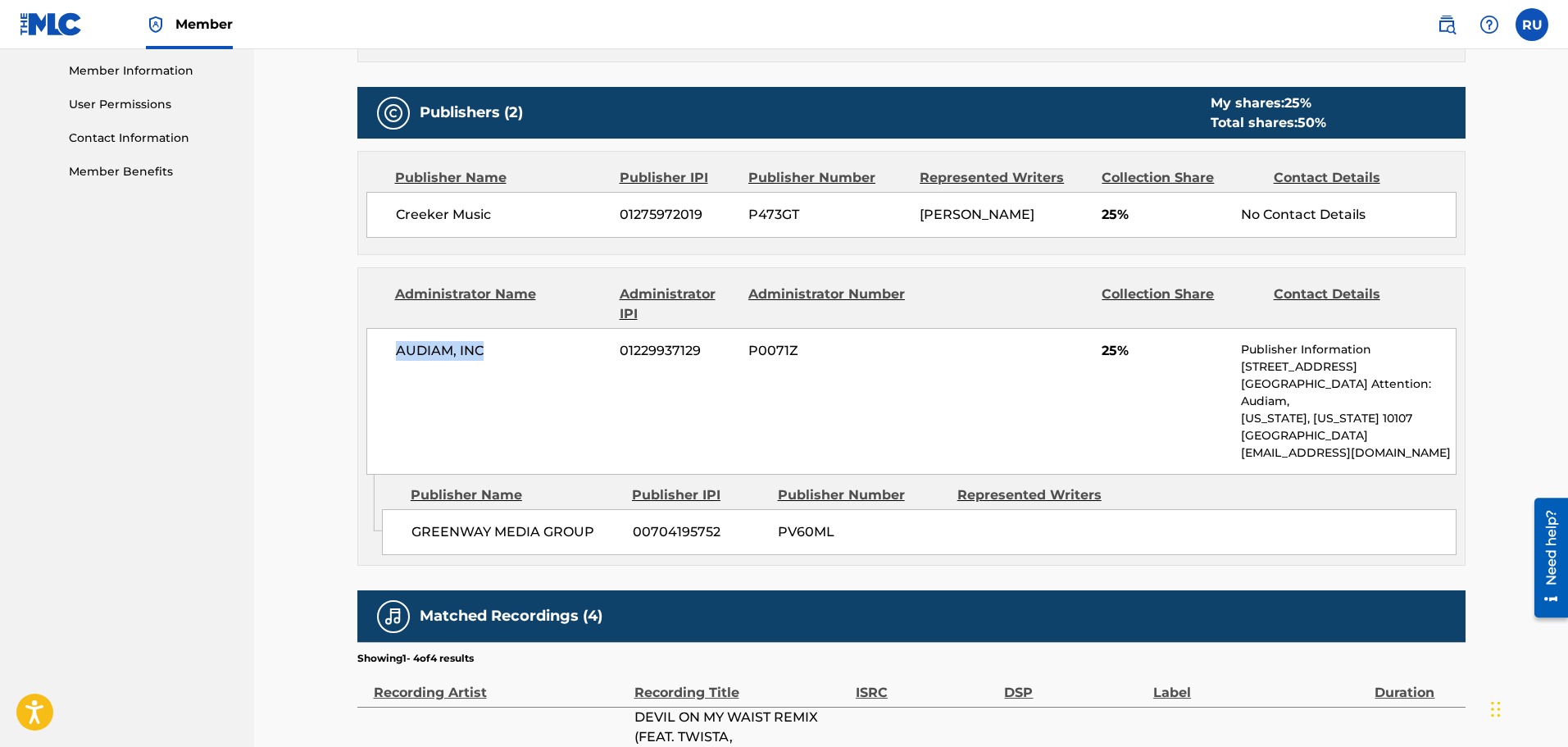
drag, startPoint x: 496, startPoint y: 350, endPoint x: 362, endPoint y: 343, distance: 134.2
click at [362, 343] on div "Administrator Name Administrator IPI Administrator Number Collection Share Cont…" at bounding box center [912, 371] width 1107 height 207
copy span "AUDIAM, INC"
drag, startPoint x: 702, startPoint y: 355, endPoint x: 606, endPoint y: 351, distance: 96.1
click at [606, 351] on div "AUDIAM, INC 01229937129 P0071Z 25% Publisher Information [STREET_ADDRESS][US_ST…" at bounding box center [911, 401] width 1090 height 147
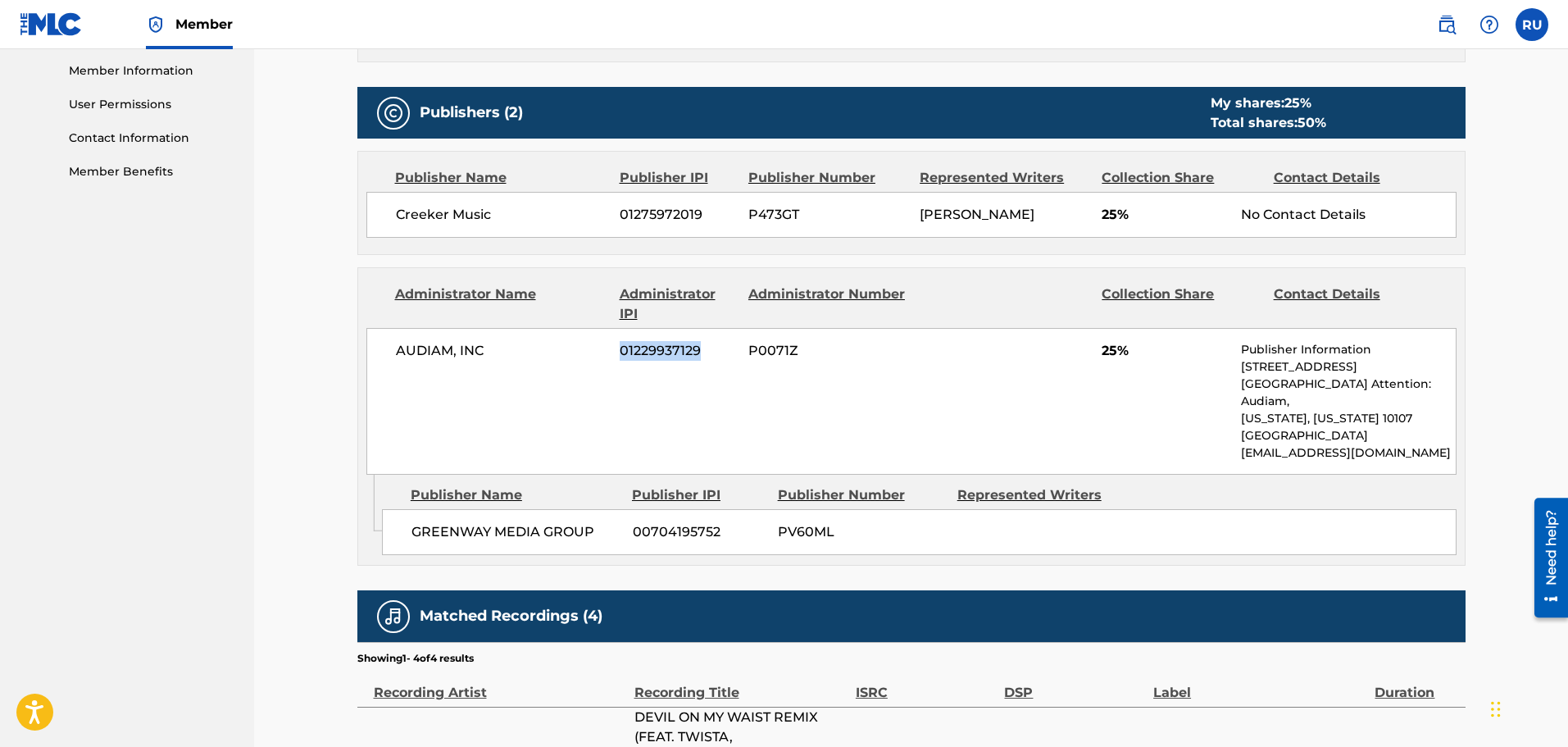
copy div "01229937129"
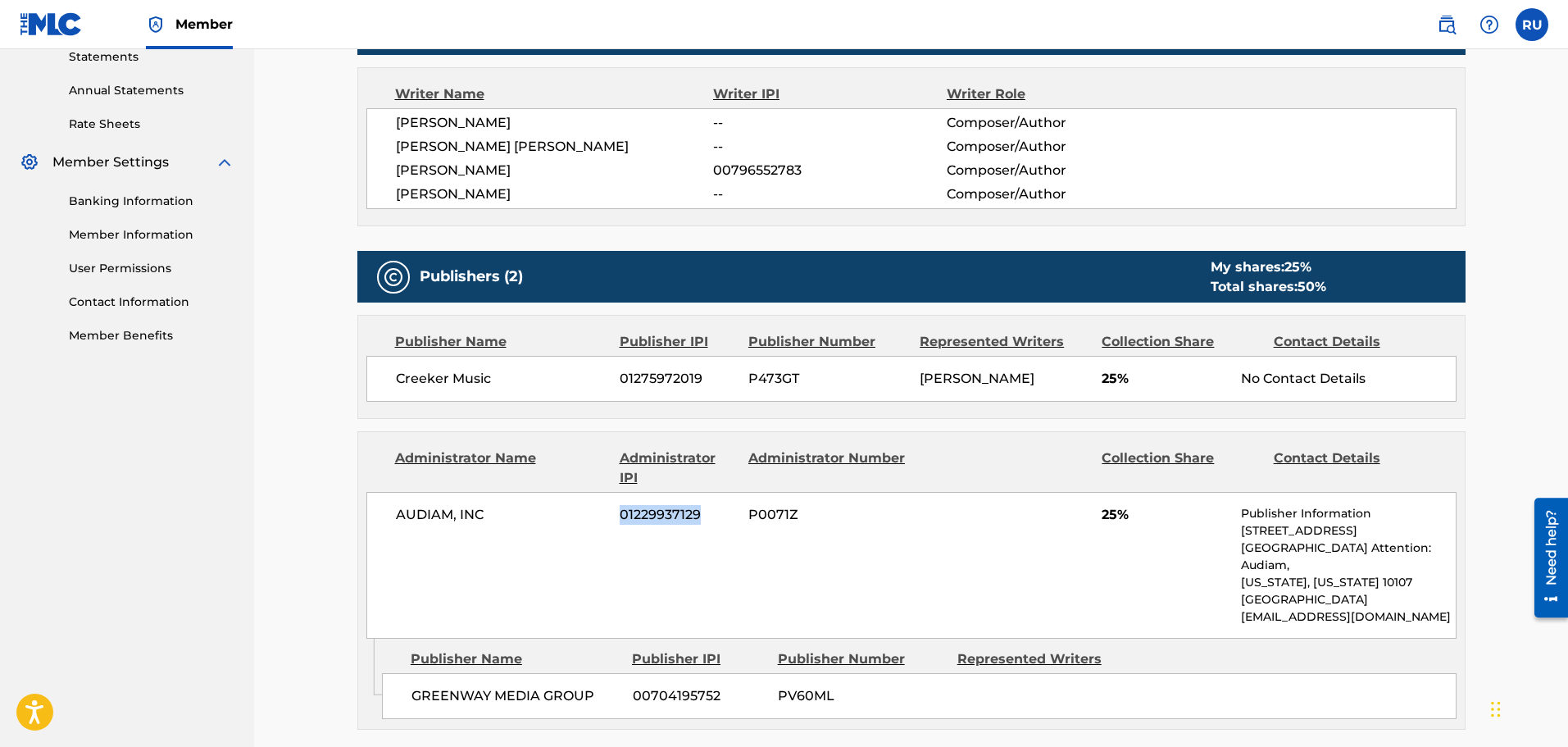
scroll to position [492, 0]
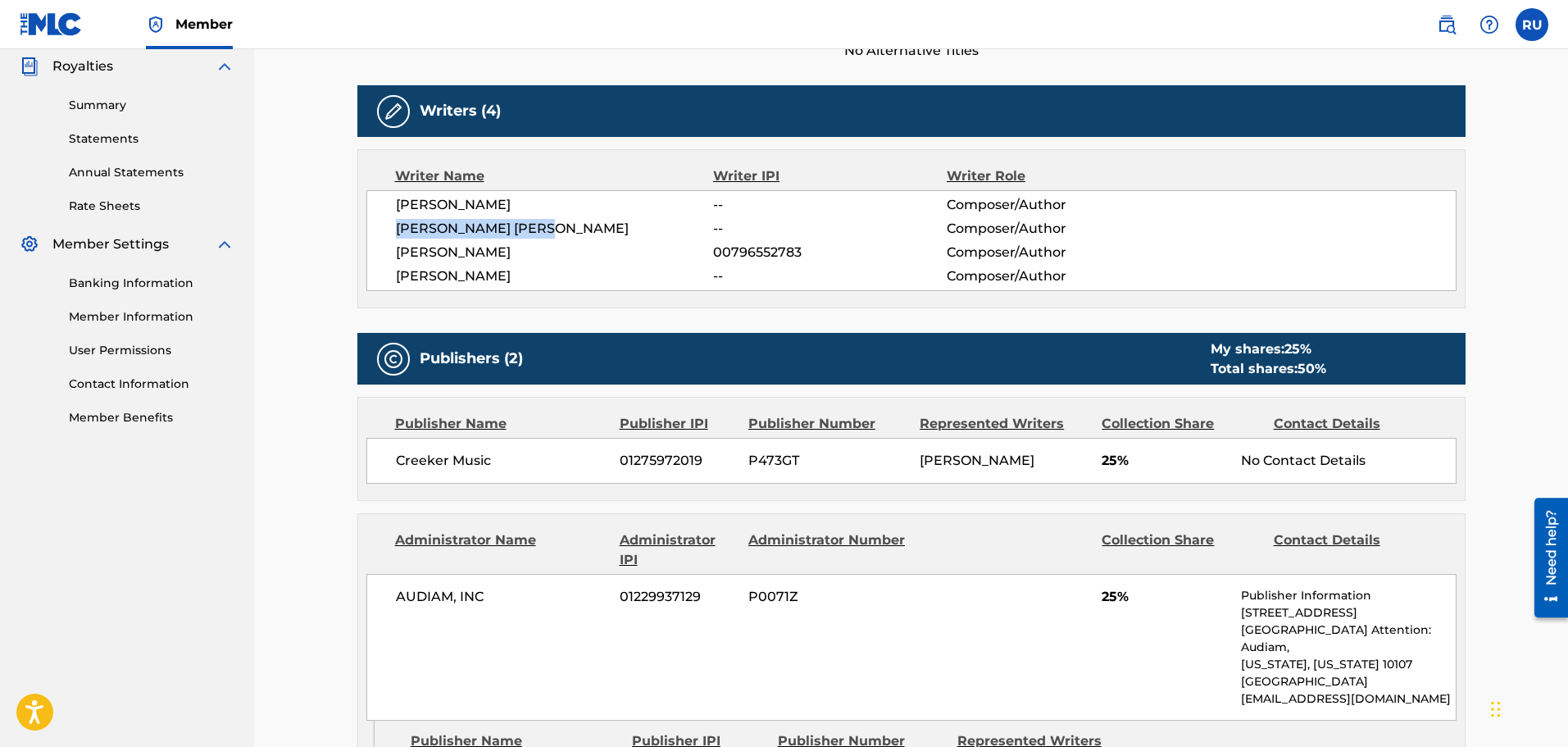
drag, startPoint x: 566, startPoint y: 228, endPoint x: 395, endPoint y: 223, distance: 171.1
click at [396, 223] on span "[PERSON_NAME] [PERSON_NAME]" at bounding box center [555, 228] width 318 height 19
copy span "[PERSON_NAME] [PERSON_NAME]"
drag, startPoint x: 572, startPoint y: 203, endPoint x: 383, endPoint y: 202, distance: 189.0
click at [383, 202] on div "[PERSON_NAME] -- Composer/Author [PERSON_NAME] [PERSON_NAME] -- Composer/Author…" at bounding box center [911, 241] width 1090 height 101
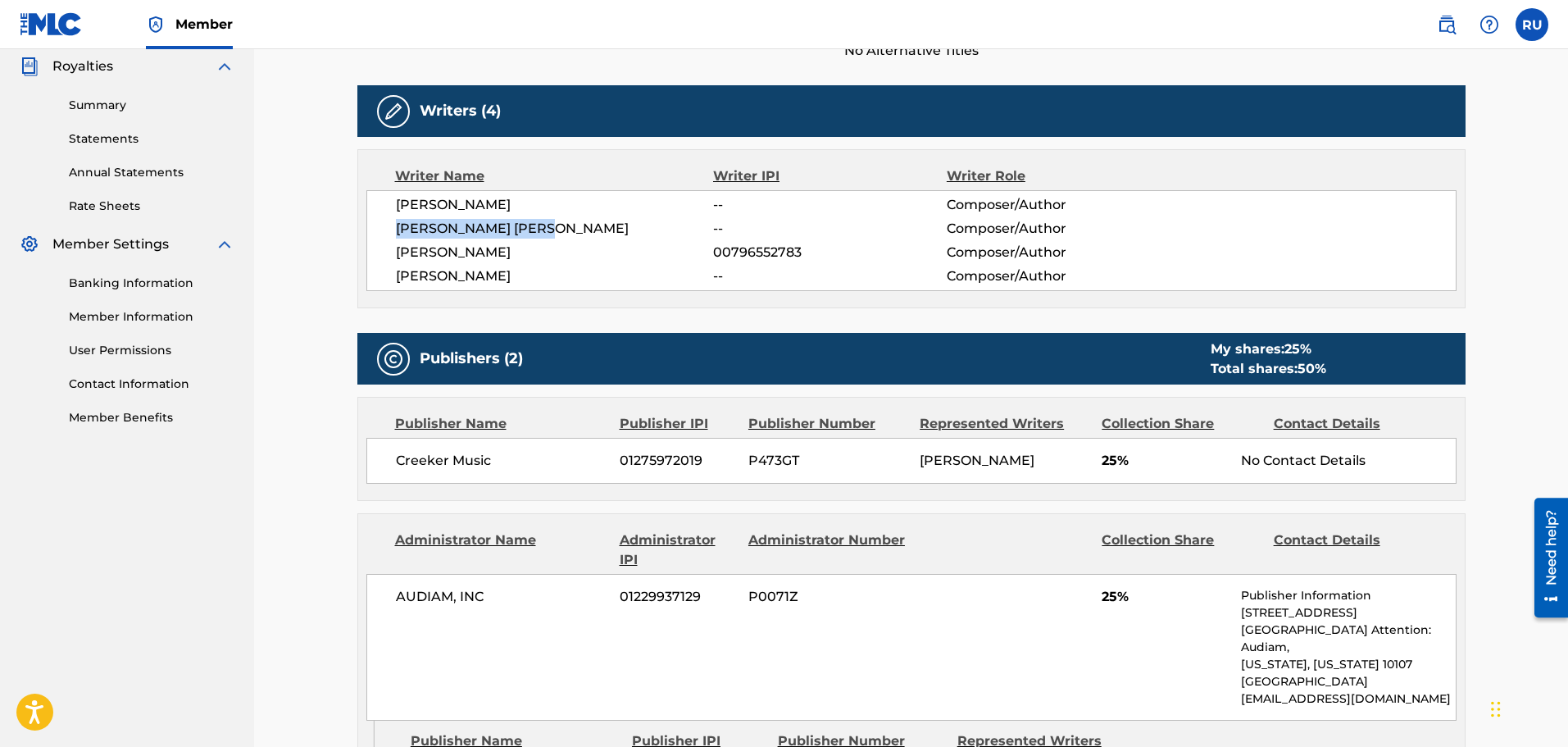
copy span "[PERSON_NAME]"
